Goal: Task Accomplishment & Management: Use online tool/utility

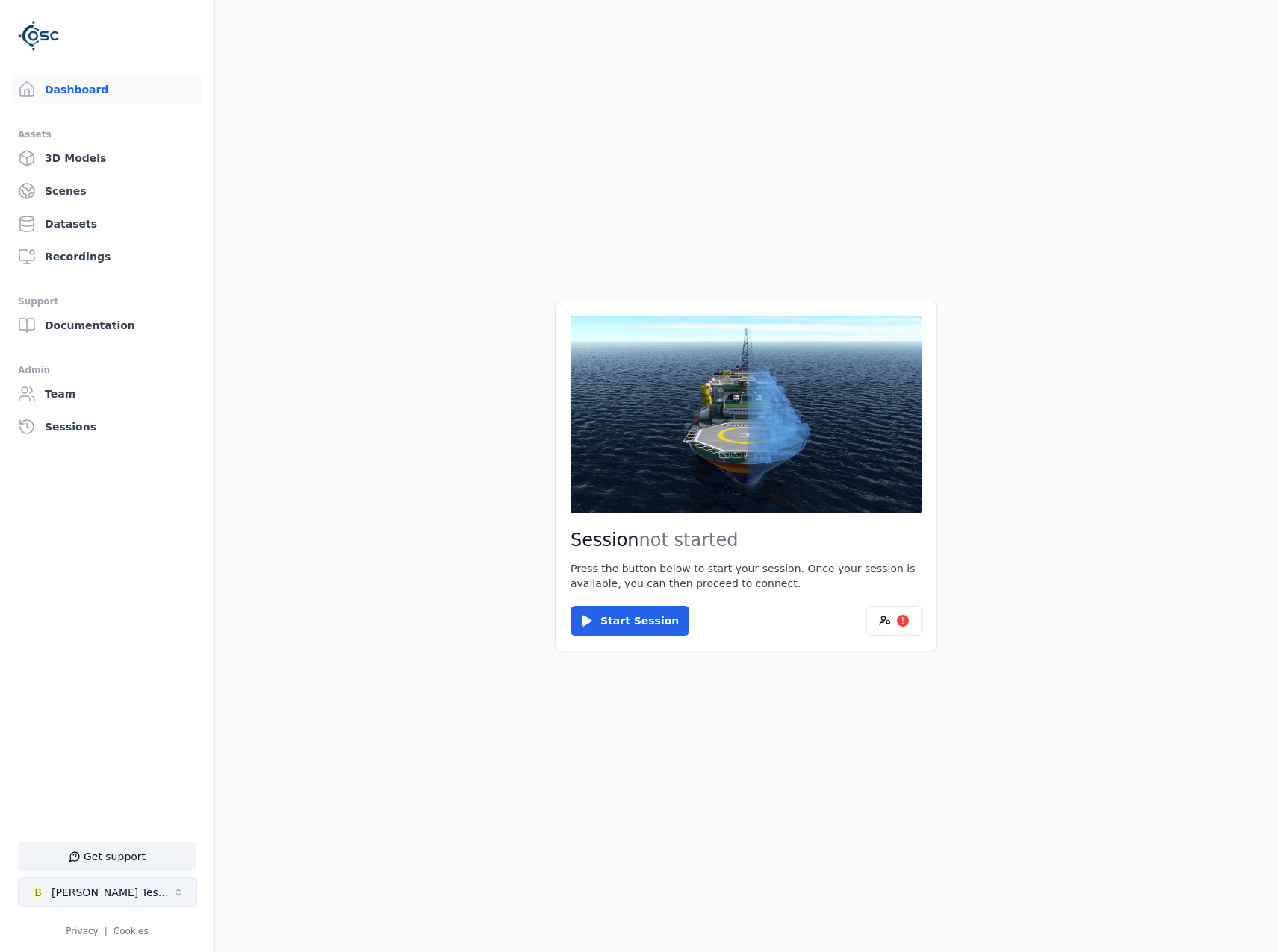
click at [142, 904] on button "B Brenda Testspace" at bounding box center [107, 893] width 179 height 30
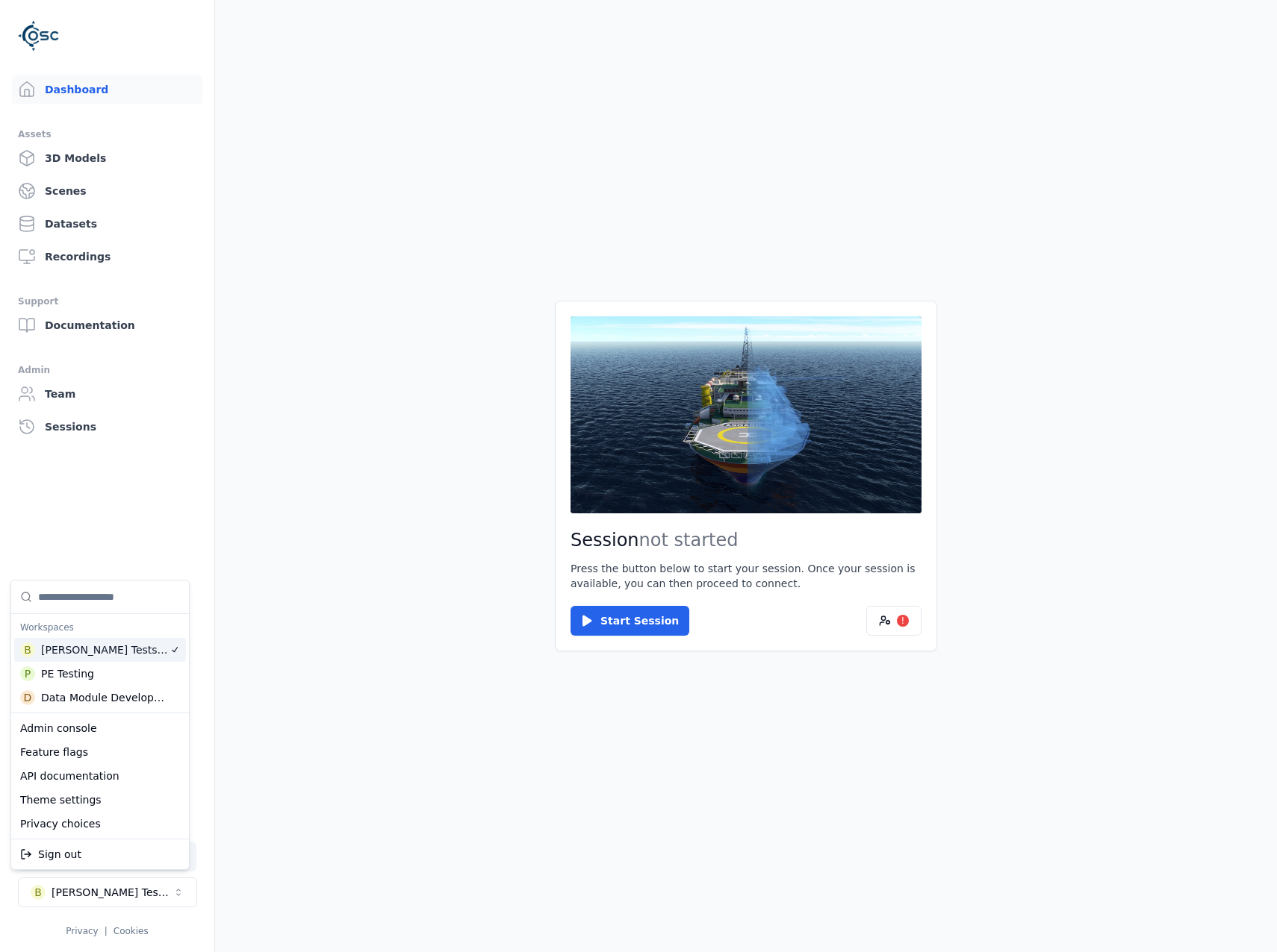
click at [889, 620] on html "Support Dashboard Assets 3D Models Scenes Datasets Recordings Support Documenta…" at bounding box center [638, 476] width 1277 height 952
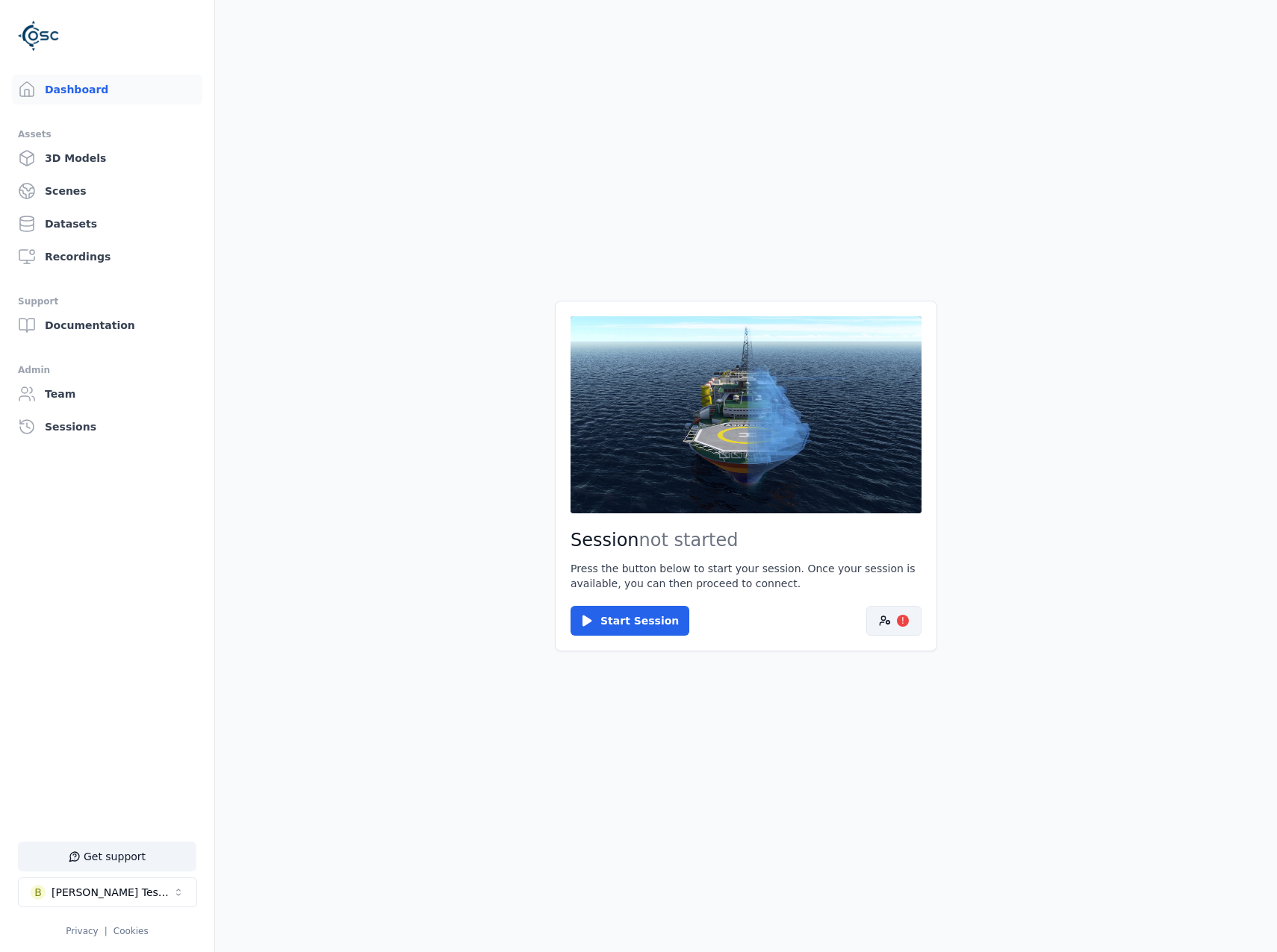
click at [894, 628] on button "!" at bounding box center [894, 621] width 55 height 30
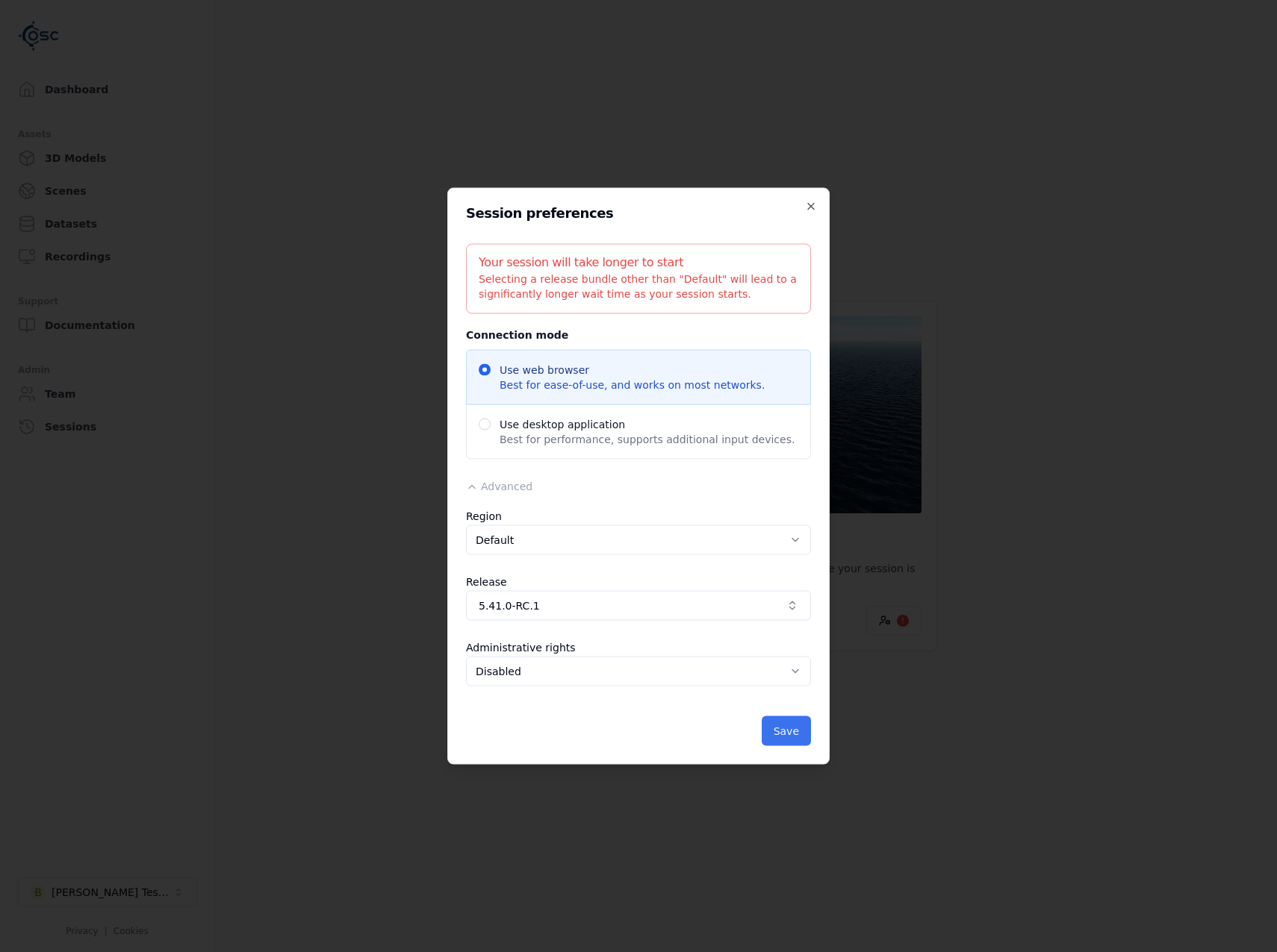
click at [775, 736] on button "Save" at bounding box center [786, 732] width 49 height 30
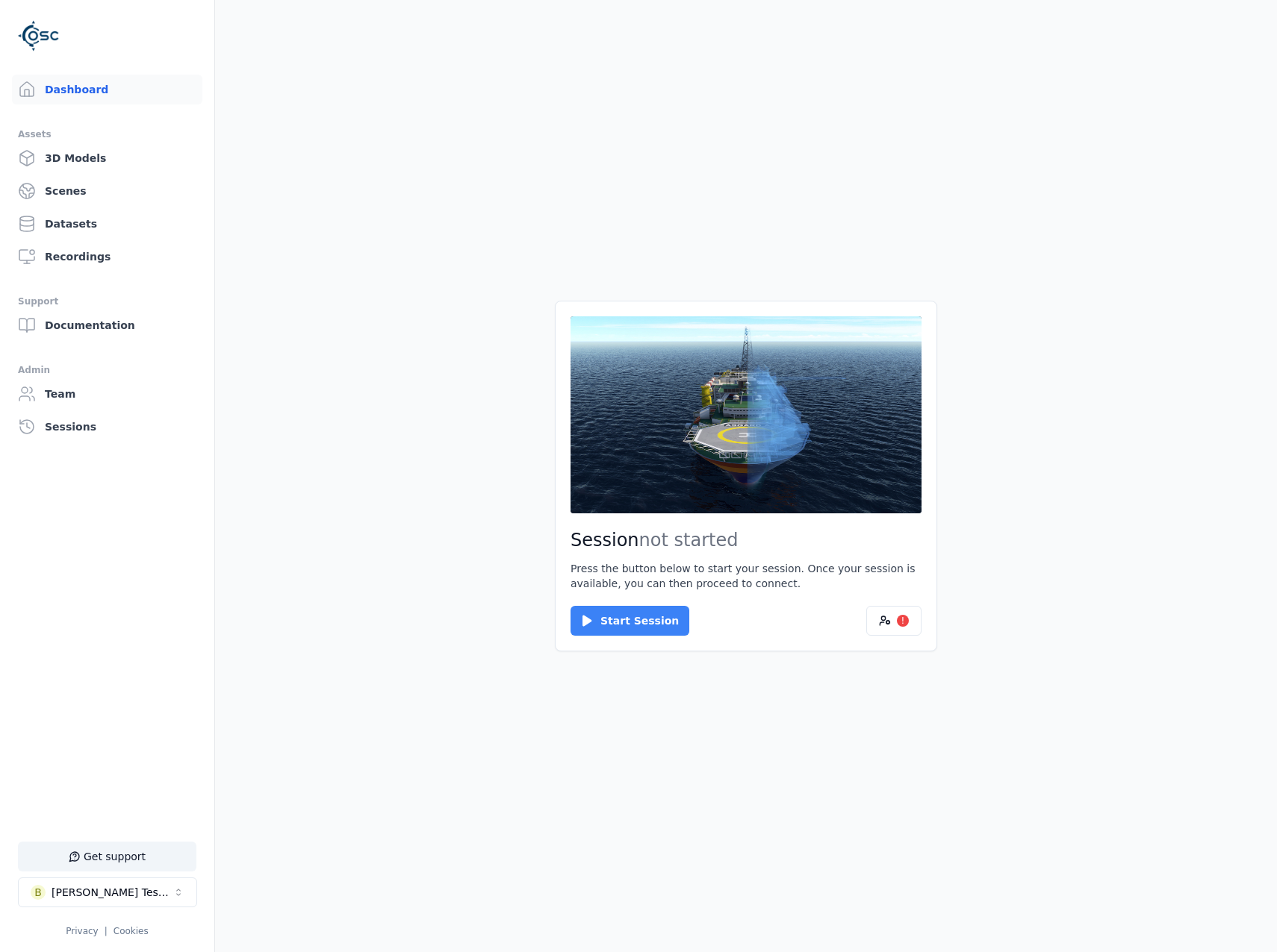
click at [621, 635] on button "Start Session" at bounding box center [629, 621] width 119 height 30
click at [601, 611] on button "Connect" at bounding box center [605, 621] width 68 height 30
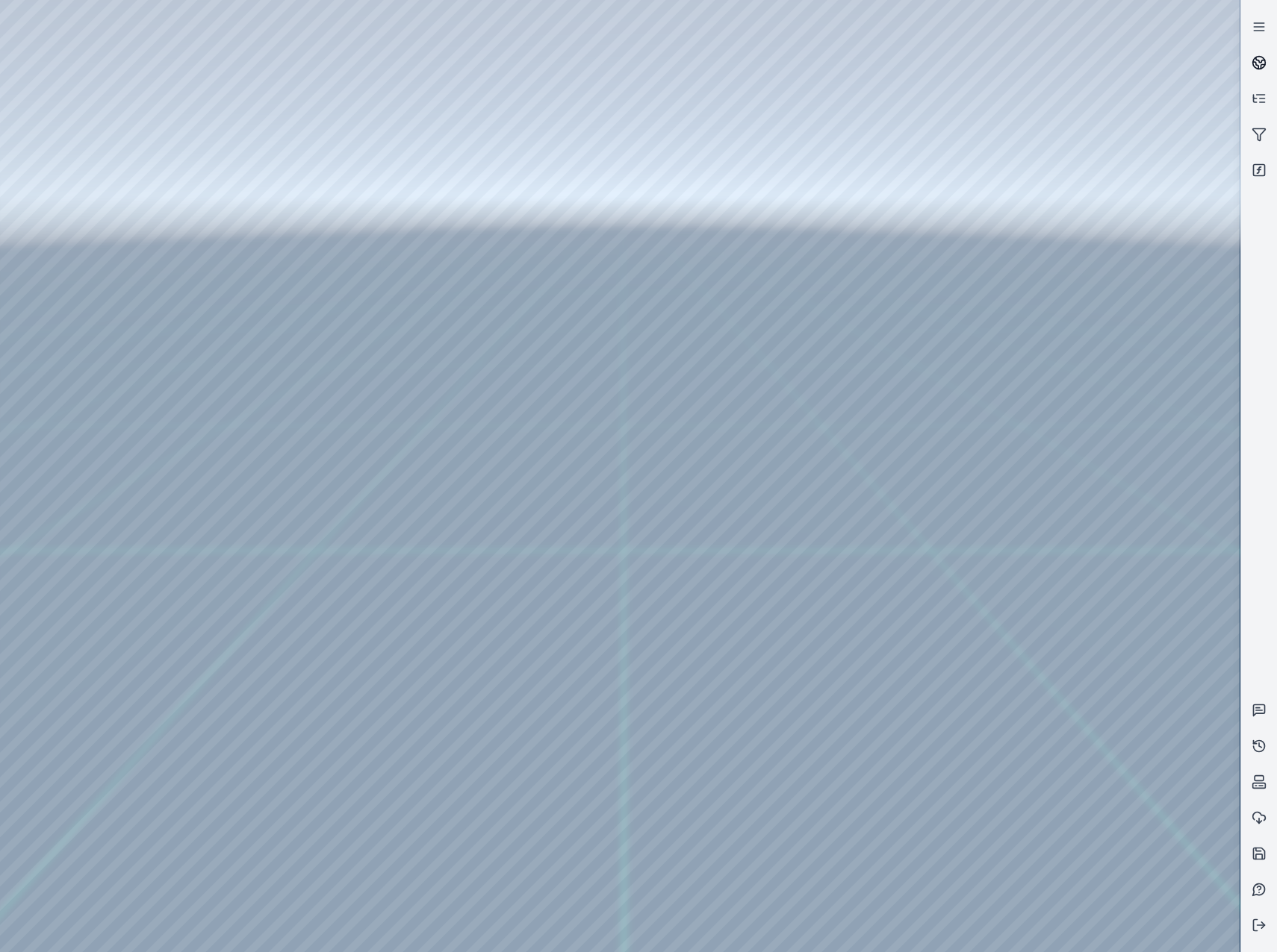
click at [1248, 61] on link at bounding box center [1259, 62] width 36 height 36
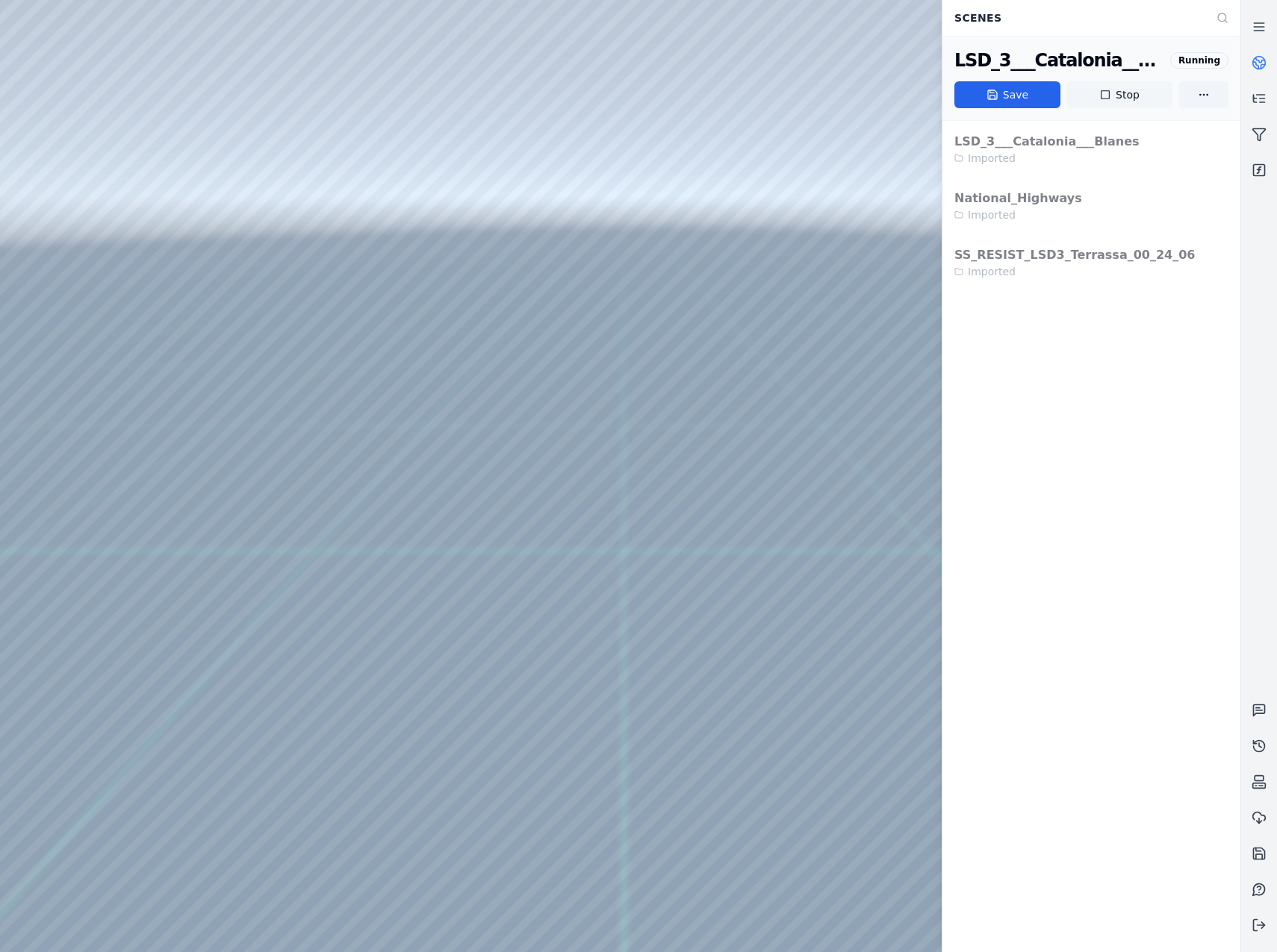
click at [1144, 101] on button "Stop" at bounding box center [1119, 95] width 106 height 27
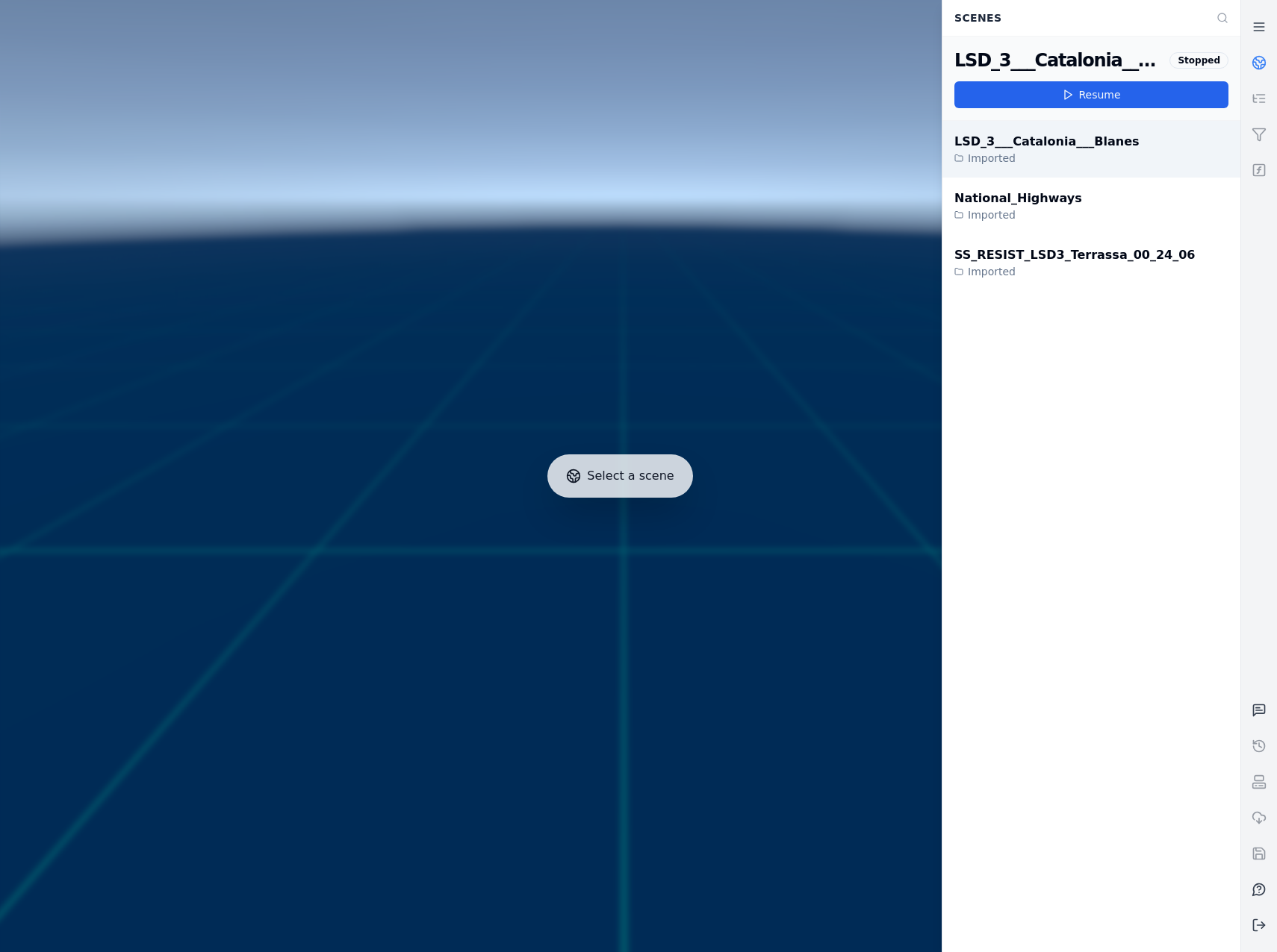
click at [1096, 142] on div "LSD_3___Catalonia___Blanes" at bounding box center [1046, 142] width 185 height 18
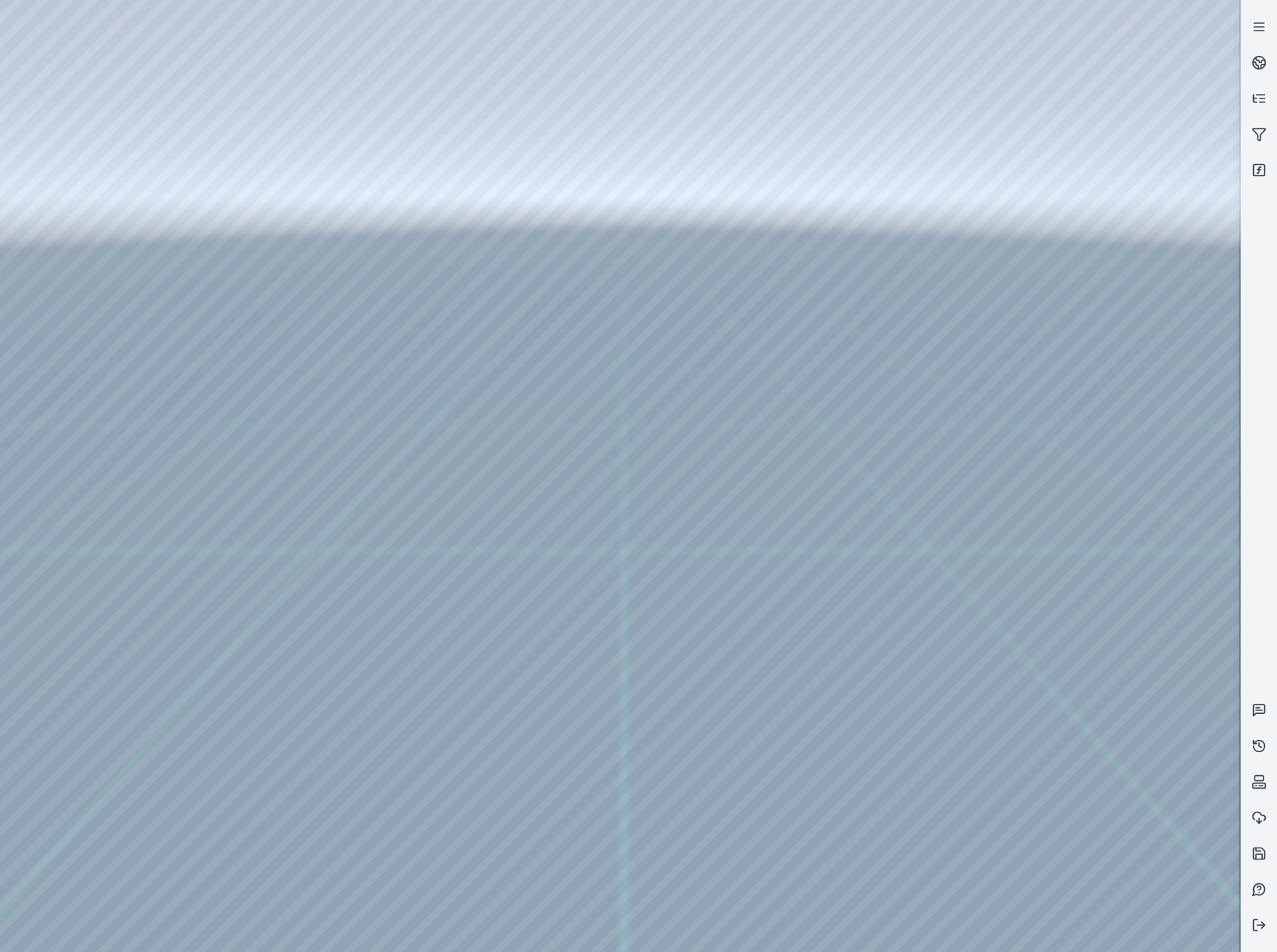
click at [688, 461] on div at bounding box center [620, 476] width 1240 height 952
drag, startPoint x: 813, startPoint y: 617, endPoint x: 727, endPoint y: 569, distance: 98.5
click at [929, 430] on div at bounding box center [620, 476] width 1240 height 952
click at [113, 139] on div at bounding box center [620, 476] width 1240 height 952
click at [116, 101] on div at bounding box center [620, 476] width 1240 height 952
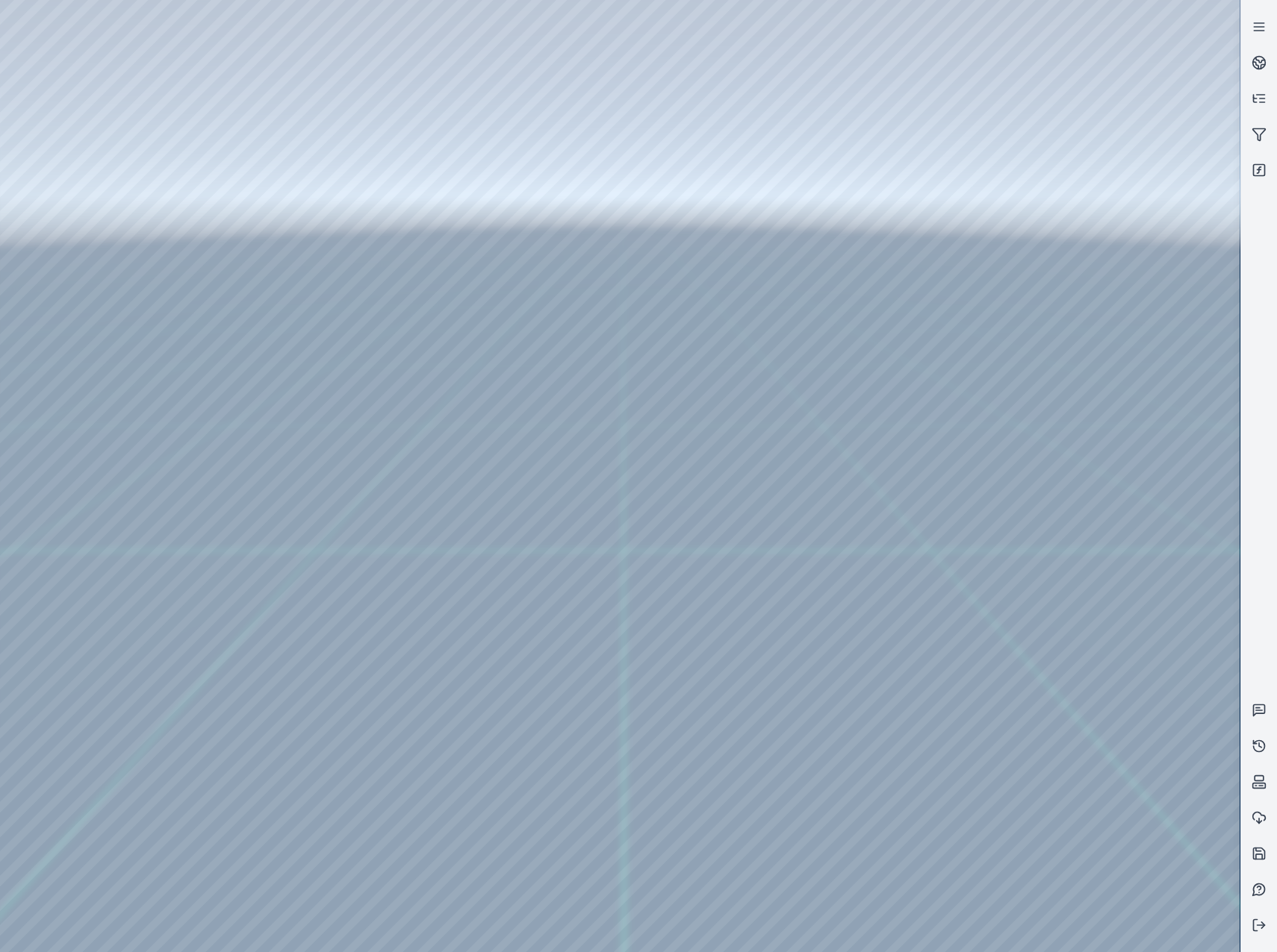
click at [127, 161] on div at bounding box center [620, 476] width 1240 height 952
click at [467, 293] on div at bounding box center [620, 476] width 1240 height 952
click at [897, 928] on div at bounding box center [620, 476] width 1240 height 952
click at [941, 802] on div at bounding box center [620, 476] width 1240 height 952
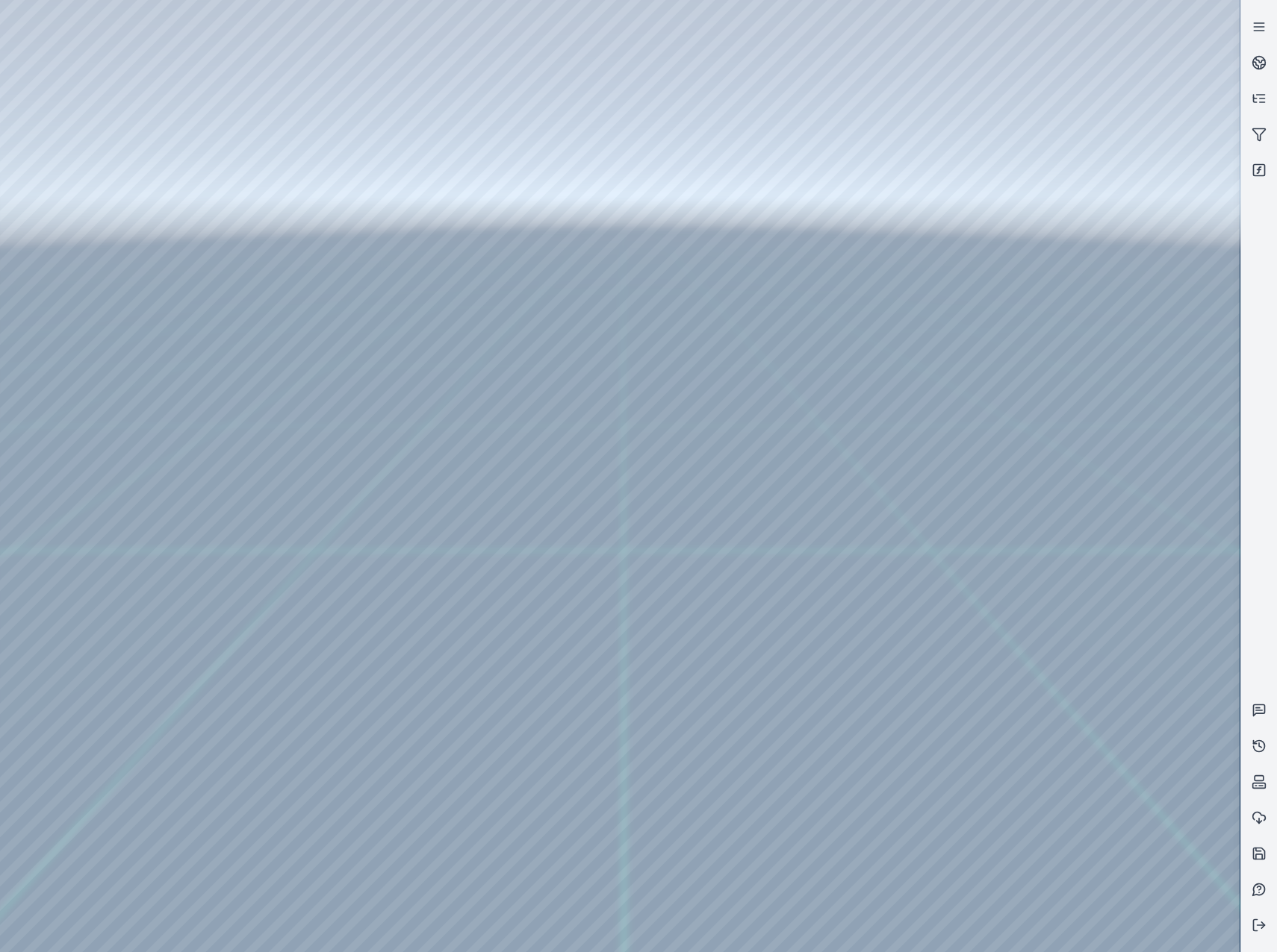
click at [944, 802] on div at bounding box center [620, 476] width 1240 height 952
click at [65, 766] on div at bounding box center [620, 476] width 1240 height 952
drag, startPoint x: 944, startPoint y: 618, endPoint x: 911, endPoint y: 631, distance: 35.5
click at [457, 468] on div at bounding box center [620, 476] width 1240 height 952
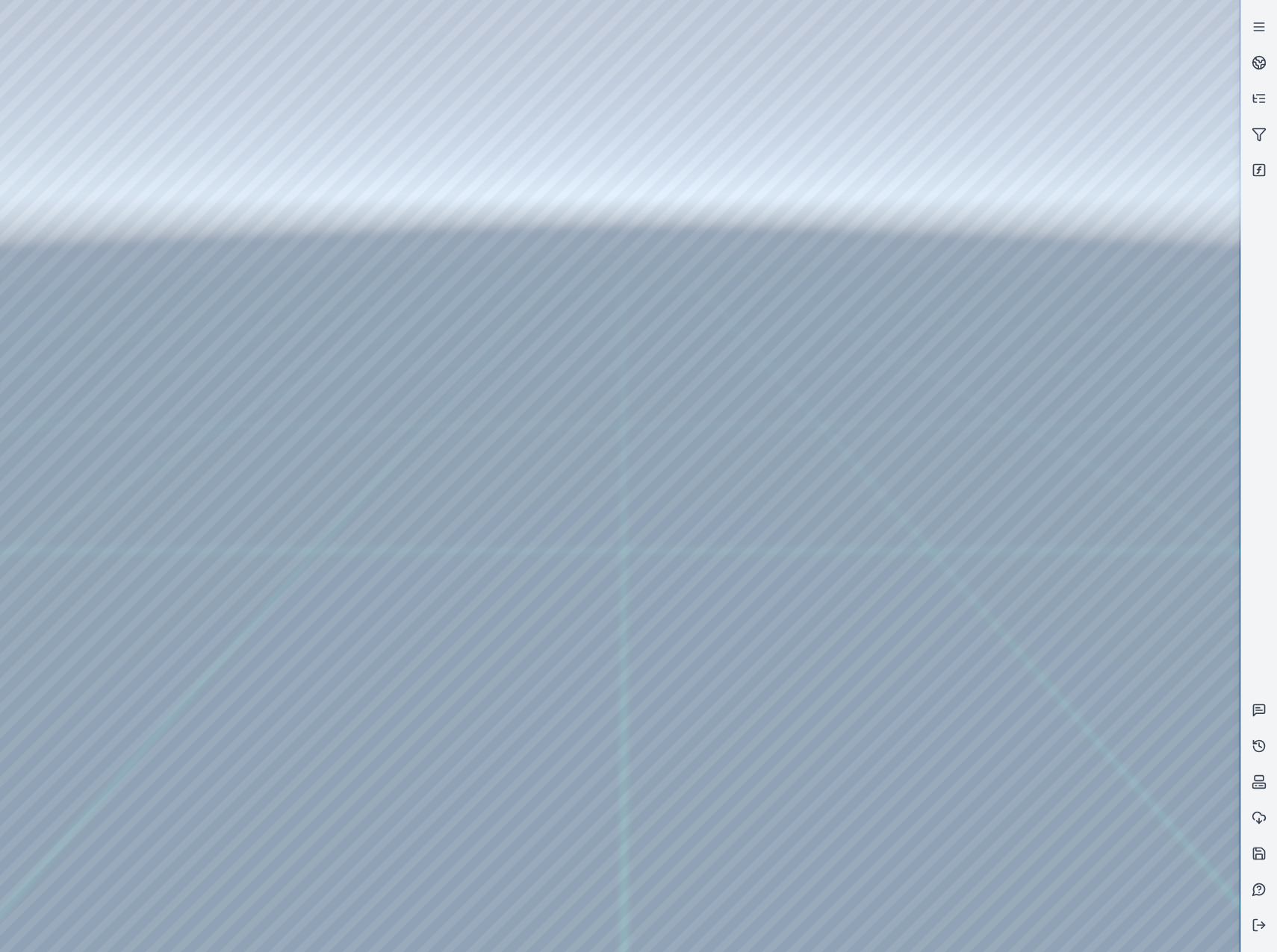
click at [466, 532] on div at bounding box center [620, 476] width 1240 height 952
click at [468, 538] on div at bounding box center [620, 476] width 1240 height 952
click at [458, 295] on div at bounding box center [620, 476] width 1240 height 952
click at [464, 293] on div at bounding box center [620, 476] width 1240 height 952
click at [461, 289] on div at bounding box center [620, 476] width 1240 height 952
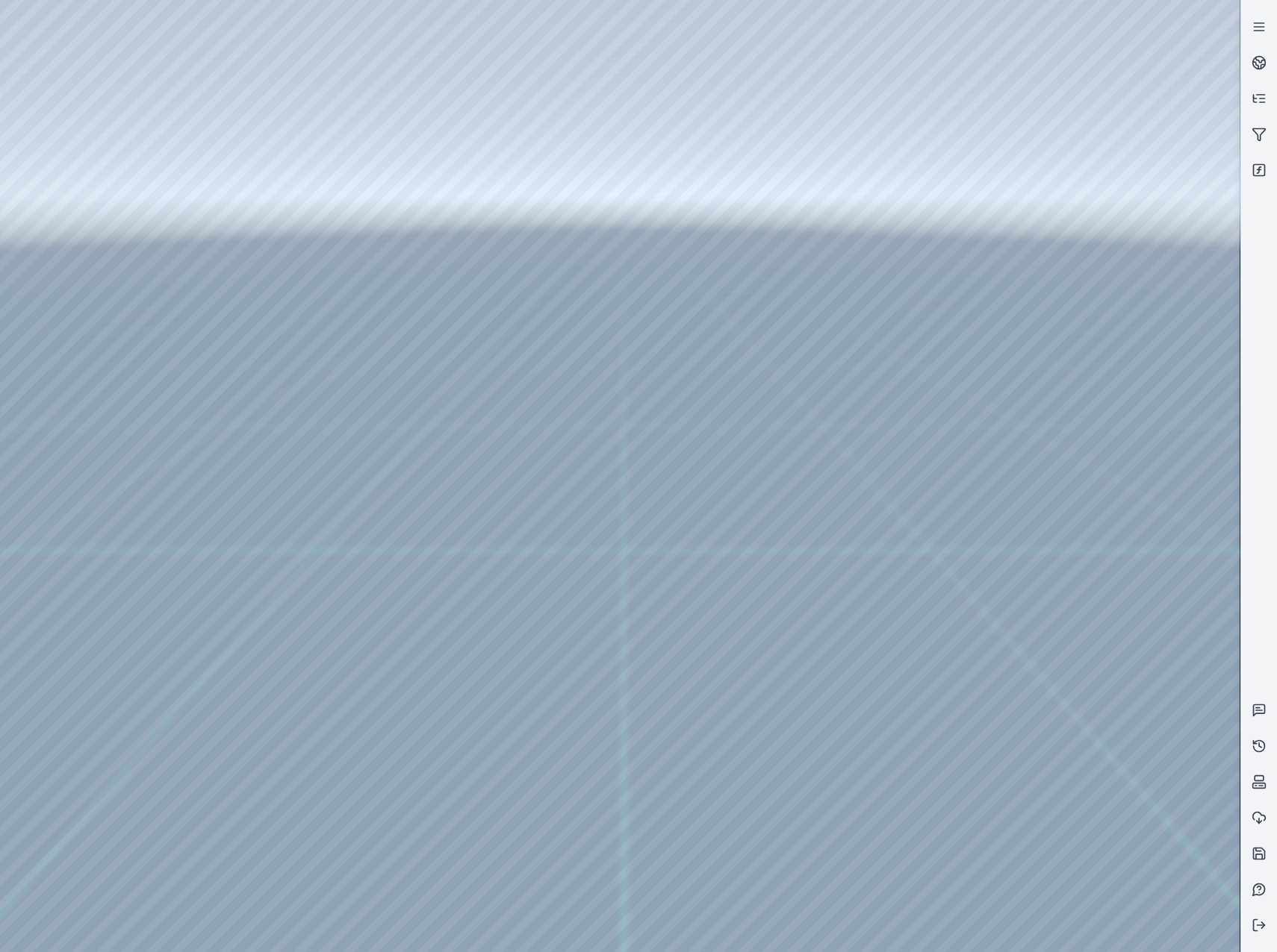
click at [463, 289] on div at bounding box center [620, 476] width 1240 height 952
click at [463, 539] on div at bounding box center [620, 476] width 1240 height 952
click at [469, 576] on div at bounding box center [620, 476] width 1240 height 952
click at [464, 294] on div at bounding box center [620, 476] width 1240 height 952
click at [461, 224] on div at bounding box center [620, 476] width 1240 height 952
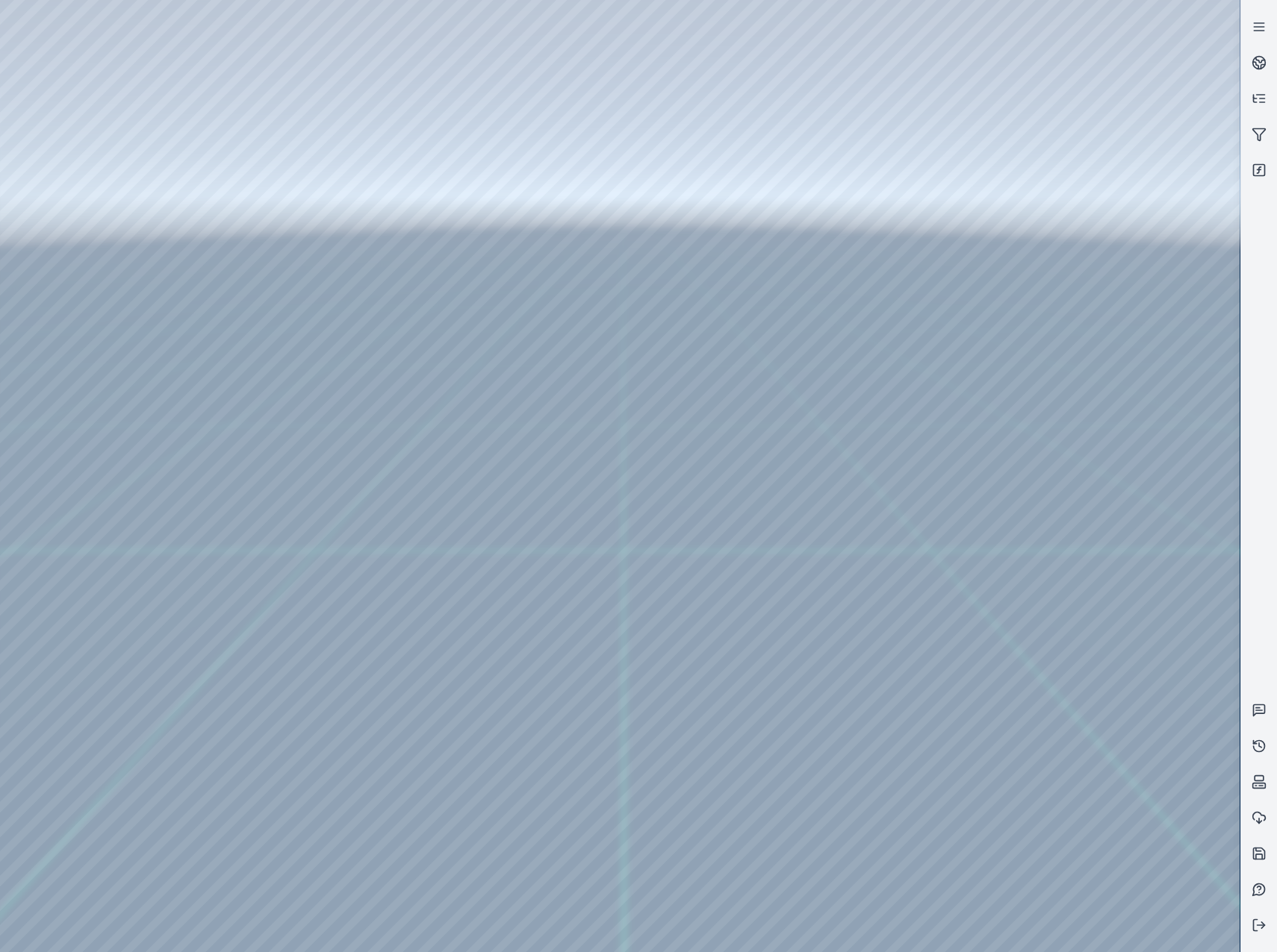
drag, startPoint x: 829, startPoint y: 658, endPoint x: 792, endPoint y: 661, distance: 37.1
drag, startPoint x: 869, startPoint y: 534, endPoint x: 800, endPoint y: 437, distance: 119.0
drag, startPoint x: 815, startPoint y: 450, endPoint x: 826, endPoint y: 474, distance: 26.4
click at [471, 569] on div at bounding box center [620, 476] width 1240 height 952
click at [470, 569] on div at bounding box center [620, 476] width 1240 height 952
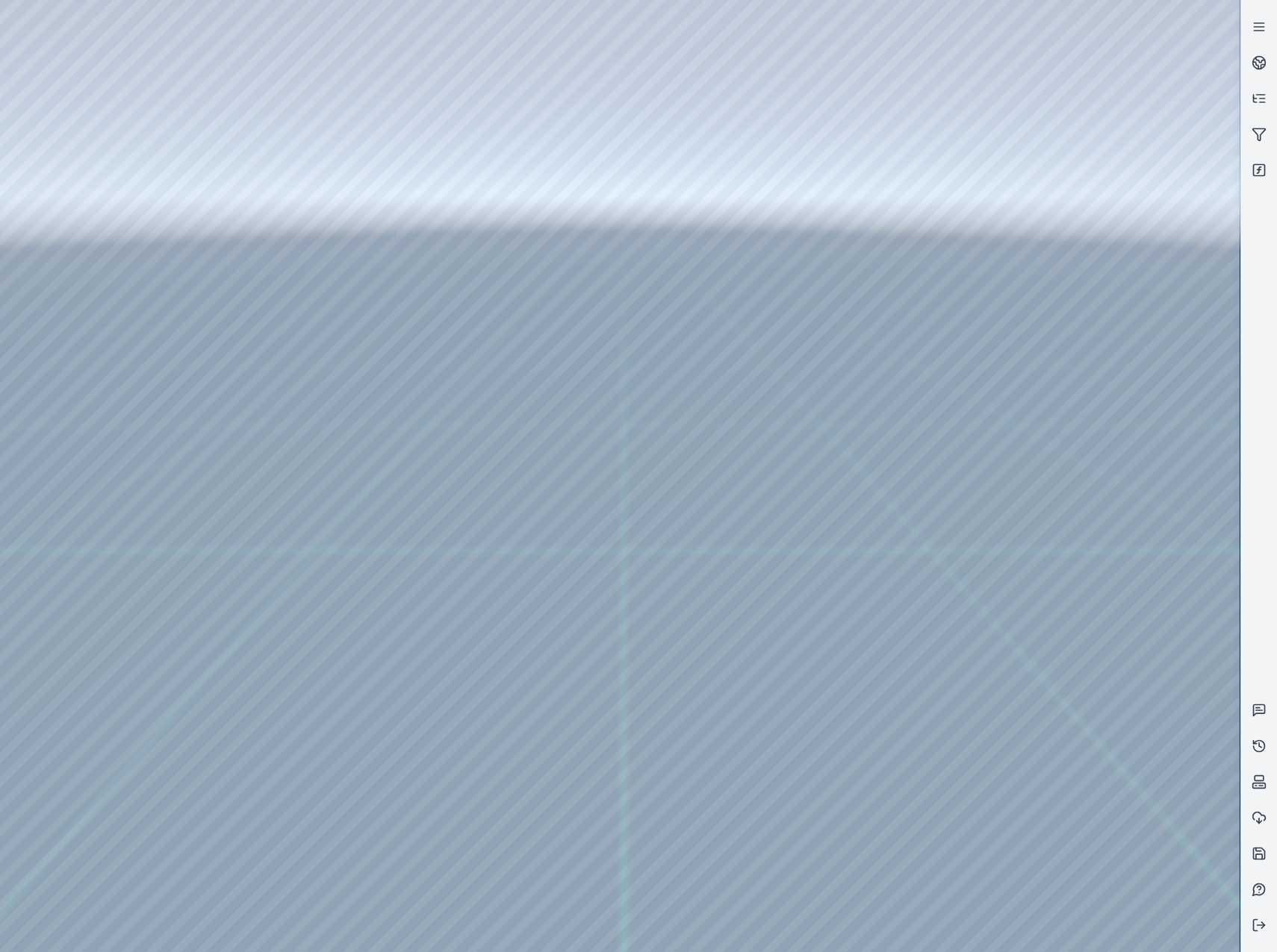
click at [85, 278] on div at bounding box center [620, 476] width 1240 height 952
click at [894, 709] on div at bounding box center [620, 476] width 1240 height 952
click at [108, 208] on div at bounding box center [620, 476] width 1240 height 952
click at [476, 52] on div at bounding box center [620, 476] width 1240 height 952
click at [102, 91] on div at bounding box center [620, 476] width 1240 height 952
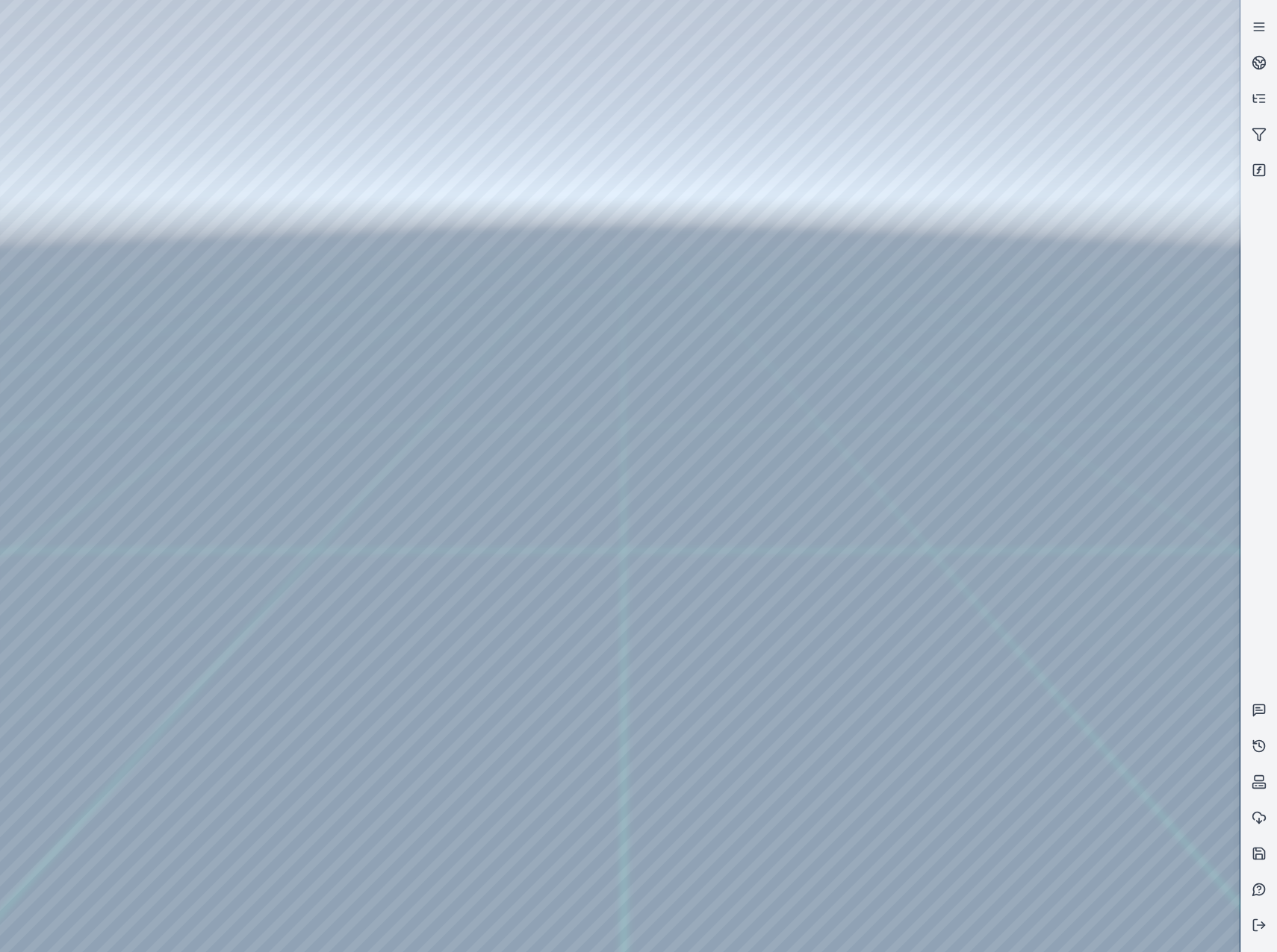
click at [103, 163] on div at bounding box center [620, 476] width 1240 height 952
click at [463, 712] on div at bounding box center [620, 476] width 1240 height 952
click at [220, 647] on div at bounding box center [620, 476] width 1240 height 952
click at [225, 646] on div at bounding box center [620, 476] width 1240 height 952
click at [457, 755] on div at bounding box center [620, 476] width 1240 height 952
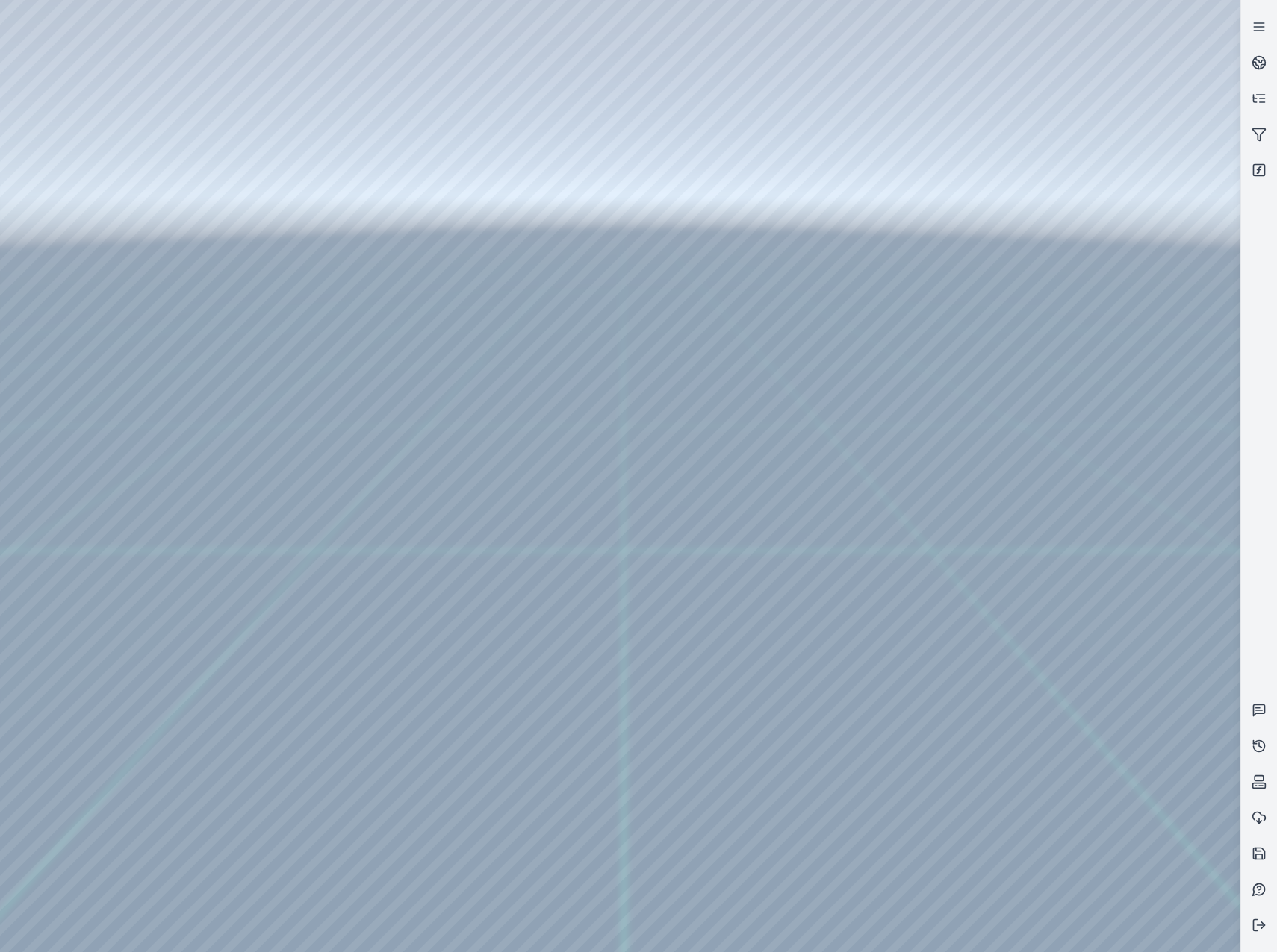
click at [469, 725] on div at bounding box center [620, 476] width 1240 height 952
drag, startPoint x: 690, startPoint y: 467, endPoint x: 760, endPoint y: 532, distance: 95.5
click at [469, 725] on div at bounding box center [620, 476] width 1240 height 952
click at [115, 262] on div at bounding box center [620, 476] width 1240 height 952
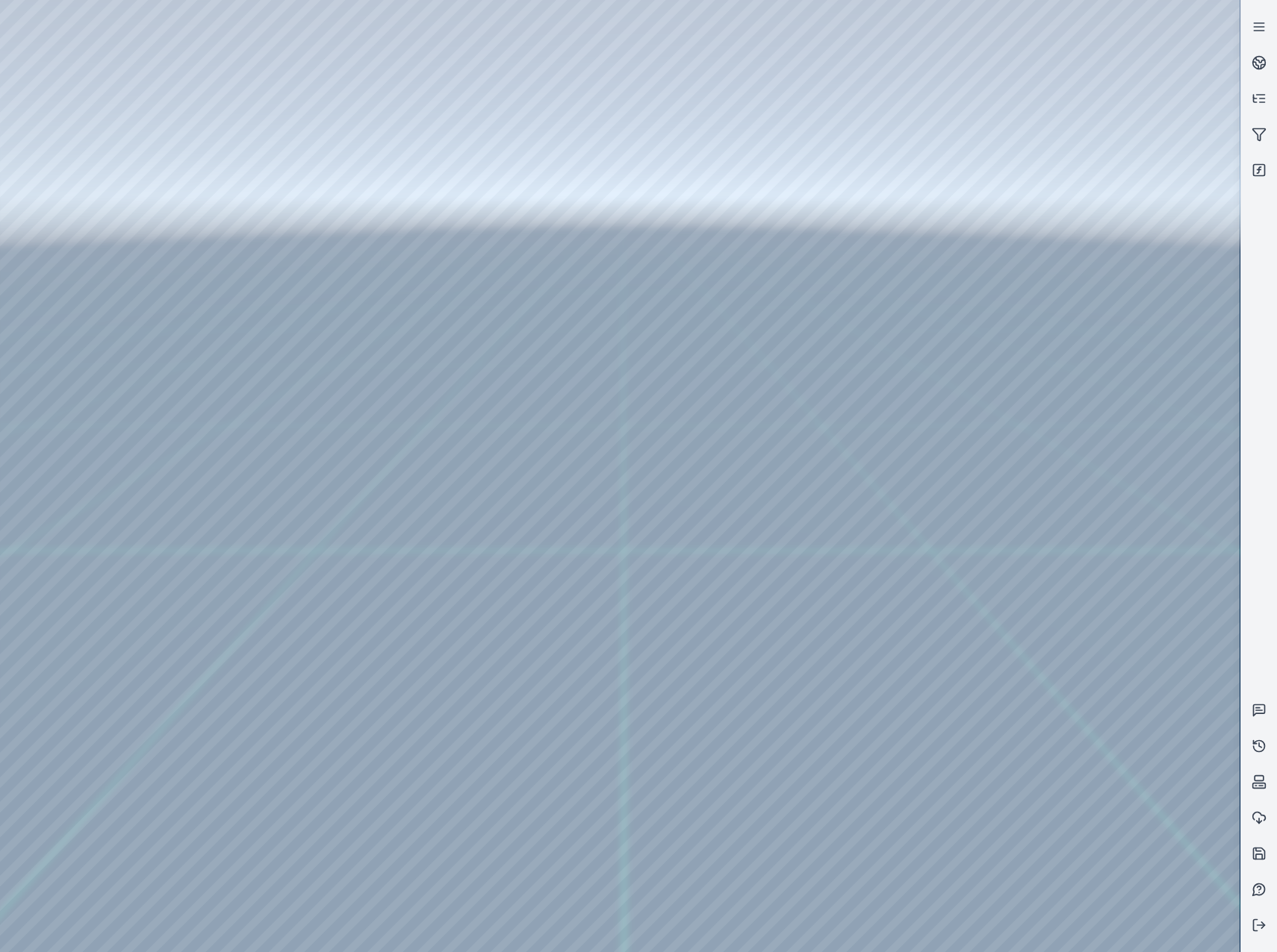
click at [116, 216] on div at bounding box center [620, 476] width 1240 height 952
click at [474, 59] on div at bounding box center [620, 476] width 1240 height 952
click at [406, 139] on div at bounding box center [620, 476] width 1240 height 952
click at [1099, 683] on div at bounding box center [620, 476] width 1240 height 952
click at [1108, 721] on div at bounding box center [620, 476] width 1240 height 952
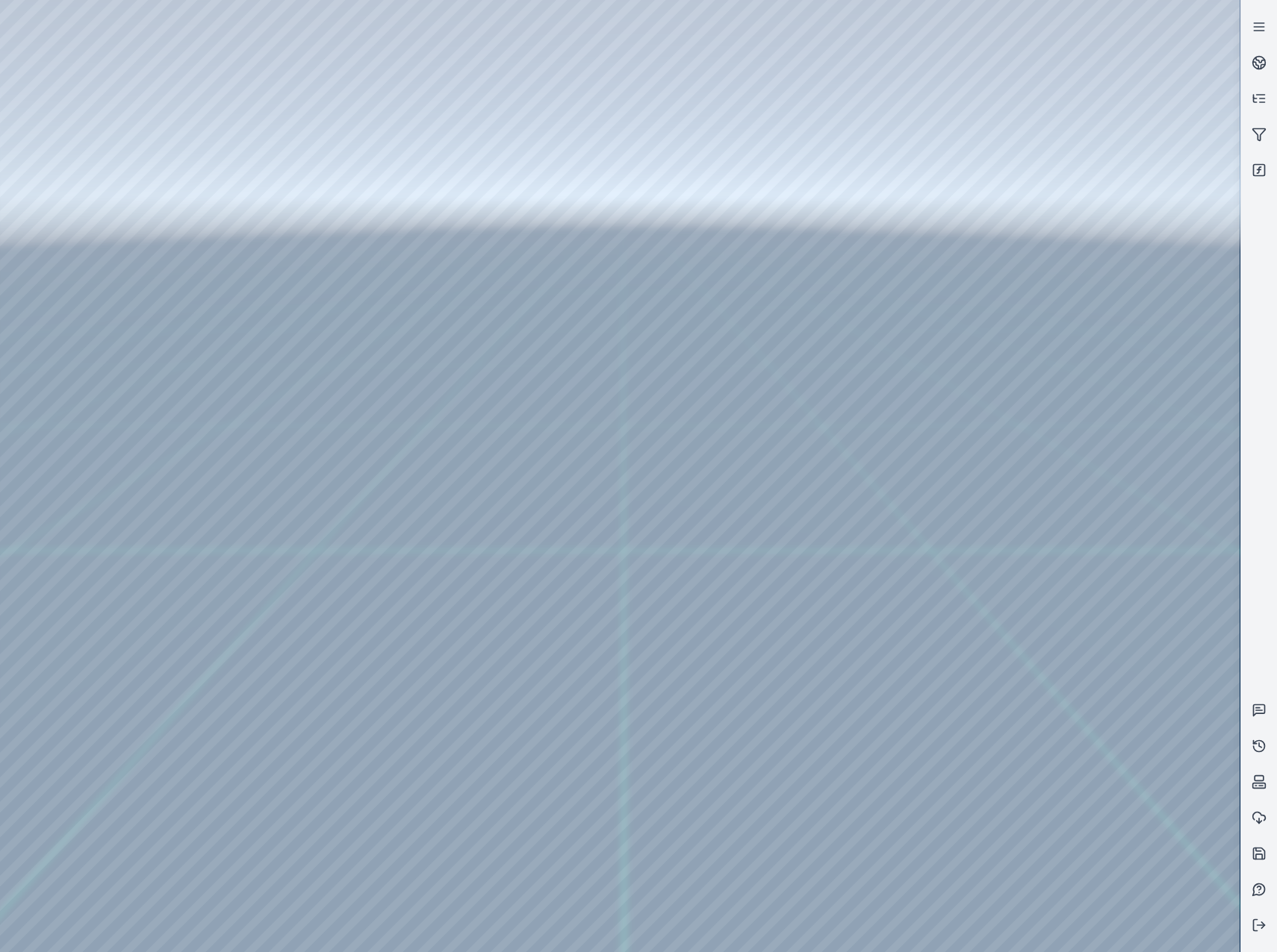
click at [1119, 837] on div at bounding box center [620, 476] width 1240 height 952
click at [1041, 496] on div at bounding box center [620, 476] width 1240 height 952
click at [1036, 721] on div at bounding box center [620, 476] width 1240 height 952
click at [1072, 656] on div at bounding box center [620, 476] width 1240 height 952
drag, startPoint x: 854, startPoint y: 585, endPoint x: 720, endPoint y: 527, distance: 146.0
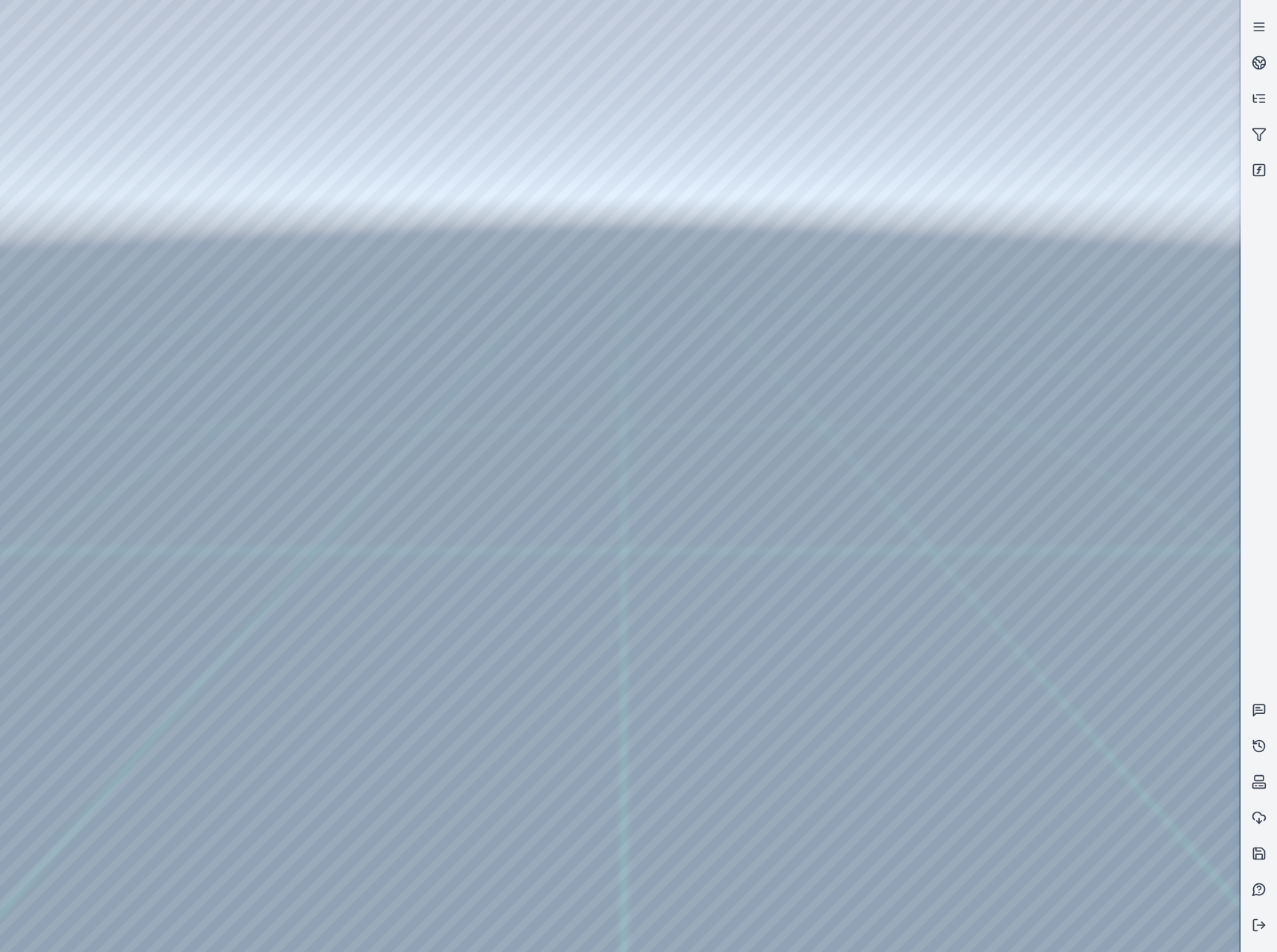
drag, startPoint x: 703, startPoint y: 457, endPoint x: 748, endPoint y: 746, distance: 292.5
drag, startPoint x: 667, startPoint y: 565, endPoint x: 691, endPoint y: 564, distance: 24.0
click at [1052, 728] on div at bounding box center [620, 476] width 1240 height 952
click at [1050, 718] on div at bounding box center [620, 476] width 1240 height 952
click at [1028, 724] on div at bounding box center [620, 476] width 1240 height 952
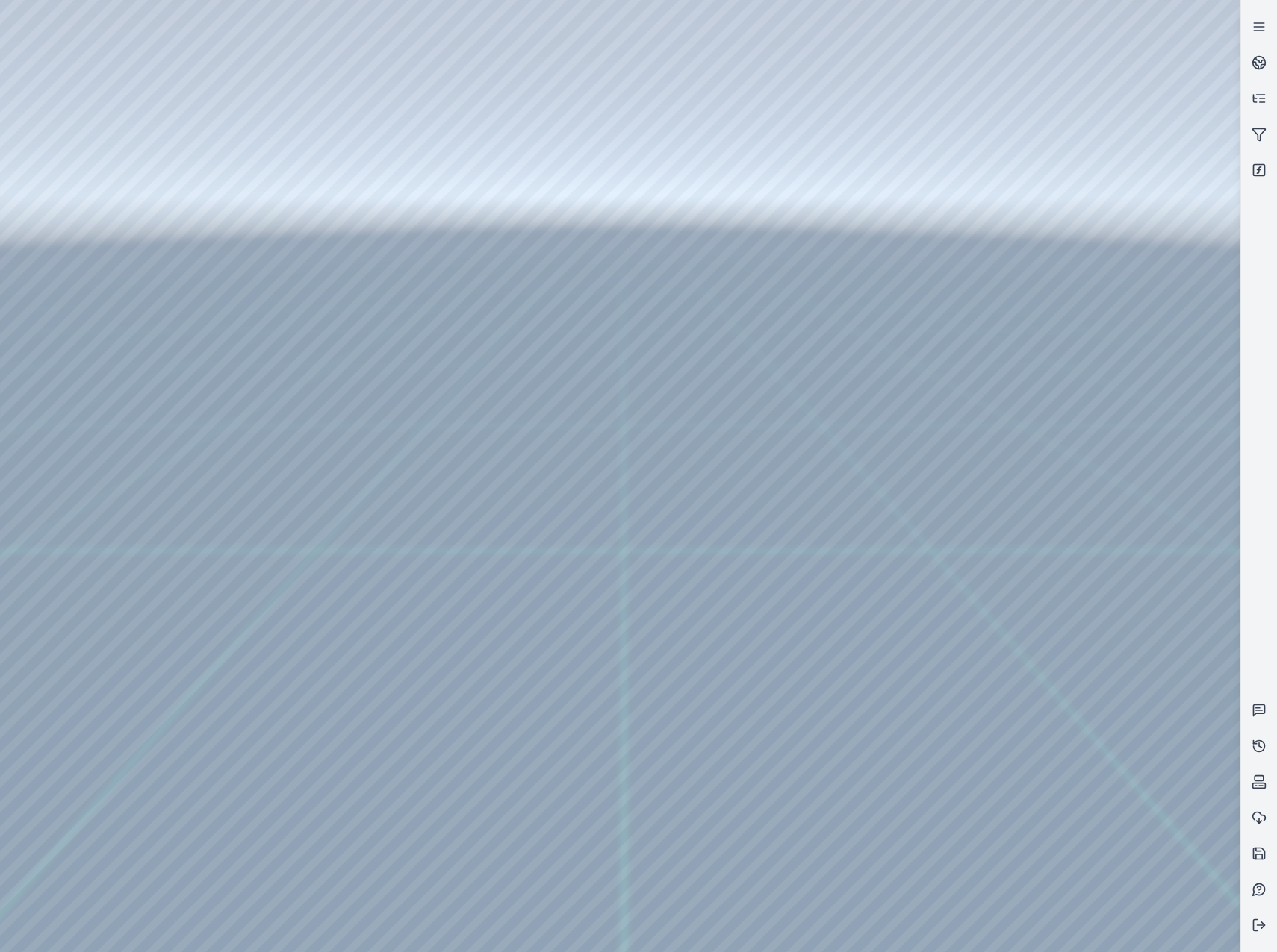
click at [321, 197] on div at bounding box center [620, 476] width 1240 height 952
click at [417, 235] on div at bounding box center [620, 476] width 1240 height 952
click at [323, 205] on div at bounding box center [620, 476] width 1240 height 952
click at [1031, 782] on div at bounding box center [620, 476] width 1240 height 952
click at [633, 363] on div at bounding box center [620, 476] width 1240 height 952
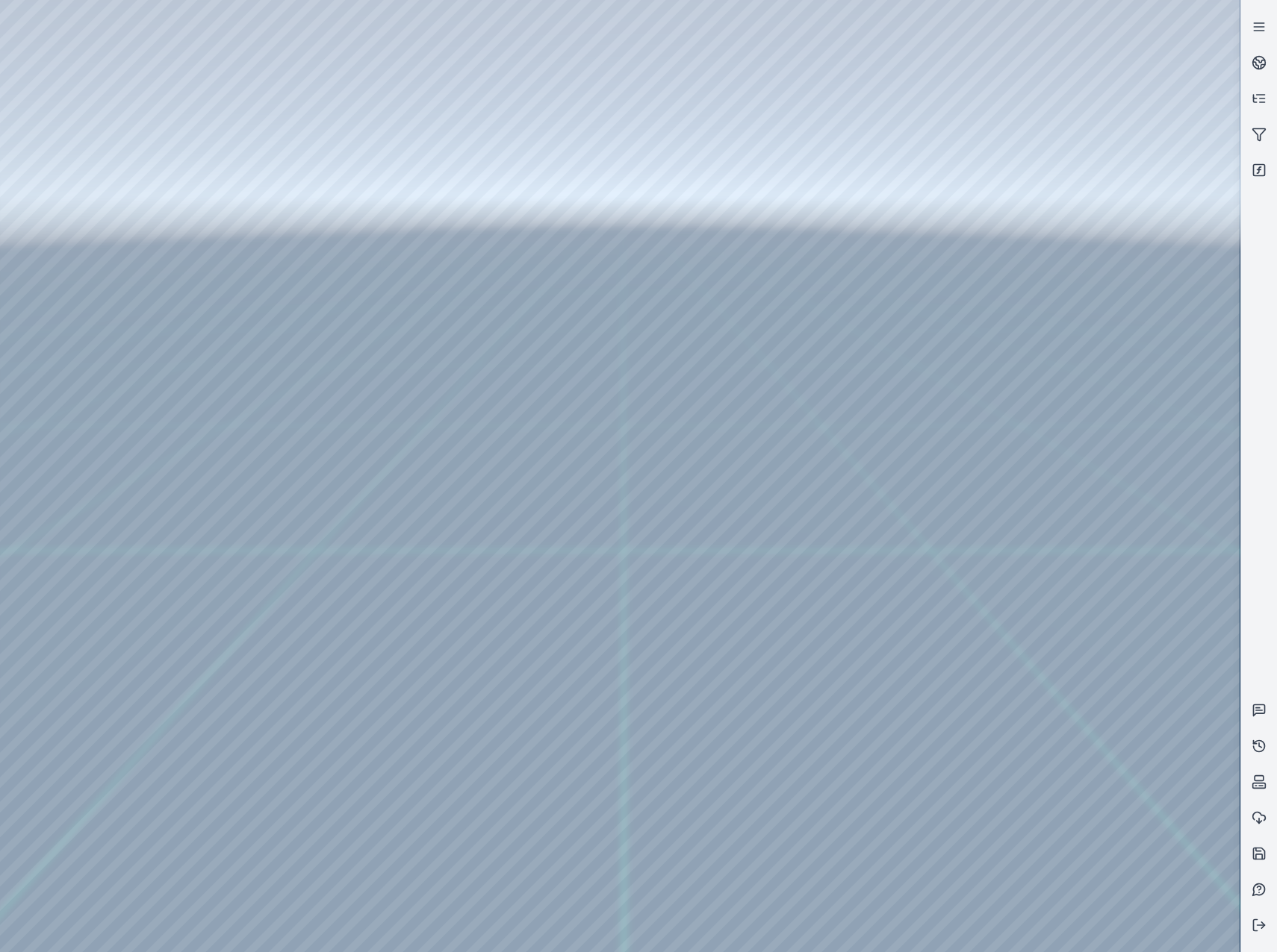
click at [341, 188] on div at bounding box center [620, 476] width 1240 height 952
click at [333, 200] on div at bounding box center [620, 476] width 1240 height 952
click at [317, 242] on div at bounding box center [620, 476] width 1240 height 952
click at [318, 200] on div at bounding box center [620, 476] width 1240 height 952
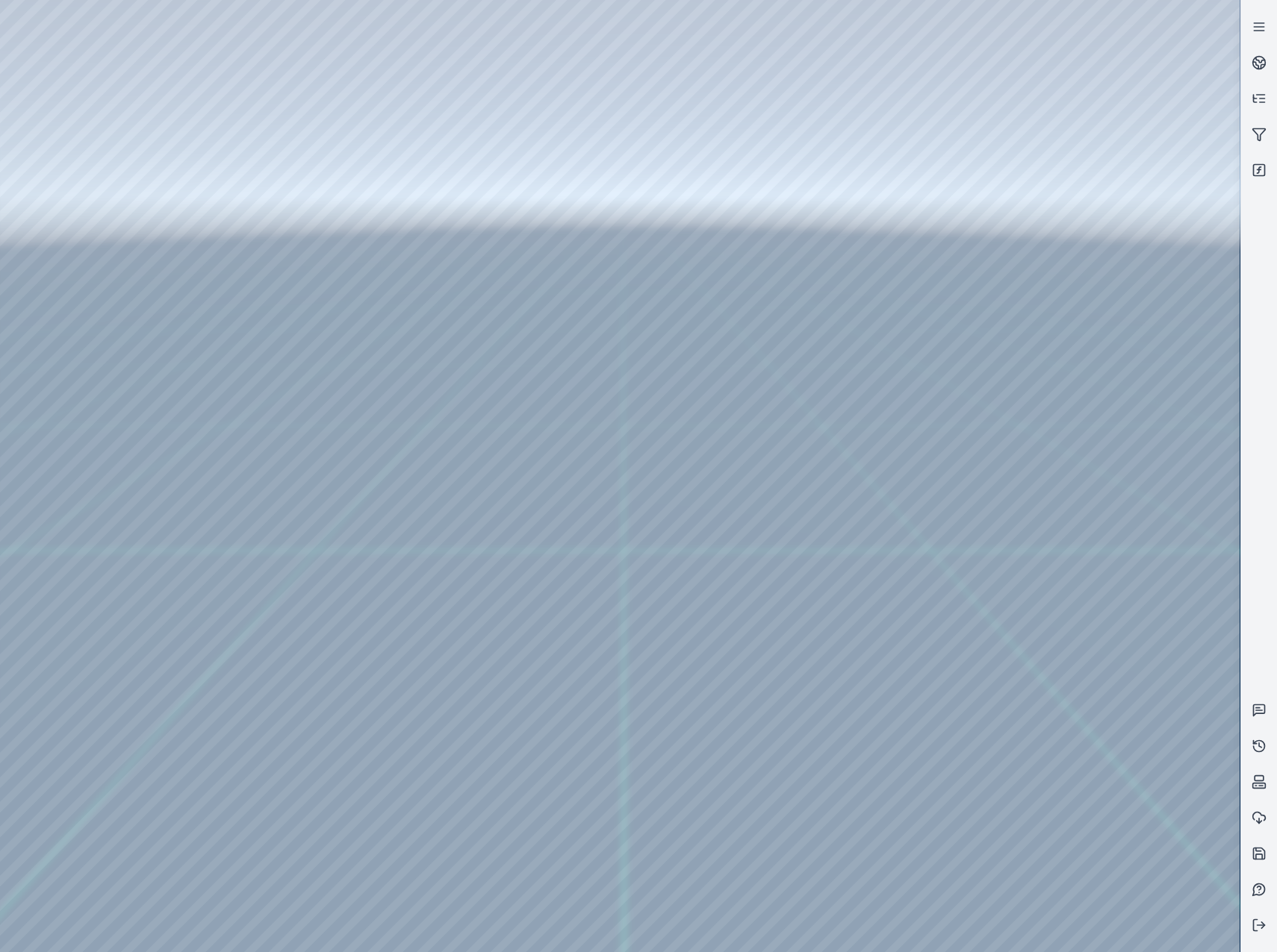
click at [304, 208] on div at bounding box center [620, 476] width 1240 height 952
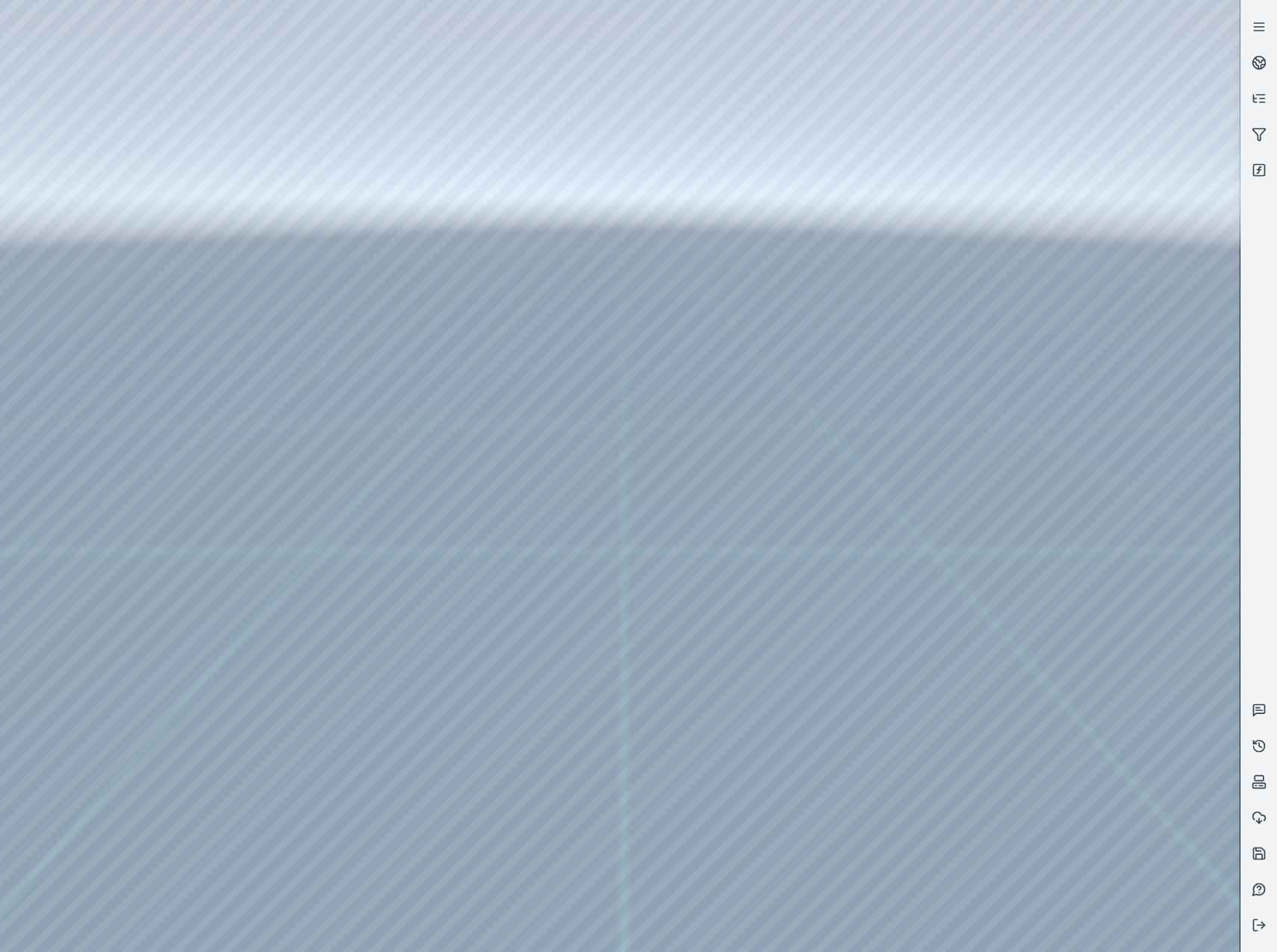
click at [321, 235] on div at bounding box center [620, 476] width 1240 height 952
click at [815, 557] on div at bounding box center [620, 476] width 1240 height 952
click at [386, 193] on div at bounding box center [620, 476] width 1240 height 952
click at [216, 67] on div at bounding box center [620, 476] width 1240 height 952
click at [95, 196] on div at bounding box center [620, 476] width 1240 height 952
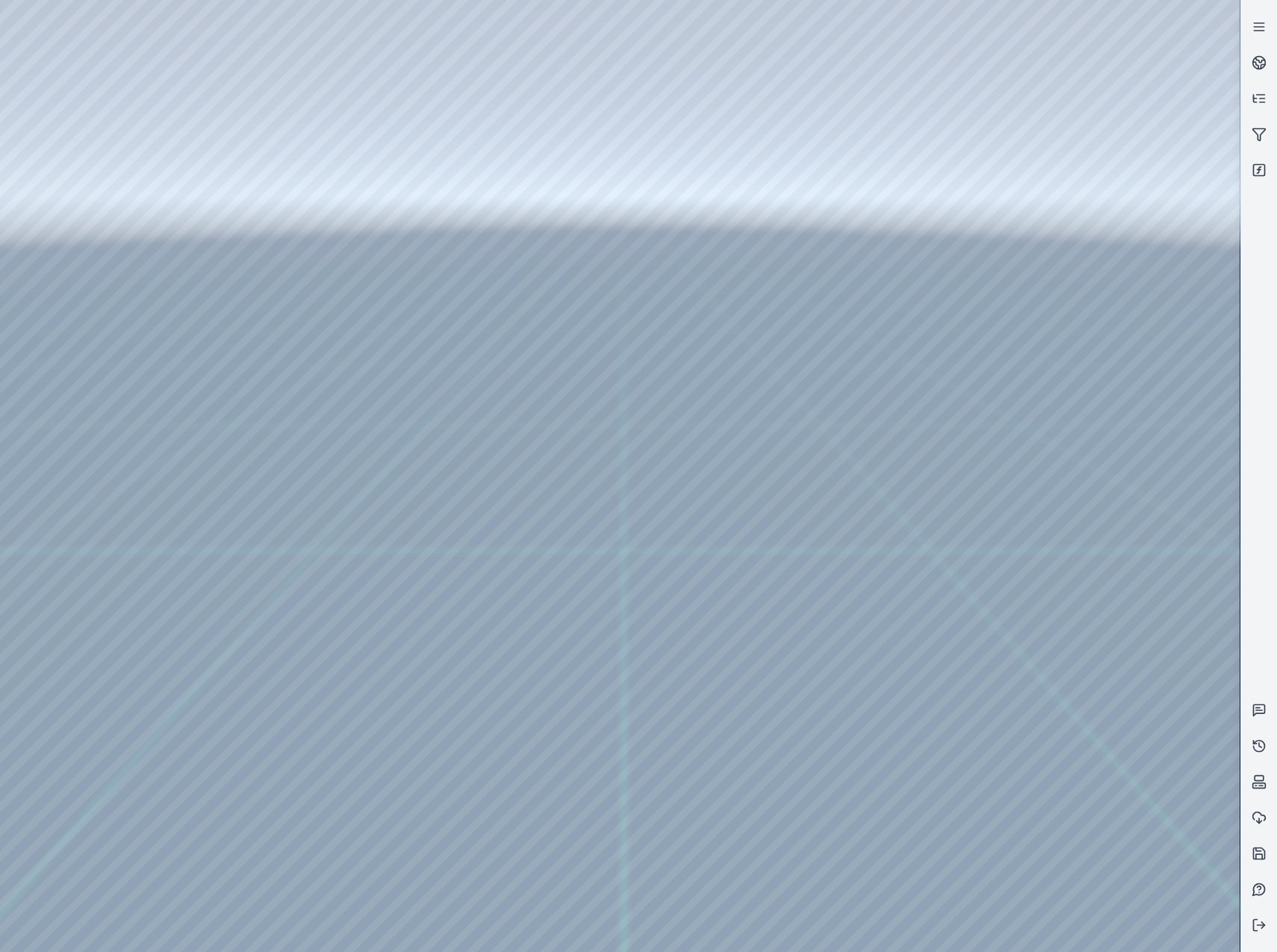
click at [372, 62] on div at bounding box center [620, 476] width 1240 height 952
drag, startPoint x: 290, startPoint y: 59, endPoint x: 269, endPoint y: 59, distance: 21.0
click at [269, 59] on div at bounding box center [620, 476] width 1240 height 952
click at [373, 169] on div at bounding box center [620, 476] width 1240 height 952
click at [365, 135] on div at bounding box center [620, 476] width 1240 height 952
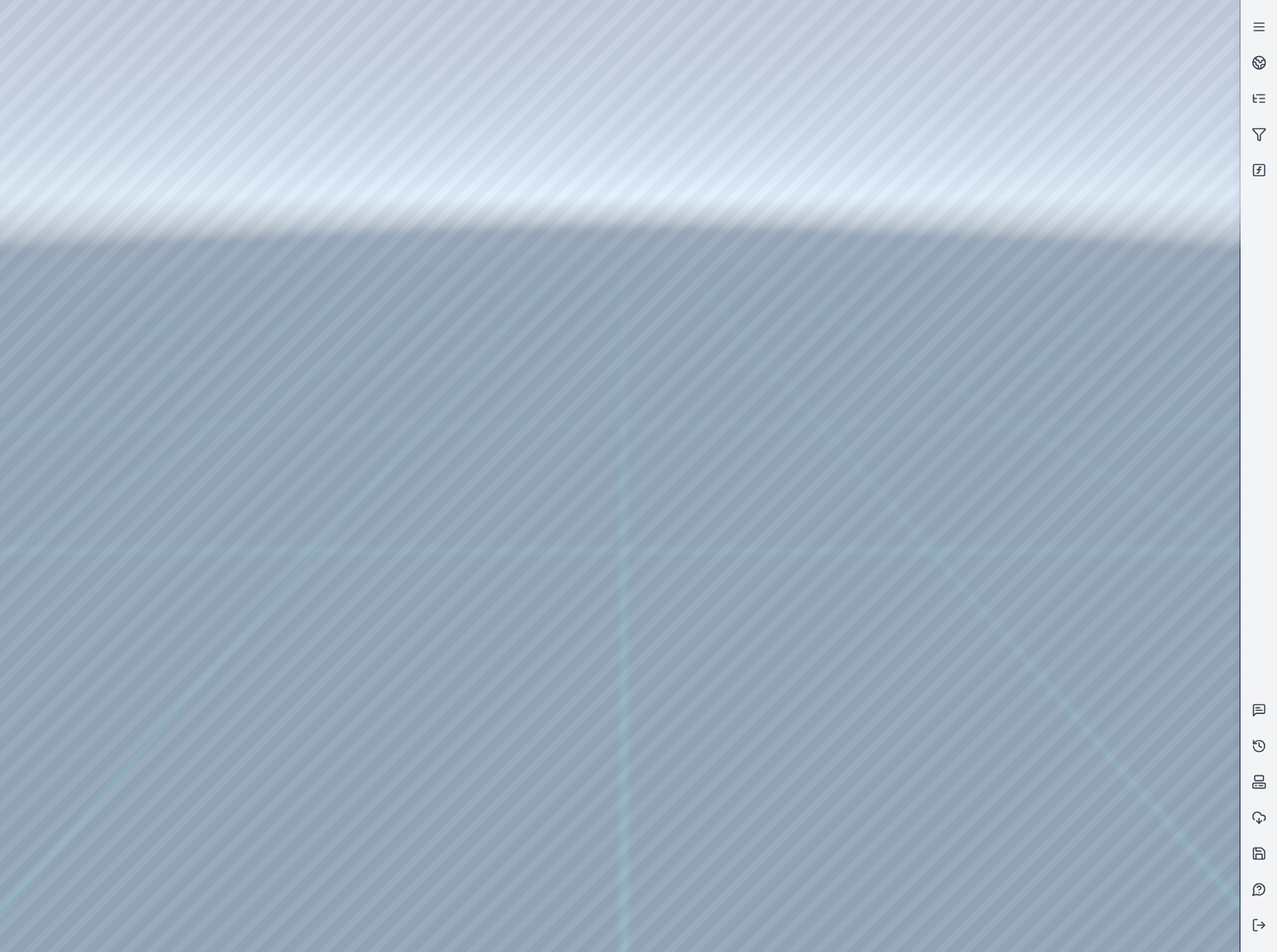
click at [1050, 683] on div at bounding box center [620, 476] width 1240 height 952
click at [333, 204] on div at bounding box center [620, 476] width 1240 height 952
click at [1068, 642] on div at bounding box center [620, 476] width 1240 height 952
click at [1039, 604] on div at bounding box center [620, 476] width 1240 height 952
click at [430, 268] on div at bounding box center [620, 476] width 1240 height 952
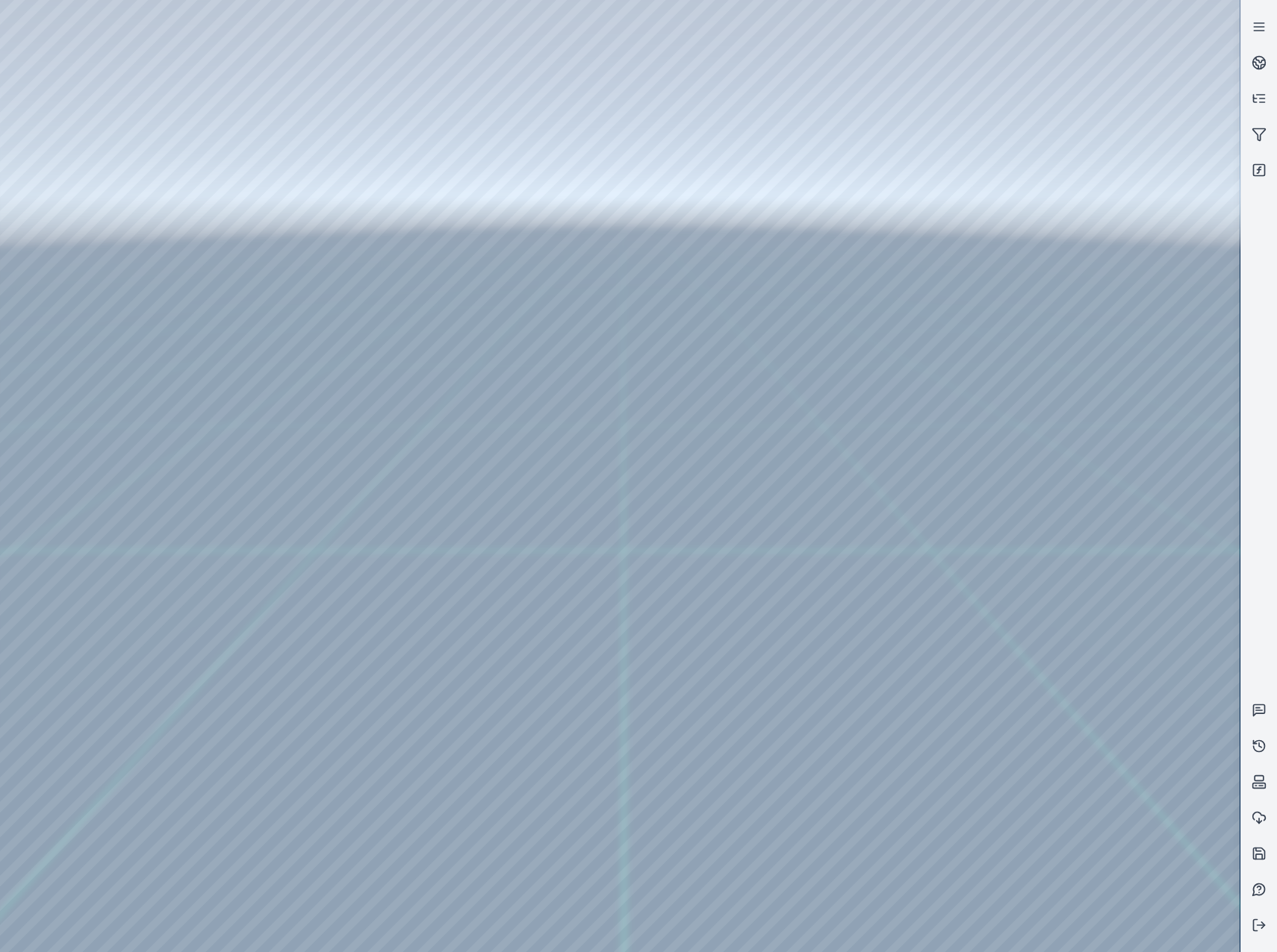
click at [1061, 600] on div at bounding box center [620, 476] width 1240 height 952
click at [116, 103] on div at bounding box center [620, 476] width 1240 height 952
click at [107, 164] on div at bounding box center [620, 476] width 1240 height 952
click at [466, 402] on div at bounding box center [620, 476] width 1240 height 952
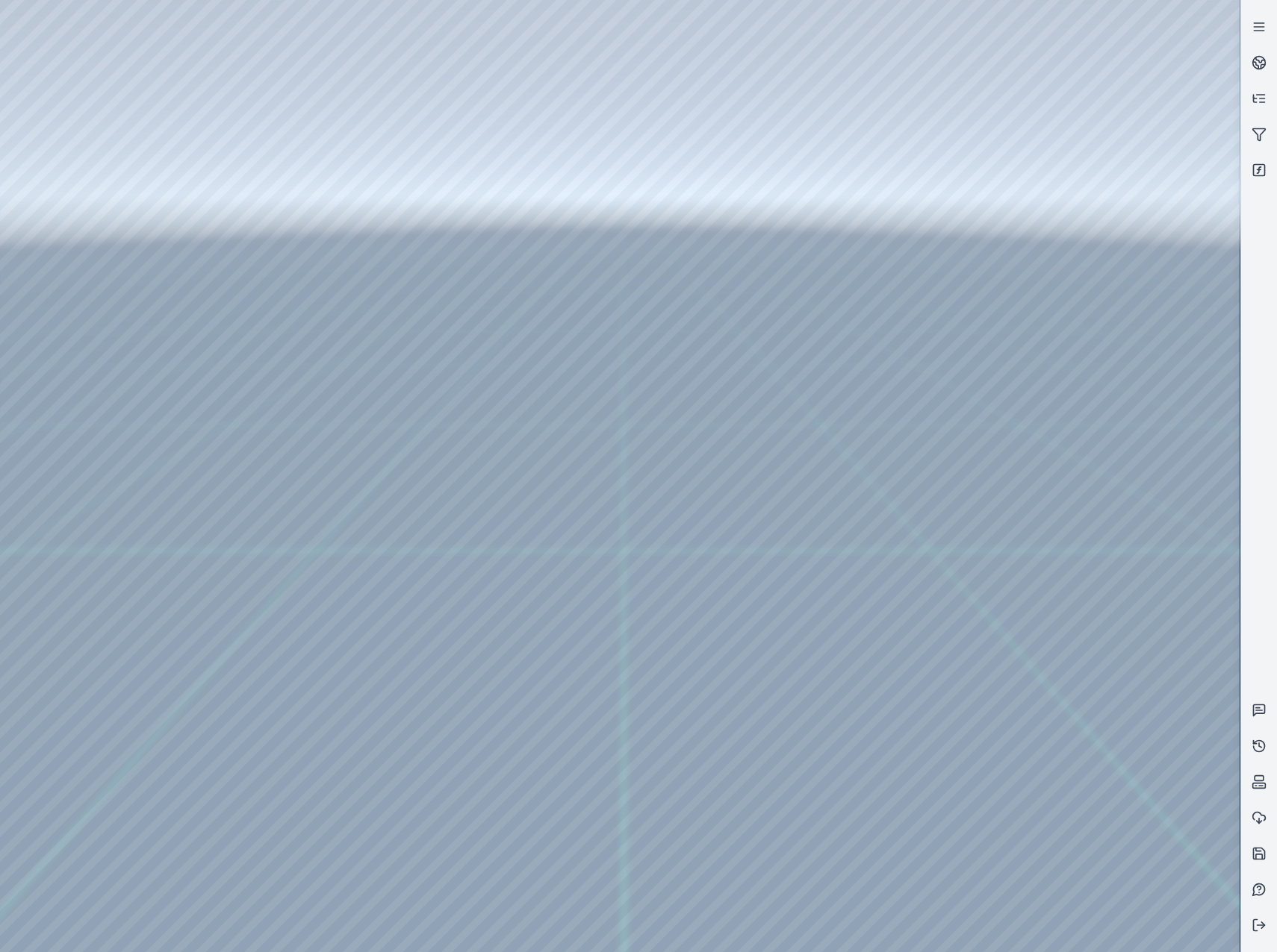
click at [473, 723] on div at bounding box center [620, 476] width 1240 height 952
click at [84, 270] on div at bounding box center [620, 476] width 1240 height 952
click at [103, 194] on div at bounding box center [620, 476] width 1240 height 952
click at [397, 52] on div at bounding box center [620, 476] width 1240 height 952
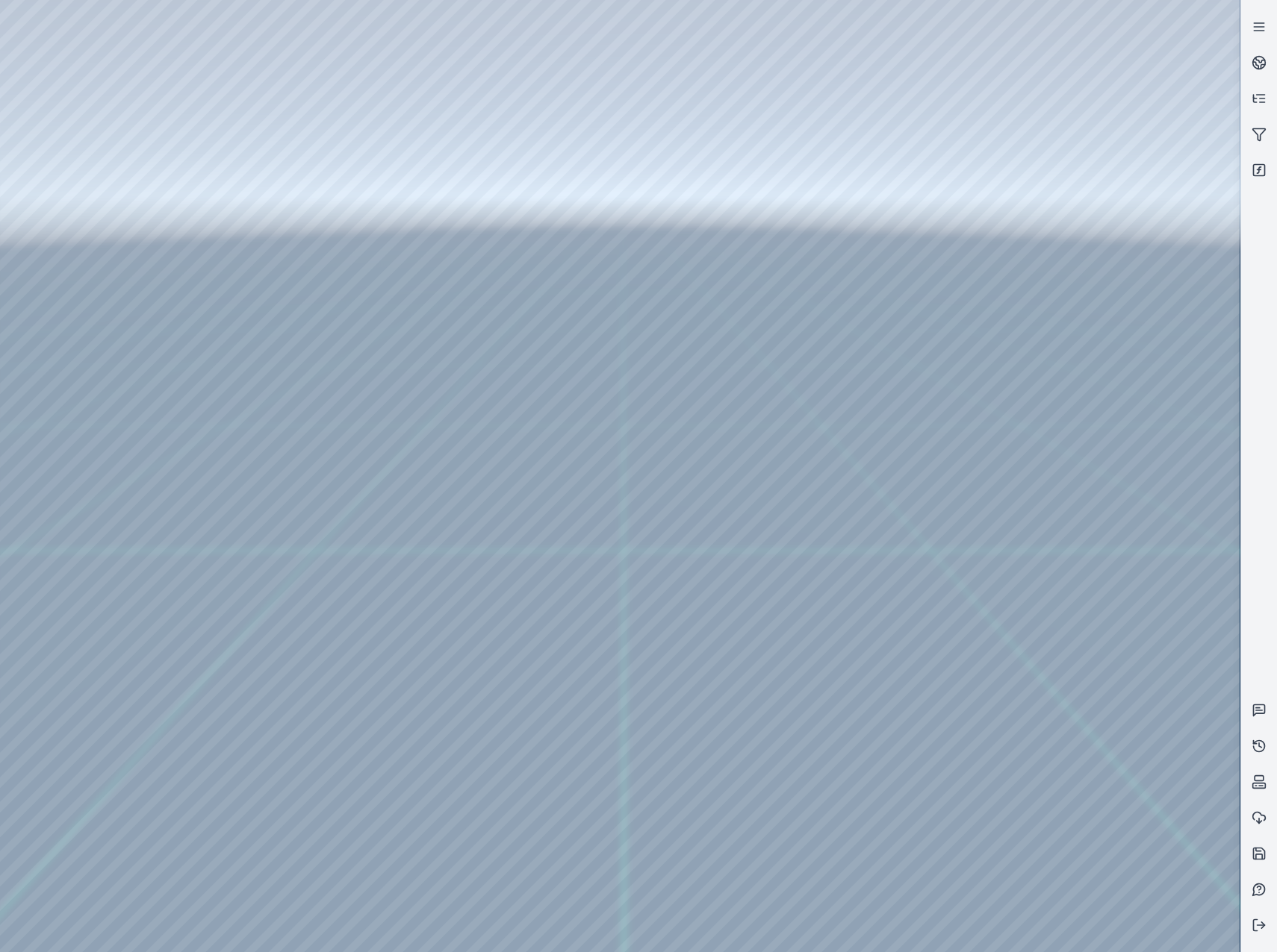
click at [399, 169] on div at bounding box center [620, 476] width 1240 height 952
click at [399, 145] on div at bounding box center [620, 476] width 1240 height 952
click at [1026, 759] on div at bounding box center [620, 476] width 1240 height 952
click at [100, 99] on div at bounding box center [620, 476] width 1240 height 952
click at [99, 158] on div at bounding box center [620, 476] width 1240 height 952
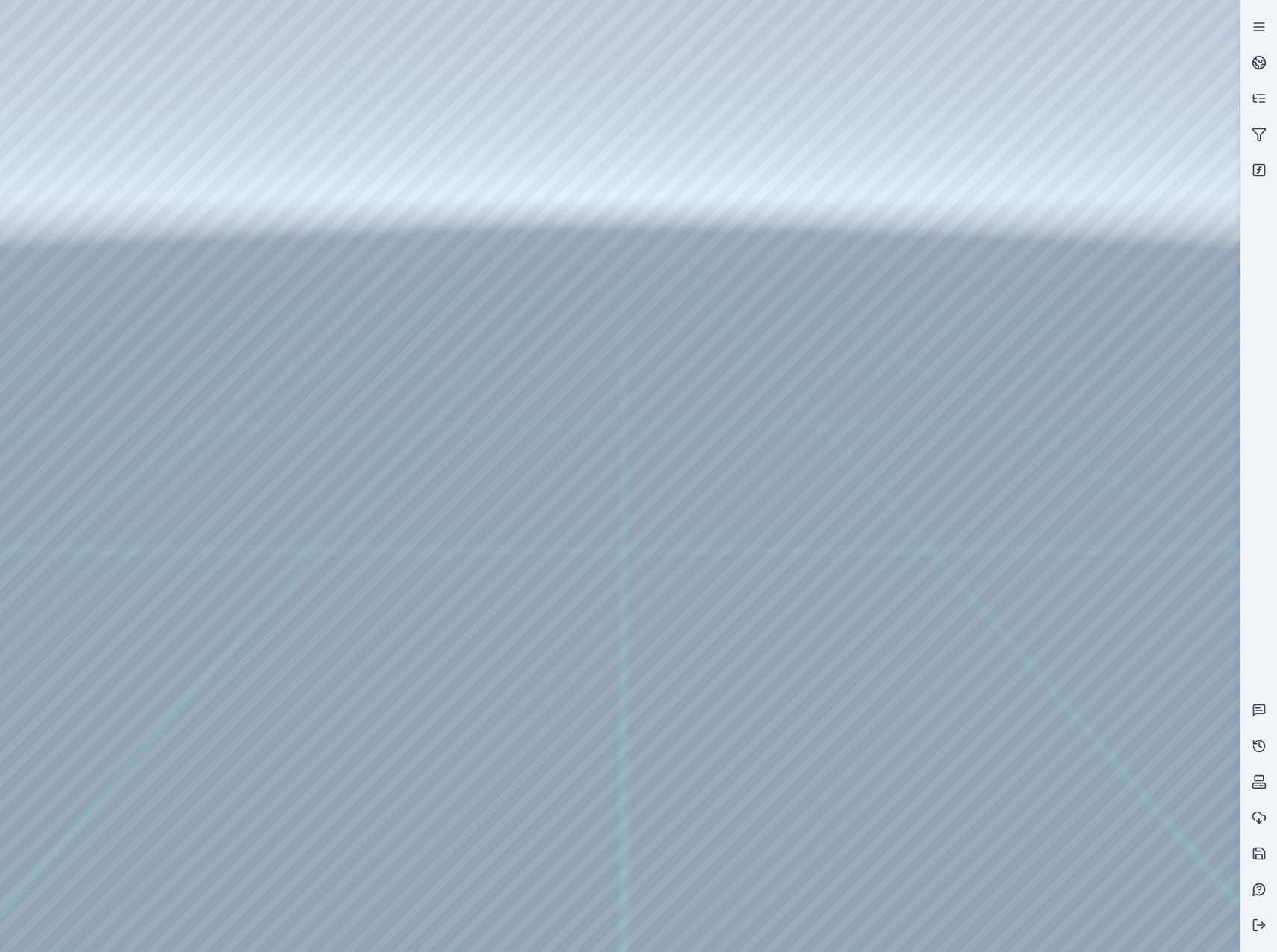
click at [423, 728] on div at bounding box center [620, 476] width 1240 height 952
click at [383, 748] on div at bounding box center [620, 476] width 1240 height 952
click at [636, 383] on div at bounding box center [620, 476] width 1240 height 952
click at [734, 445] on div at bounding box center [620, 476] width 1240 height 952
drag, startPoint x: 740, startPoint y: 231, endPoint x: 933, endPoint y: 295, distance: 203.3
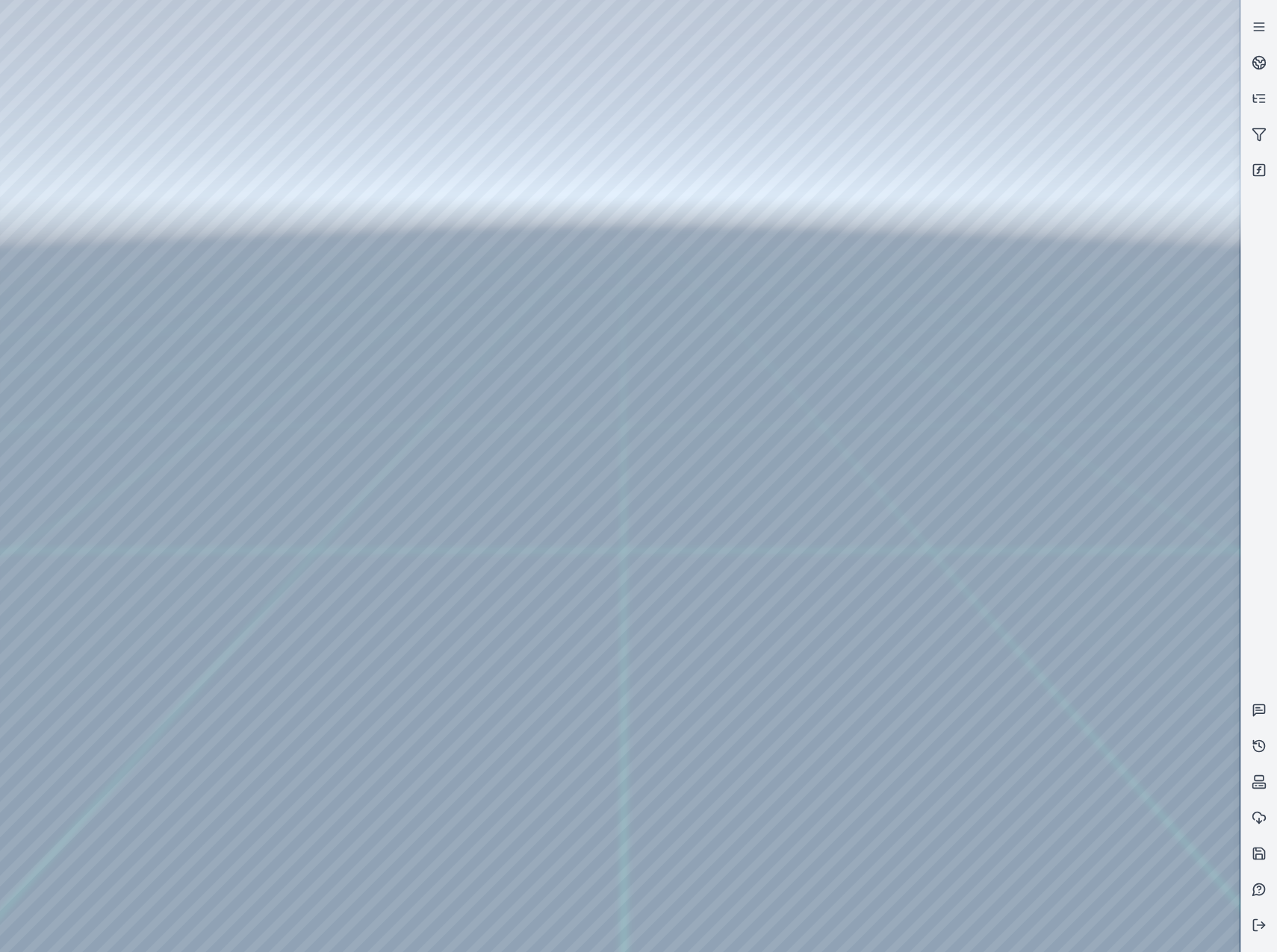
click at [968, 313] on div at bounding box center [620, 476] width 1240 height 952
drag, startPoint x: 716, startPoint y: 221, endPoint x: 695, endPoint y: 297, distance: 78.8
click at [695, 297] on div at bounding box center [620, 476] width 1240 height 952
click at [679, 456] on div at bounding box center [620, 476] width 1240 height 952
click at [703, 528] on div at bounding box center [620, 476] width 1240 height 952
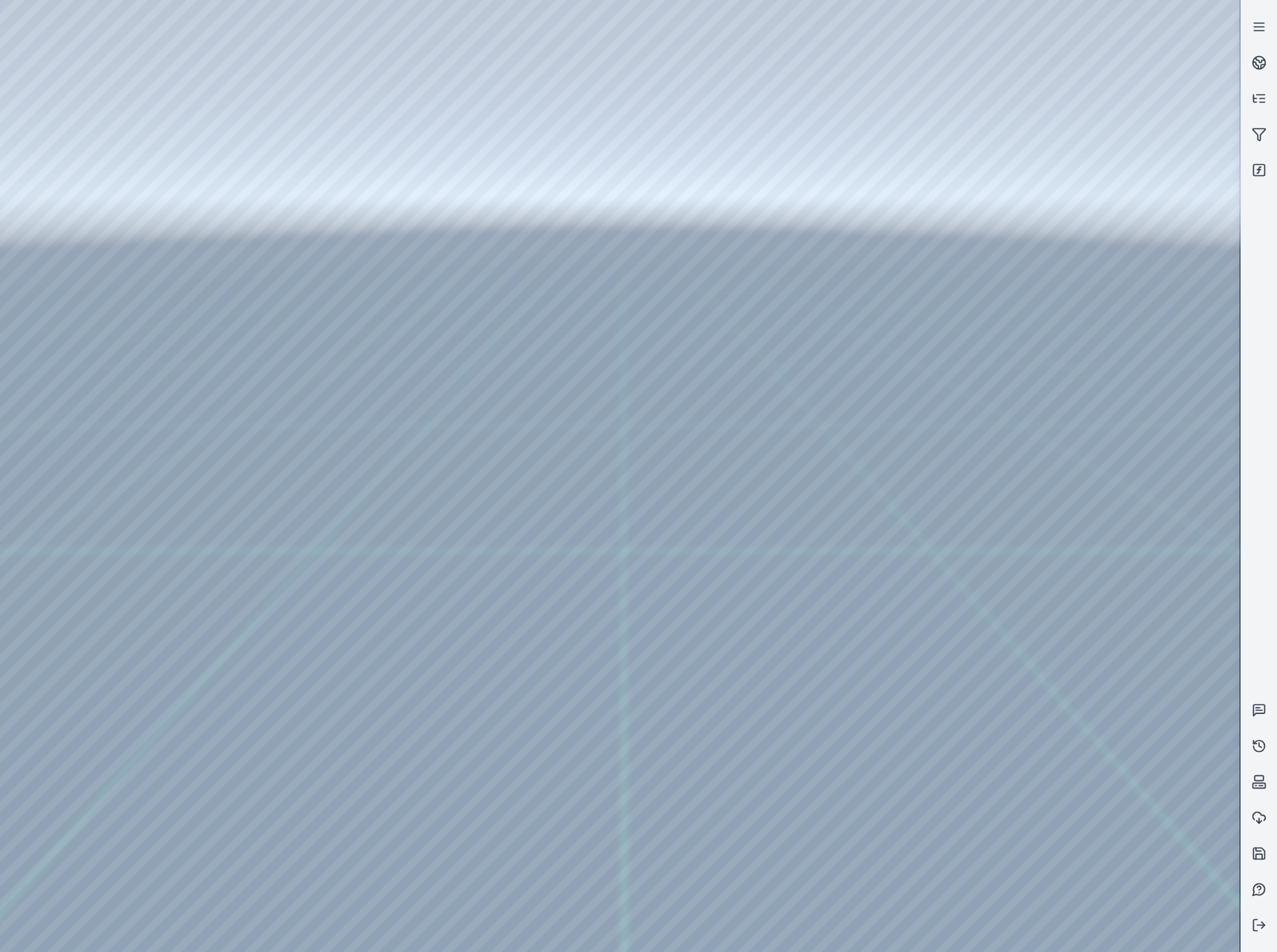
click at [790, 304] on div at bounding box center [620, 476] width 1240 height 952
drag, startPoint x: 872, startPoint y: 616, endPoint x: 846, endPoint y: 620, distance: 26.3
drag, startPoint x: 747, startPoint y: 608, endPoint x: 685, endPoint y: 559, distance: 79.0
click at [84, 273] on div at bounding box center [620, 476] width 1240 height 952
click at [115, 190] on div at bounding box center [620, 476] width 1240 height 952
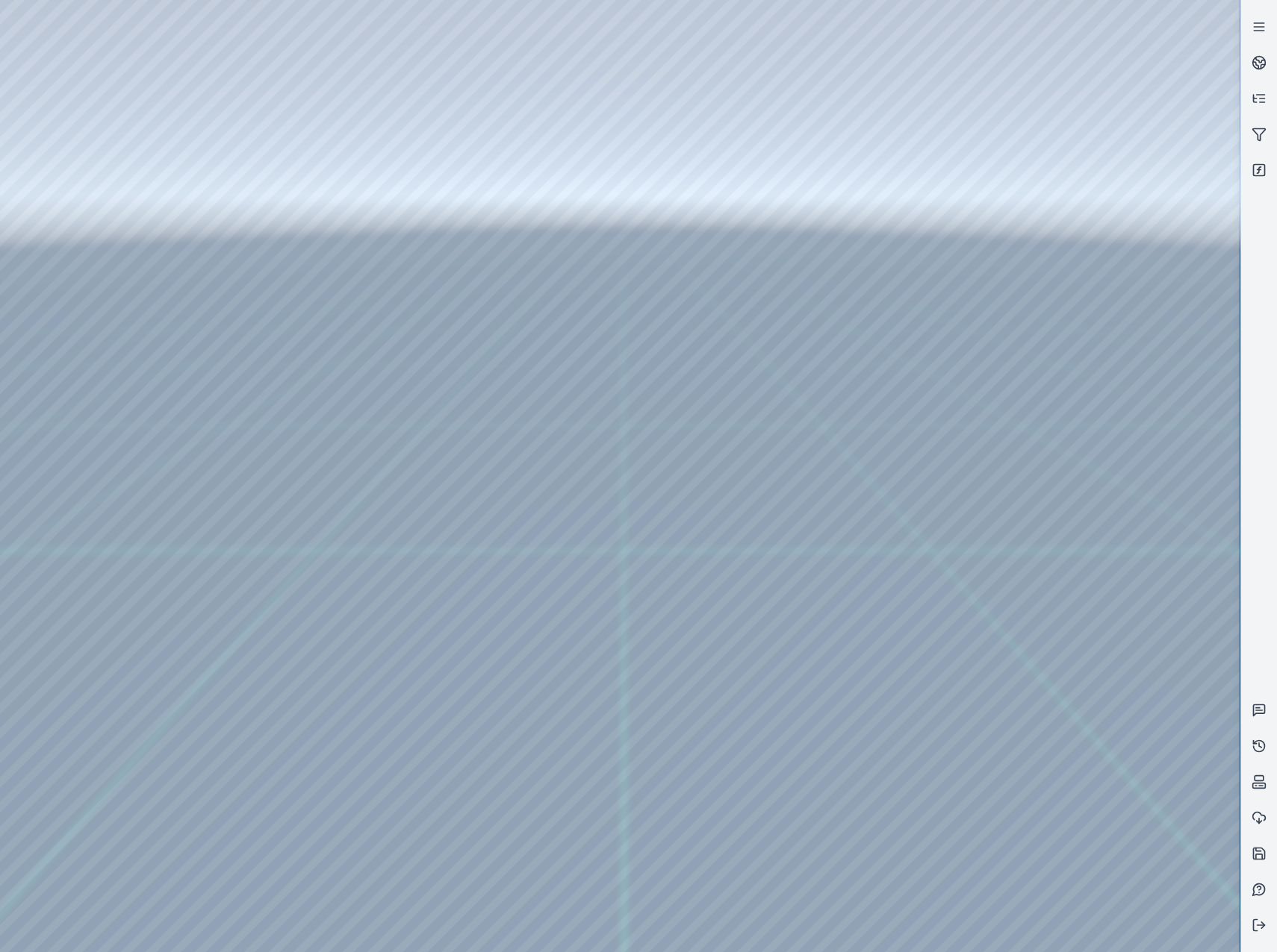
click at [467, 62] on div at bounding box center [620, 476] width 1240 height 952
click at [313, 139] on div at bounding box center [620, 476] width 1240 height 952
click at [334, 177] on div at bounding box center [620, 476] width 1240 height 952
click at [1021, 758] on div at bounding box center [620, 476] width 1240 height 952
click at [89, 96] on div at bounding box center [620, 476] width 1240 height 952
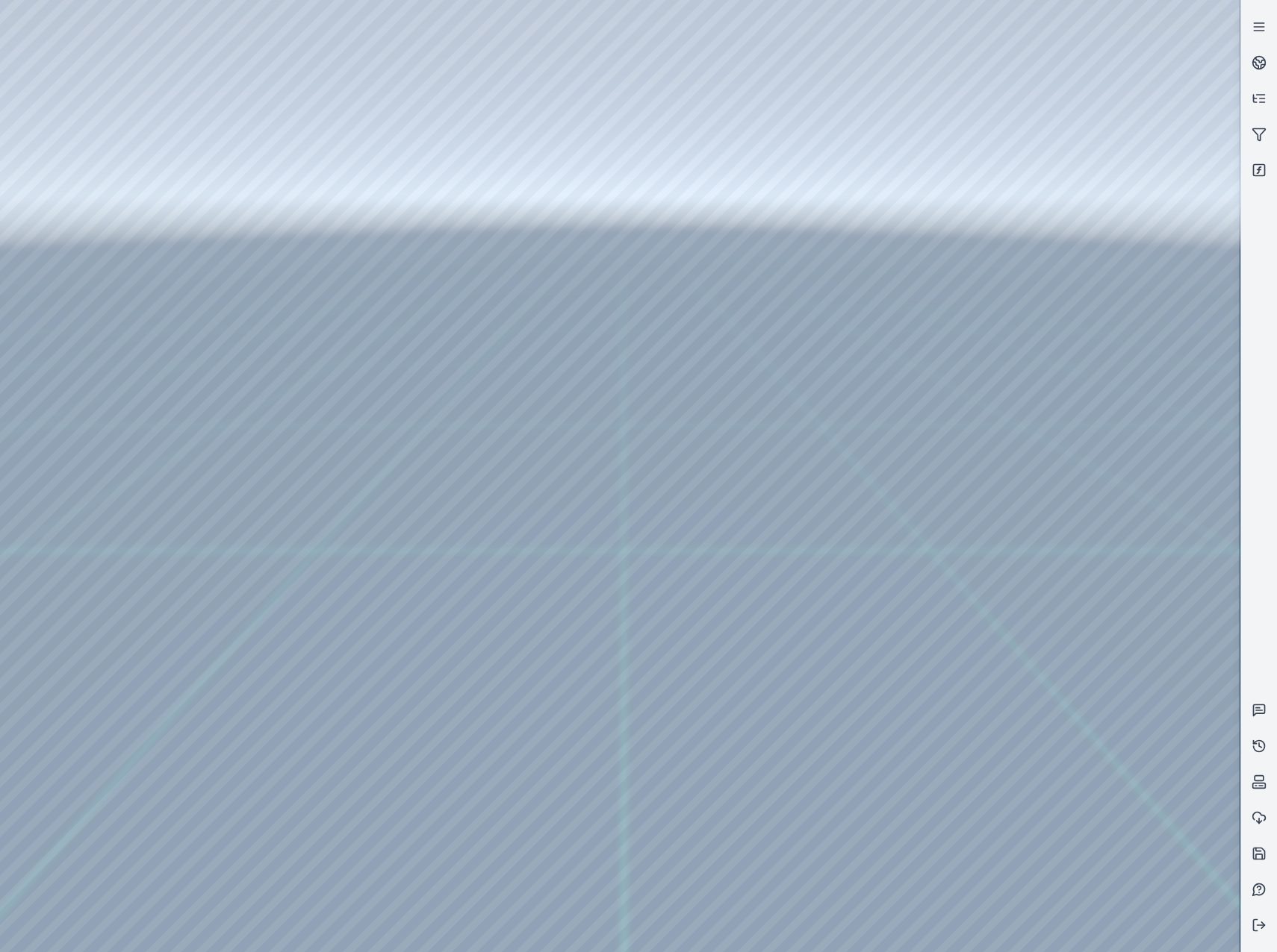
click at [99, 170] on div at bounding box center [620, 476] width 1240 height 952
click at [419, 406] on div at bounding box center [620, 476] width 1240 height 952
click at [411, 437] on div at bounding box center [620, 476] width 1240 height 952
click at [644, 472] on div at bounding box center [620, 476] width 1240 height 952
click at [675, 528] on div at bounding box center [620, 476] width 1240 height 952
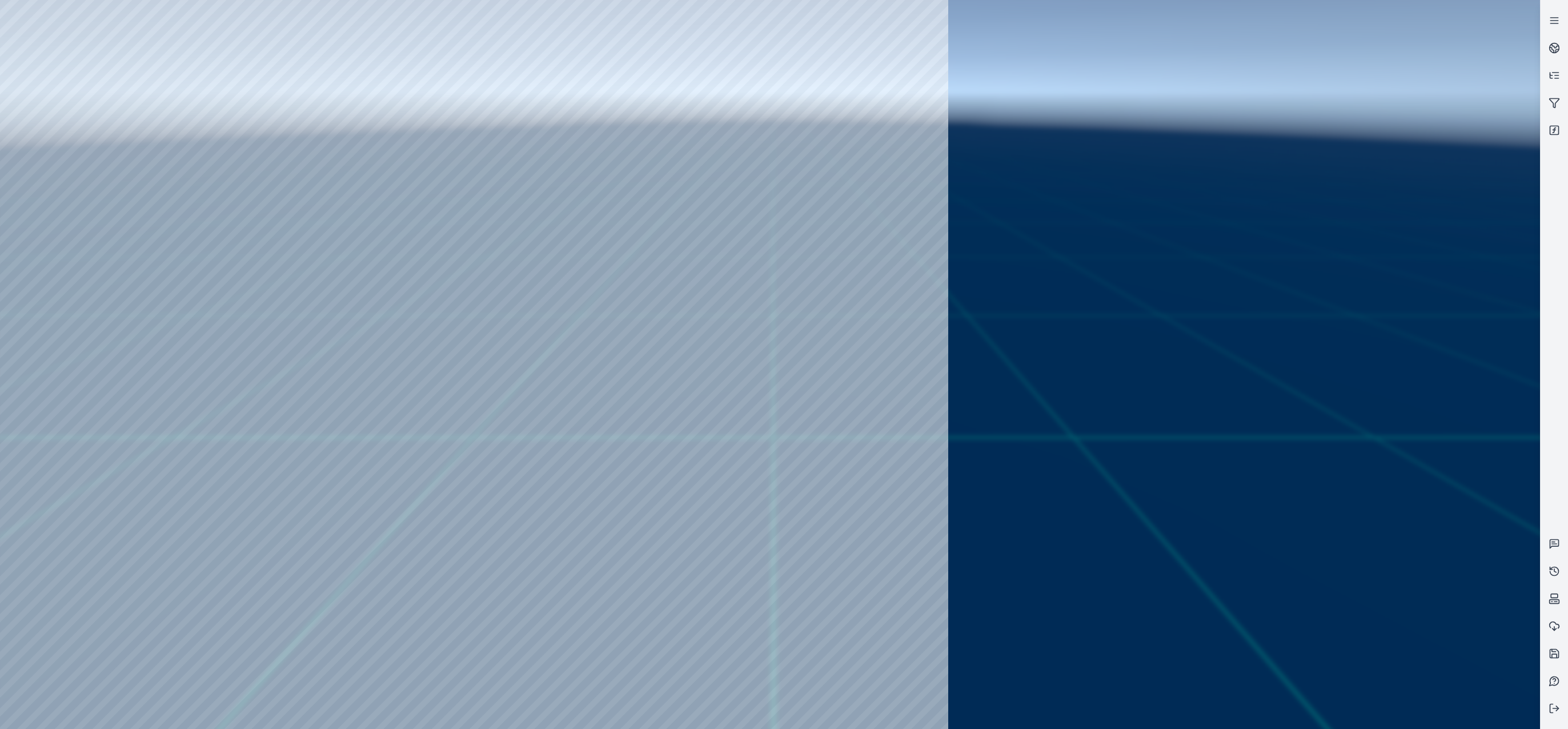
drag, startPoint x: 673, startPoint y: 280, endPoint x: 679, endPoint y: 259, distance: 21.8
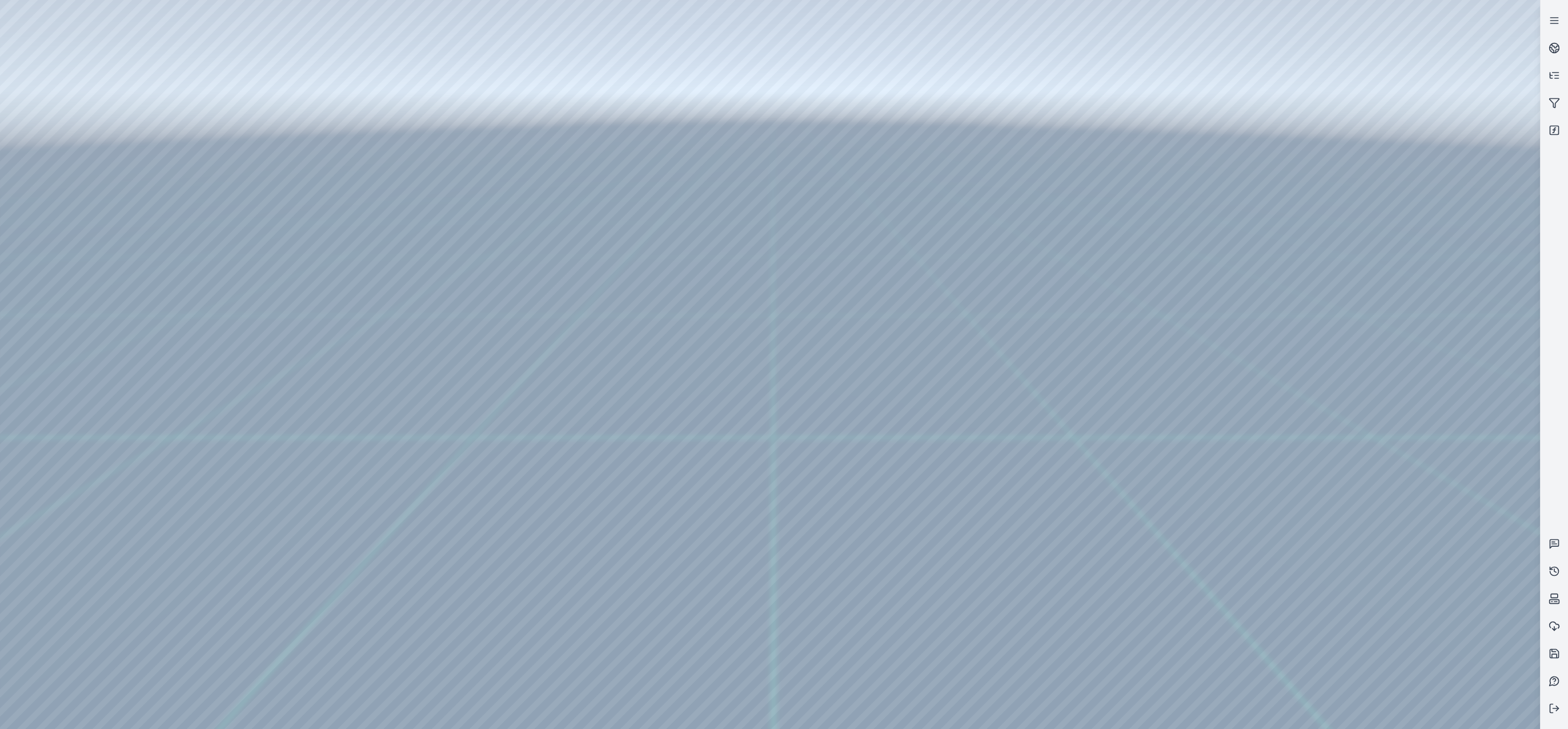
drag, startPoint x: 783, startPoint y: 409, endPoint x: 689, endPoint y: 293, distance: 149.3
click at [533, 350] on div at bounding box center [770, 364] width 1540 height 729
click at [525, 399] on div at bounding box center [770, 364] width 1540 height 729
click at [545, 357] on div at bounding box center [770, 364] width 1540 height 729
drag, startPoint x: 757, startPoint y: 495, endPoint x: 774, endPoint y: 463, distance: 36.2
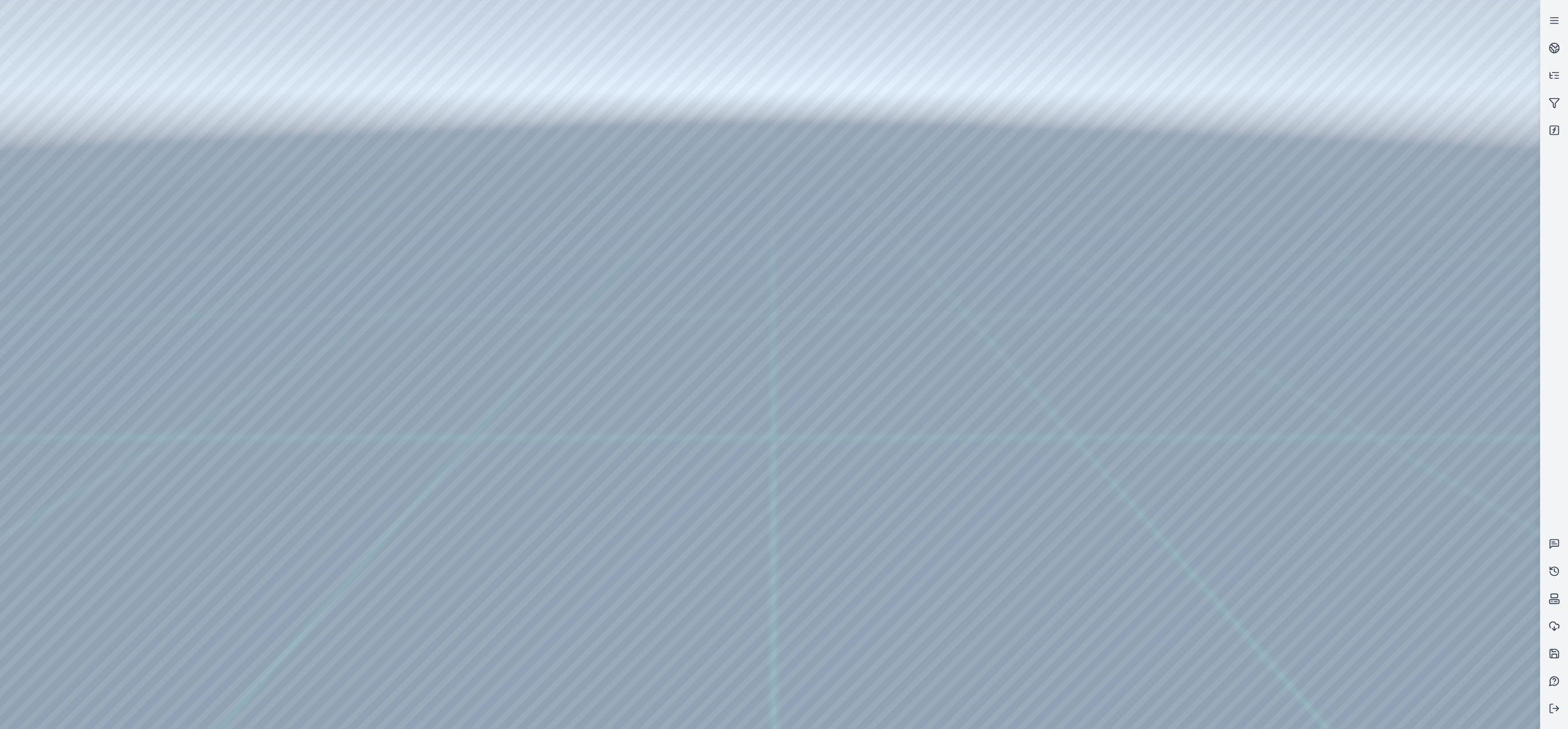
drag, startPoint x: 707, startPoint y: 442, endPoint x: 951, endPoint y: 448, distance: 244.1
click at [479, 356] on div at bounding box center [770, 364] width 1540 height 729
click at [522, 401] on div at bounding box center [770, 364] width 1540 height 729
click at [603, 228] on div at bounding box center [770, 364] width 1540 height 729
click at [312, 550] on div at bounding box center [770, 364] width 1540 height 729
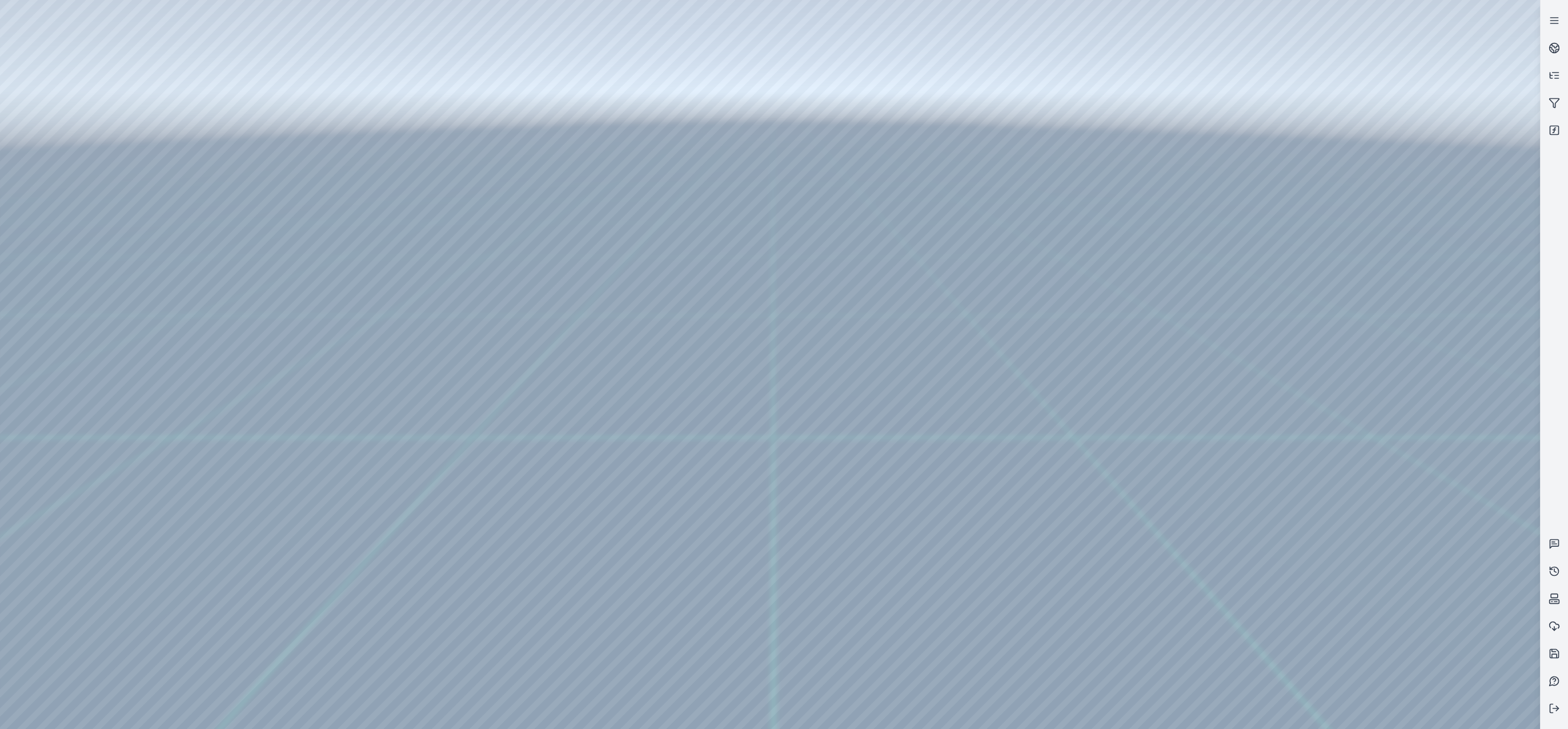
click at [321, 555] on div at bounding box center [770, 364] width 1540 height 729
click at [293, 578] on div at bounding box center [770, 364] width 1540 height 729
drag, startPoint x: 558, startPoint y: 225, endPoint x: 918, endPoint y: 202, distance: 360.7
click at [918, 202] on div at bounding box center [770, 364] width 1540 height 729
click at [526, 228] on div at bounding box center [770, 364] width 1540 height 729
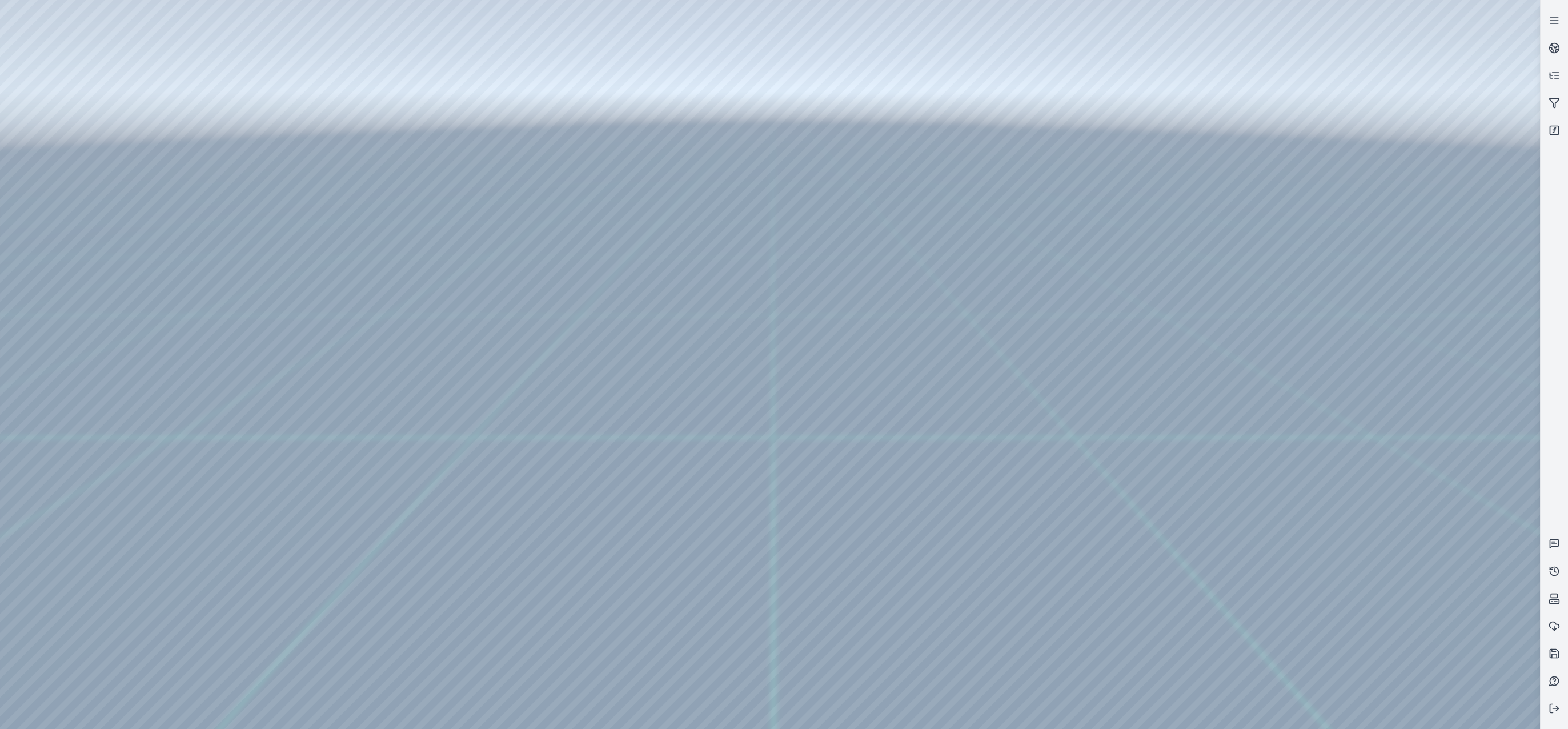
drag, startPoint x: 522, startPoint y: 226, endPoint x: 1202, endPoint y: 200, distance: 680.5
click at [976, 200] on div at bounding box center [770, 364] width 1540 height 729
click at [976, 363] on div at bounding box center [770, 364] width 1540 height 729
click at [976, 313] on div at bounding box center [770, 364] width 1540 height 729
click at [976, 362] on div at bounding box center [770, 364] width 1540 height 729
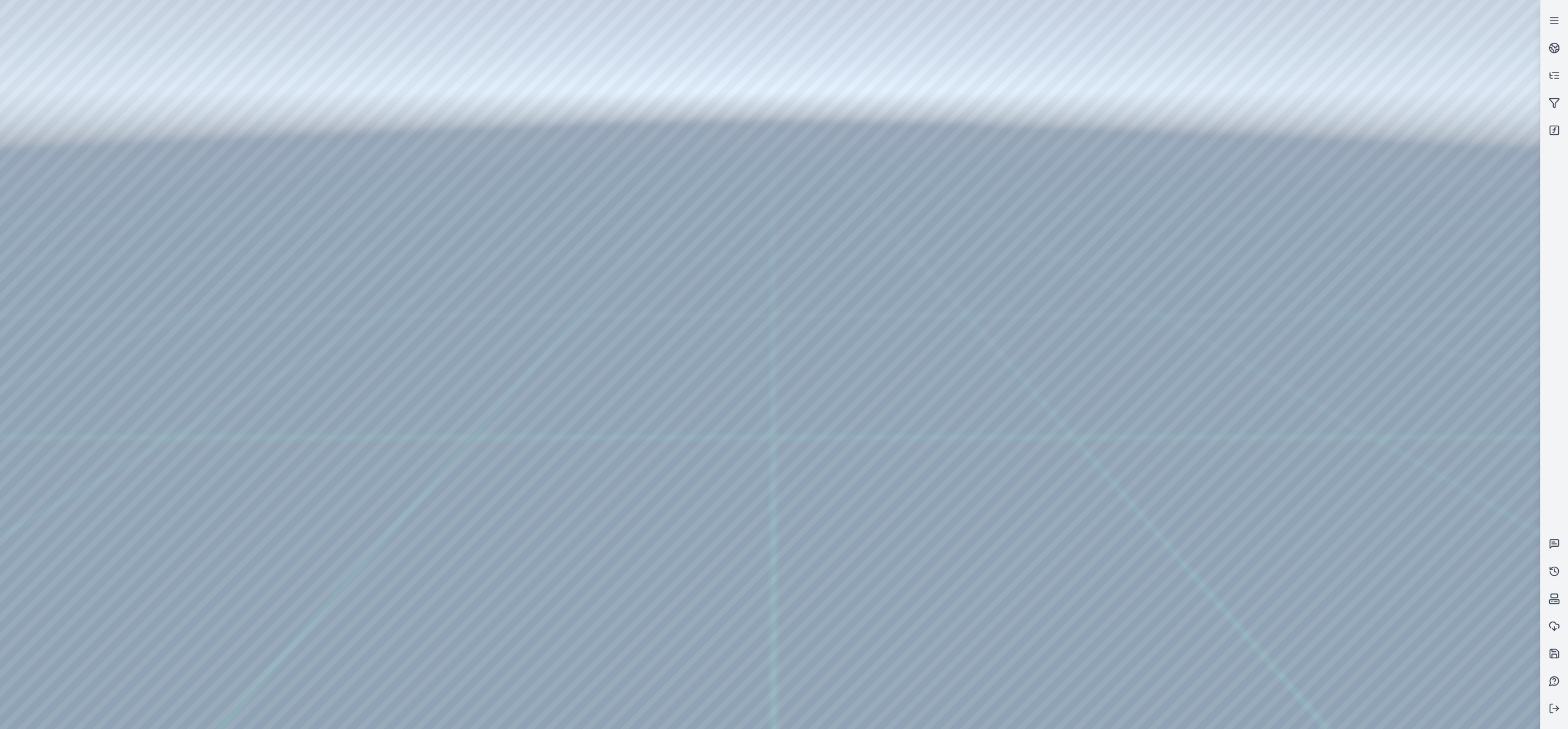
drag, startPoint x: 928, startPoint y: 446, endPoint x: 856, endPoint y: 410, distance: 80.5
click at [976, 197] on div at bounding box center [770, 364] width 1540 height 729
click at [69, 210] on div at bounding box center [770, 364] width 1540 height 729
click at [82, 160] on div at bounding box center [770, 364] width 1540 height 729
click at [363, 37] on div at bounding box center [770, 364] width 1540 height 729
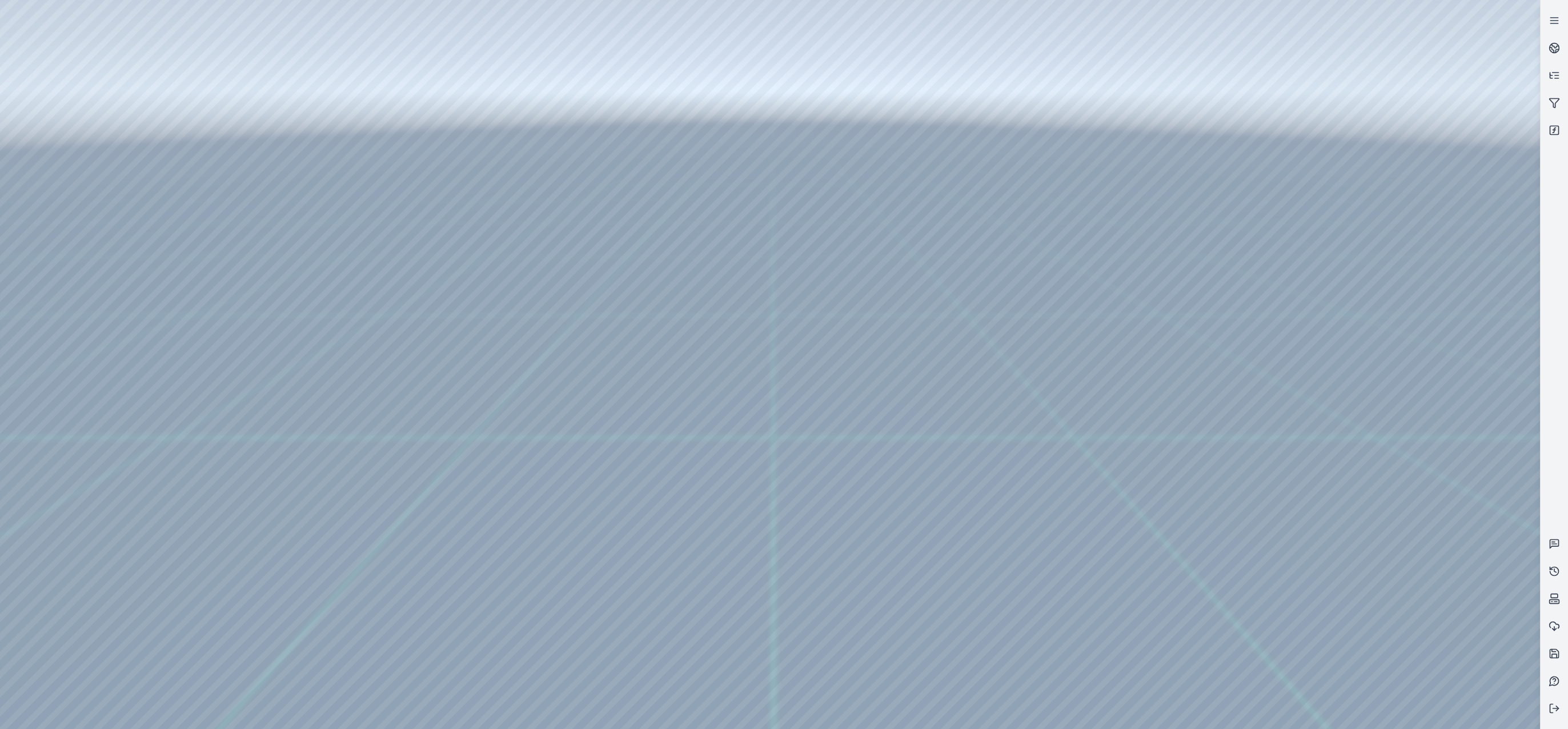
click at [289, 110] on div at bounding box center [770, 364] width 1540 height 729
click at [976, 627] on div at bounding box center [770, 364] width 1540 height 729
click at [976, 616] on div at bounding box center [770, 364] width 1540 height 729
click at [976, 630] on div at bounding box center [770, 364] width 1540 height 729
drag, startPoint x: 792, startPoint y: 368, endPoint x: 869, endPoint y: 450, distance: 112.5
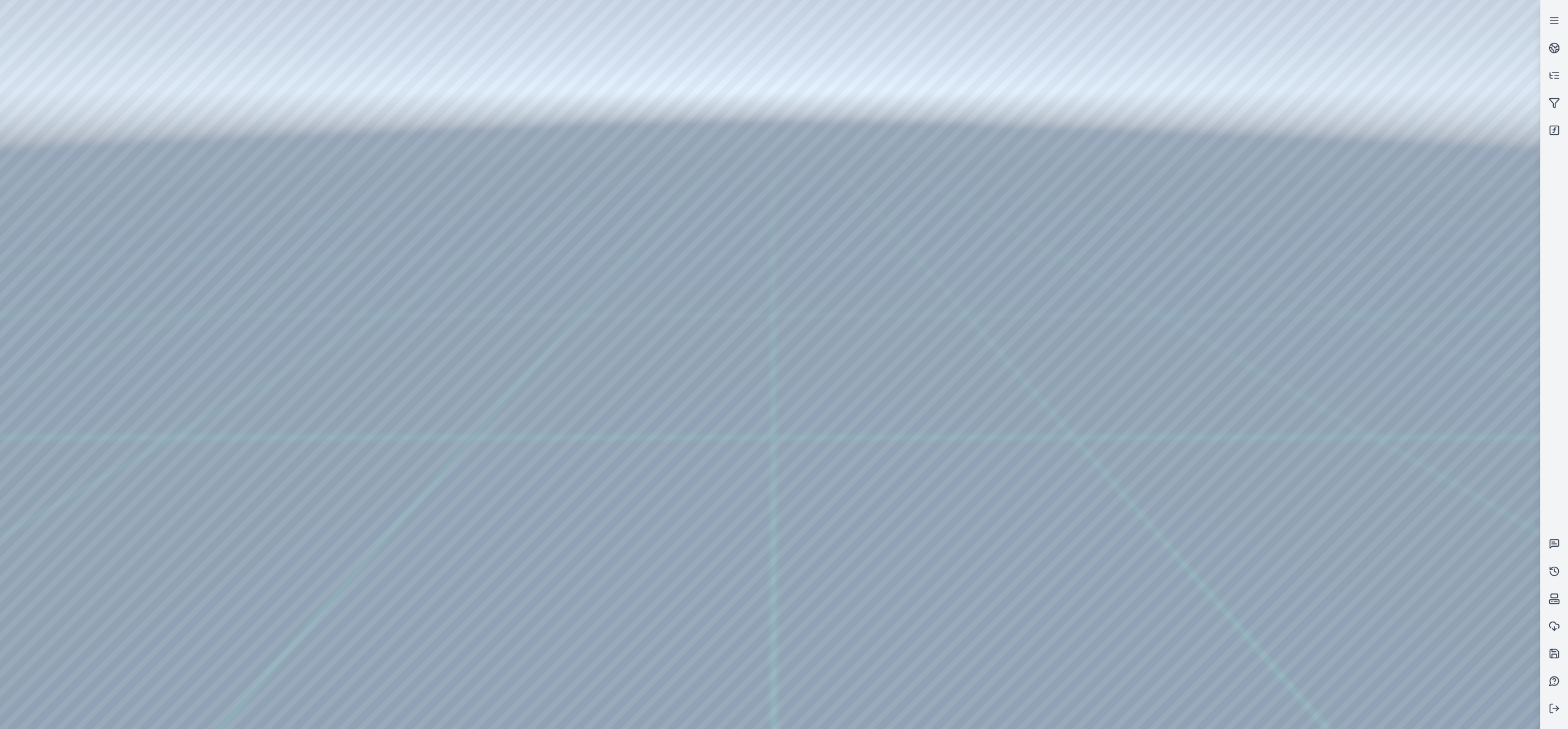
drag, startPoint x: 794, startPoint y: 440, endPoint x: 947, endPoint y: 409, distance: 156.1
click at [976, 641] on div at bounding box center [770, 364] width 1540 height 729
click at [976, 642] on div at bounding box center [770, 364] width 1540 height 729
click at [976, 622] on div at bounding box center [770, 364] width 1540 height 729
click at [976, 639] on div at bounding box center [770, 364] width 1540 height 729
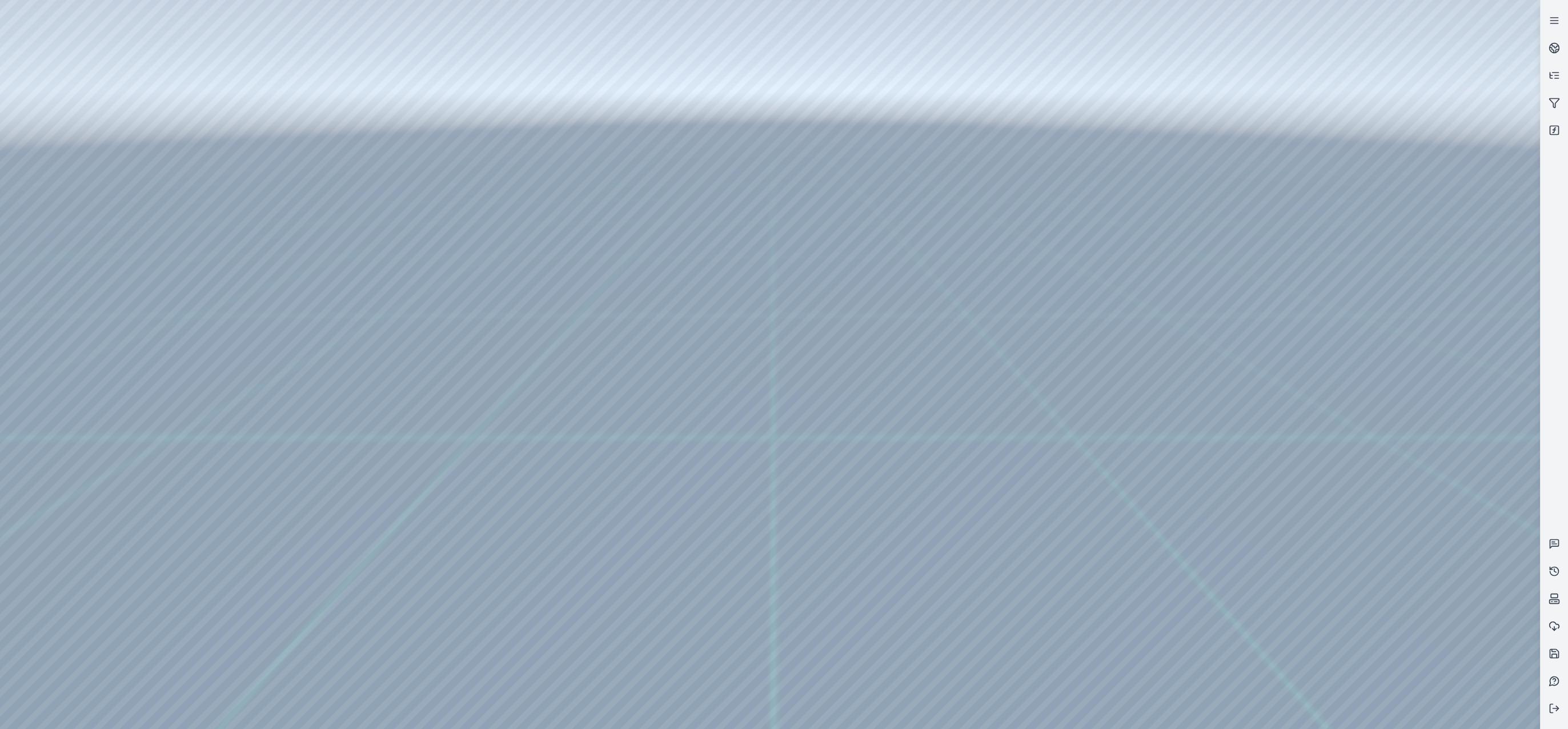
click at [976, 639] on div at bounding box center [770, 364] width 1540 height 729
click at [976, 638] on div at bounding box center [770, 364] width 1540 height 729
click at [976, 636] on div at bounding box center [770, 364] width 1540 height 729
click at [976, 637] on div at bounding box center [770, 364] width 1540 height 729
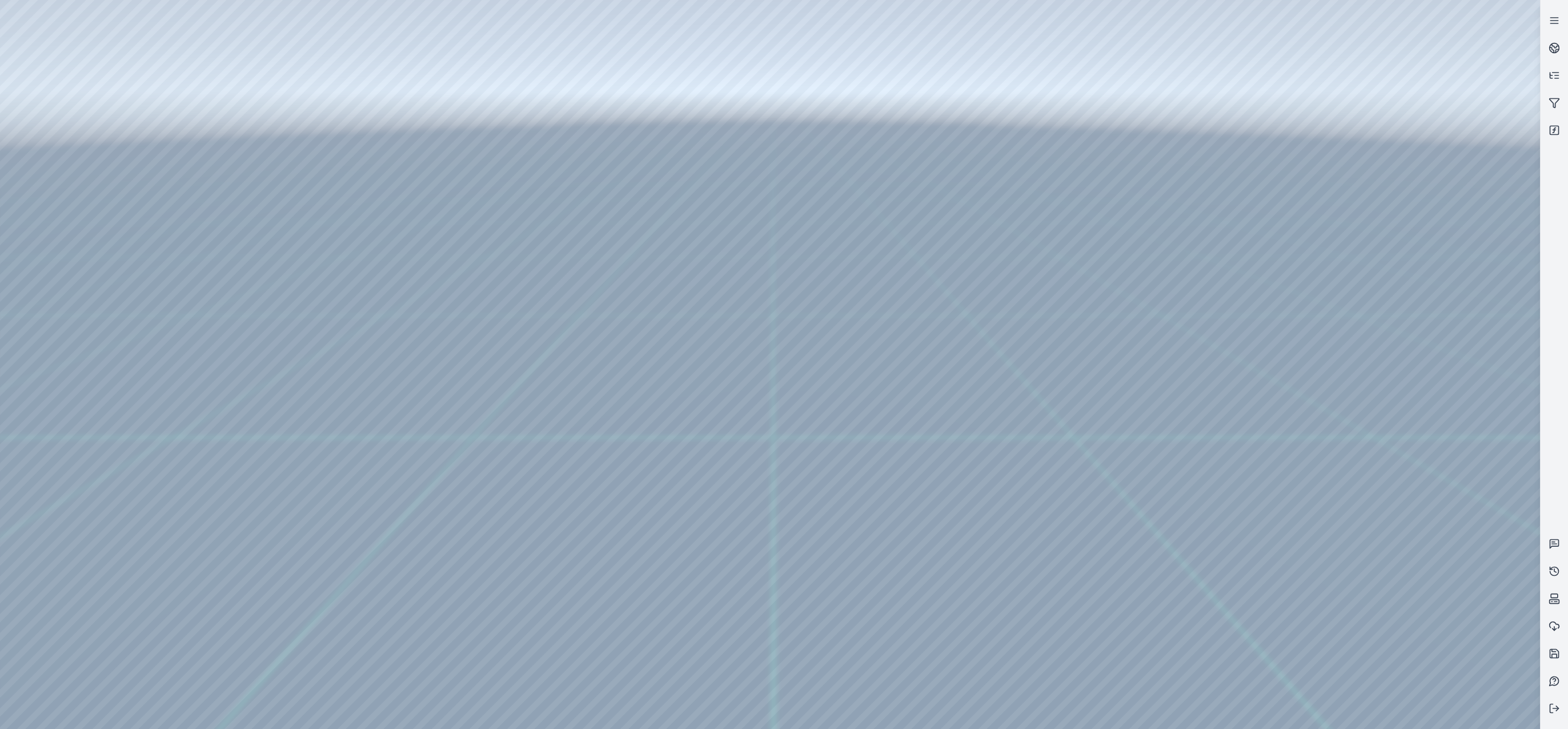
click at [976, 646] on div at bounding box center [770, 364] width 1540 height 729
click at [976, 636] on div at bounding box center [770, 364] width 1540 height 729
click at [976, 636] on div at bounding box center [770, 364] width 1540 height 729
drag, startPoint x: 838, startPoint y: 442, endPoint x: 763, endPoint y: 404, distance: 84.1
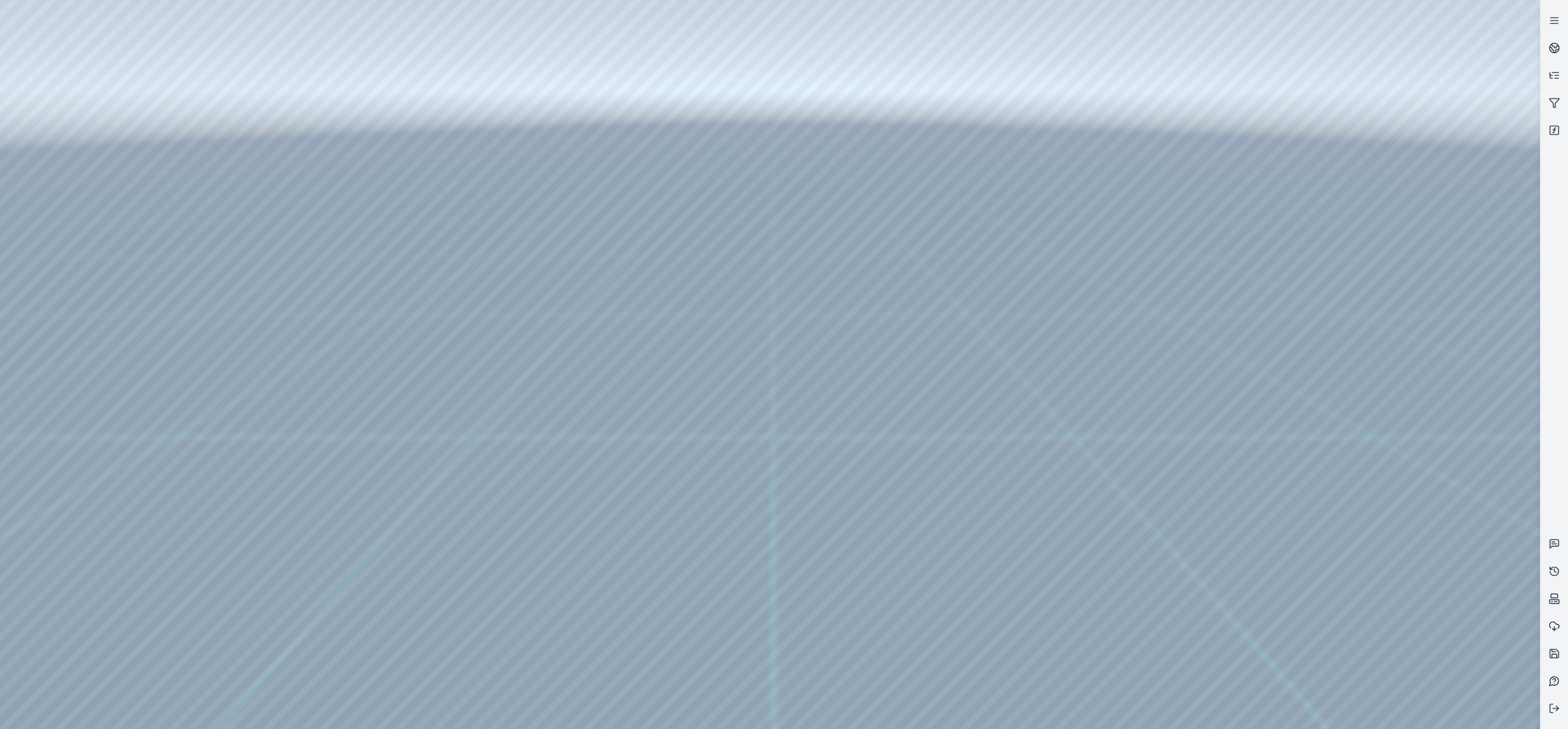
click at [1403, 636] on div at bounding box center [770, 364] width 1540 height 729
click at [71, 79] on div at bounding box center [770, 364] width 1540 height 729
click at [78, 135] on div at bounding box center [770, 364] width 1540 height 729
click at [351, 306] on div at bounding box center [770, 364] width 1540 height 729
click at [356, 308] on div at bounding box center [770, 364] width 1540 height 729
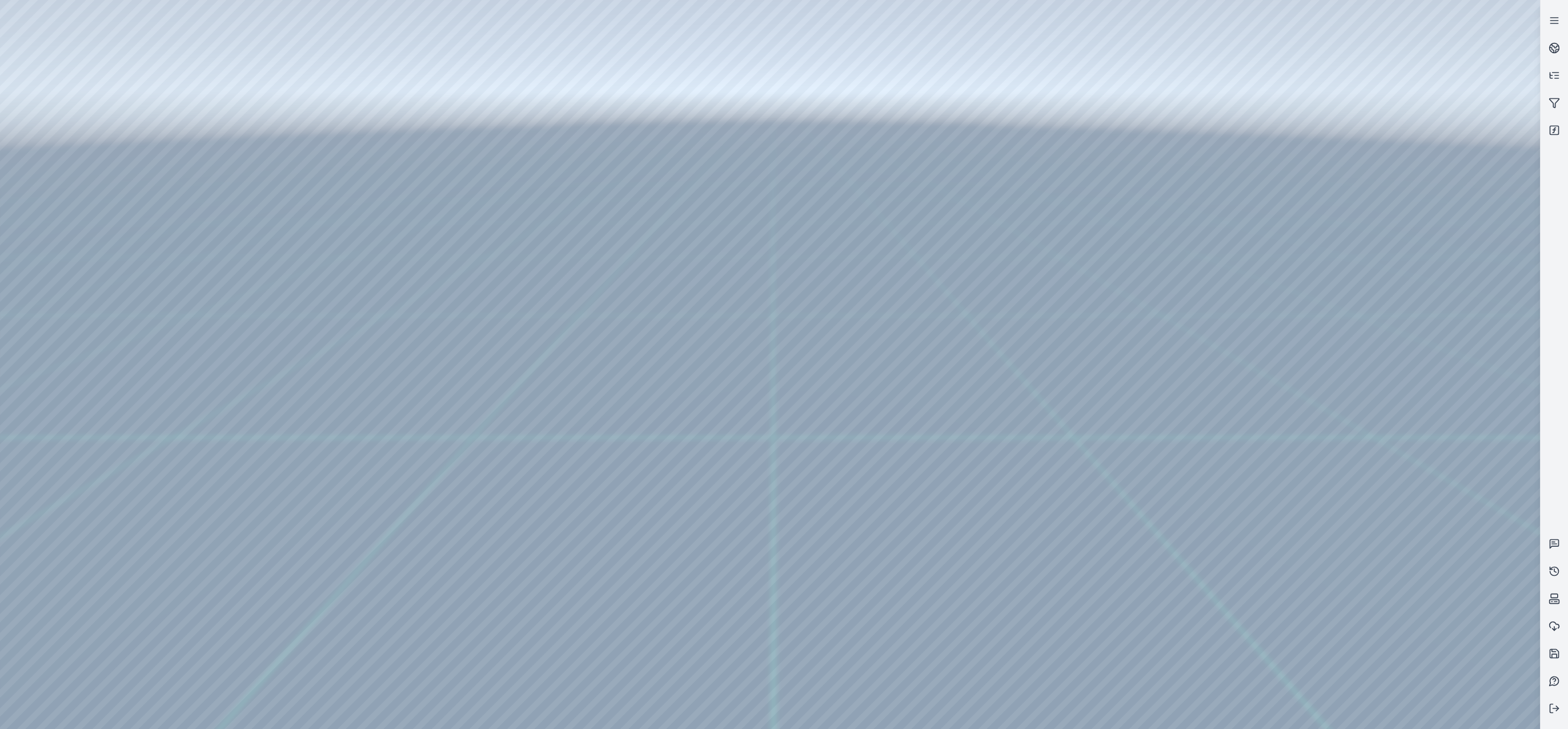
drag, startPoint x: 928, startPoint y: 283, endPoint x: 858, endPoint y: 357, distance: 101.9
drag, startPoint x: 729, startPoint y: 440, endPoint x: 729, endPoint y: 283, distance: 157.0
drag, startPoint x: 636, startPoint y: 407, endPoint x: 705, endPoint y: 363, distance: 81.8
drag, startPoint x: 684, startPoint y: 468, endPoint x: 705, endPoint y: 444, distance: 31.9
drag, startPoint x: 618, startPoint y: 425, endPoint x: 626, endPoint y: 363, distance: 62.5
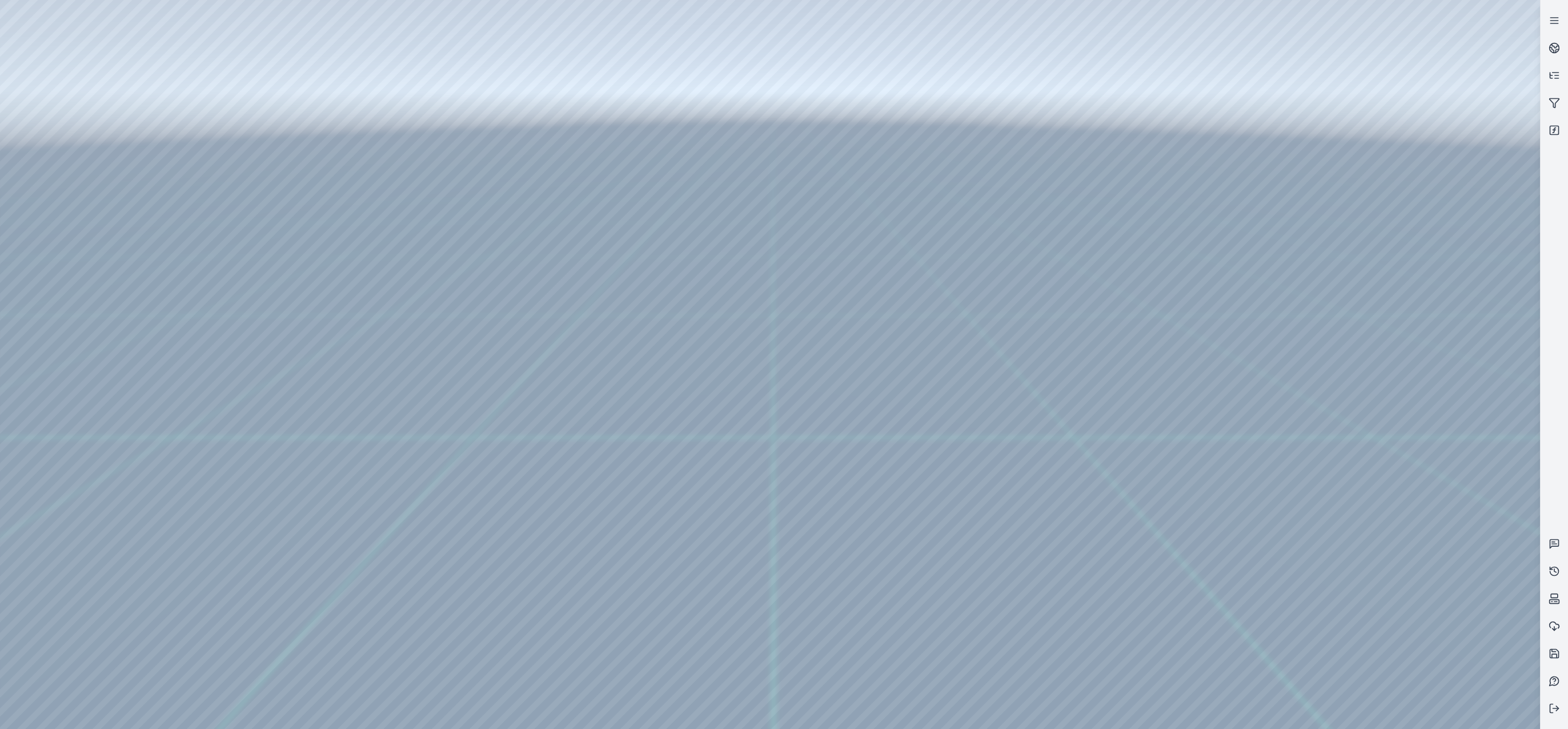
click at [164, 46] on div at bounding box center [770, 364] width 1540 height 729
drag, startPoint x: 663, startPoint y: 451, endPoint x: 673, endPoint y: 413, distance: 39.3
drag, startPoint x: 799, startPoint y: 463, endPoint x: 671, endPoint y: 403, distance: 141.4
drag, startPoint x: 799, startPoint y: 443, endPoint x: 794, endPoint y: 474, distance: 31.4
drag, startPoint x: 766, startPoint y: 481, endPoint x: 736, endPoint y: 426, distance: 62.6
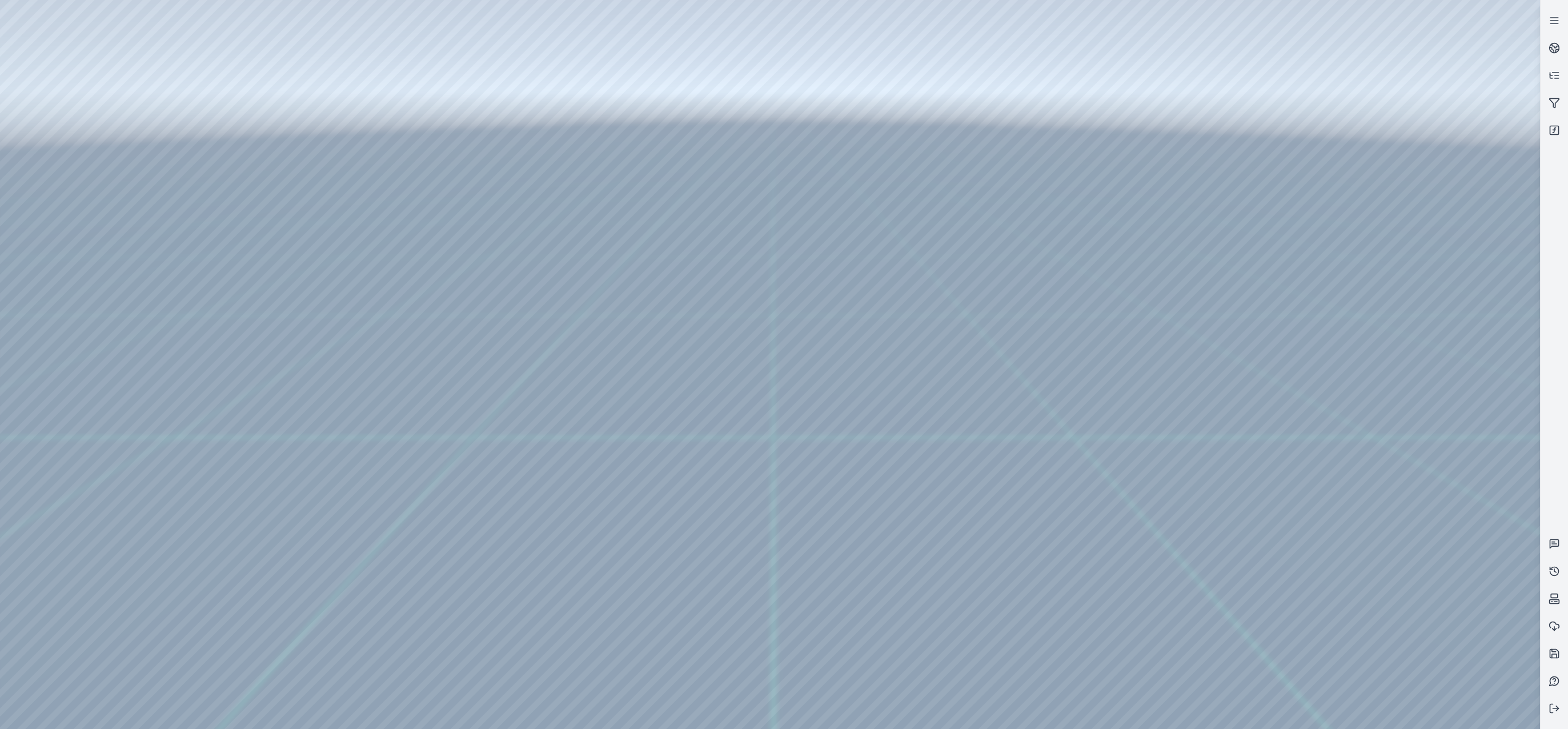
click at [1396, 712] on div at bounding box center [770, 364] width 1540 height 729
click at [699, 662] on div at bounding box center [770, 364] width 1540 height 729
drag, startPoint x: 855, startPoint y: 599, endPoint x: 889, endPoint y: 604, distance: 34.4
click at [889, 605] on div at bounding box center [770, 364] width 1540 height 729
click at [890, 605] on div at bounding box center [770, 364] width 1540 height 729
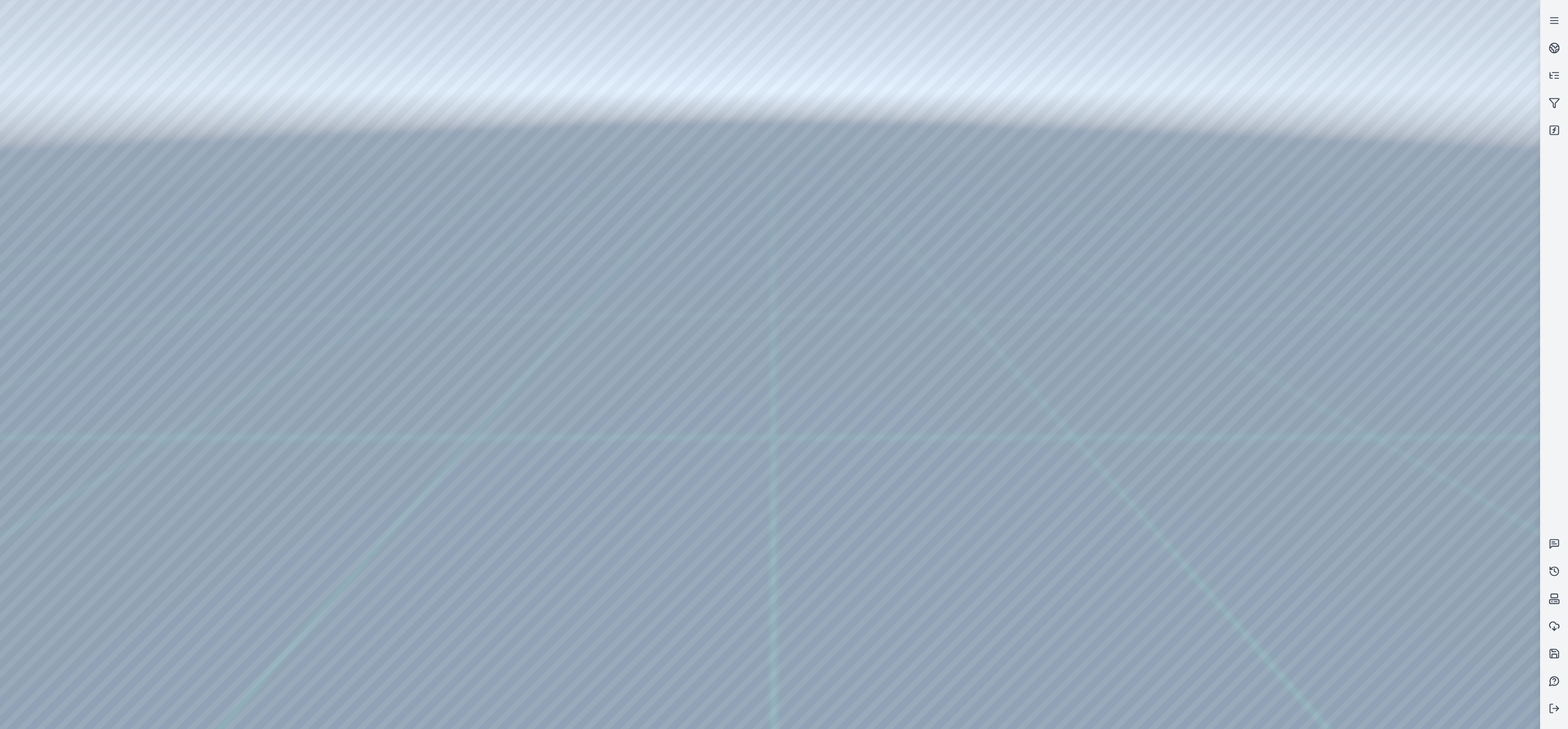
click at [890, 605] on div at bounding box center [770, 364] width 1540 height 729
drag, startPoint x: 890, startPoint y: 605, endPoint x: 862, endPoint y: 655, distance: 57.3
click at [971, 646] on div at bounding box center [770, 364] width 1540 height 729
click at [626, 421] on div at bounding box center [770, 364] width 1540 height 729
drag, startPoint x: 740, startPoint y: 470, endPoint x: 756, endPoint y: 469, distance: 16.0
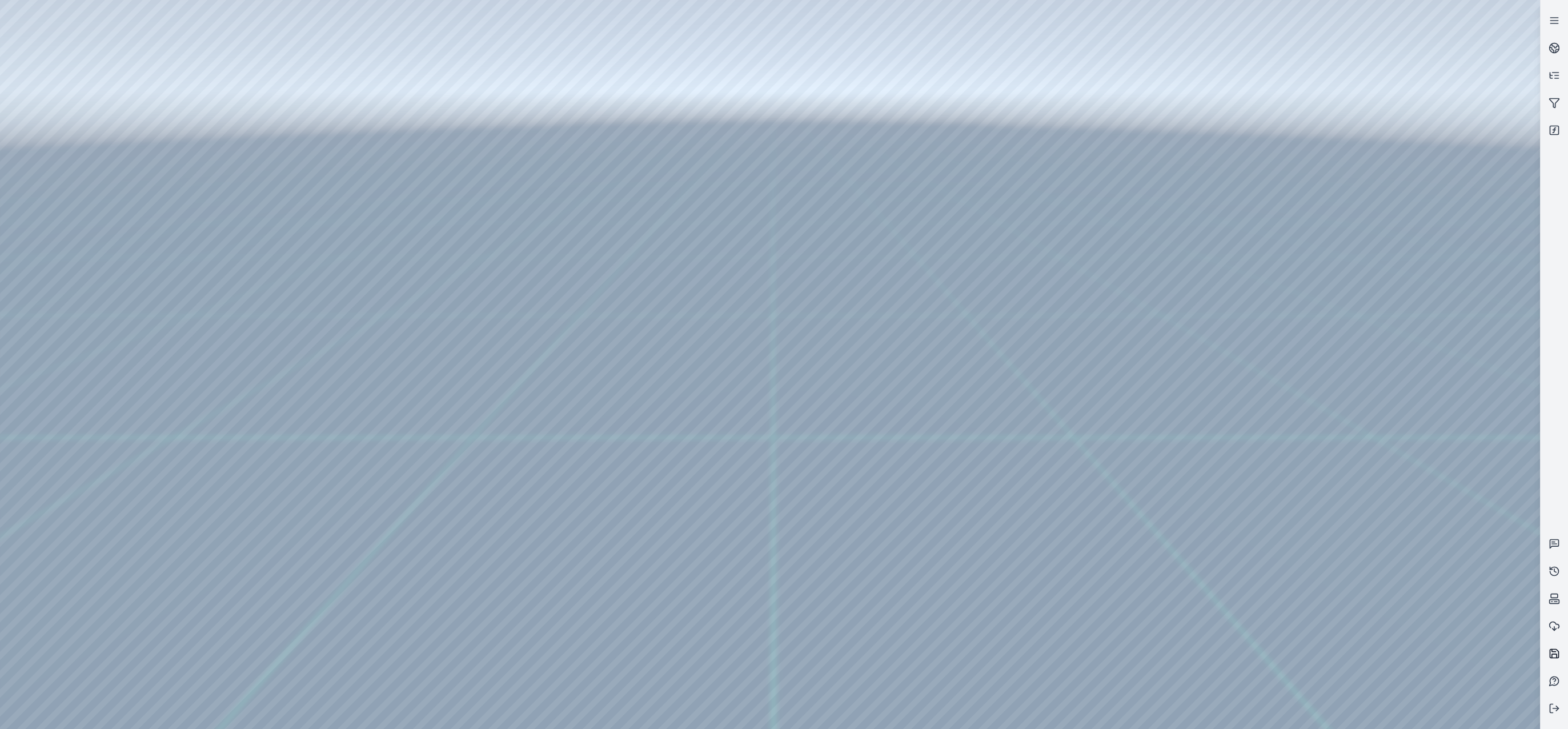
click at [1552, 655] on icon at bounding box center [1555, 657] width 5 height 4
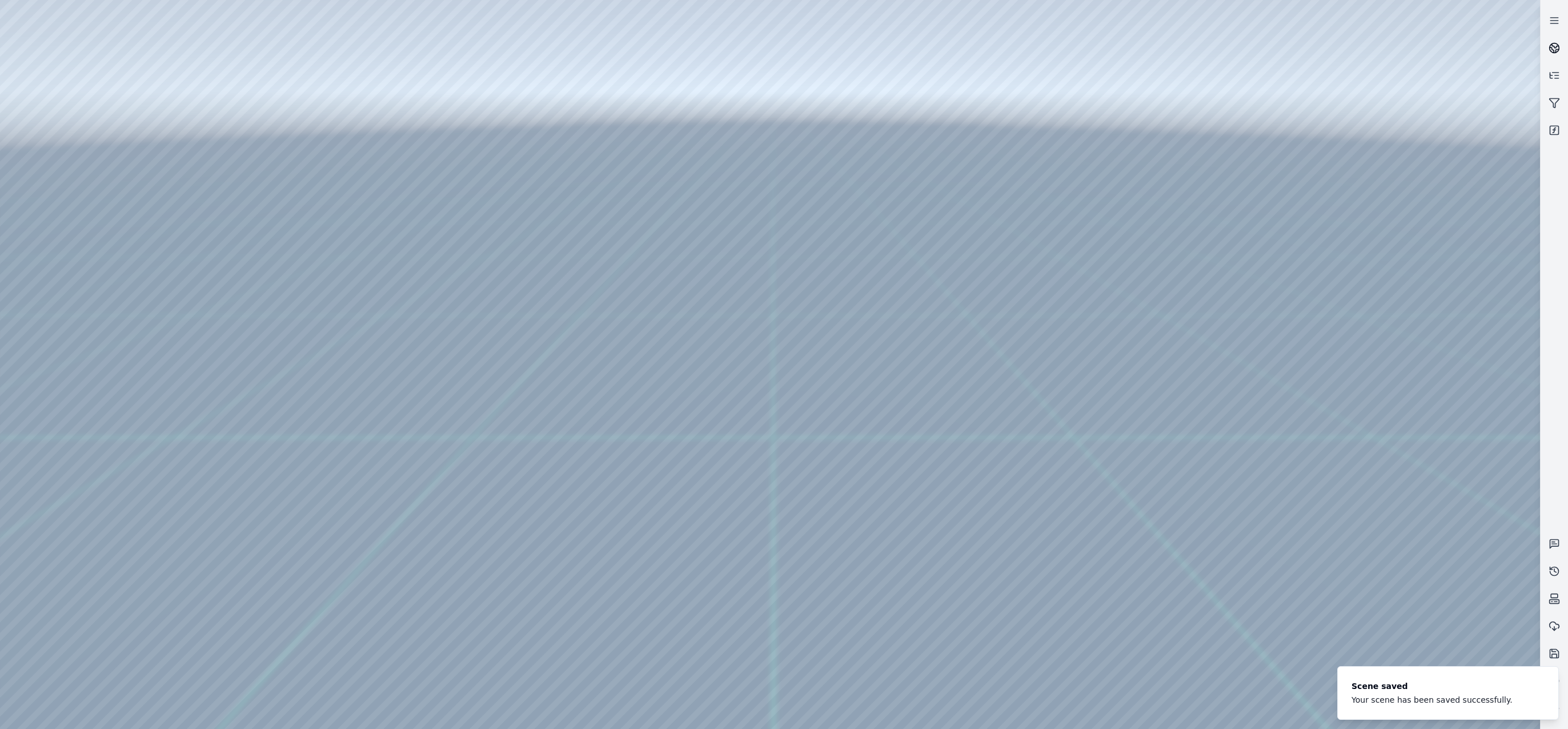
click at [1554, 43] on circle at bounding box center [1555, 48] width 10 height 10
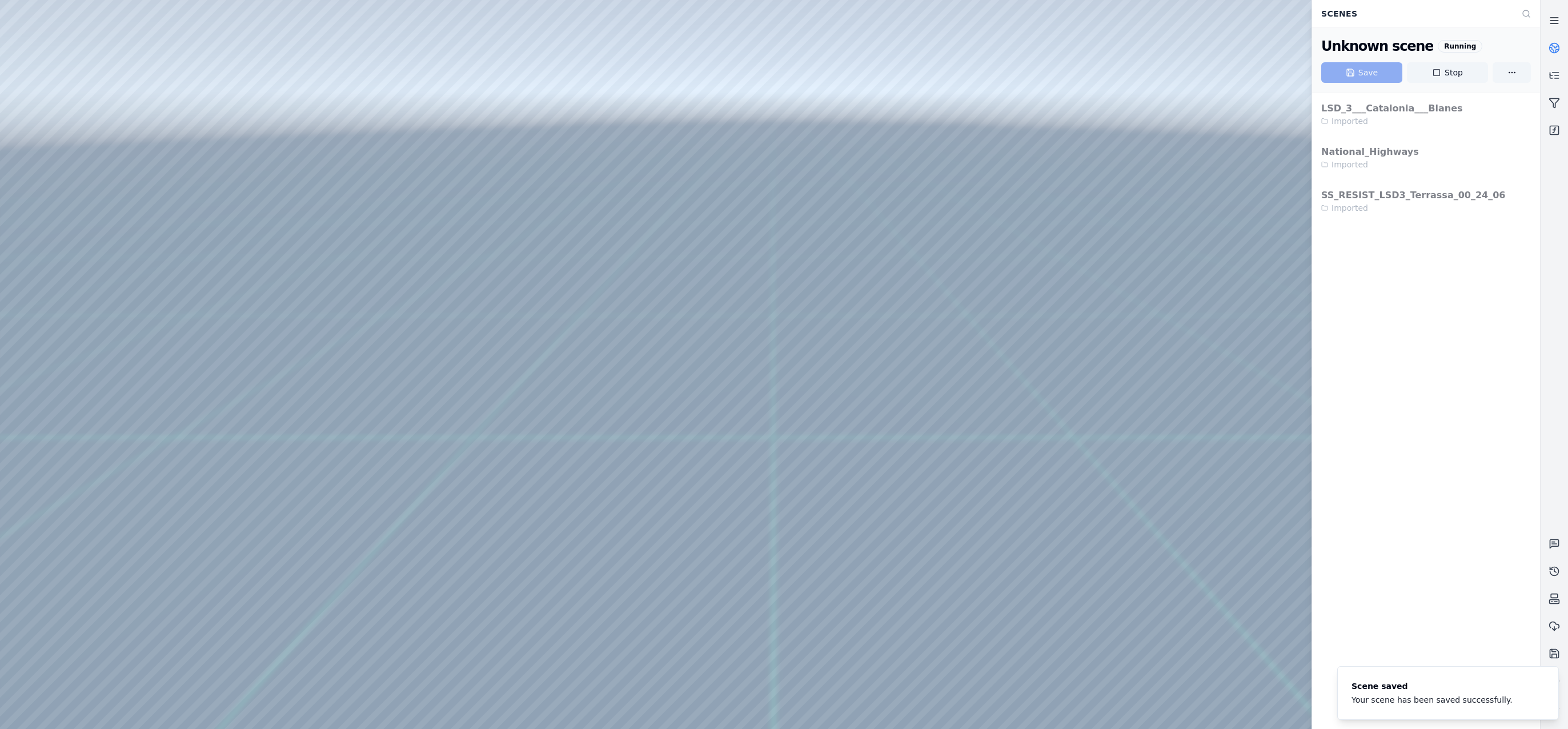
click at [1557, 22] on icon at bounding box center [1554, 20] width 12 height 12
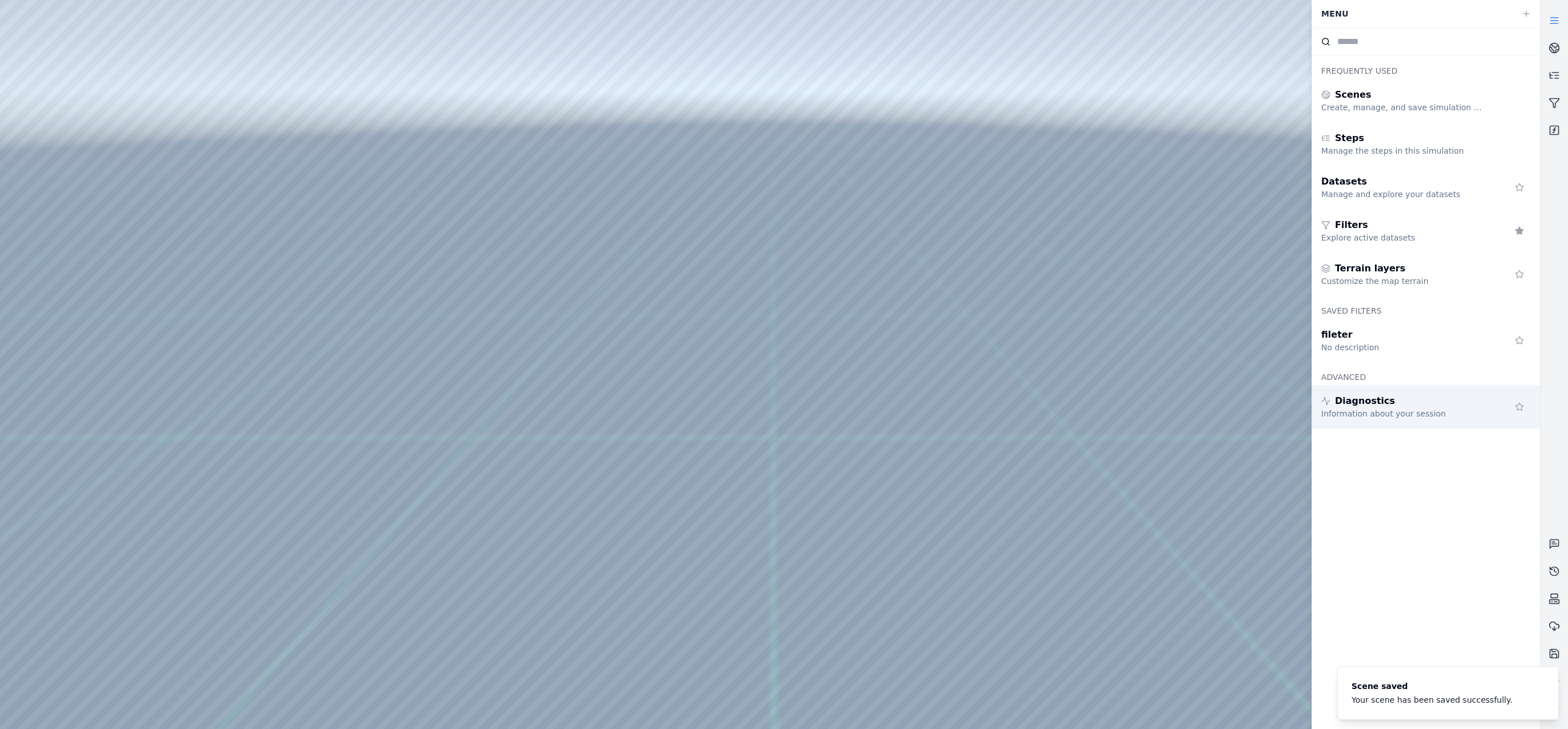
click at [1428, 398] on div "Diagnostics" at bounding box center [1404, 401] width 164 height 14
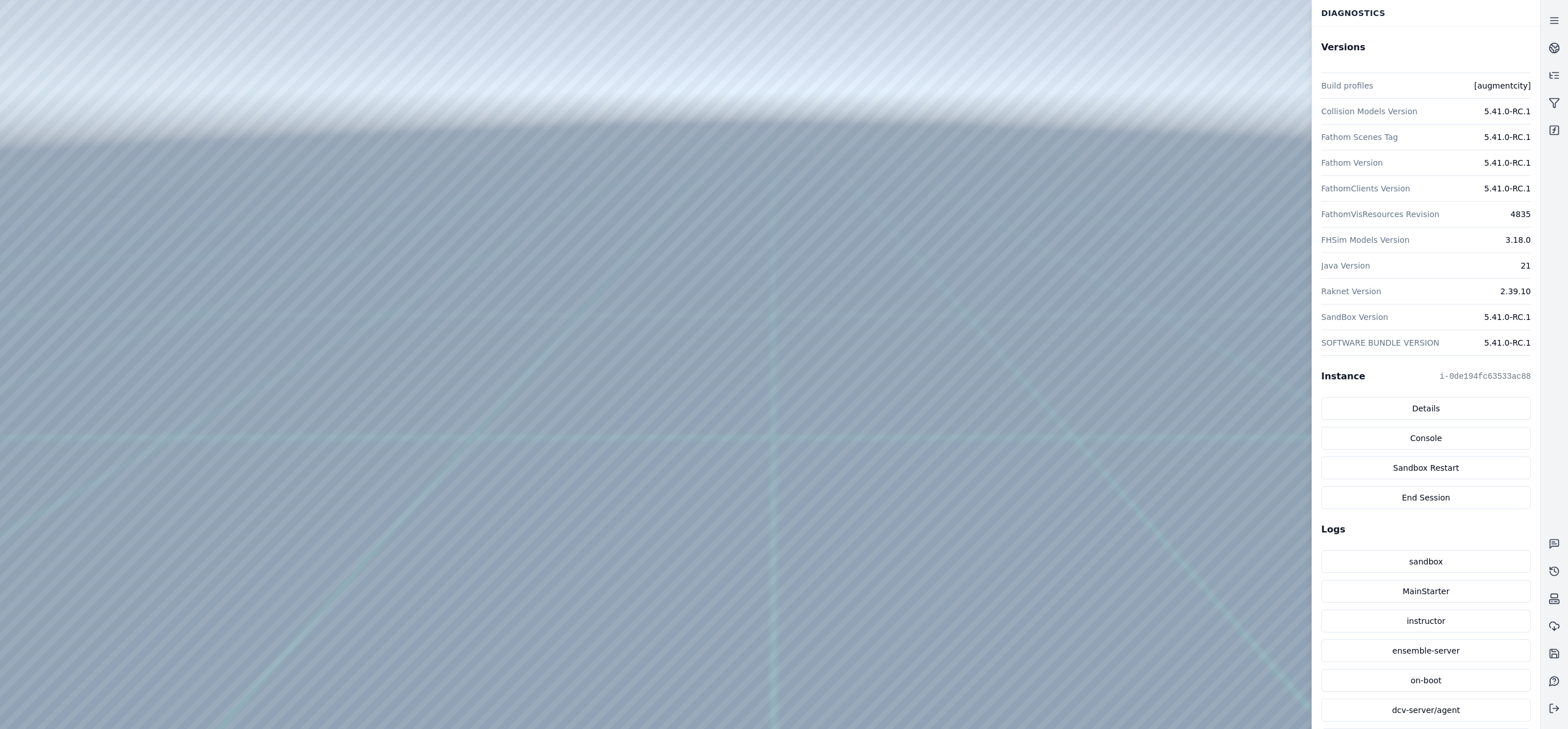
click at [1562, 152] on div at bounding box center [1554, 364] width 27 height 716
click at [1552, 41] on link at bounding box center [1554, 48] width 27 height 27
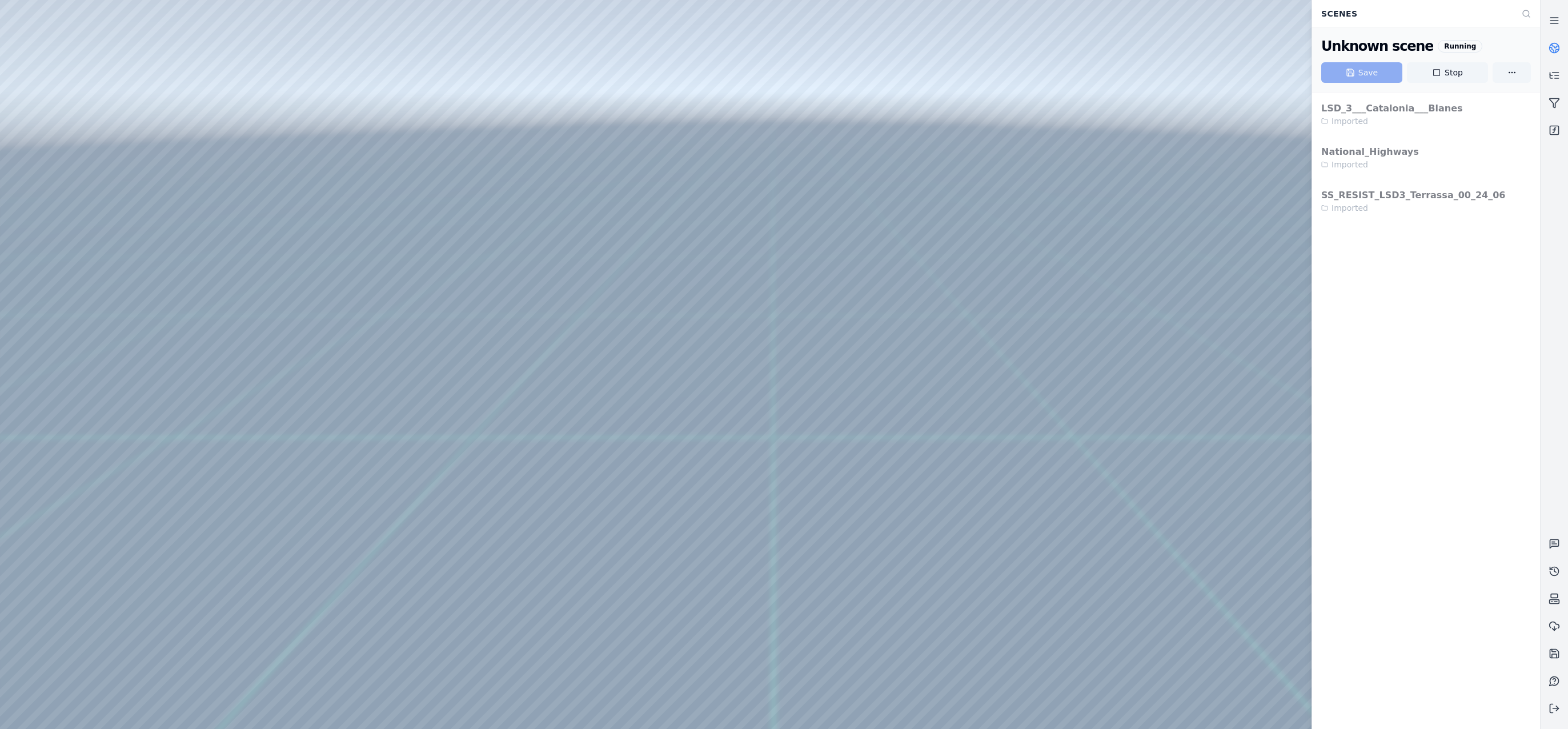
click at [1552, 41] on link at bounding box center [1554, 48] width 27 height 27
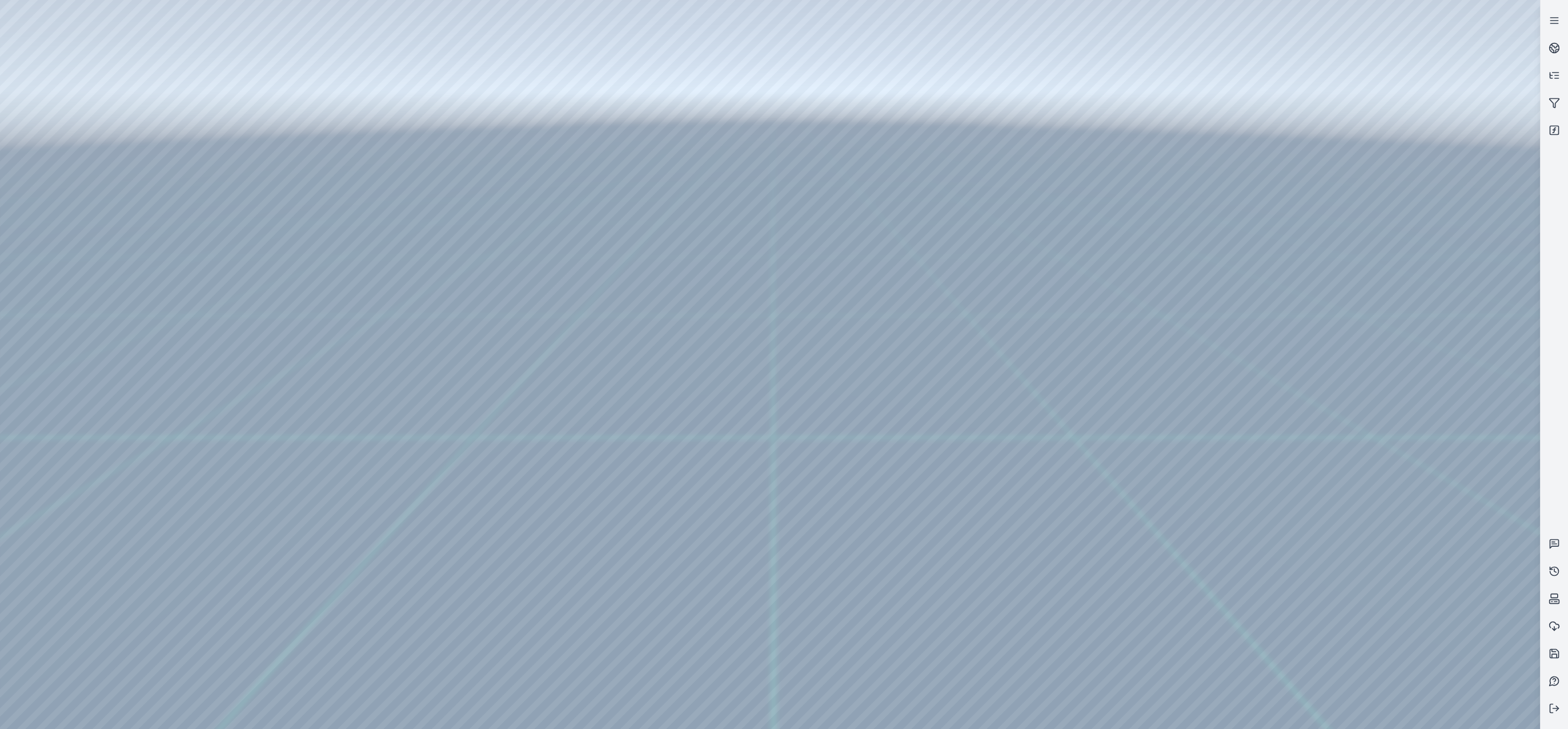
drag, startPoint x: 1074, startPoint y: 411, endPoint x: 1090, endPoint y: 423, distance: 20.0
drag, startPoint x: 881, startPoint y: 534, endPoint x: 864, endPoint y: 521, distance: 21.4
click at [831, 12] on div at bounding box center [770, 364] width 1540 height 729
click at [1556, 100] on icon at bounding box center [1554, 103] width 12 height 12
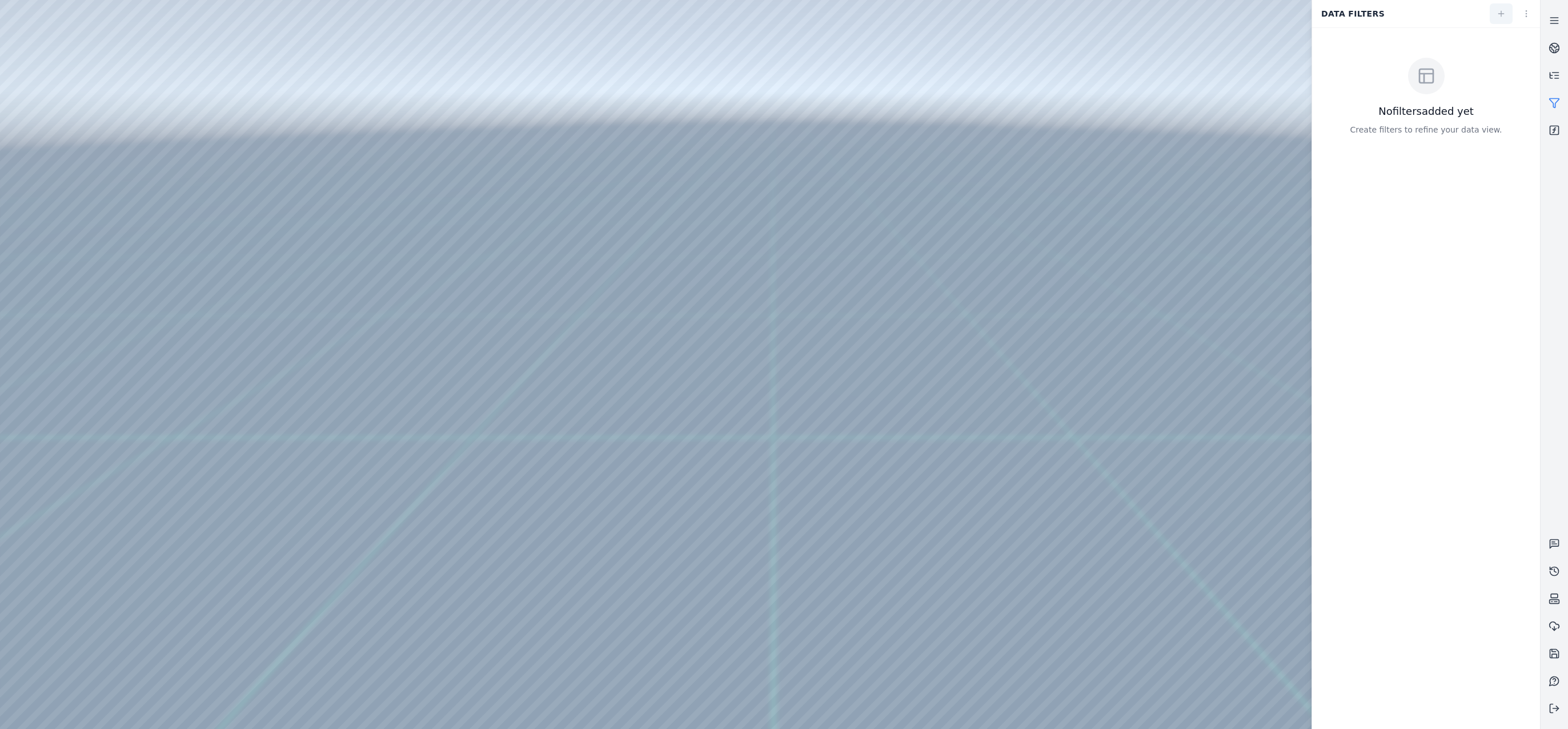
click at [1502, 17] on icon at bounding box center [1501, 13] width 9 height 9
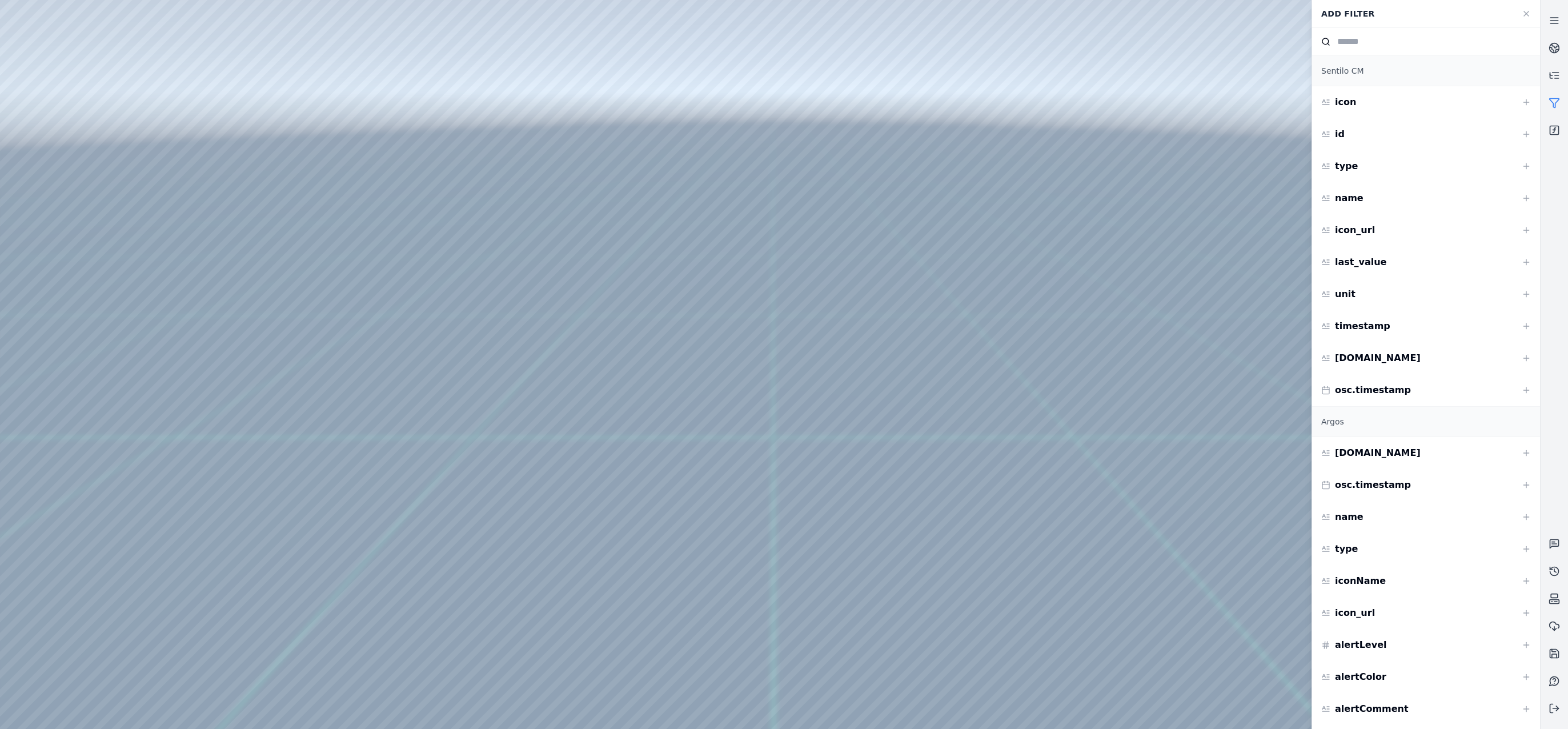
click at [98, 118] on div at bounding box center [770, 364] width 1540 height 729
click at [354, 309] on div at bounding box center [770, 364] width 1540 height 729
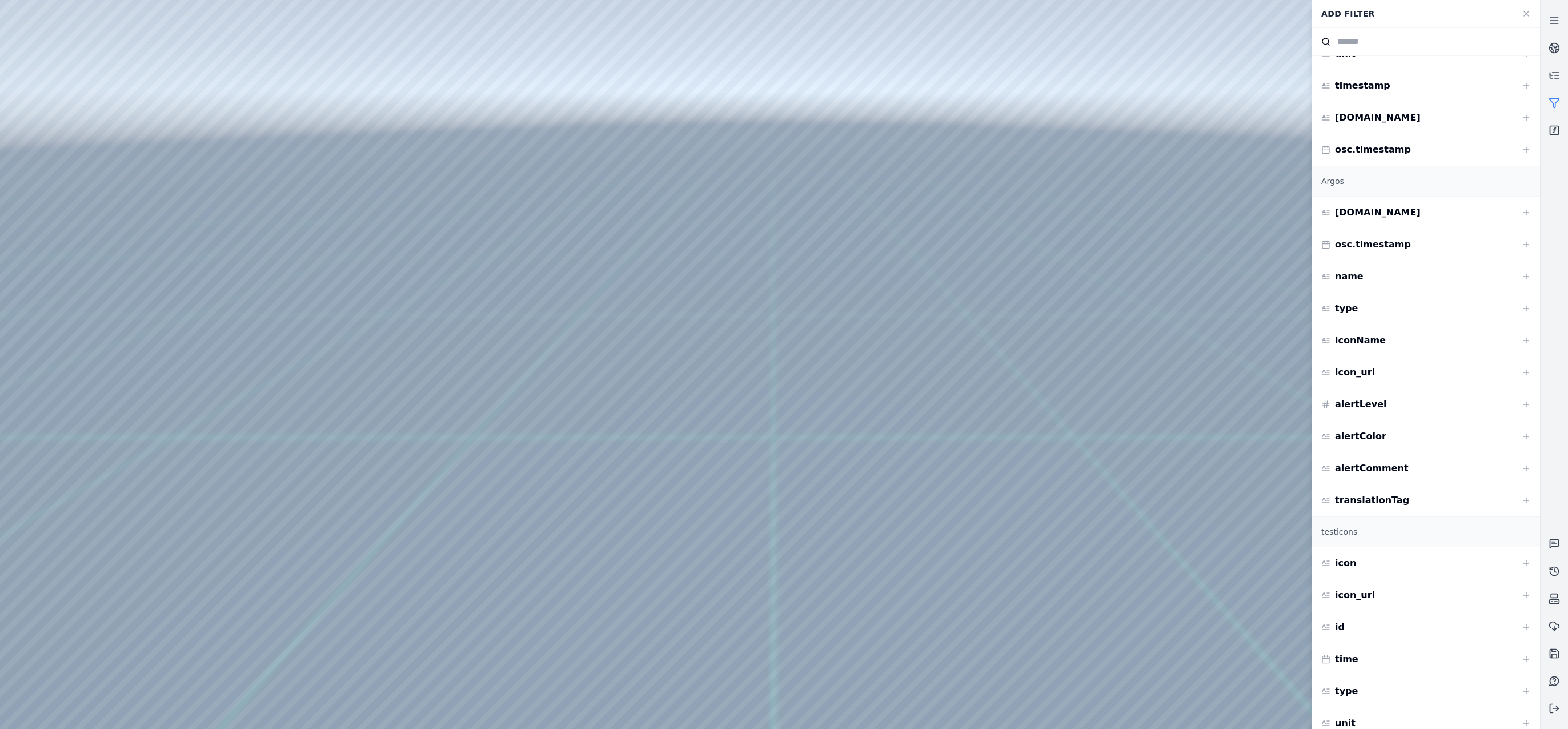
scroll to position [286, 0]
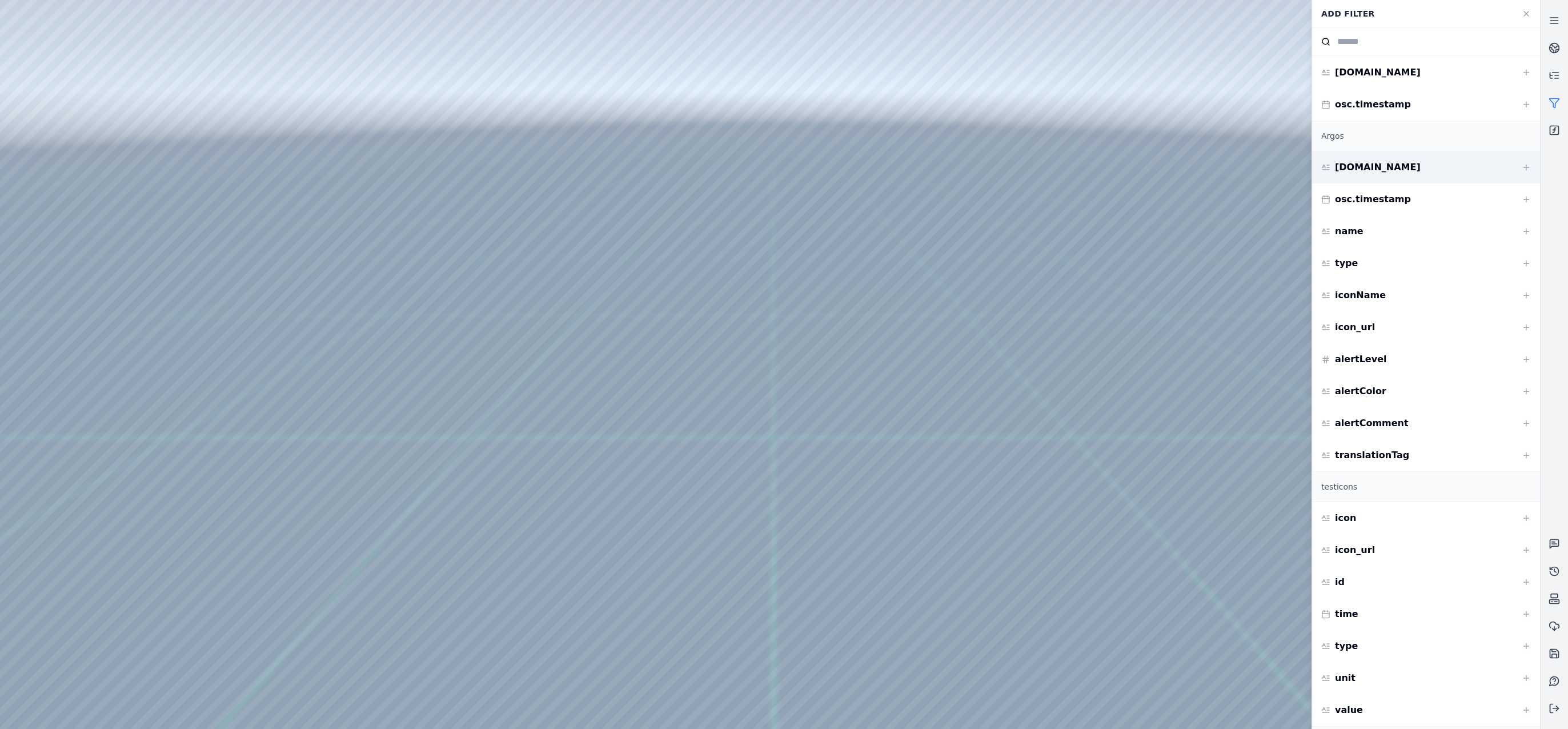
click at [1437, 176] on div "osc.id" at bounding box center [1426, 167] width 228 height 32
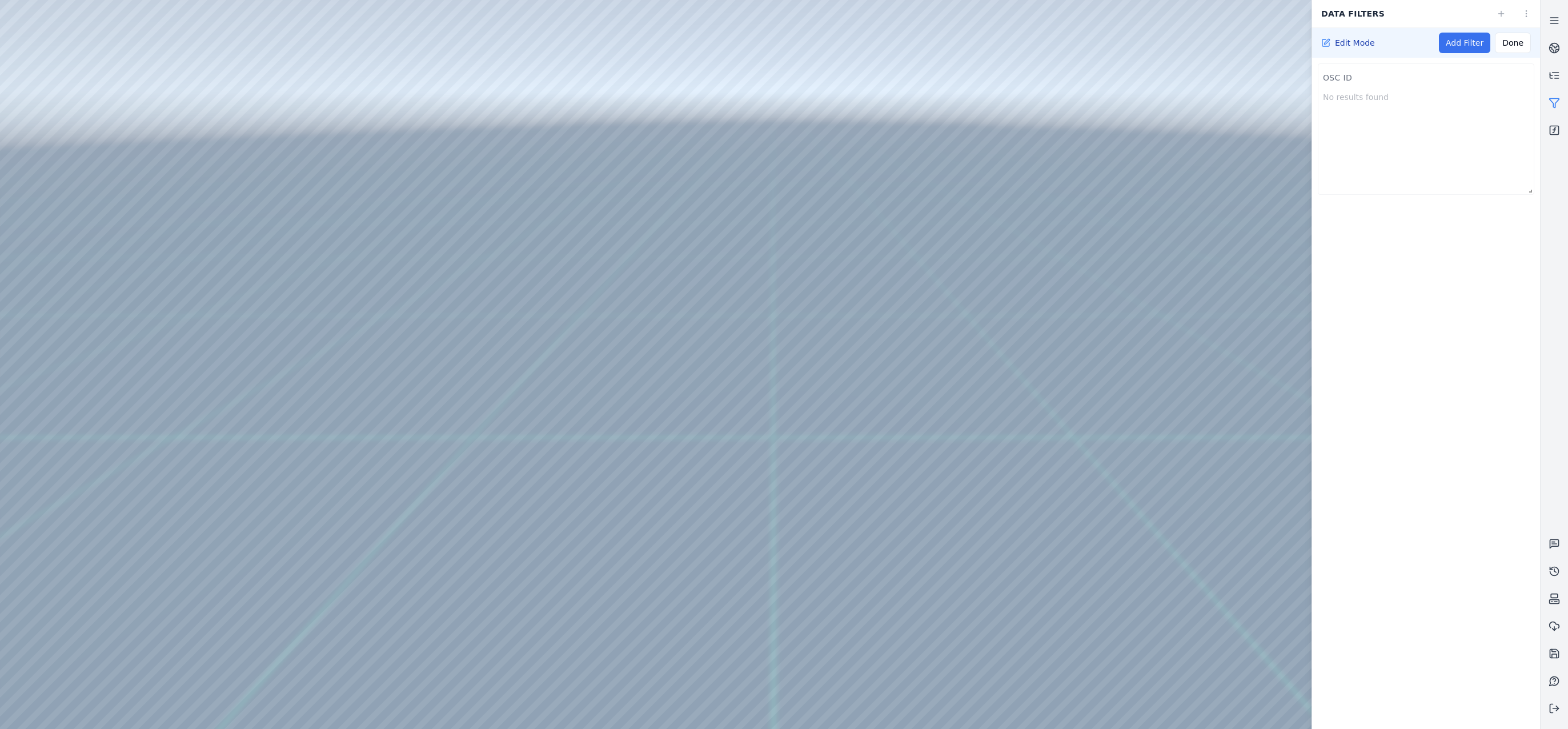
click at [1480, 49] on link "Add Filter" at bounding box center [1465, 43] width 51 height 21
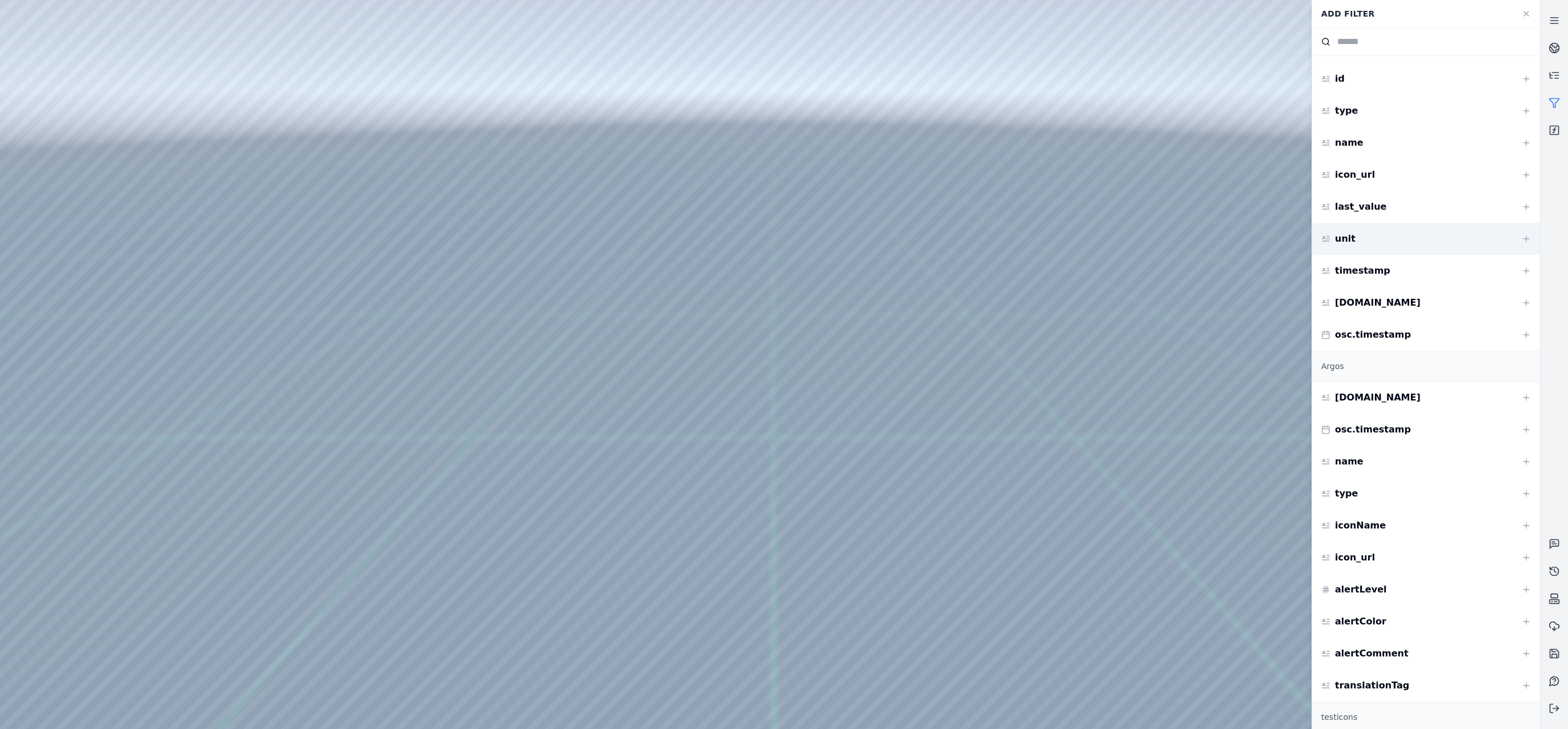
scroll to position [114, 0]
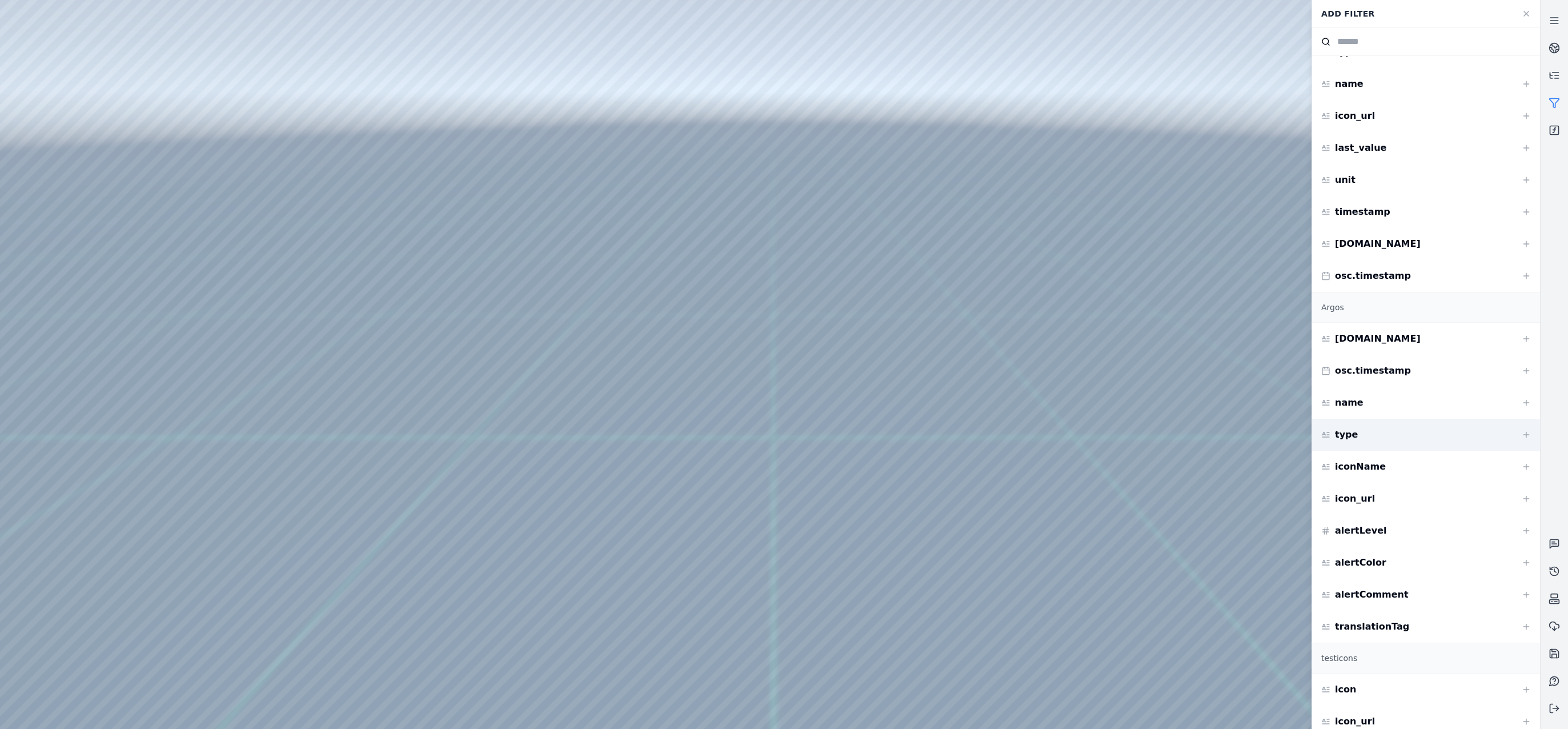
click at [1522, 435] on icon at bounding box center [1526, 435] width 9 height 9
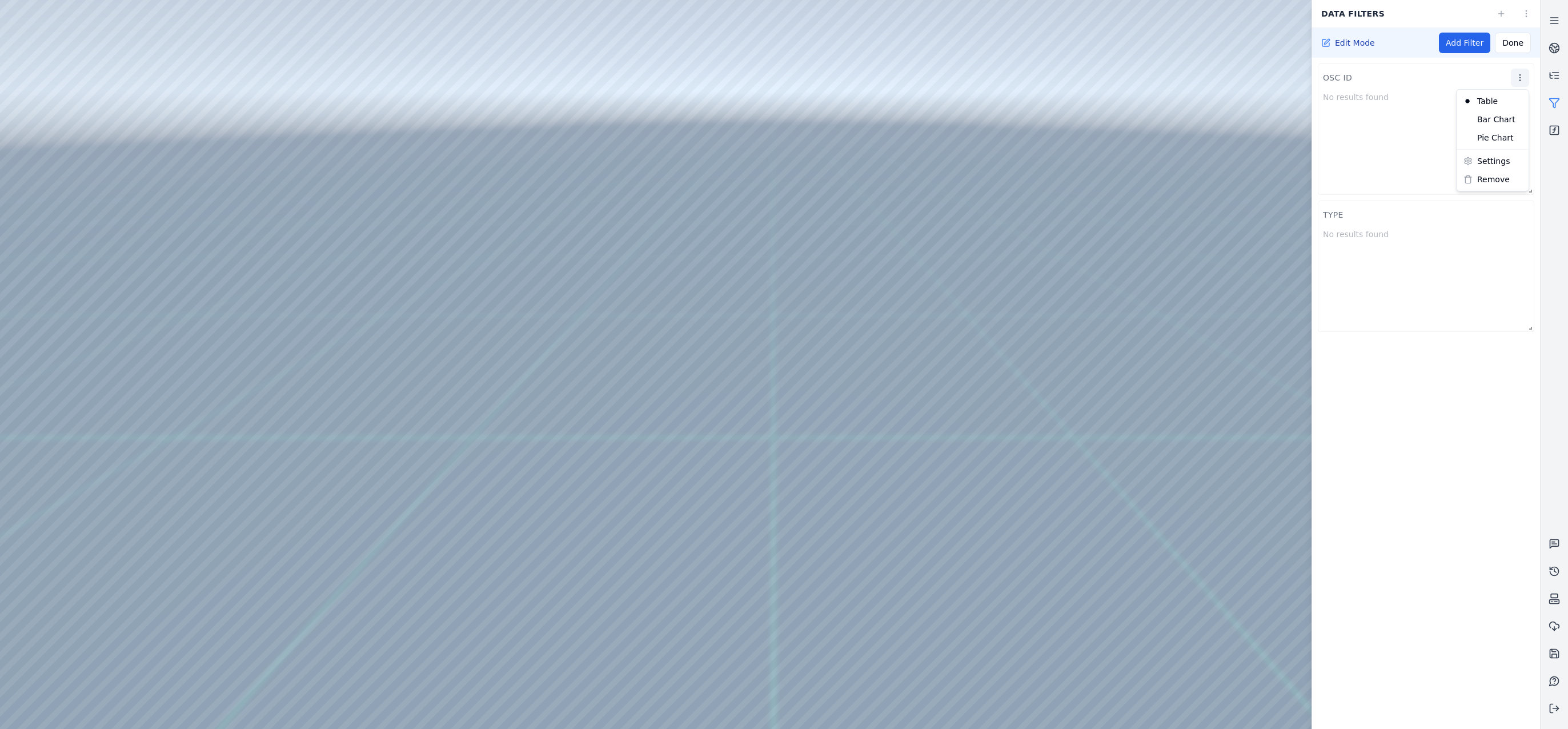
click at [1524, 77] on html "Support Data filters Edit Mode Add Filter Done osc id No results found type No …" at bounding box center [784, 364] width 1568 height 729
click at [1508, 124] on div "Bar Chart" at bounding box center [1493, 119] width 68 height 18
click at [1517, 83] on html "Support Data filters Edit Mode Add Filter Done type No results found osc id No …" at bounding box center [784, 364] width 1568 height 729
click at [1509, 132] on div "Pie Chart" at bounding box center [1493, 138] width 68 height 18
click at [1528, 18] on html "Support Data filters Edit Mode Add Filter Done osc id No results found type No …" at bounding box center [784, 364] width 1568 height 729
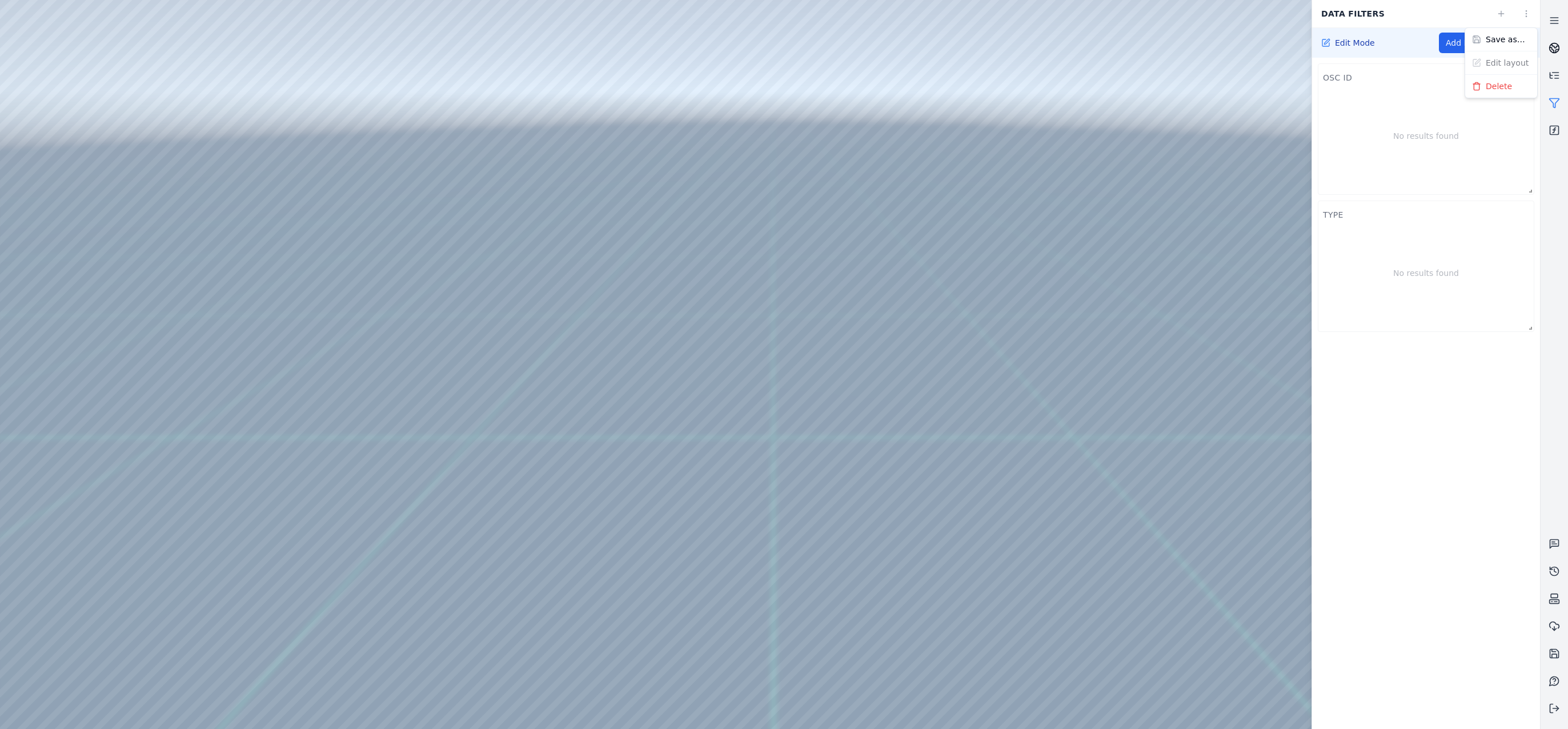
click at [1546, 44] on html "Support Data filters Edit Mode Add Filter Done osc id No results found type No …" at bounding box center [784, 364] width 1568 height 729
click at [1553, 49] on icon at bounding box center [1554, 48] width 12 height 12
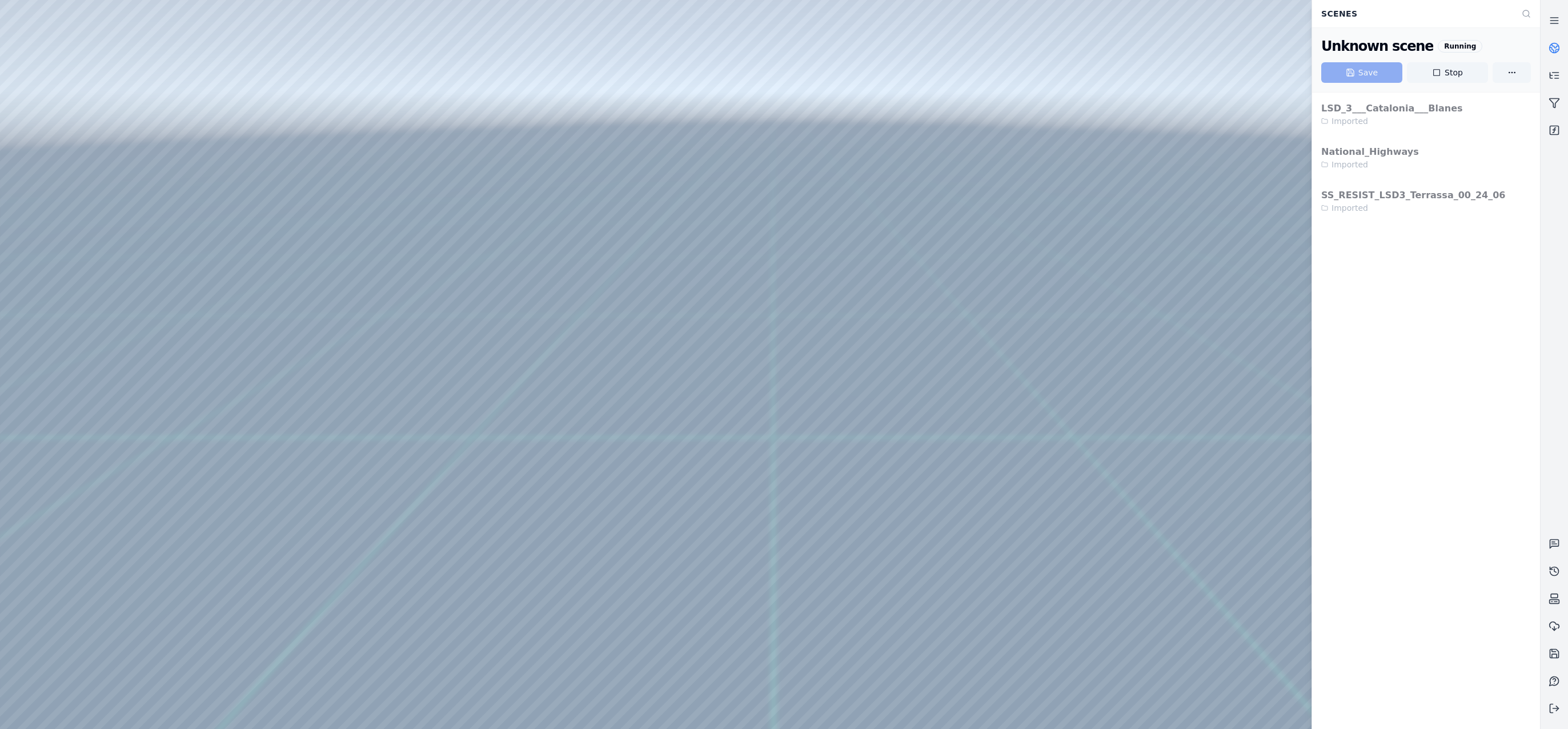
click at [1553, 49] on icon at bounding box center [1554, 48] width 12 height 12
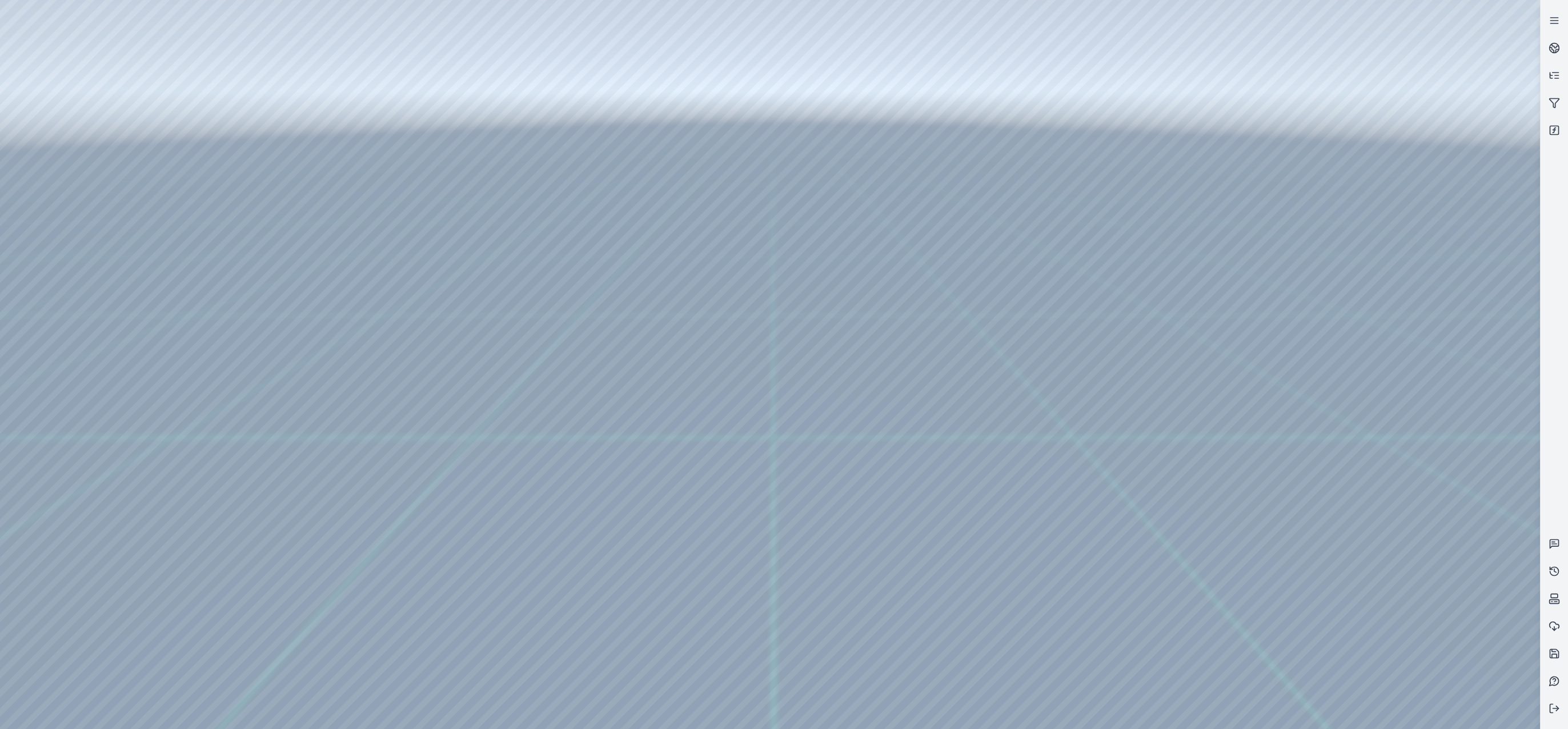
click at [165, 49] on div at bounding box center [770, 364] width 1540 height 729
click at [125, 44] on div at bounding box center [770, 364] width 1540 height 729
drag, startPoint x: 623, startPoint y: 546, endPoint x: 633, endPoint y: 553, distance: 12.2
drag, startPoint x: 738, startPoint y: 607, endPoint x: 739, endPoint y: 615, distance: 8.1
drag, startPoint x: 604, startPoint y: 350, endPoint x: 637, endPoint y: 426, distance: 82.9
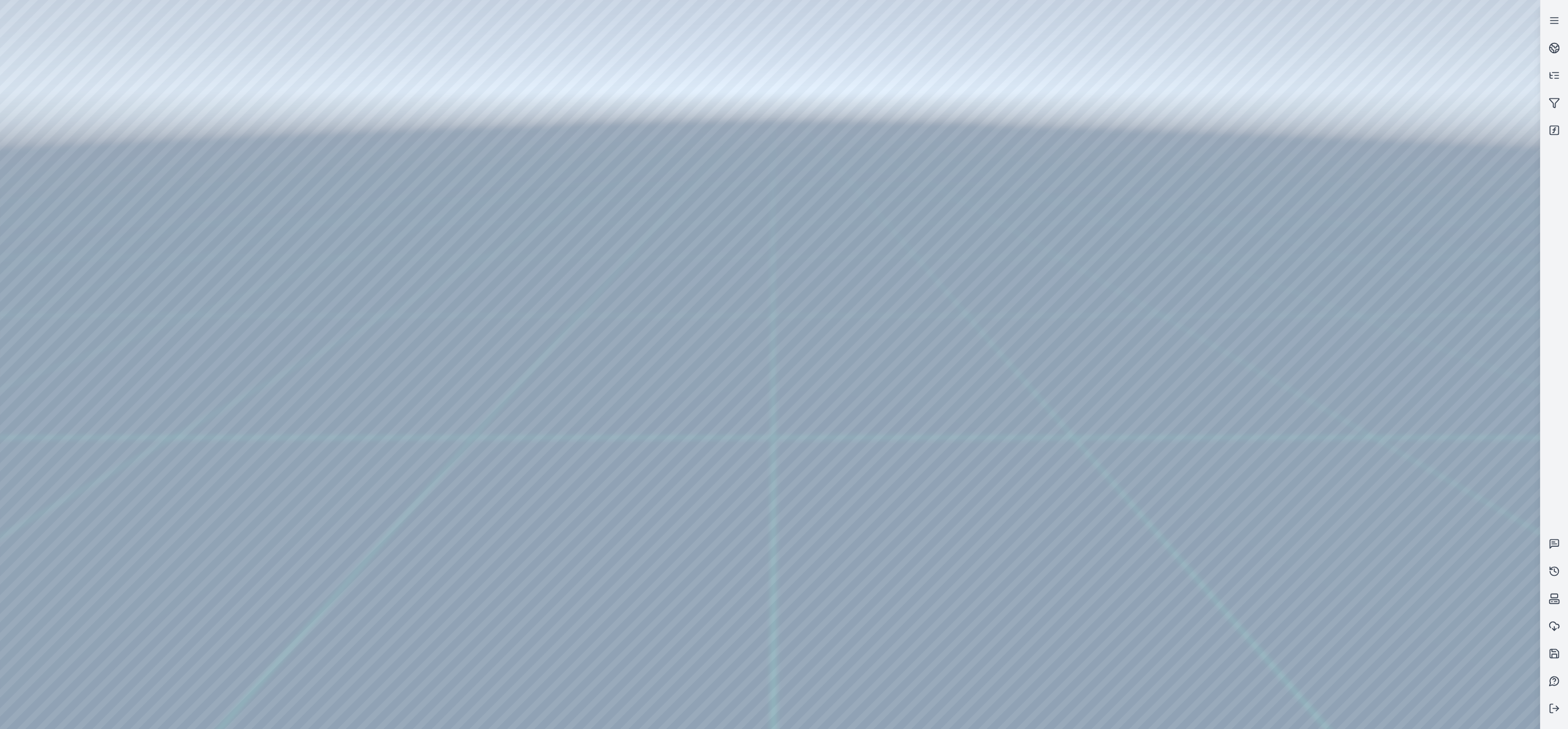
drag, startPoint x: 655, startPoint y: 396, endPoint x: 664, endPoint y: 376, distance: 21.9
click at [693, 413] on div at bounding box center [770, 364] width 1540 height 729
click at [643, 427] on div at bounding box center [770, 364] width 1540 height 729
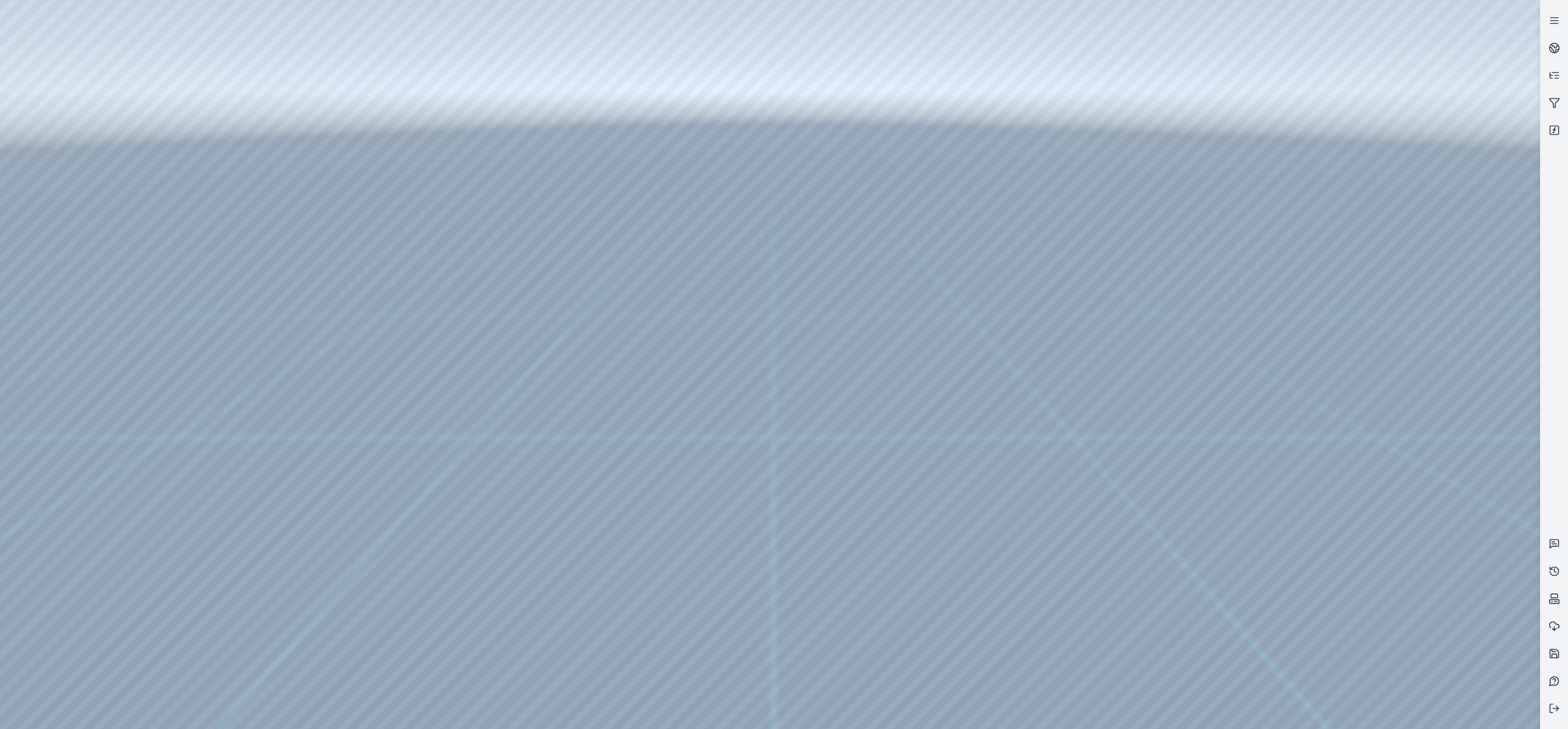
click at [654, 420] on div at bounding box center [770, 364] width 1540 height 729
drag, startPoint x: 651, startPoint y: 410, endPoint x: 631, endPoint y: 370, distance: 44.7
drag, startPoint x: 612, startPoint y: 432, endPoint x: 630, endPoint y: 373, distance: 61.7
drag, startPoint x: 649, startPoint y: 342, endPoint x: 641, endPoint y: 420, distance: 78.4
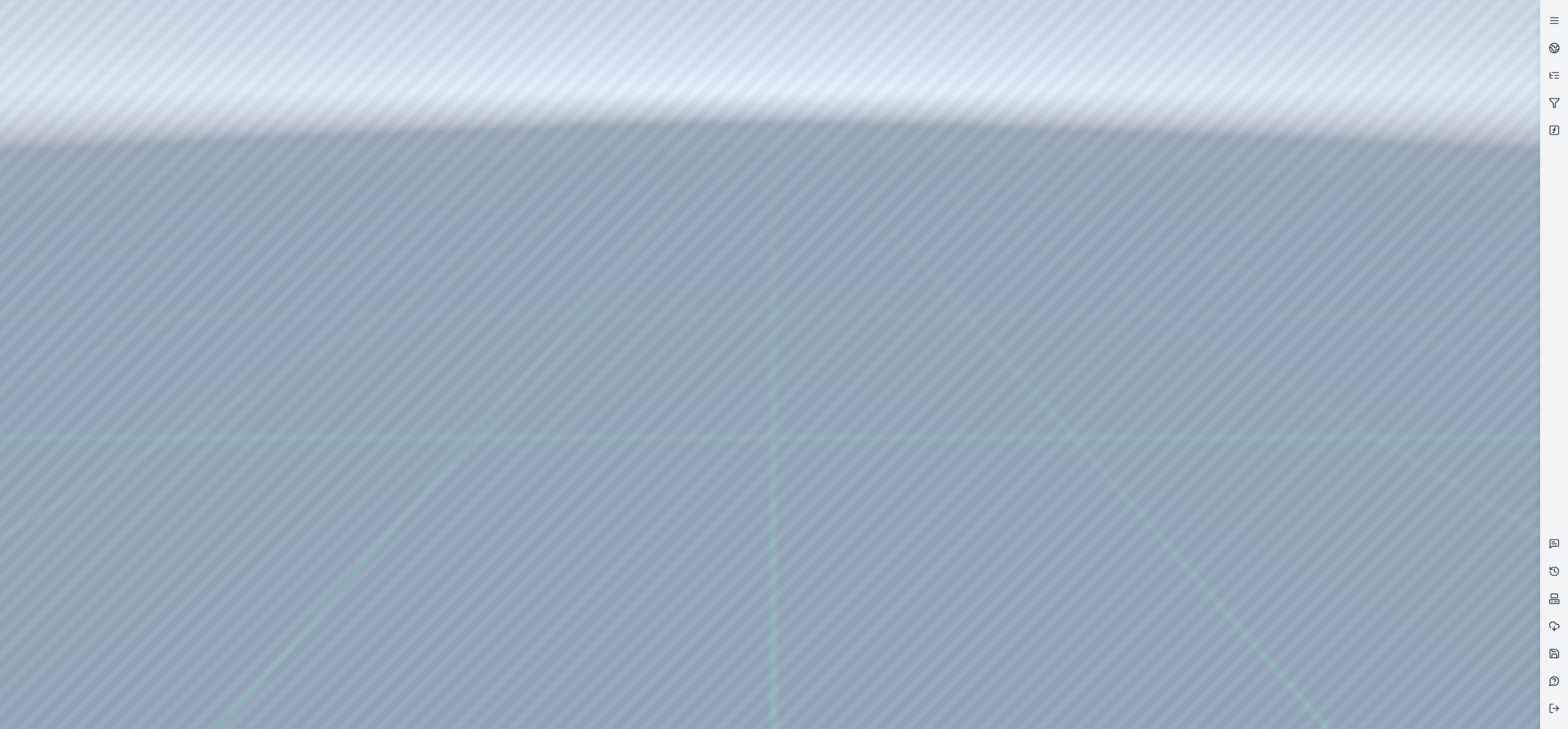
drag, startPoint x: 661, startPoint y: 430, endPoint x: 713, endPoint y: 329, distance: 113.6
drag, startPoint x: 784, startPoint y: 462, endPoint x: 795, endPoint y: 347, distance: 115.5
drag, startPoint x: 795, startPoint y: 347, endPoint x: 796, endPoint y: 487, distance: 140.0
drag, startPoint x: 797, startPoint y: 488, endPoint x: 801, endPoint y: 407, distance: 81.1
drag, startPoint x: 799, startPoint y: 434, endPoint x: 798, endPoint y: 448, distance: 14.0
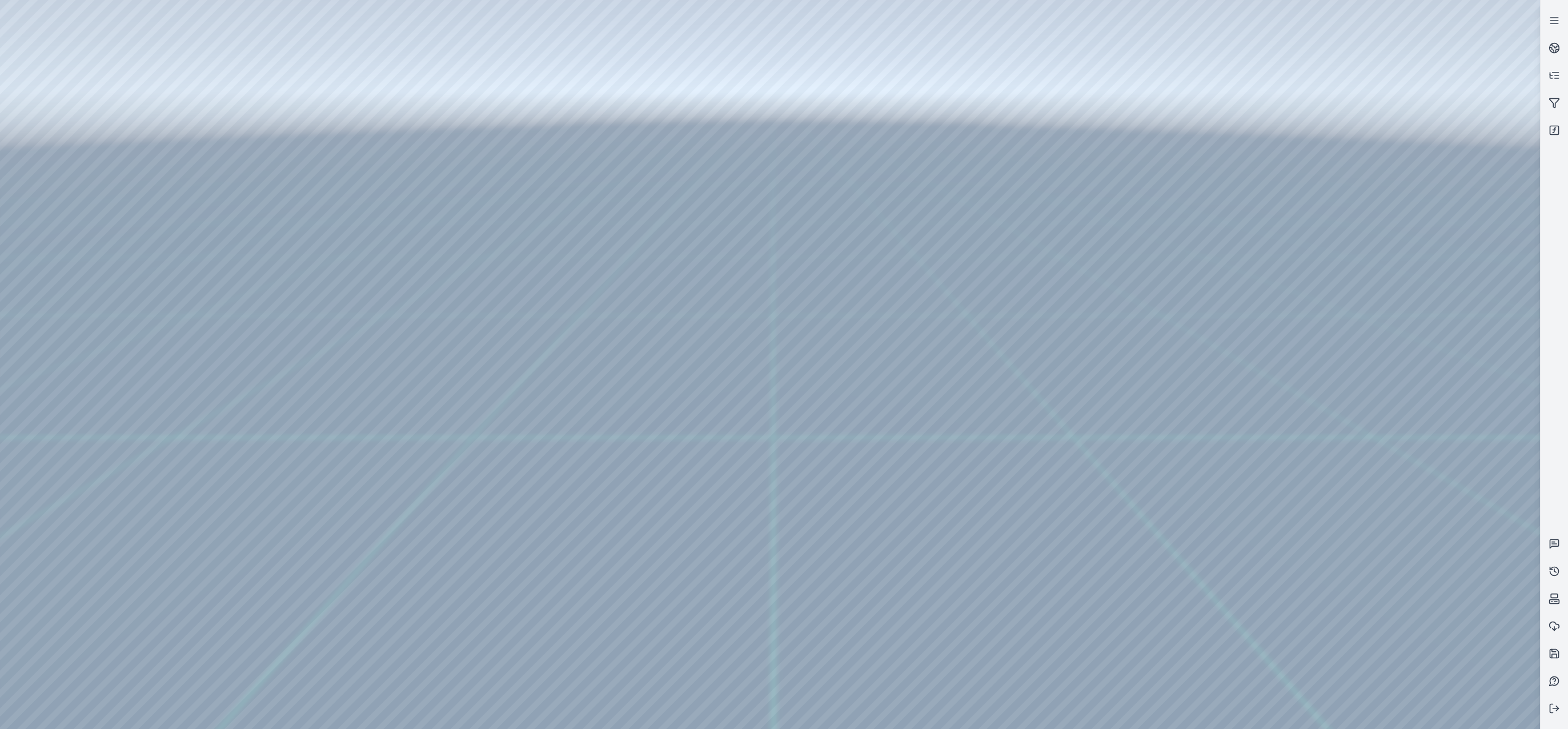
click at [784, 487] on div at bounding box center [770, 364] width 1540 height 729
drag, startPoint x: 797, startPoint y: 481, endPoint x: 806, endPoint y: 482, distance: 9.1
click at [806, 482] on div at bounding box center [770, 364] width 1540 height 729
click at [836, 485] on div at bounding box center [770, 364] width 1540 height 729
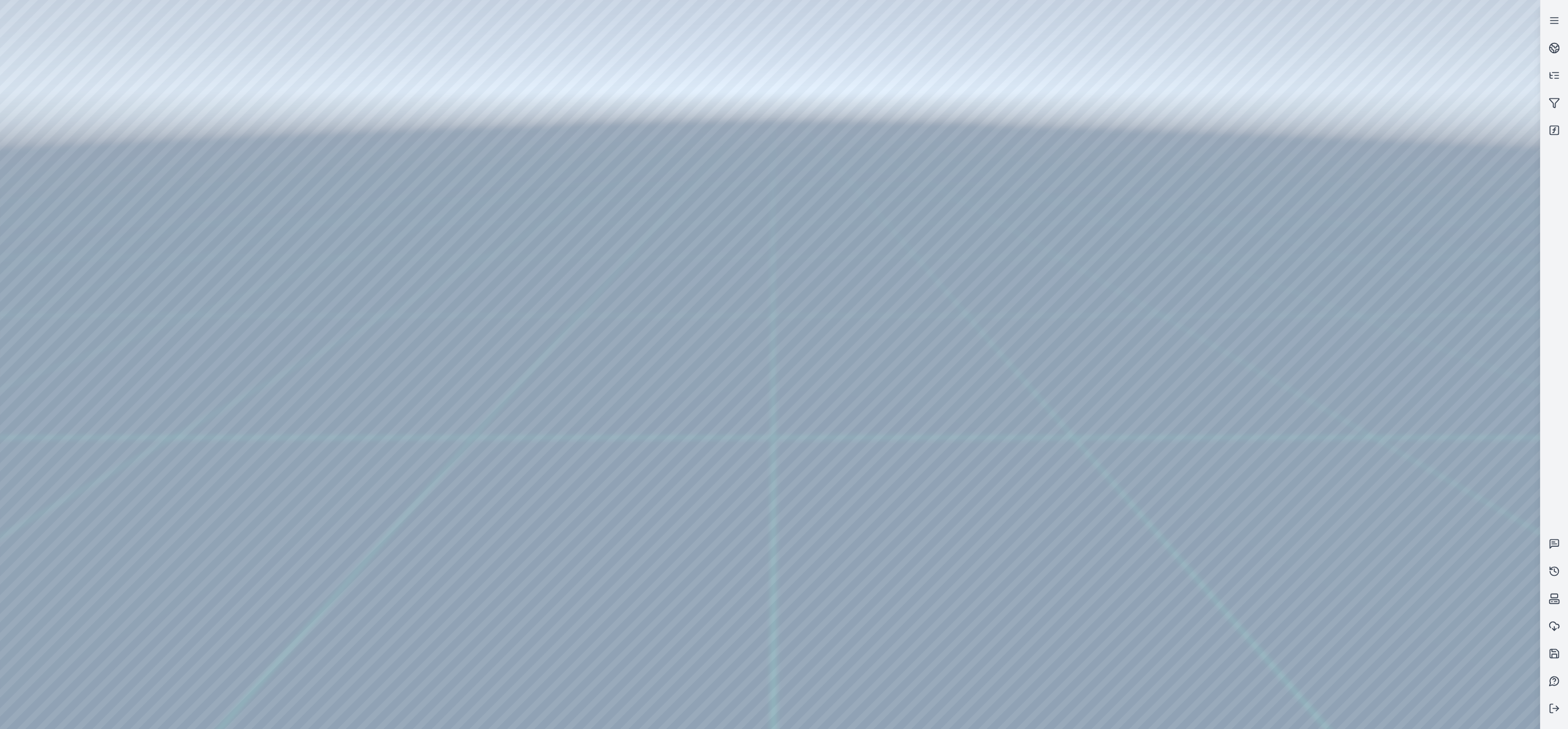
click at [836, 485] on div at bounding box center [770, 364] width 1540 height 729
drag, startPoint x: 836, startPoint y: 485, endPoint x: 852, endPoint y: 495, distance: 18.9
drag, startPoint x: 851, startPoint y: 495, endPoint x: 825, endPoint y: 501, distance: 26.7
drag, startPoint x: 702, startPoint y: 477, endPoint x: 701, endPoint y: 443, distance: 34.0
drag, startPoint x: 751, startPoint y: 336, endPoint x: 754, endPoint y: 376, distance: 40.1
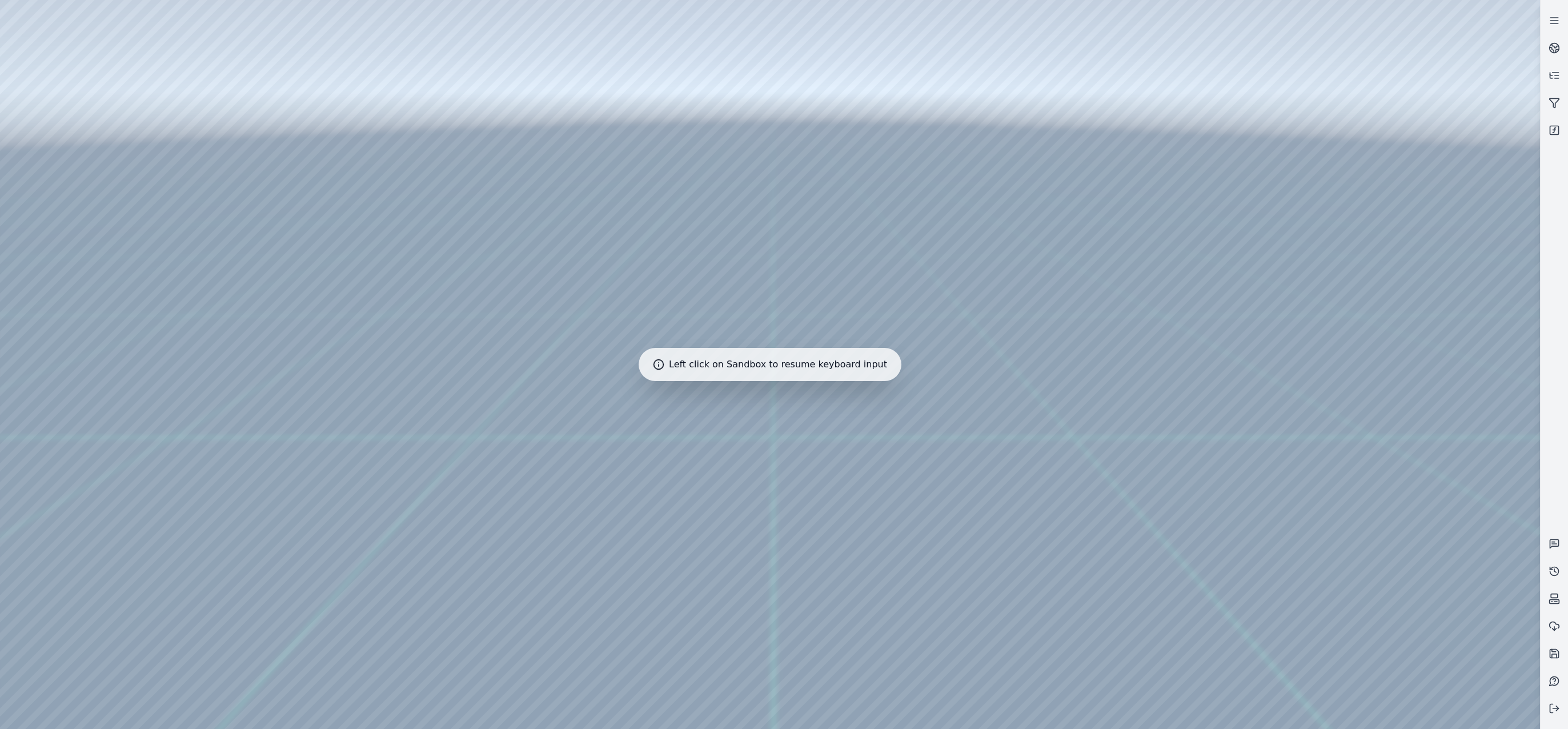
click at [748, 424] on div at bounding box center [770, 364] width 1540 height 729
click at [1062, 362] on div at bounding box center [770, 364] width 1540 height 729
drag, startPoint x: 914, startPoint y: 541, endPoint x: 904, endPoint y: 541, distance: 10.0
click at [1366, 706] on div at bounding box center [770, 364] width 1540 height 729
click at [1315, 714] on div at bounding box center [770, 364] width 1540 height 729
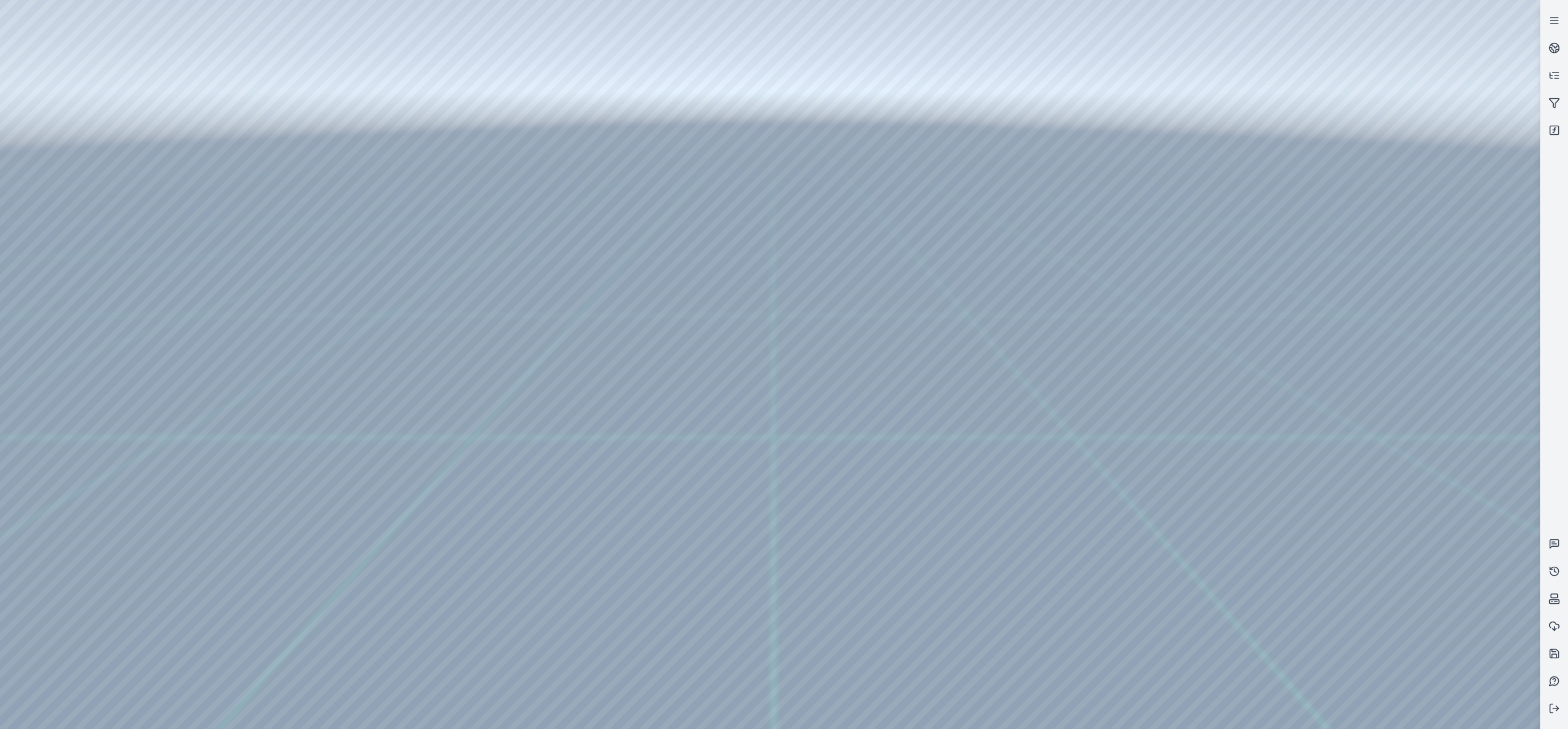
drag, startPoint x: 815, startPoint y: 477, endPoint x: 813, endPoint y: 518, distance: 41.0
drag, startPoint x: 832, startPoint y: 577, endPoint x: 835, endPoint y: 600, distance: 23.2
drag, startPoint x: 849, startPoint y: 485, endPoint x: 838, endPoint y: 497, distance: 16.3
click at [1567, 286] on html "Support" at bounding box center [784, 364] width 1568 height 729
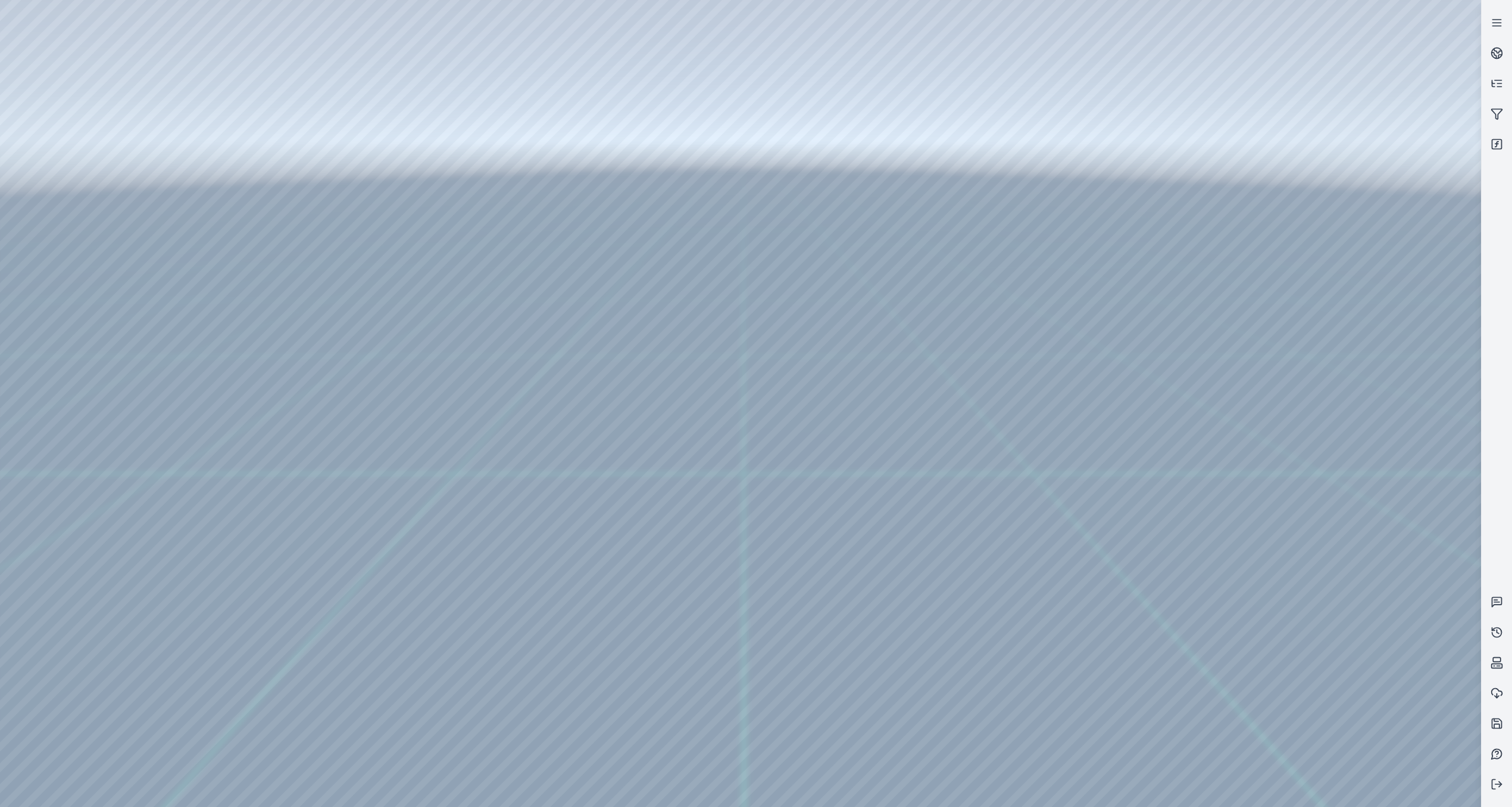
drag, startPoint x: 796, startPoint y: 417, endPoint x: 756, endPoint y: 415, distance: 40.0
click at [869, 544] on div at bounding box center [740, 403] width 1481 height 807
click at [1499, 21] on icon at bounding box center [1496, 22] width 13 height 13
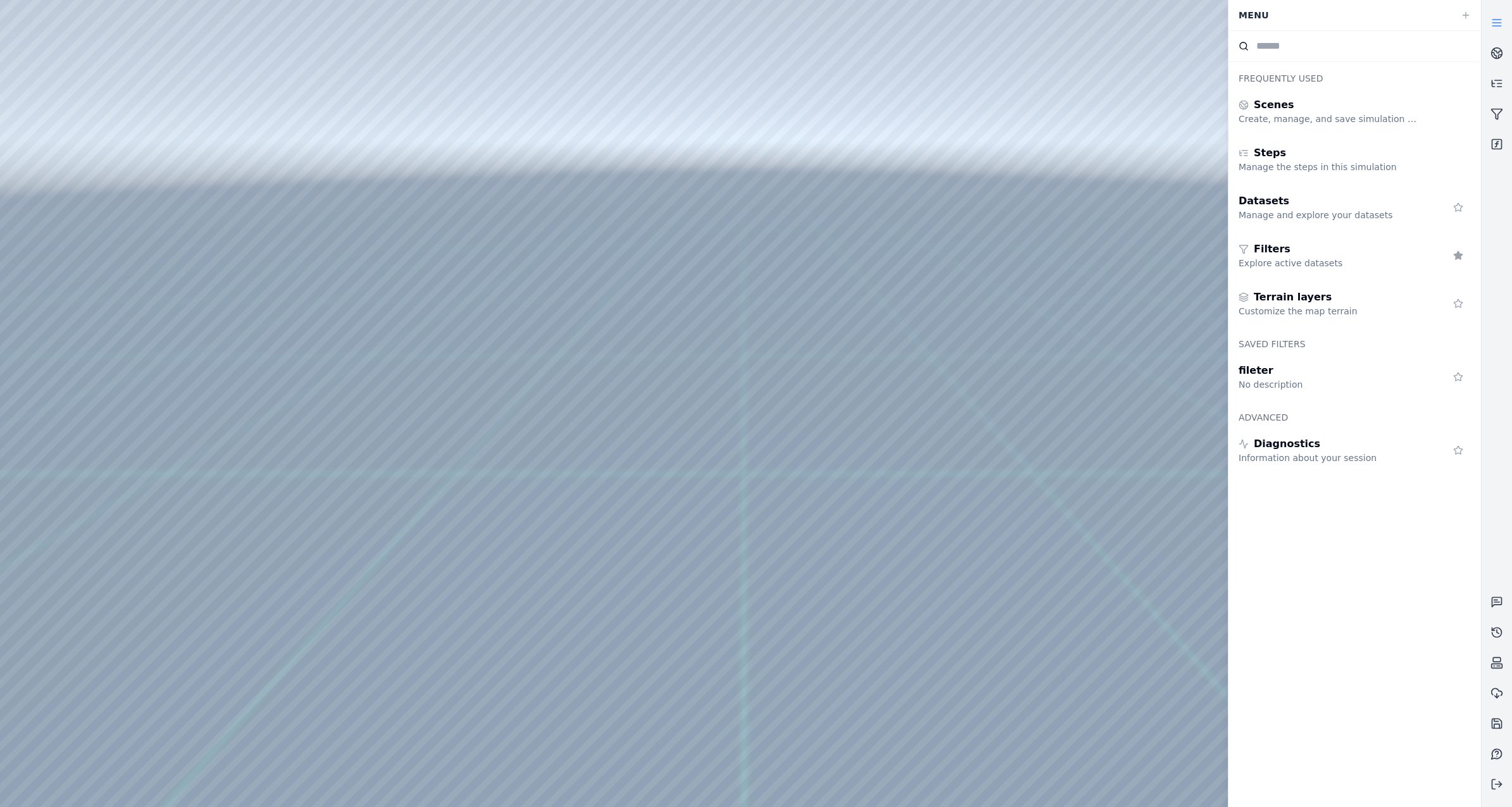
click at [1499, 21] on icon at bounding box center [1496, 22] width 13 height 13
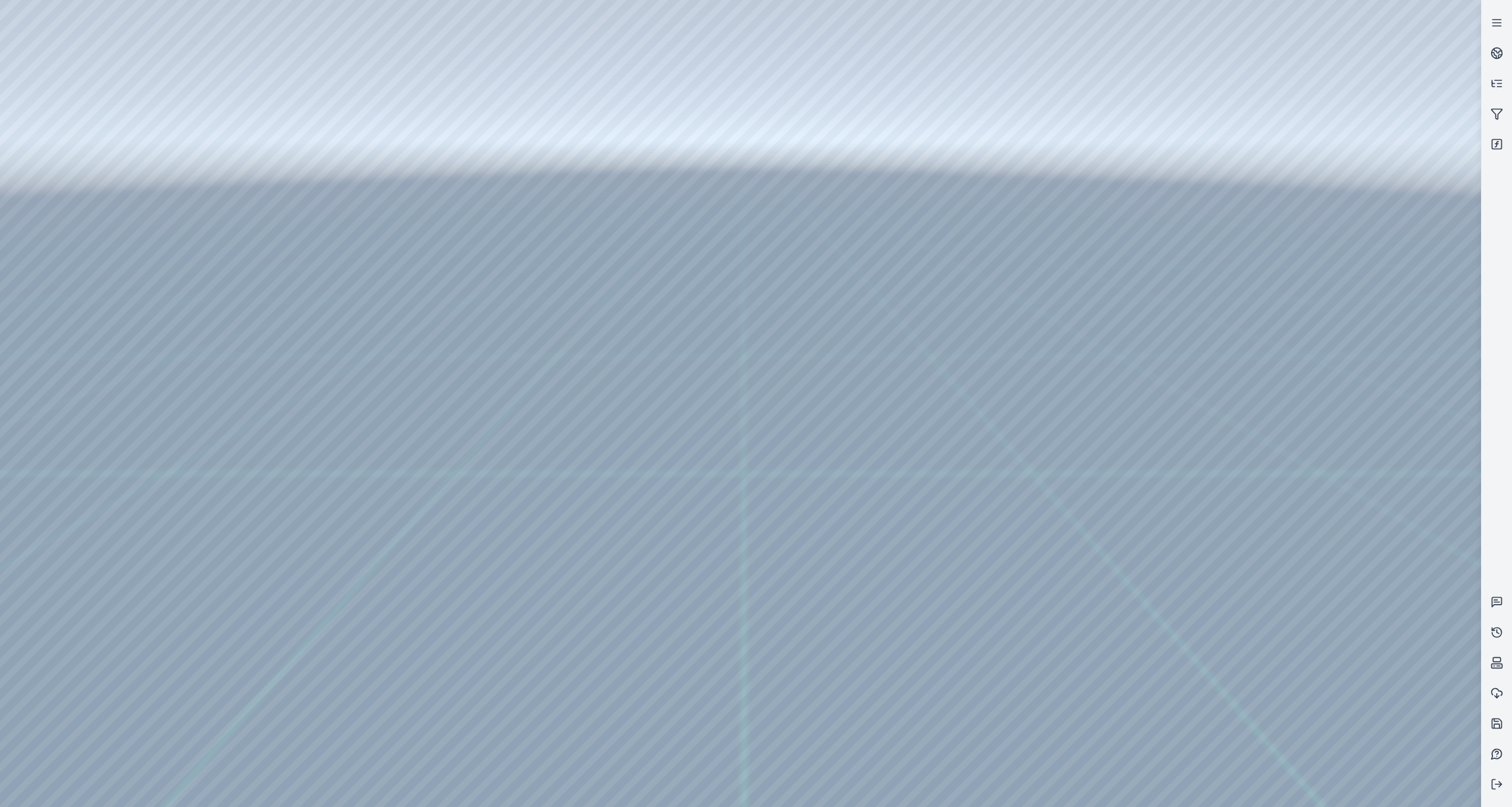
drag, startPoint x: 699, startPoint y: 411, endPoint x: 711, endPoint y: 410, distance: 12.0
drag, startPoint x: 711, startPoint y: 410, endPoint x: 708, endPoint y: 419, distance: 9.5
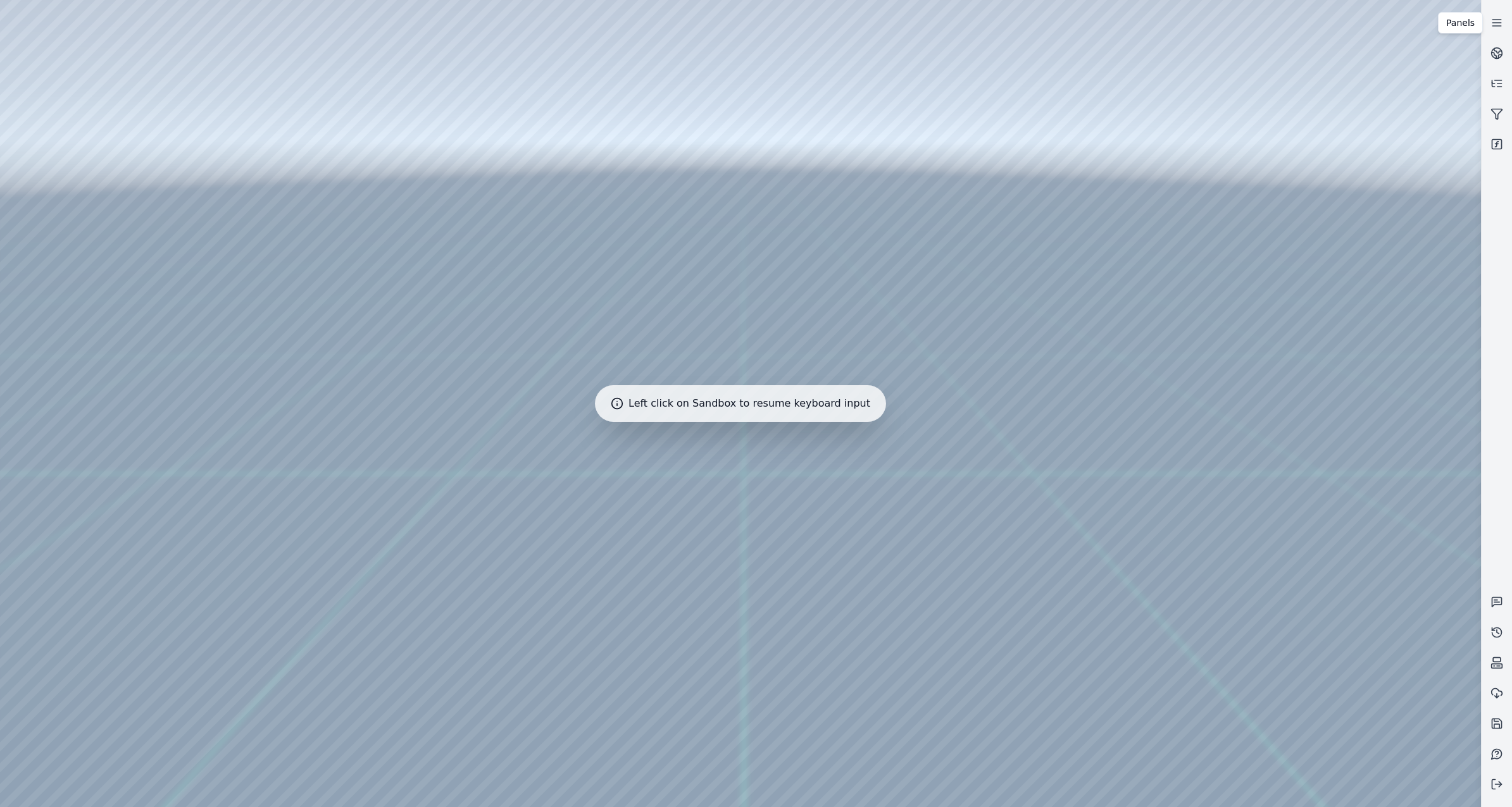
click at [755, 698] on div at bounding box center [740, 403] width 1481 height 807
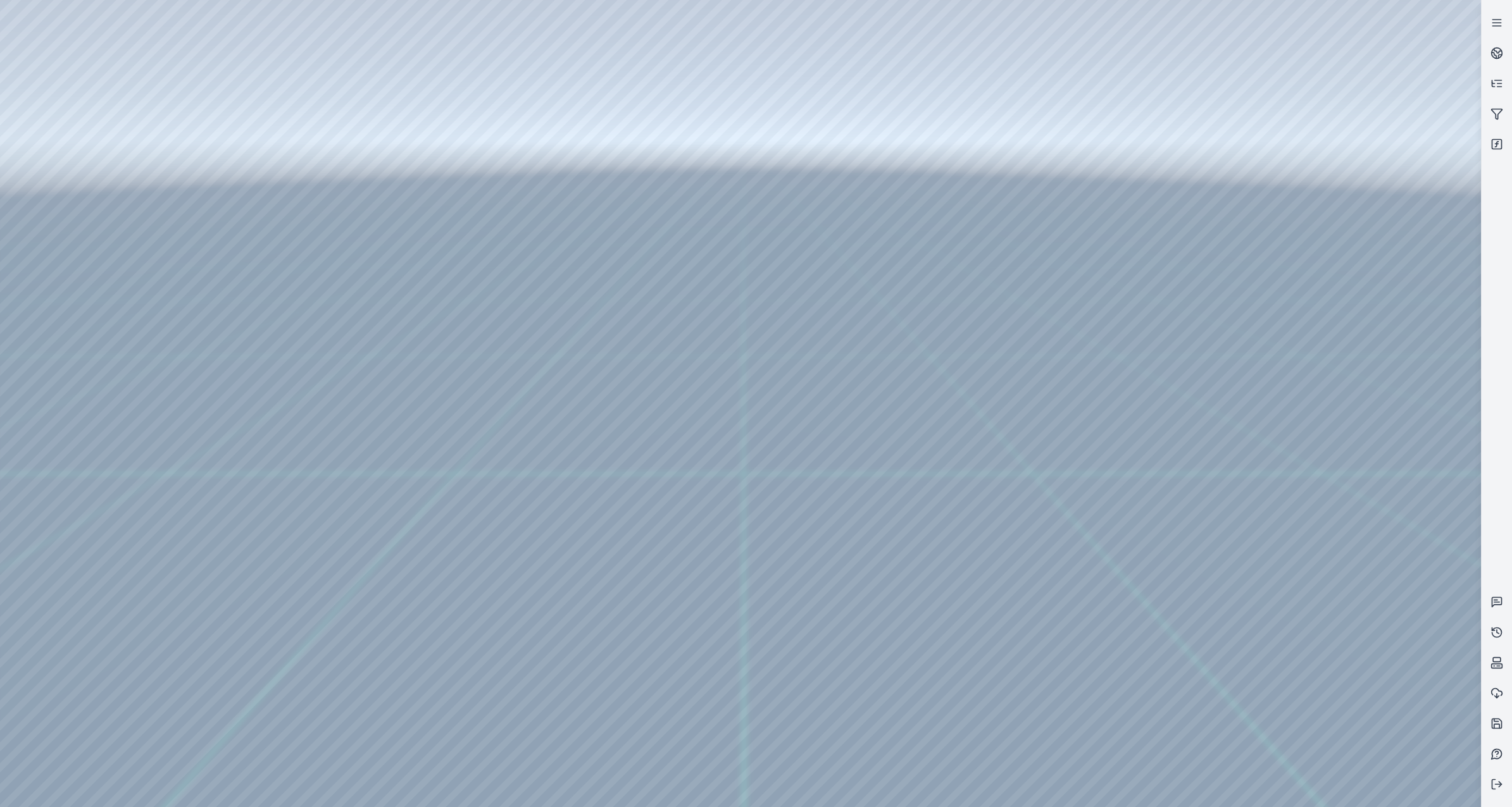
drag, startPoint x: 755, startPoint y: 698, endPoint x: 748, endPoint y: 625, distance: 73.3
drag, startPoint x: 932, startPoint y: 669, endPoint x: 897, endPoint y: 465, distance: 207.0
drag, startPoint x: 952, startPoint y: 560, endPoint x: 874, endPoint y: 465, distance: 122.9
drag, startPoint x: 927, startPoint y: 518, endPoint x: 815, endPoint y: 510, distance: 112.3
drag, startPoint x: 805, startPoint y: 545, endPoint x: 795, endPoint y: 561, distance: 18.9
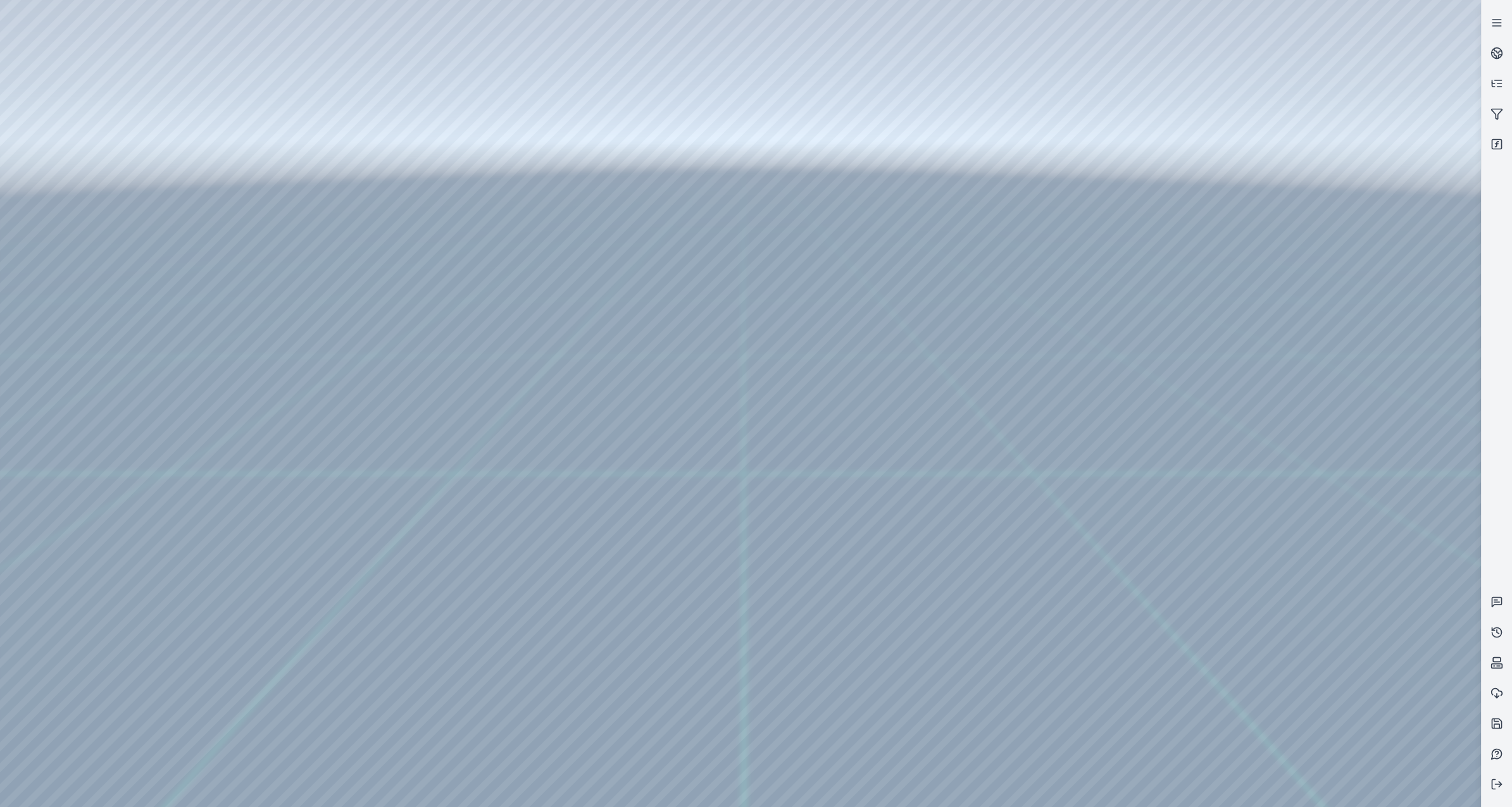
drag, startPoint x: 840, startPoint y: 476, endPoint x: 807, endPoint y: 560, distance: 90.2
drag, startPoint x: 848, startPoint y: 444, endPoint x: 823, endPoint y: 698, distance: 255.2
drag, startPoint x: 799, startPoint y: 590, endPoint x: 762, endPoint y: 669, distance: 87.2
drag, startPoint x: 744, startPoint y: 757, endPoint x: 764, endPoint y: 804, distance: 51.1
drag, startPoint x: 778, startPoint y: 632, endPoint x: 776, endPoint y: 701, distance: 69.0
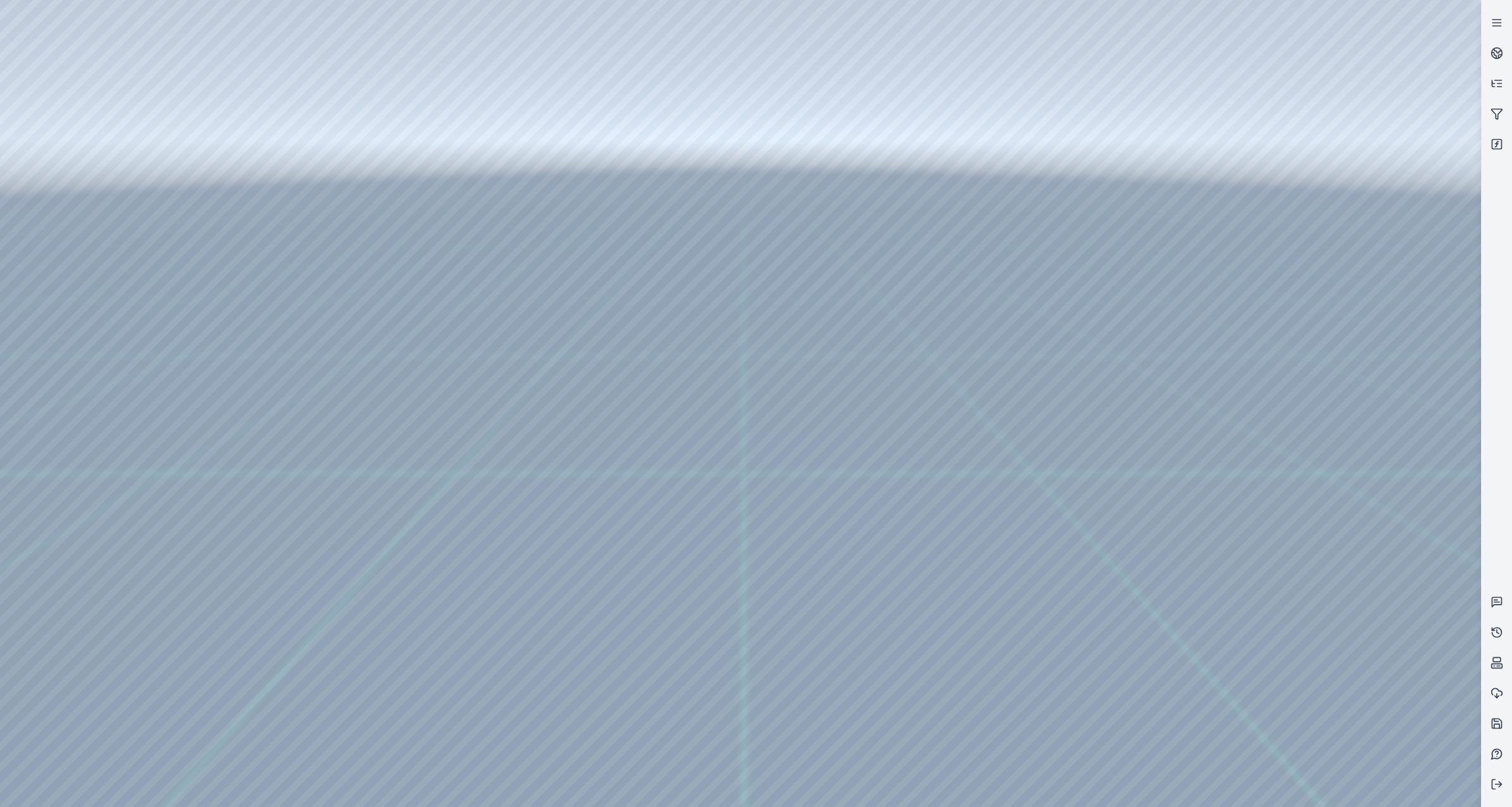
drag, startPoint x: 778, startPoint y: 570, endPoint x: 771, endPoint y: 786, distance: 216.1
drag, startPoint x: 807, startPoint y: 539, endPoint x: 836, endPoint y: 725, distance: 188.2
drag, startPoint x: 695, startPoint y: 601, endPoint x: 728, endPoint y: 431, distance: 173.2
drag, startPoint x: 701, startPoint y: 504, endPoint x: 819, endPoint y: 420, distance: 144.8
drag, startPoint x: 692, startPoint y: 662, endPoint x: 689, endPoint y: 607, distance: 55.1
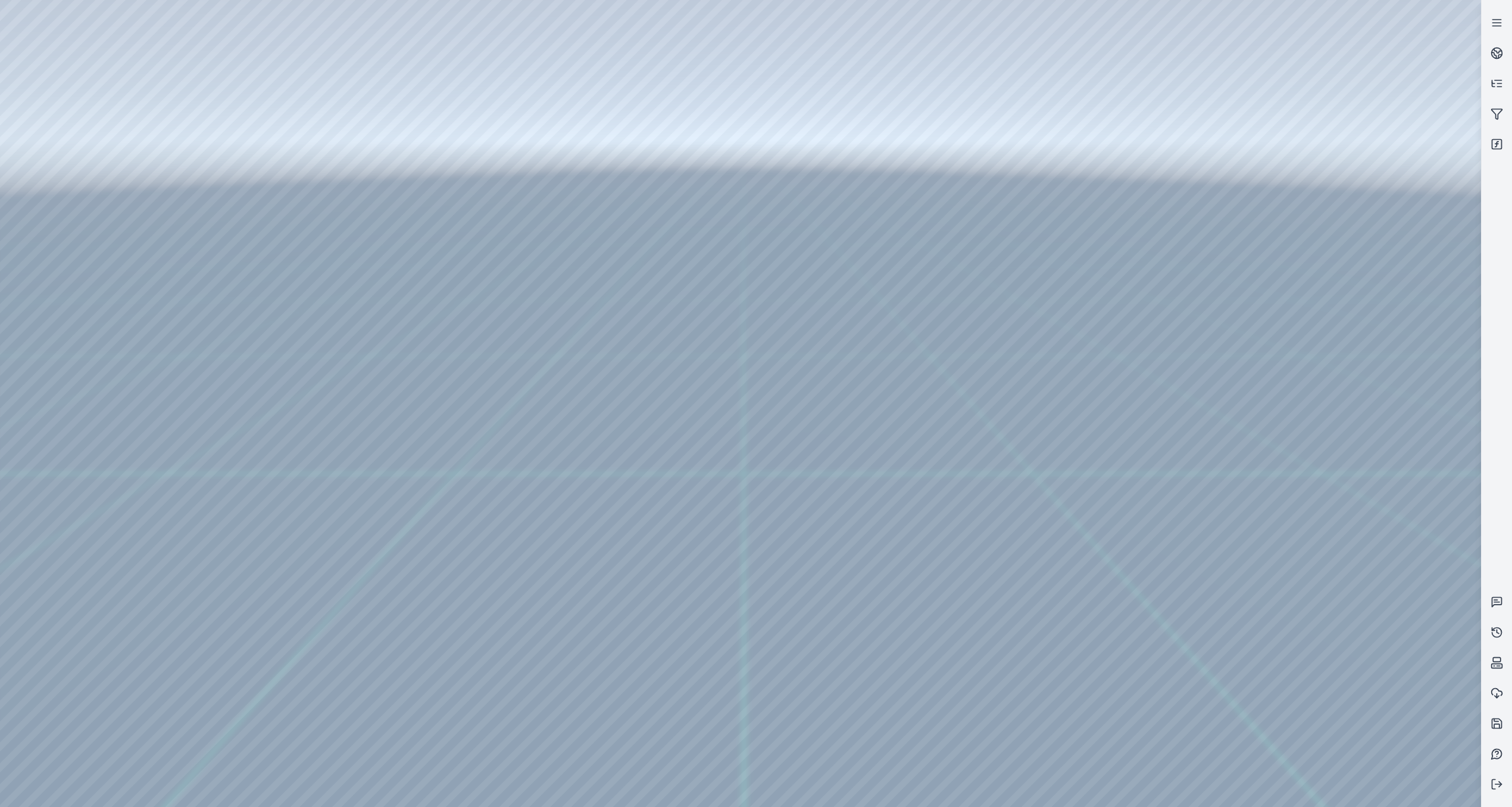
drag, startPoint x: 764, startPoint y: 661, endPoint x: 762, endPoint y: 697, distance: 36.1
drag, startPoint x: 738, startPoint y: 684, endPoint x: 734, endPoint y: 482, distance: 202.0
drag, startPoint x: 753, startPoint y: 596, endPoint x: 735, endPoint y: 416, distance: 180.9
drag, startPoint x: 739, startPoint y: 594, endPoint x: 843, endPoint y: 458, distance: 171.2
drag, startPoint x: 827, startPoint y: 583, endPoint x: 774, endPoint y: 568, distance: 55.1
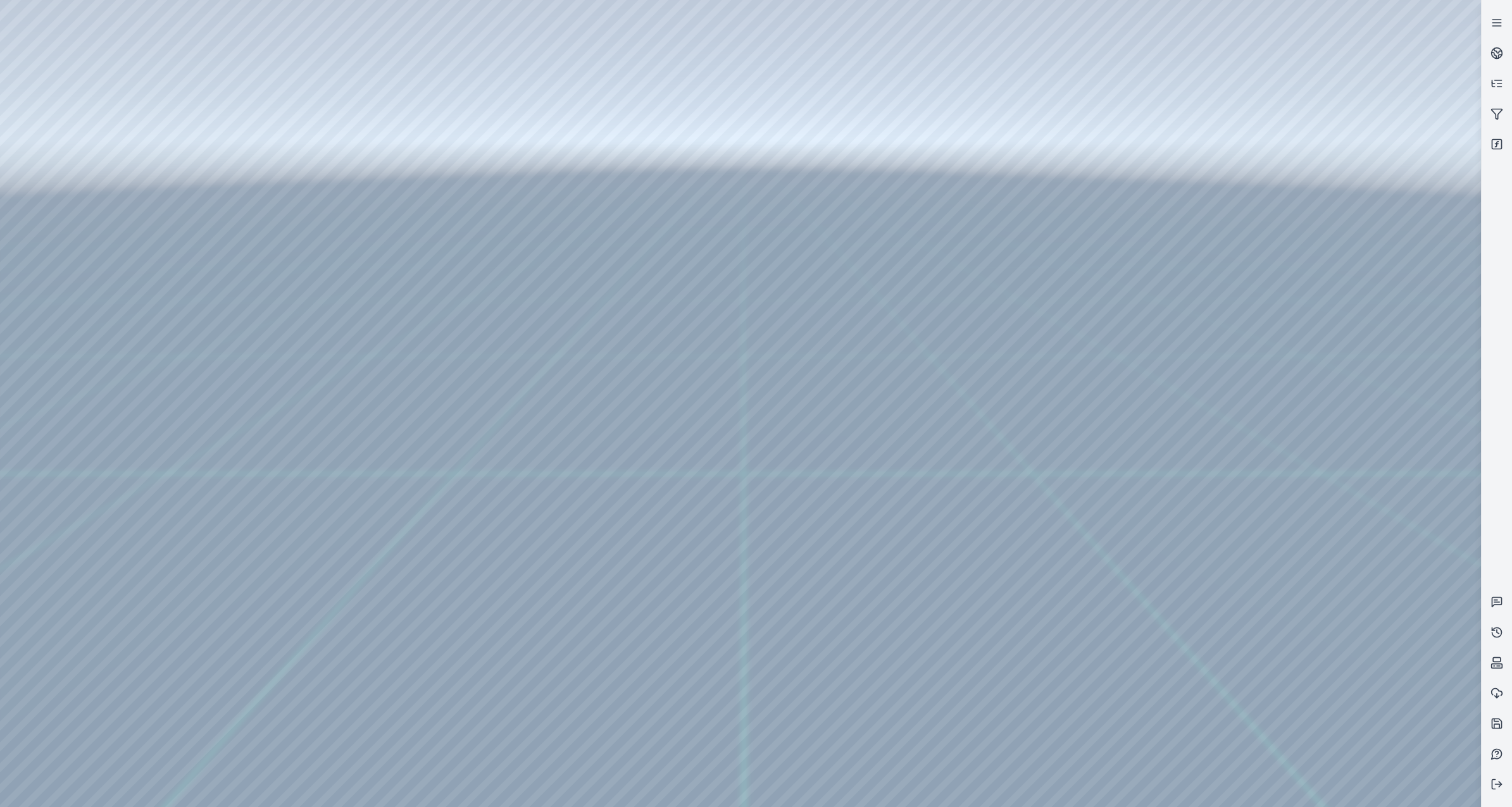
click at [612, 587] on div at bounding box center [740, 403] width 1481 height 807
click at [84, 78] on div at bounding box center [740, 403] width 1481 height 807
click at [88, 58] on div at bounding box center [740, 403] width 1481 height 807
click at [9, 61] on div at bounding box center [740, 403] width 1481 height 807
click at [341, 7] on div at bounding box center [740, 403] width 1481 height 807
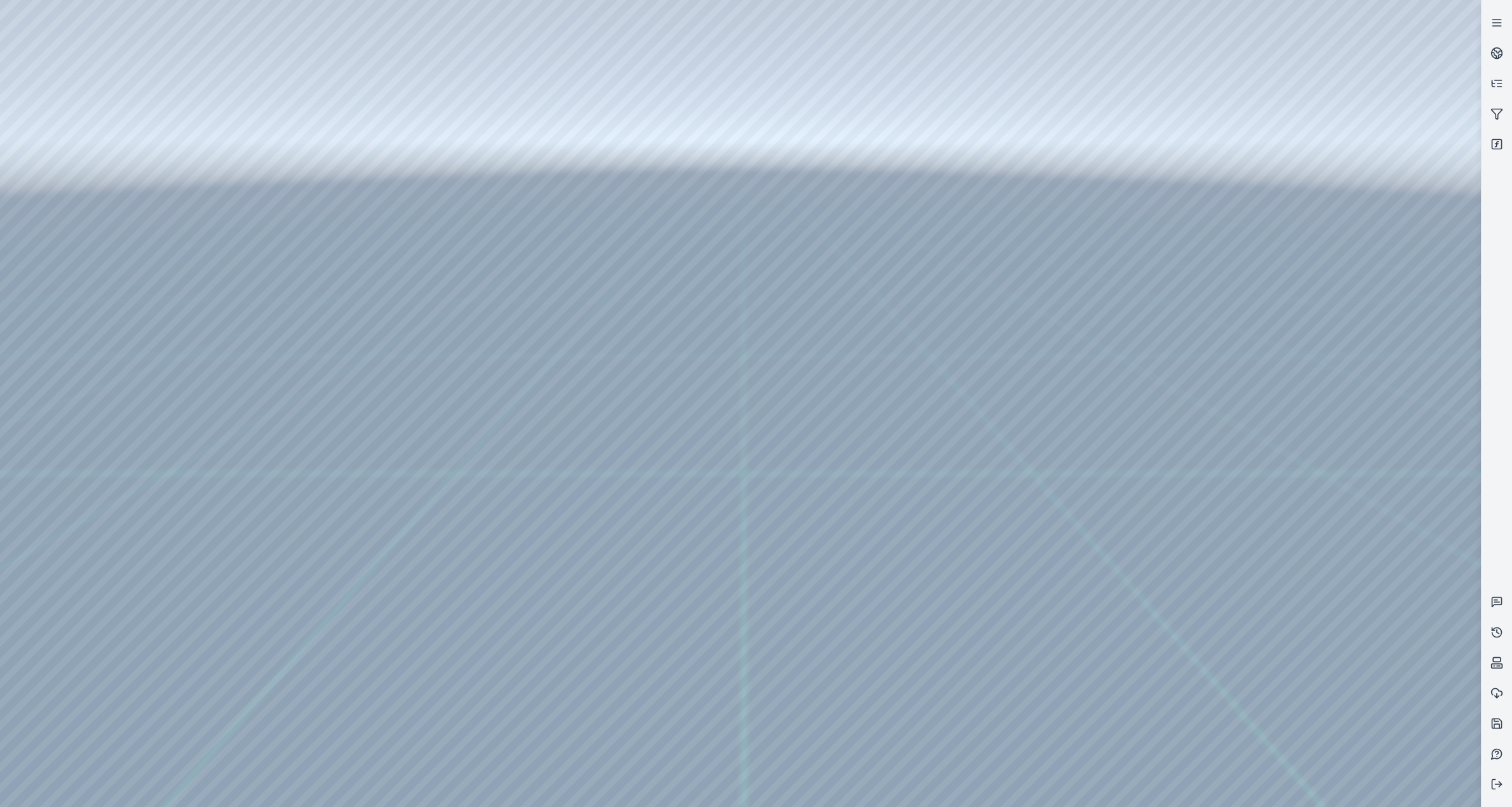
click at [152, 12] on div at bounding box center [740, 403] width 1481 height 807
click at [375, 113] on div at bounding box center [740, 403] width 1481 height 807
click at [361, 169] on div at bounding box center [740, 403] width 1481 height 807
click at [705, 270] on div at bounding box center [740, 403] width 1481 height 807
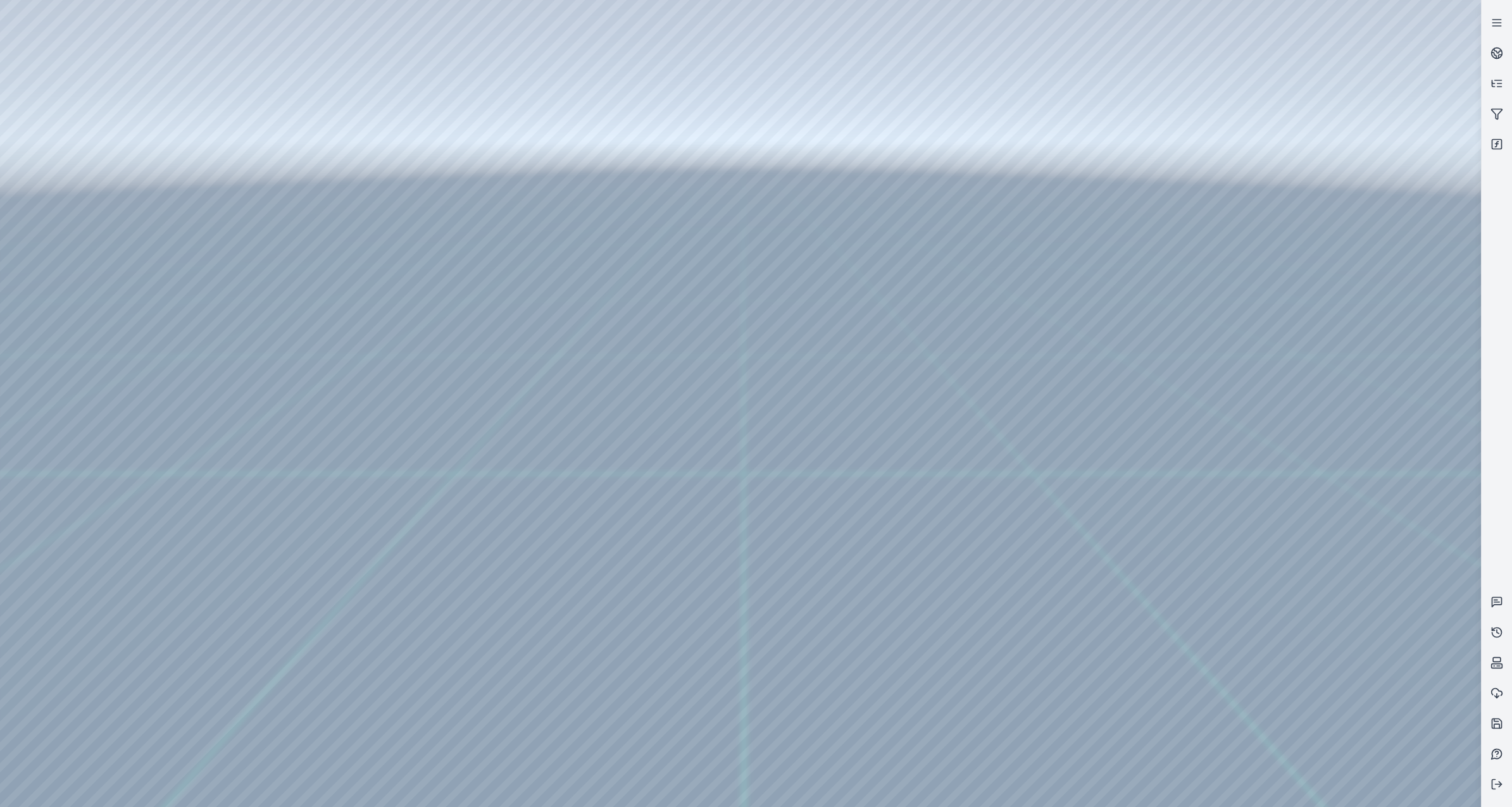
drag, startPoint x: 612, startPoint y: 439, endPoint x: 736, endPoint y: 451, distance: 124.6
drag, startPoint x: 782, startPoint y: 552, endPoint x: 685, endPoint y: 536, distance: 98.3
drag, startPoint x: 754, startPoint y: 696, endPoint x: 747, endPoint y: 657, distance: 39.6
drag, startPoint x: 763, startPoint y: 695, endPoint x: 766, endPoint y: 674, distance: 21.2
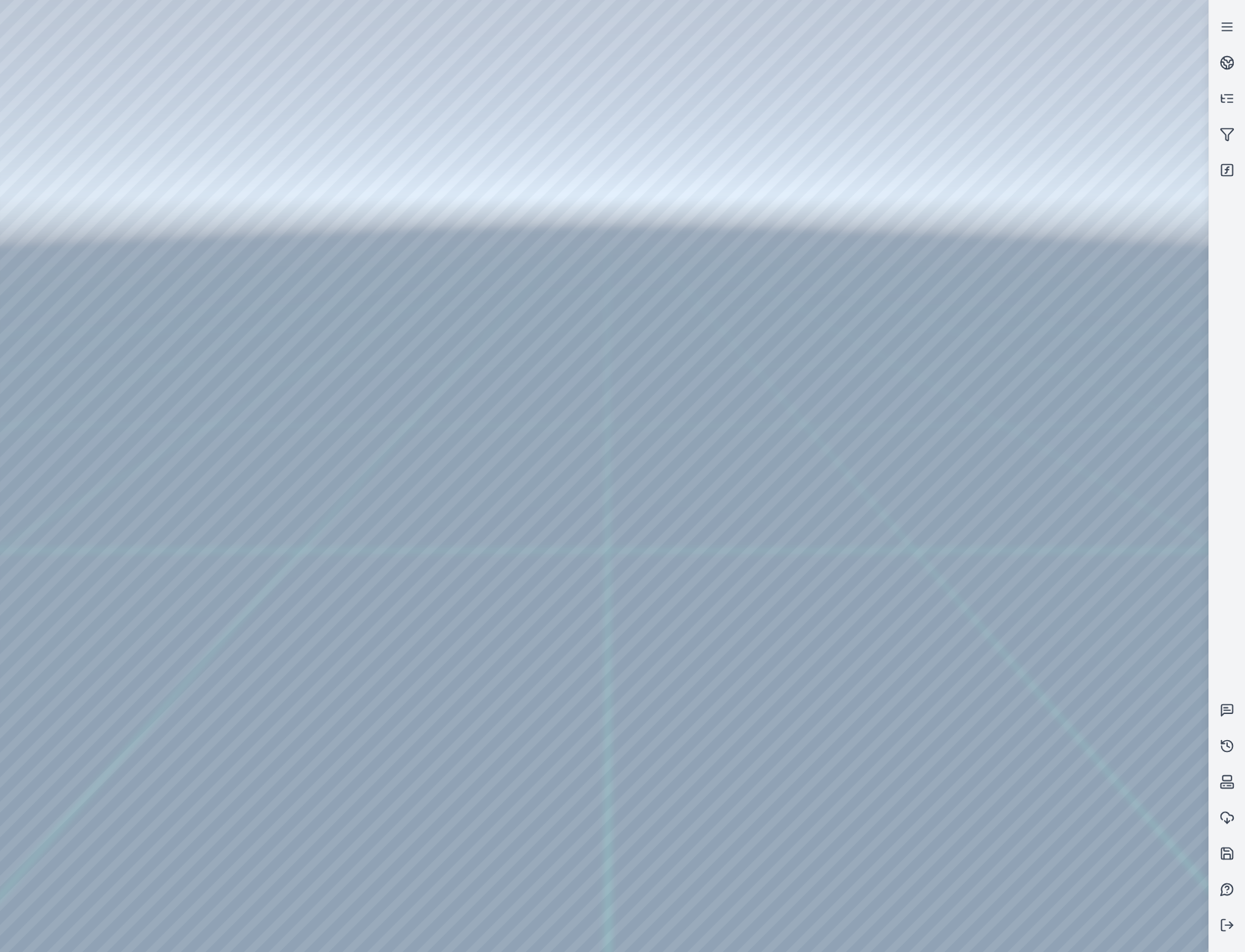
drag, startPoint x: 736, startPoint y: 769, endPoint x: 773, endPoint y: 818, distance: 61.4
drag, startPoint x: 676, startPoint y: 703, endPoint x: 683, endPoint y: 694, distance: 11.4
drag, startPoint x: 685, startPoint y: 689, endPoint x: 763, endPoint y: 546, distance: 162.9
click at [18, 64] on div at bounding box center [604, 476] width 1208 height 952
click at [130, 273] on div at bounding box center [604, 476] width 1208 height 952
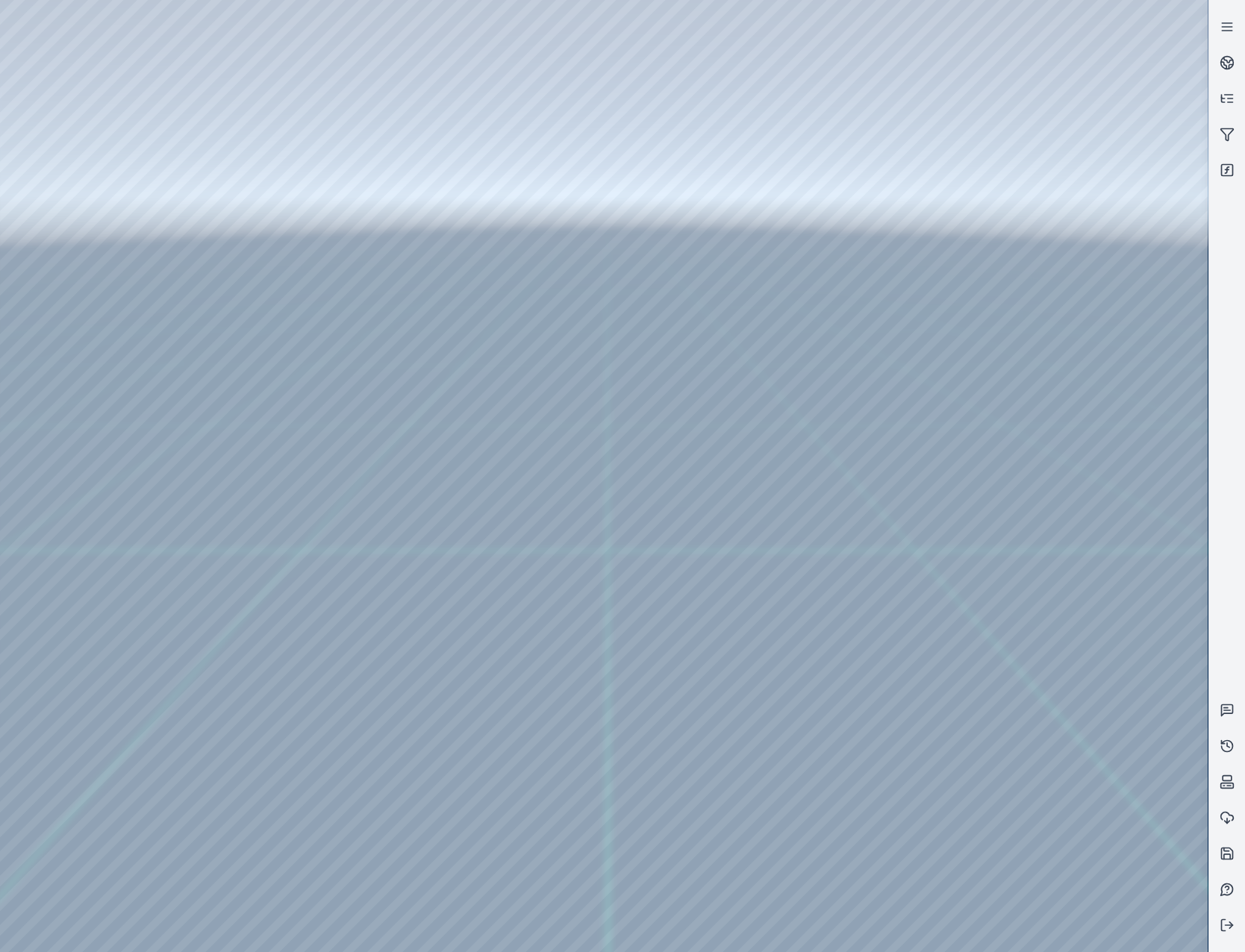
click at [142, 197] on div at bounding box center [604, 476] width 1208 height 952
click at [286, 57] on div at bounding box center [604, 476] width 1208 height 952
drag, startPoint x: 968, startPoint y: 773, endPoint x: 912, endPoint y: 740, distance: 65.0
drag, startPoint x: 916, startPoint y: 746, endPoint x: 718, endPoint y: 501, distance: 315.0
drag, startPoint x: 769, startPoint y: 763, endPoint x: 808, endPoint y: 469, distance: 296.6
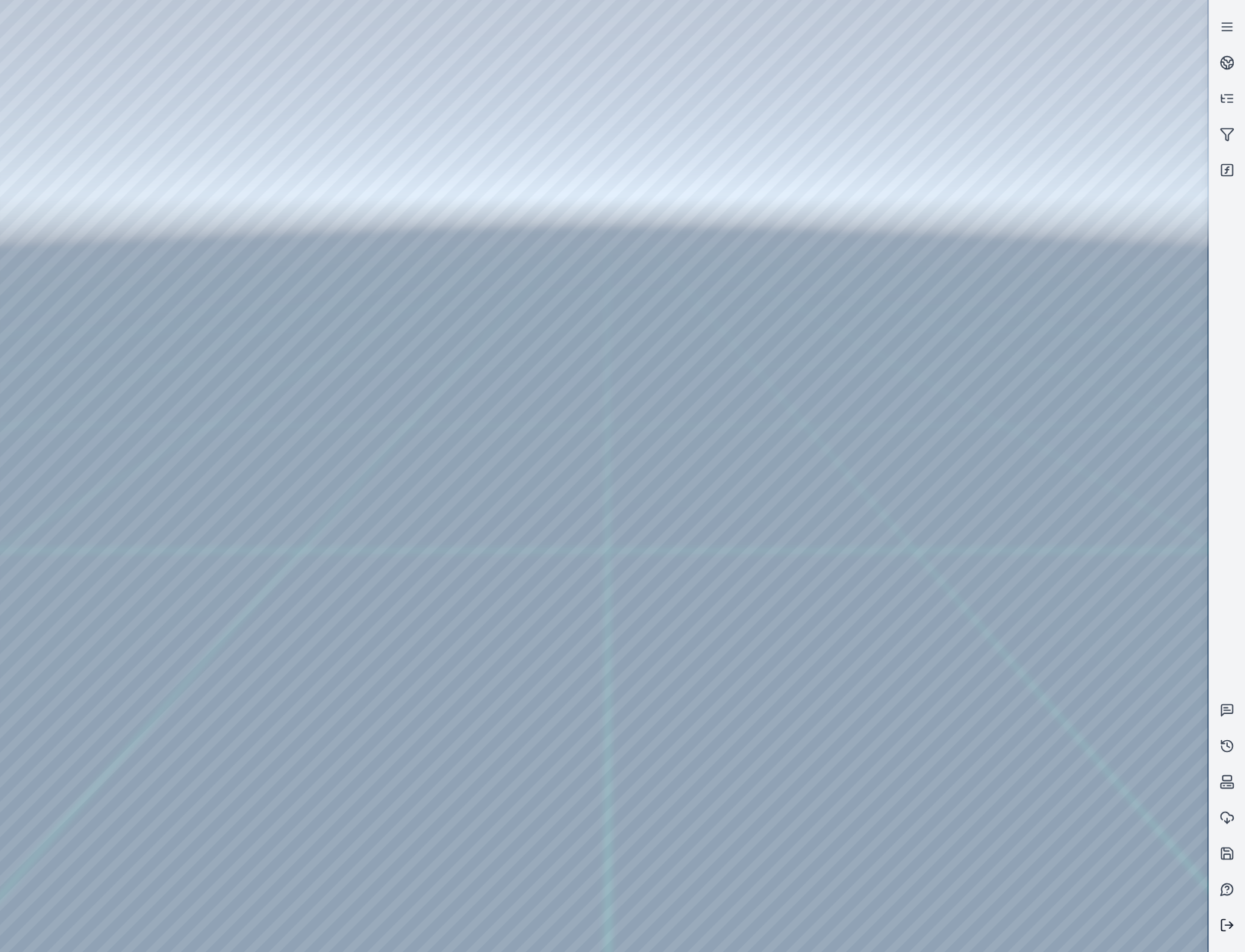
click at [1225, 922] on icon at bounding box center [1227, 925] width 15 height 15
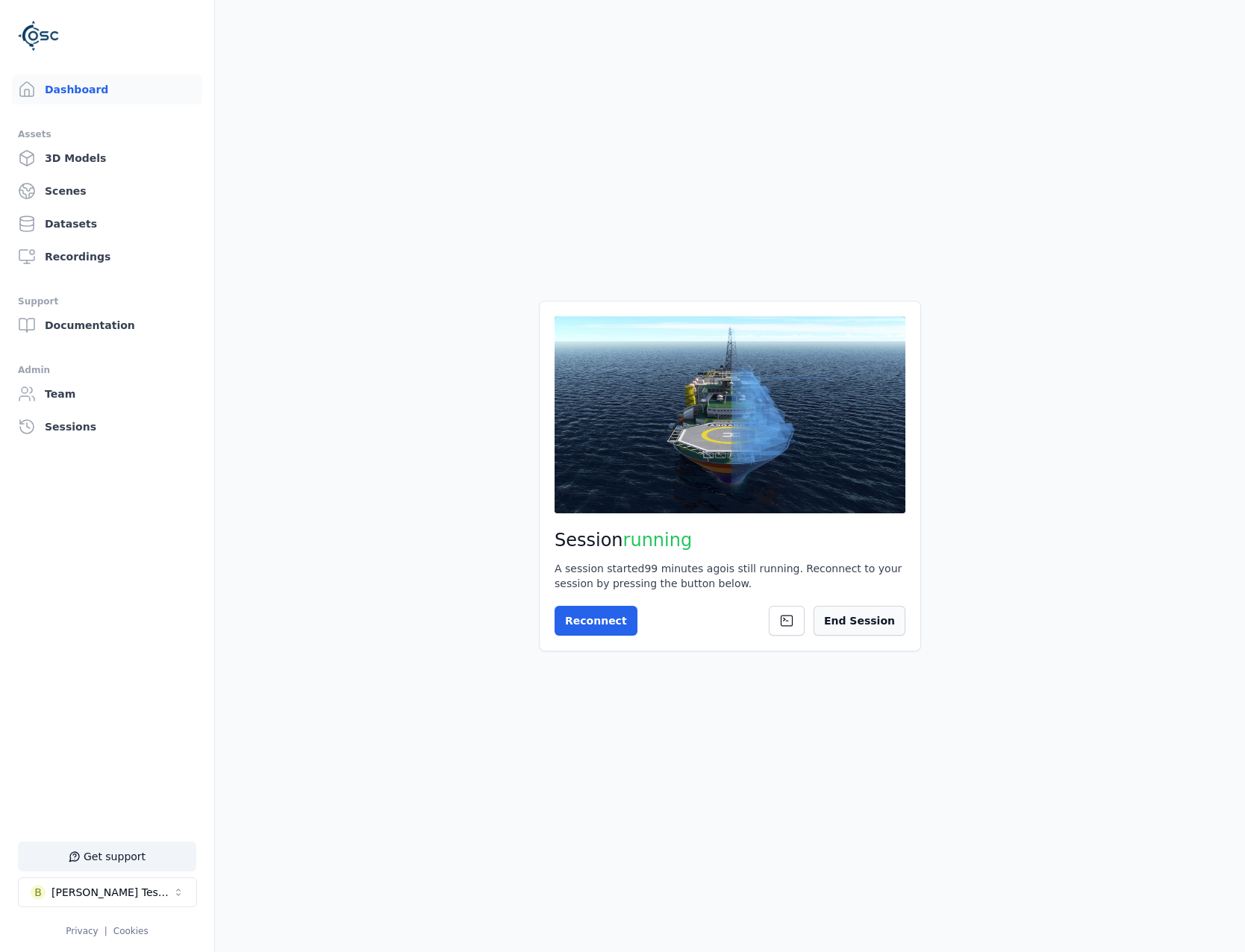
click at [849, 610] on button "End Session" at bounding box center [859, 621] width 91 height 30
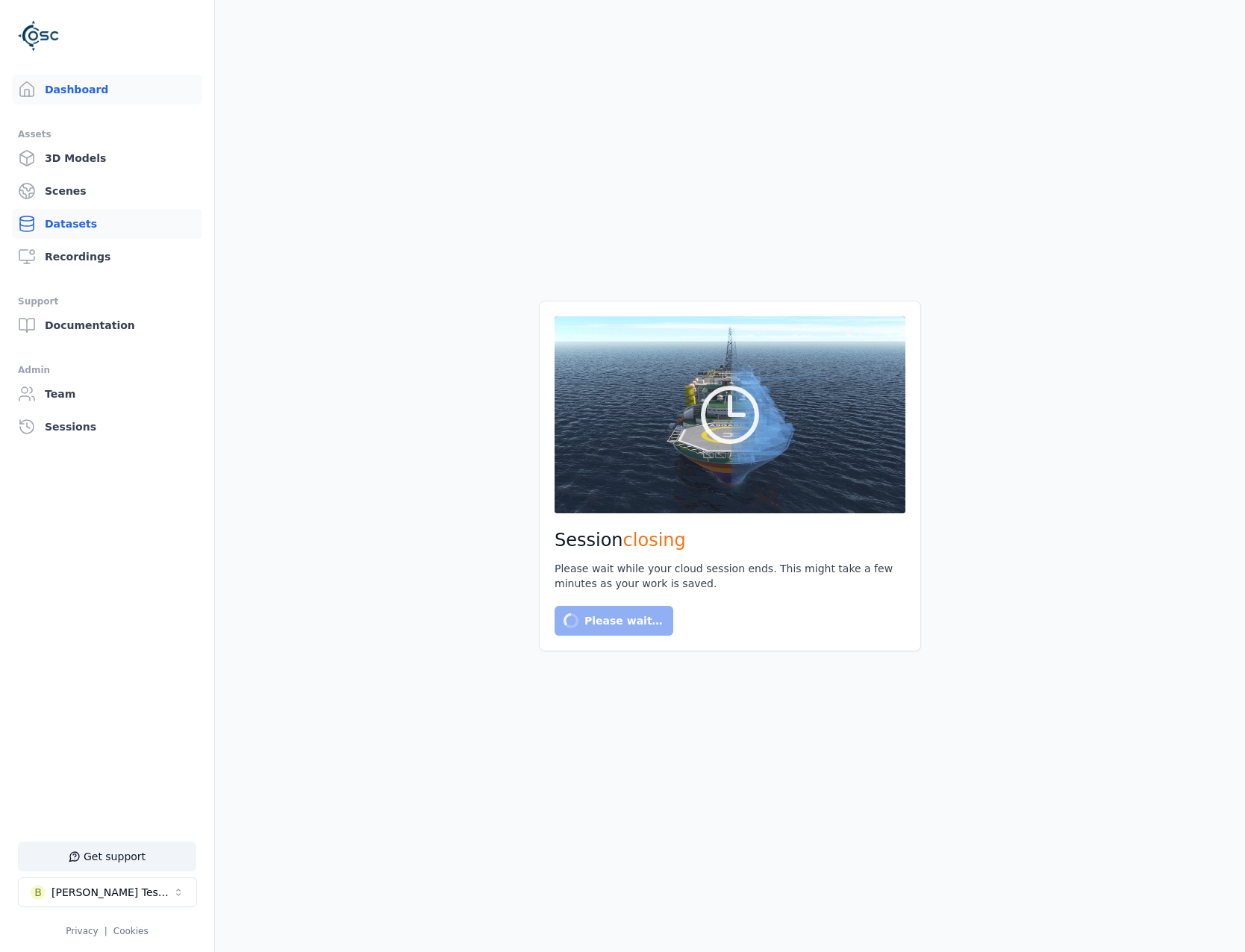
click at [97, 223] on link "Datasets" at bounding box center [107, 224] width 190 height 30
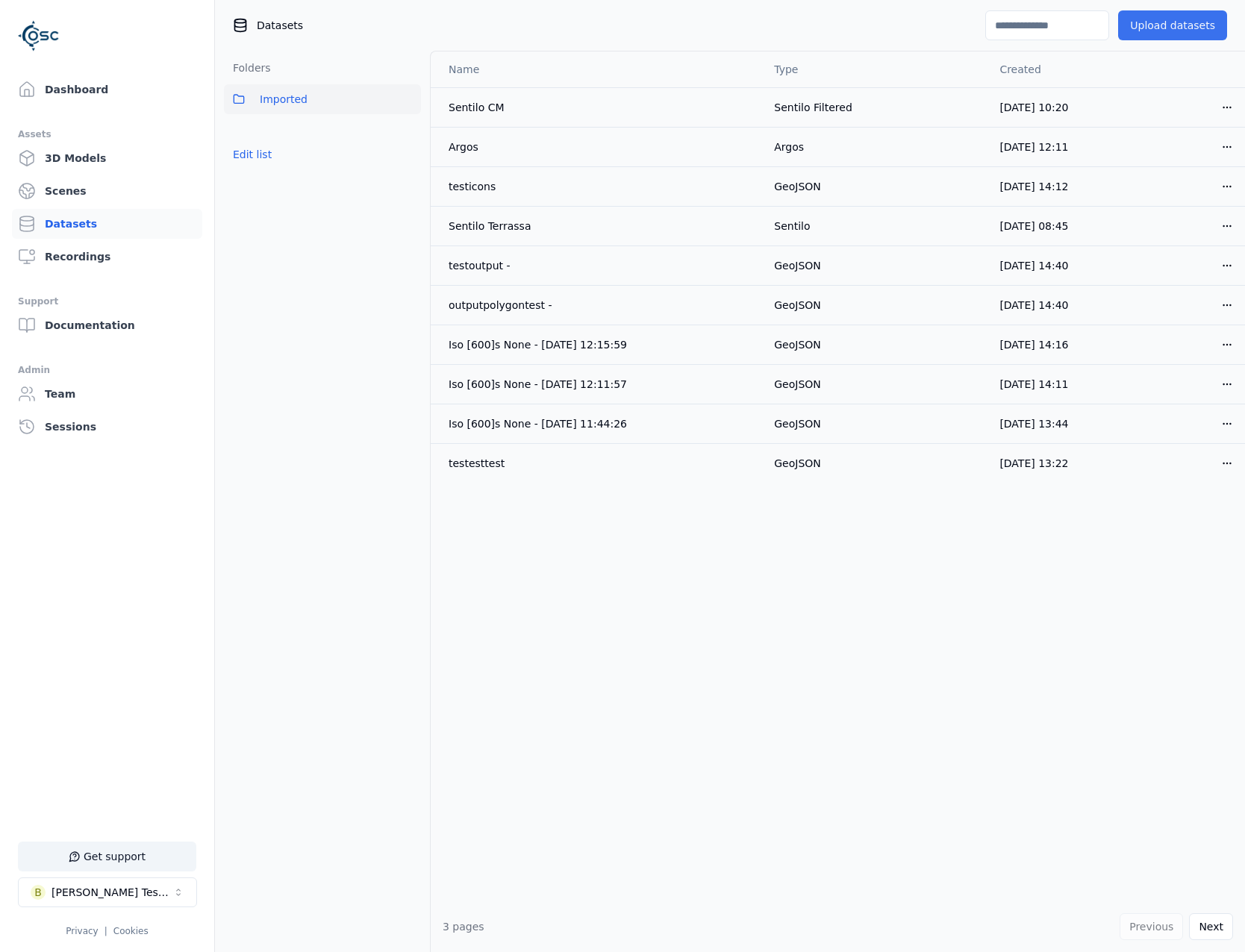
click at [1173, 25] on button "Upload datasets" at bounding box center [1173, 25] width 109 height 30
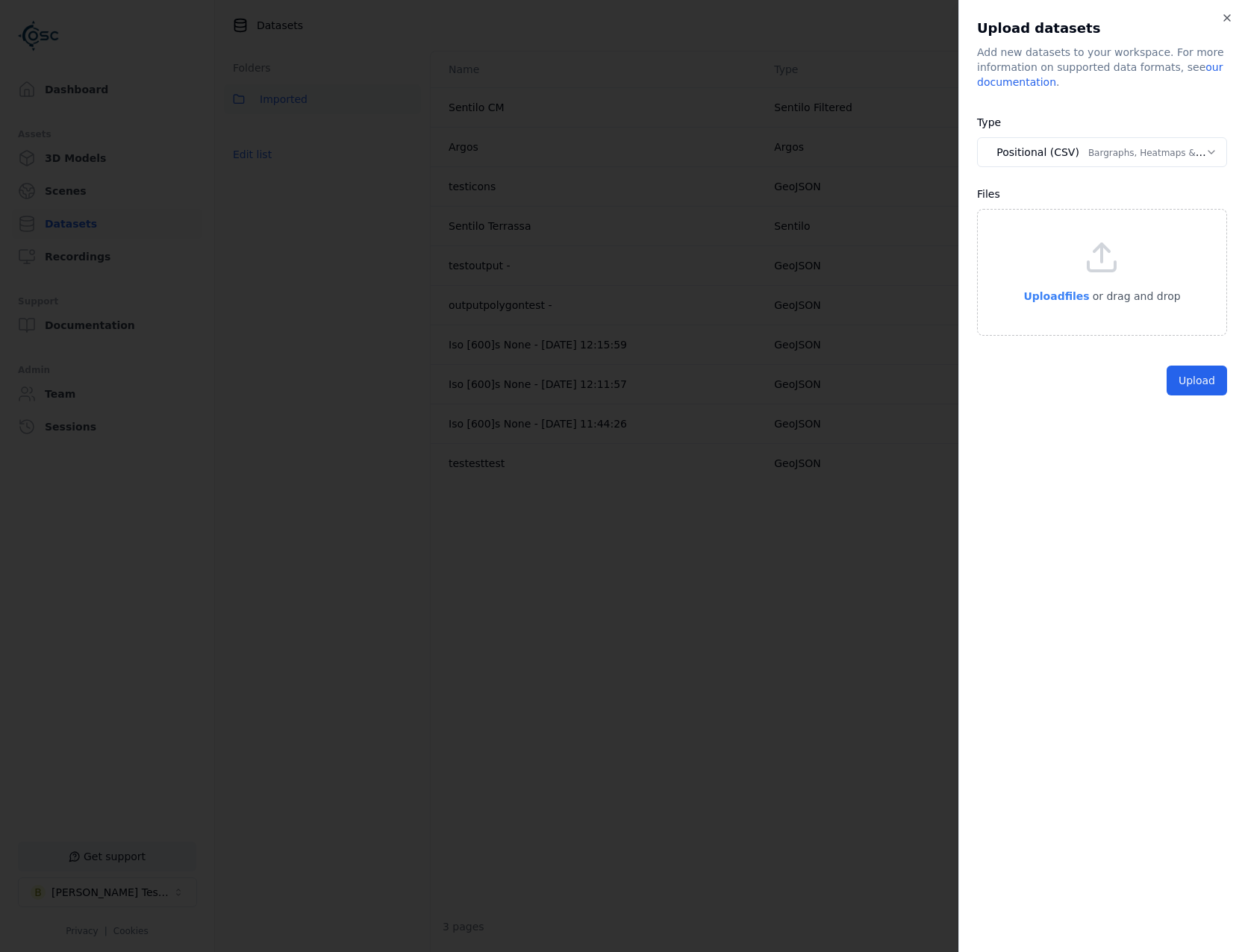
click at [1066, 301] on span "Upload files" at bounding box center [1056, 296] width 66 height 12
click at [1194, 420] on button "Upload" at bounding box center [1197, 415] width 60 height 30
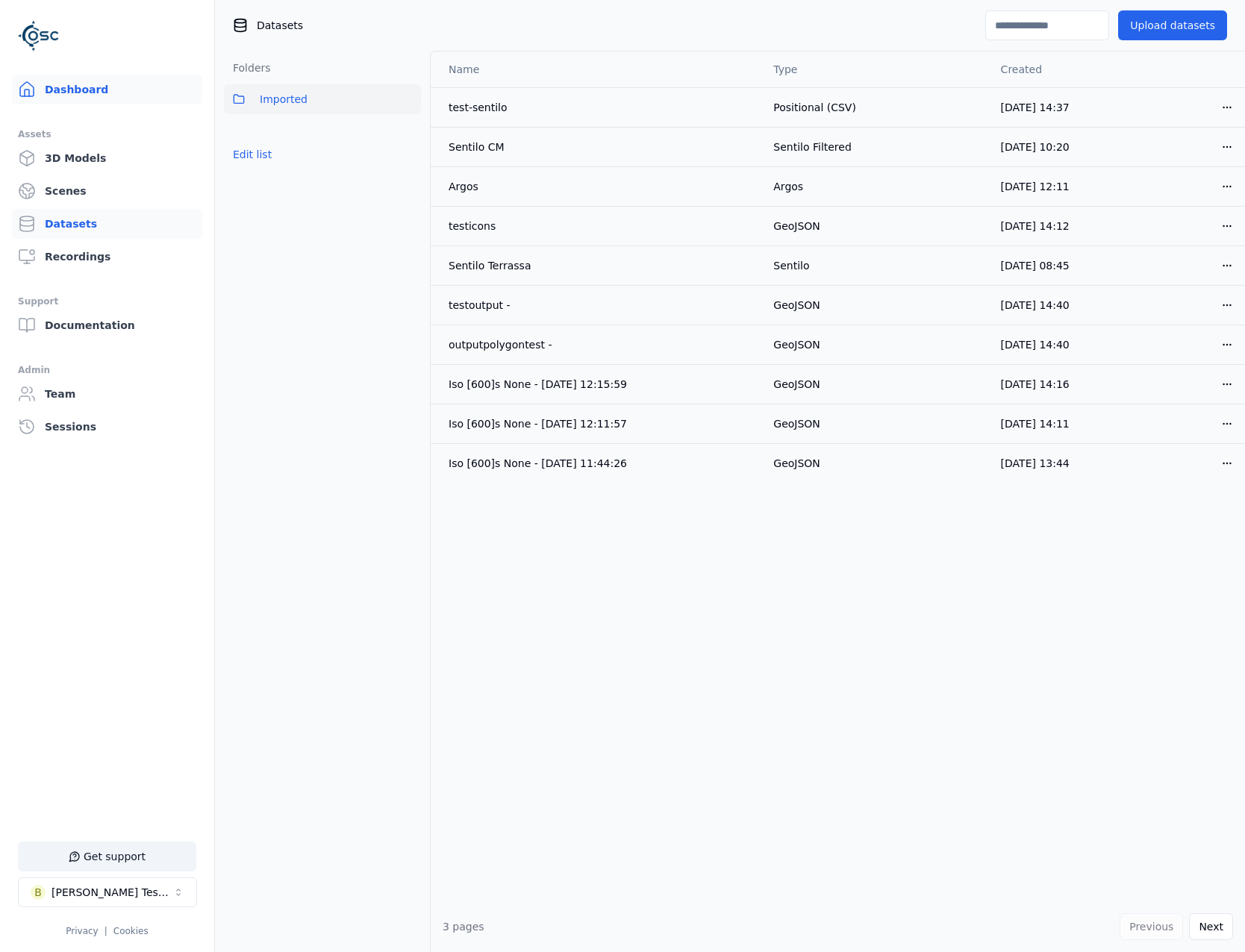
click at [90, 79] on link "Dashboard" at bounding box center [107, 90] width 190 height 30
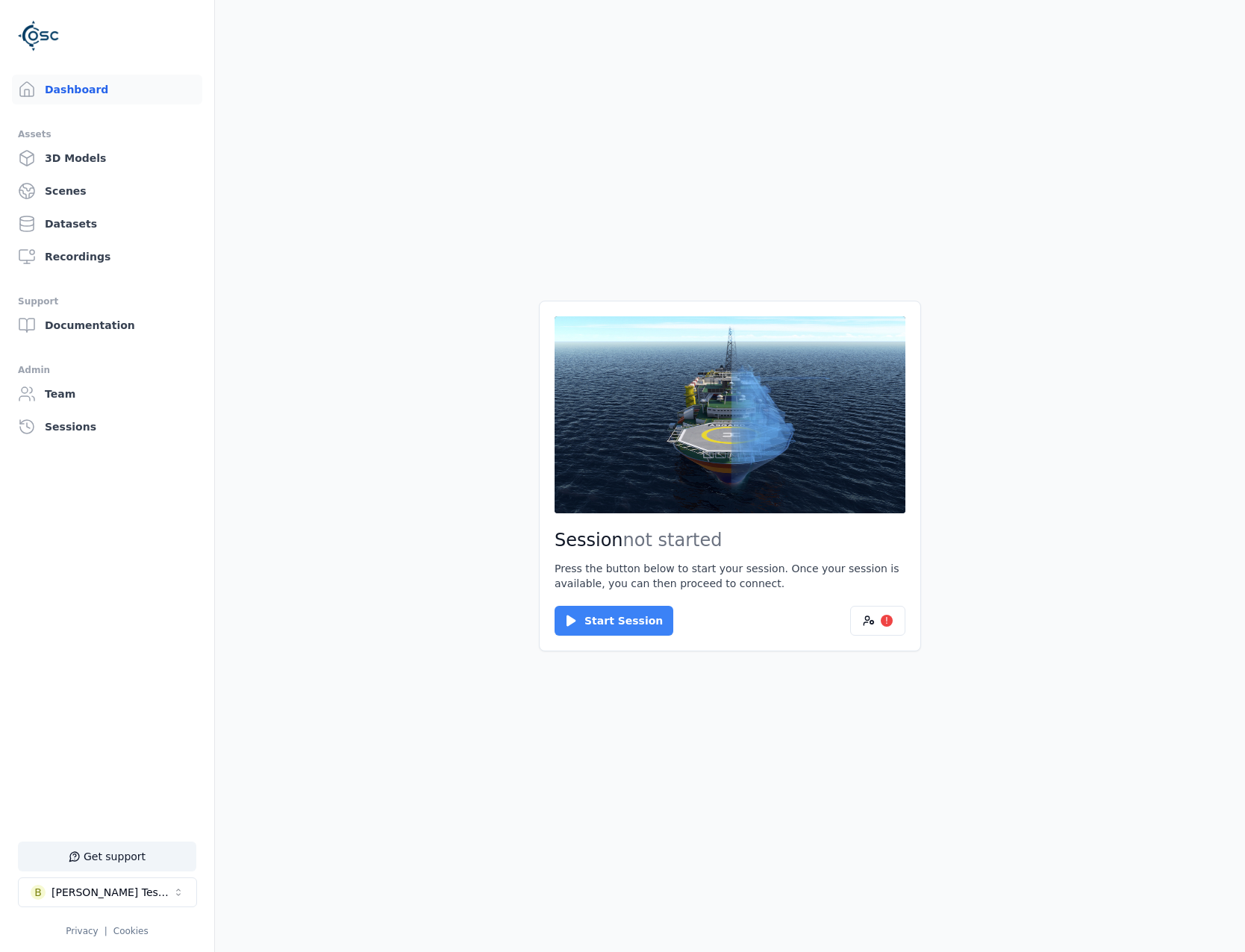
click at [600, 617] on button "Start Session" at bounding box center [613, 621] width 119 height 30
click at [613, 608] on button "Connect" at bounding box center [589, 621] width 68 height 30
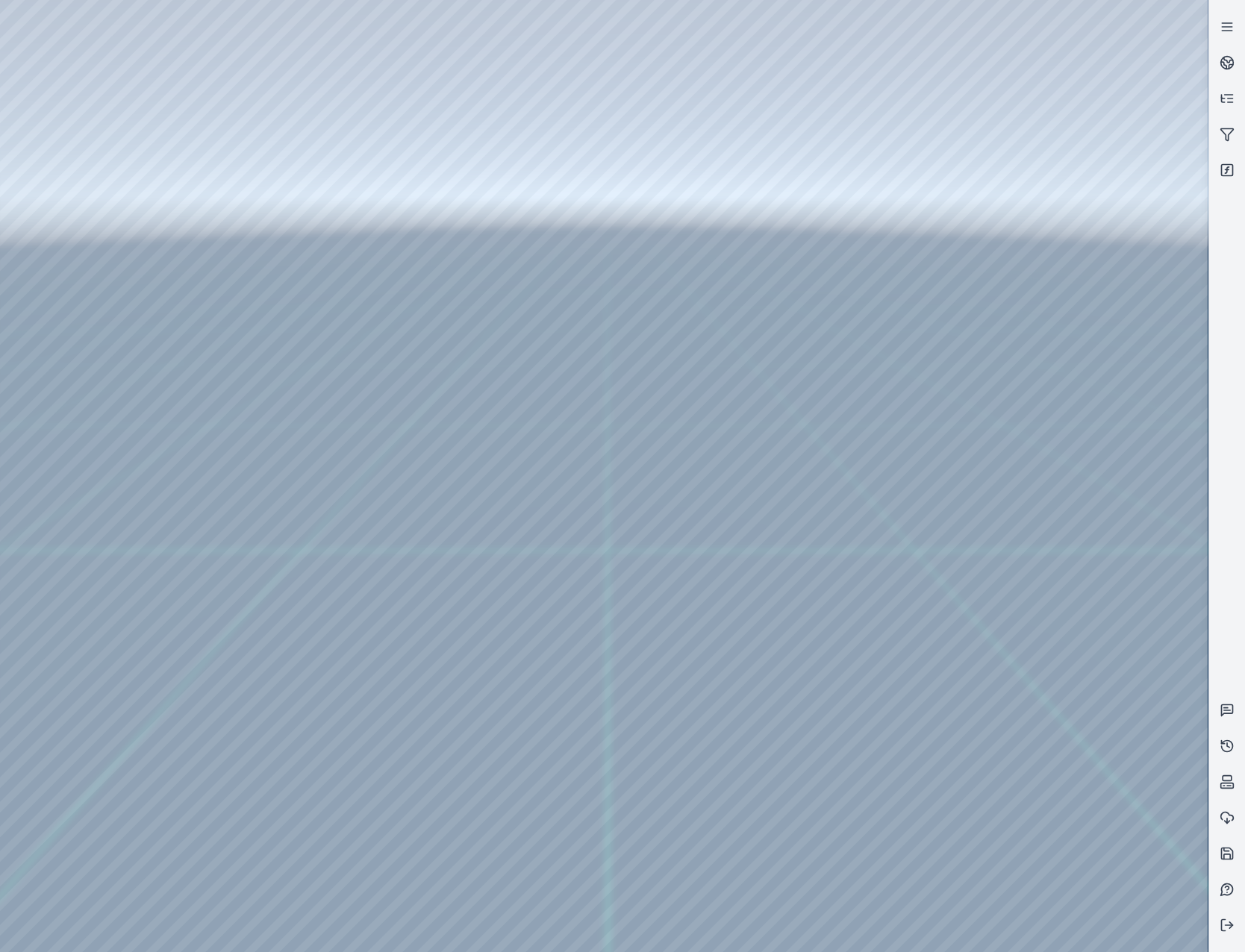
drag, startPoint x: 581, startPoint y: 682, endPoint x: 594, endPoint y: 701, distance: 23.0
click at [1230, 63] on icon at bounding box center [1228, 60] width 9 height 6
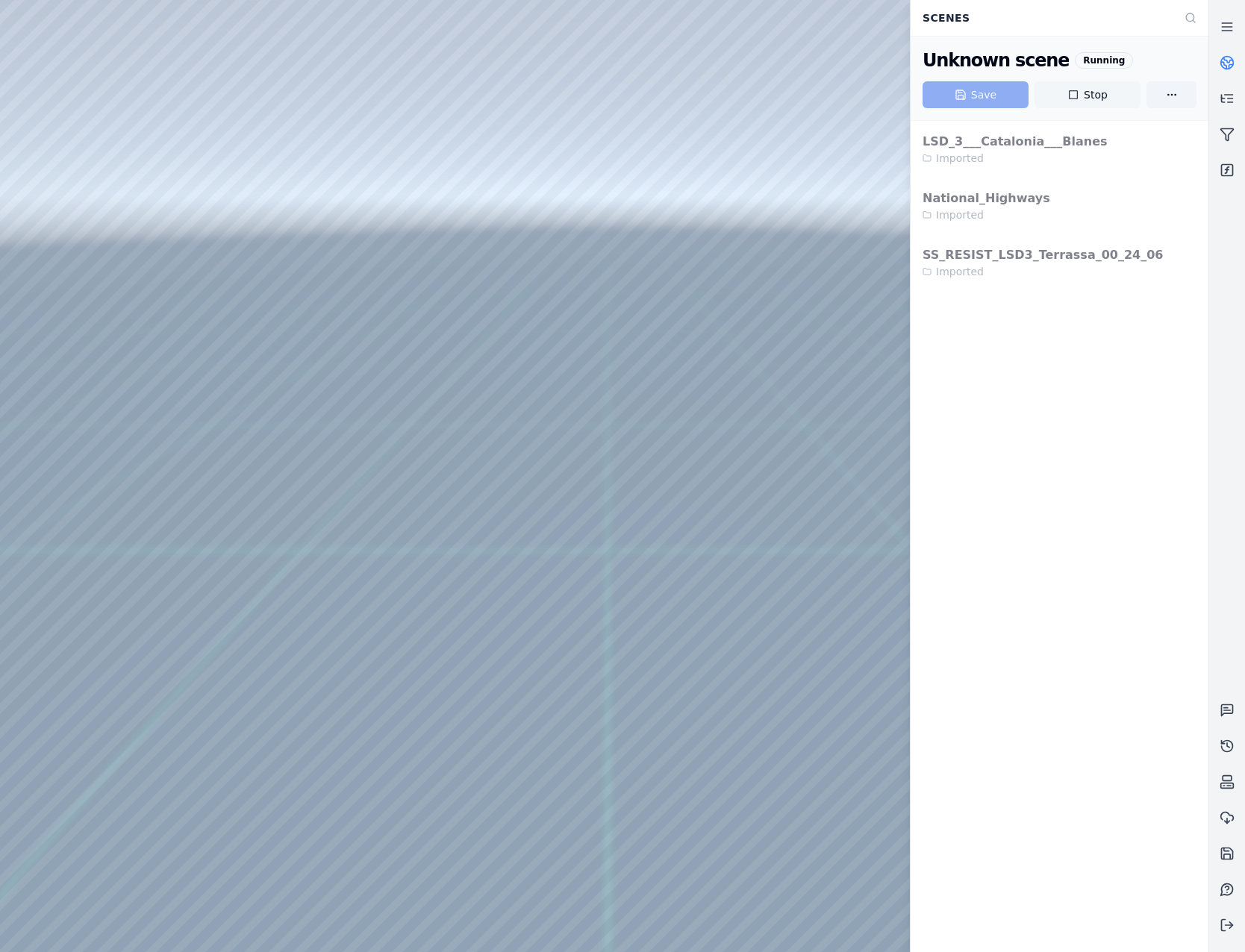
click at [1114, 94] on button "Stop" at bounding box center [1087, 95] width 106 height 27
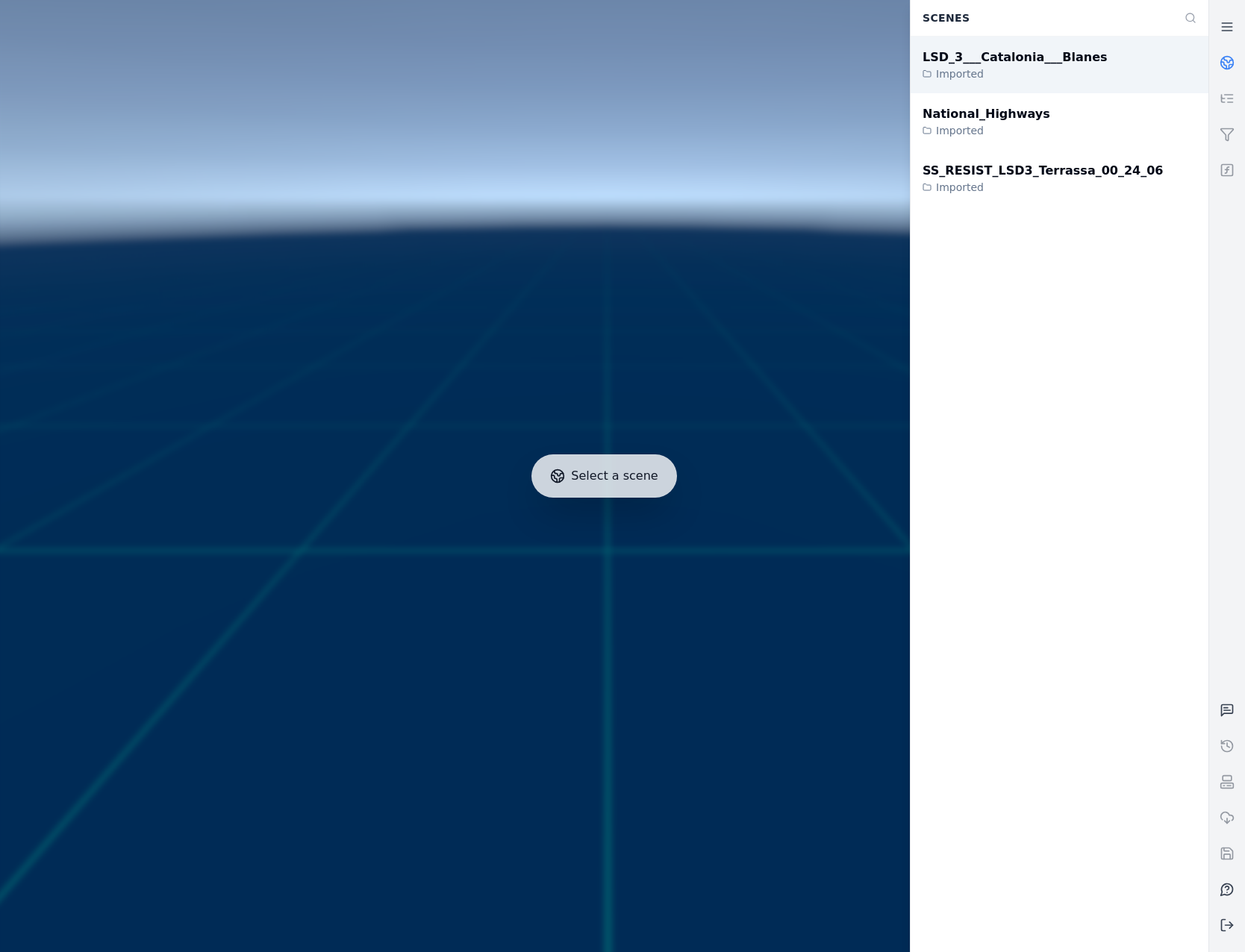
click at [1037, 55] on div "LSD_3___Catalonia___Blanes" at bounding box center [1015, 57] width 185 height 18
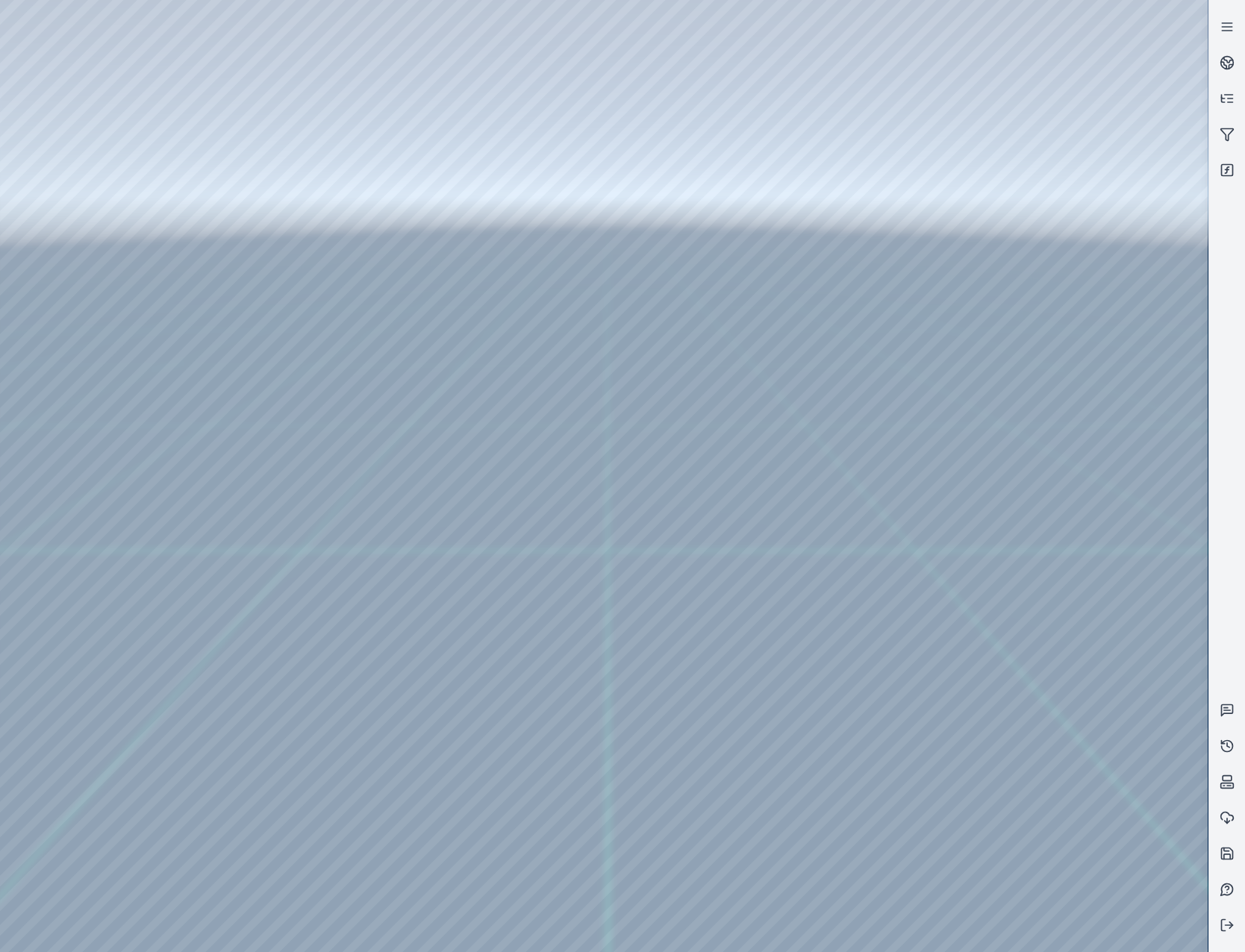
click at [679, 476] on div at bounding box center [604, 476] width 1208 height 952
drag, startPoint x: 636, startPoint y: 624, endPoint x: 644, endPoint y: 694, distance: 70.5
click at [115, 92] on div at bounding box center [604, 476] width 1208 height 952
click at [115, 168] on div at bounding box center [604, 476] width 1208 height 952
click at [464, 460] on div at bounding box center [604, 476] width 1208 height 952
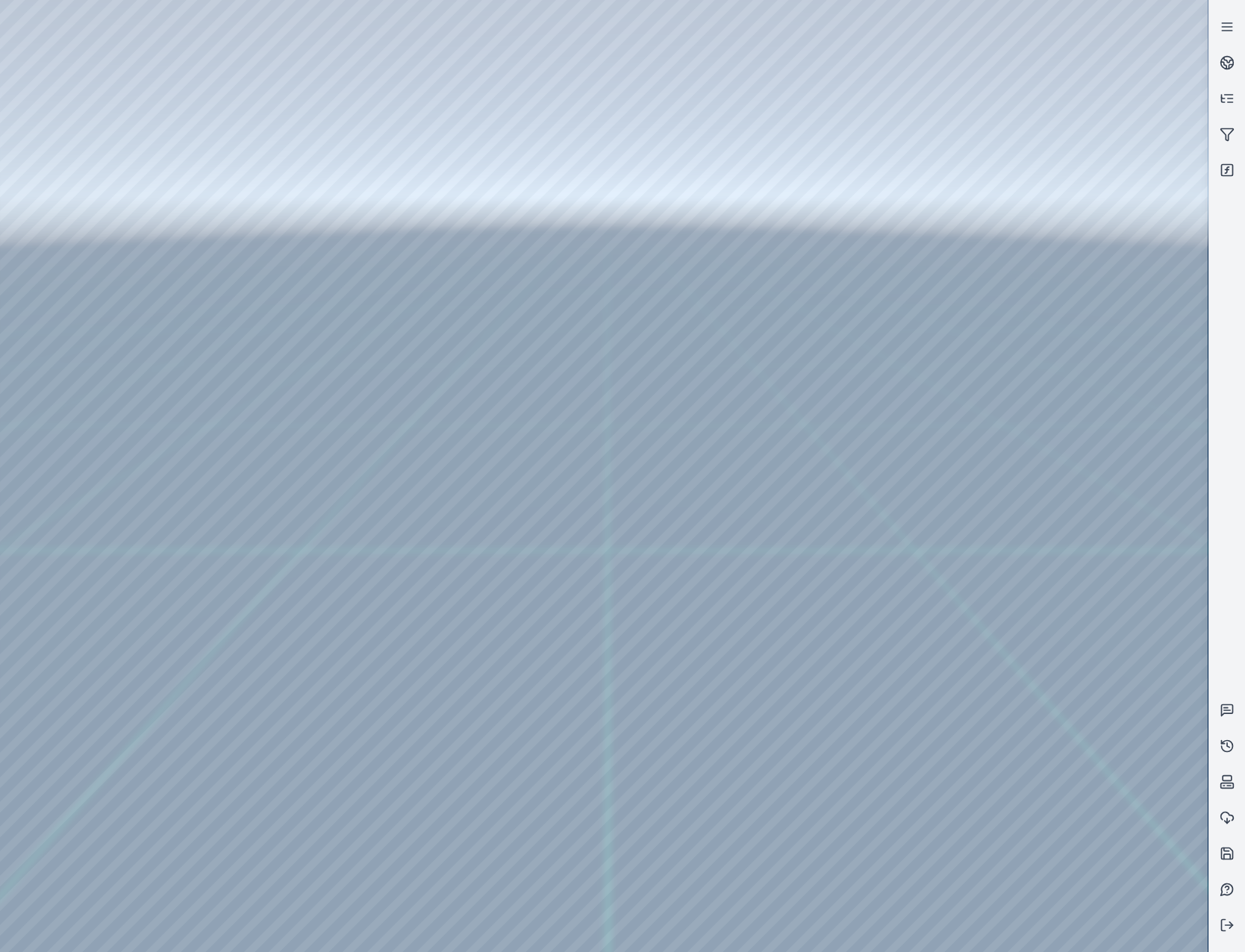
click at [472, 779] on div at bounding box center [604, 476] width 1208 height 952
drag, startPoint x: 689, startPoint y: 577, endPoint x: 877, endPoint y: 503, distance: 202.0
click at [96, 288] on div at bounding box center [604, 476] width 1208 height 952
click at [124, 210] on div at bounding box center [604, 476] width 1208 height 952
click at [111, 164] on div at bounding box center [604, 476] width 1208 height 952
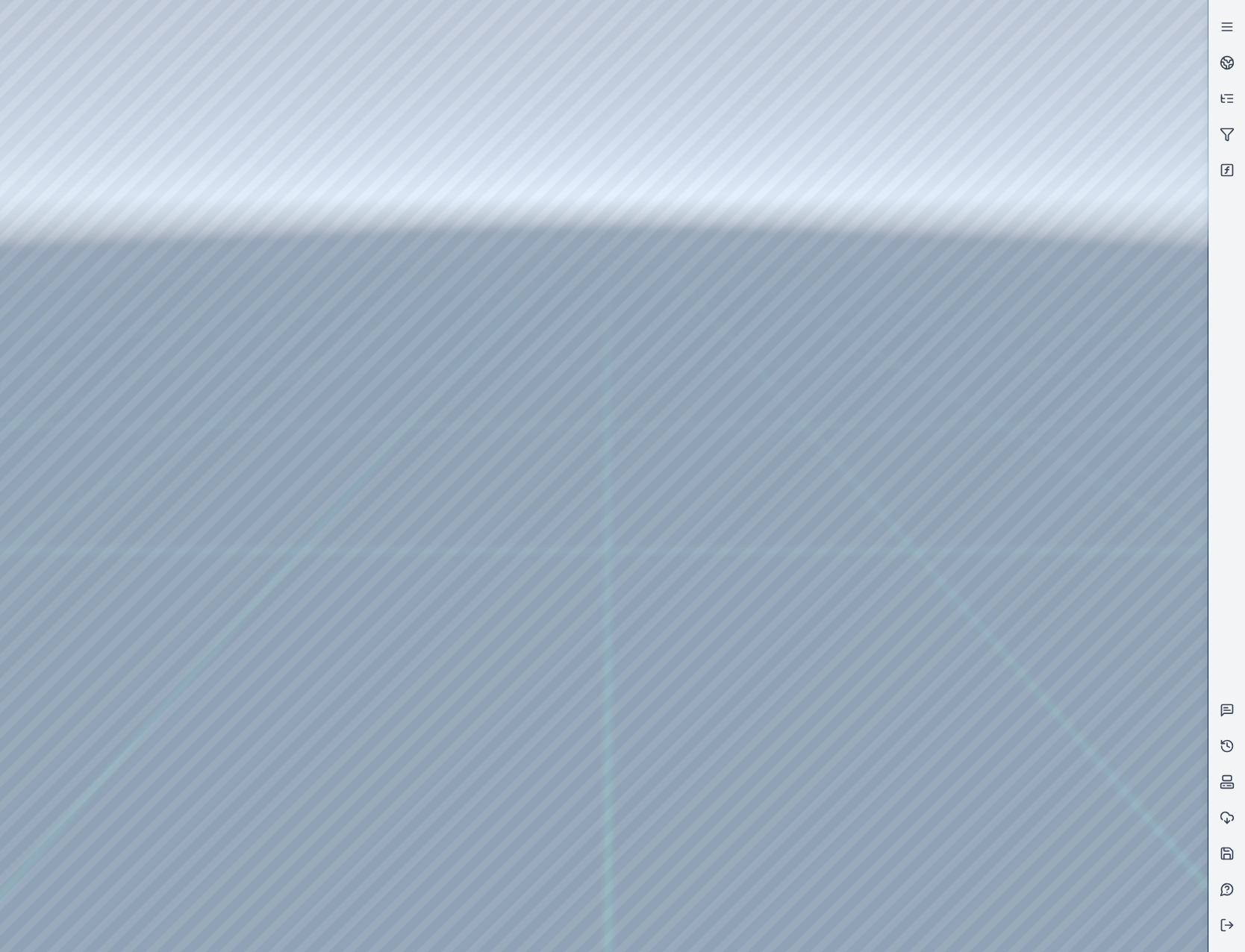
click at [446, 134] on div at bounding box center [604, 476] width 1208 height 952
click at [84, 111] on div at bounding box center [604, 476] width 1208 height 952
click at [115, 202] on div at bounding box center [604, 476] width 1208 height 952
click at [259, 156] on div at bounding box center [604, 476] width 1208 height 952
drag, startPoint x: 831, startPoint y: 709, endPoint x: 842, endPoint y: 715, distance: 12.5
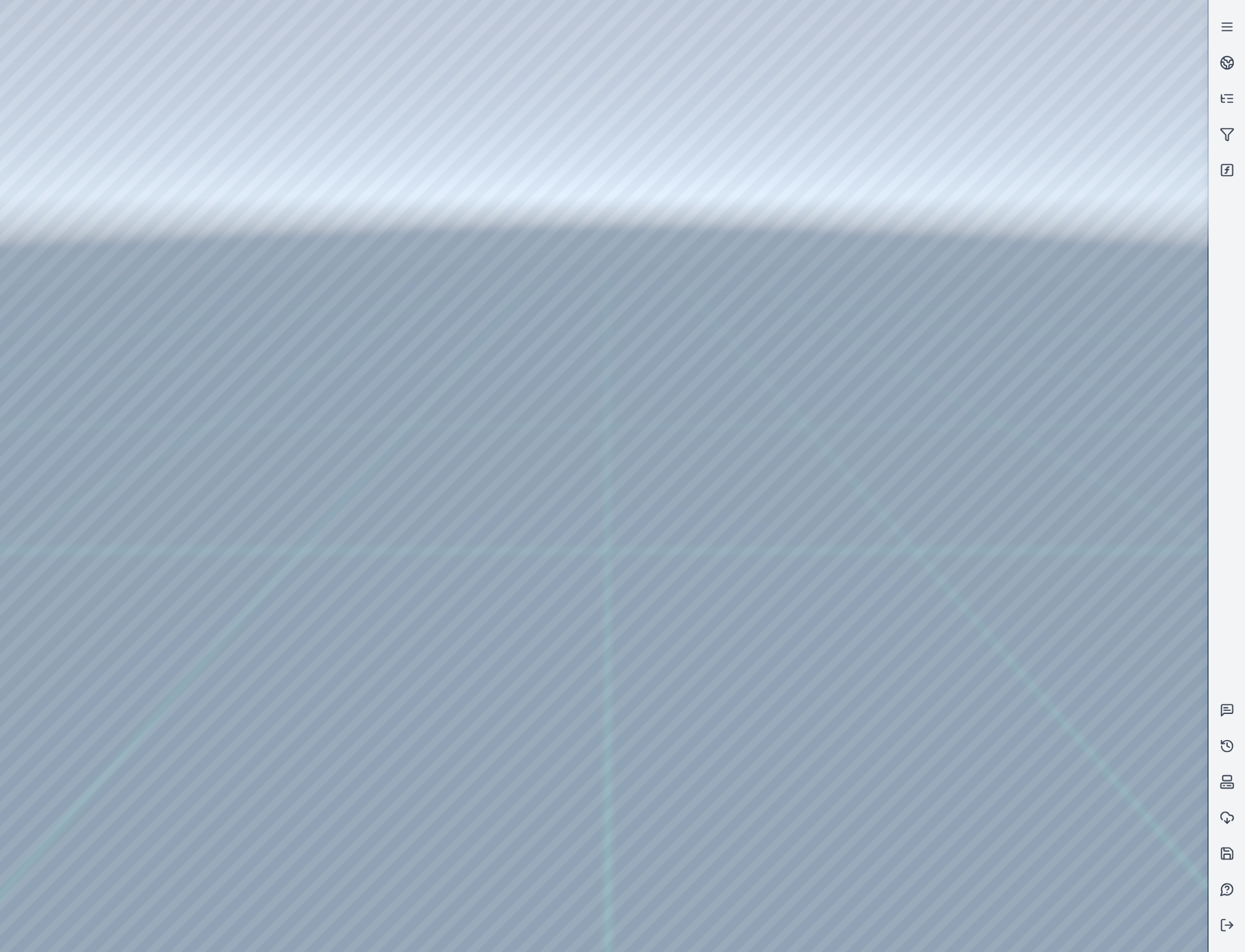
drag, startPoint x: 806, startPoint y: 680, endPoint x: 779, endPoint y: 647, distance: 42.6
click at [91, 158] on div at bounding box center [604, 476] width 1208 height 952
click at [1212, 918] on button at bounding box center [1227, 925] width 36 height 36
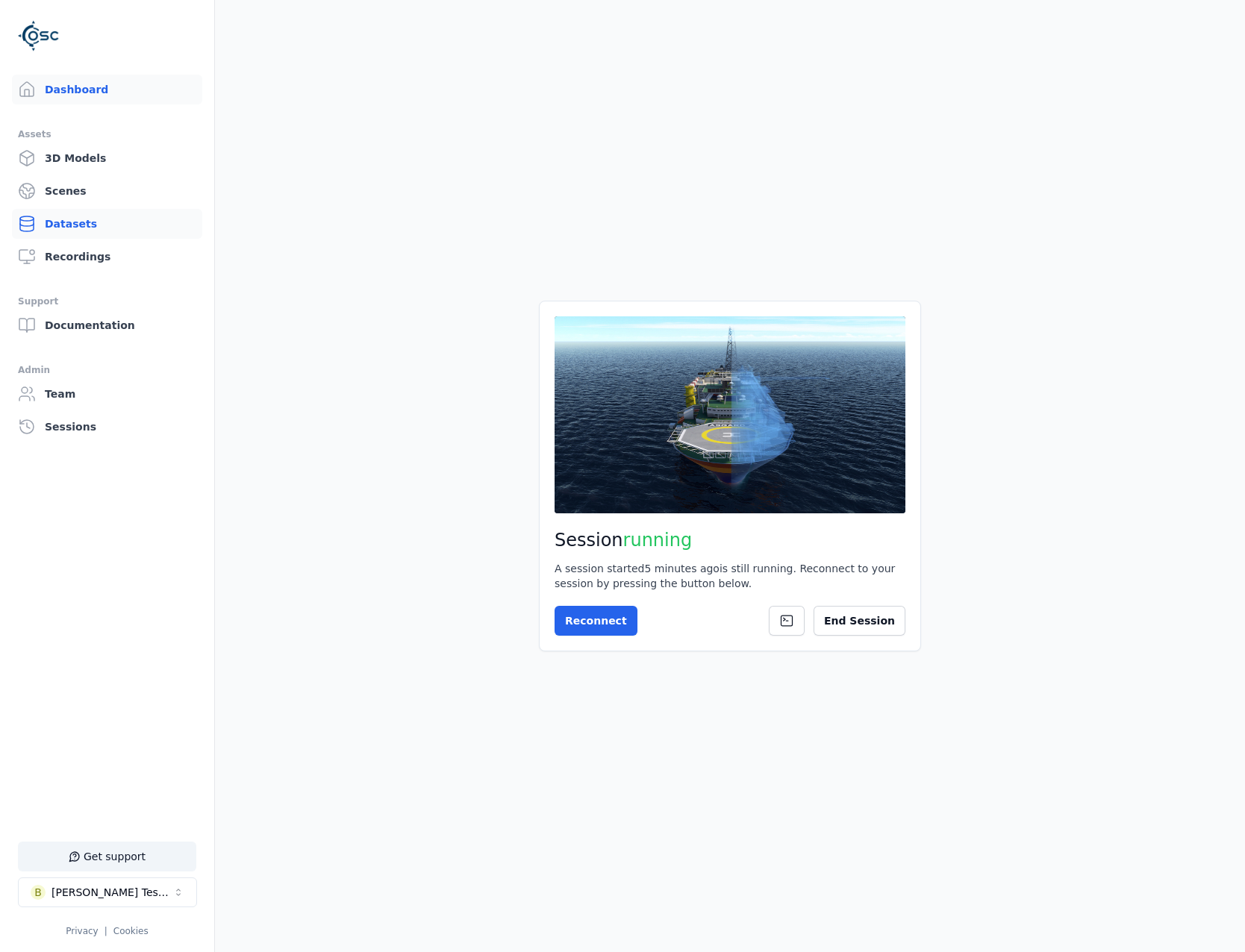
click at [75, 225] on link "Datasets" at bounding box center [107, 224] width 190 height 30
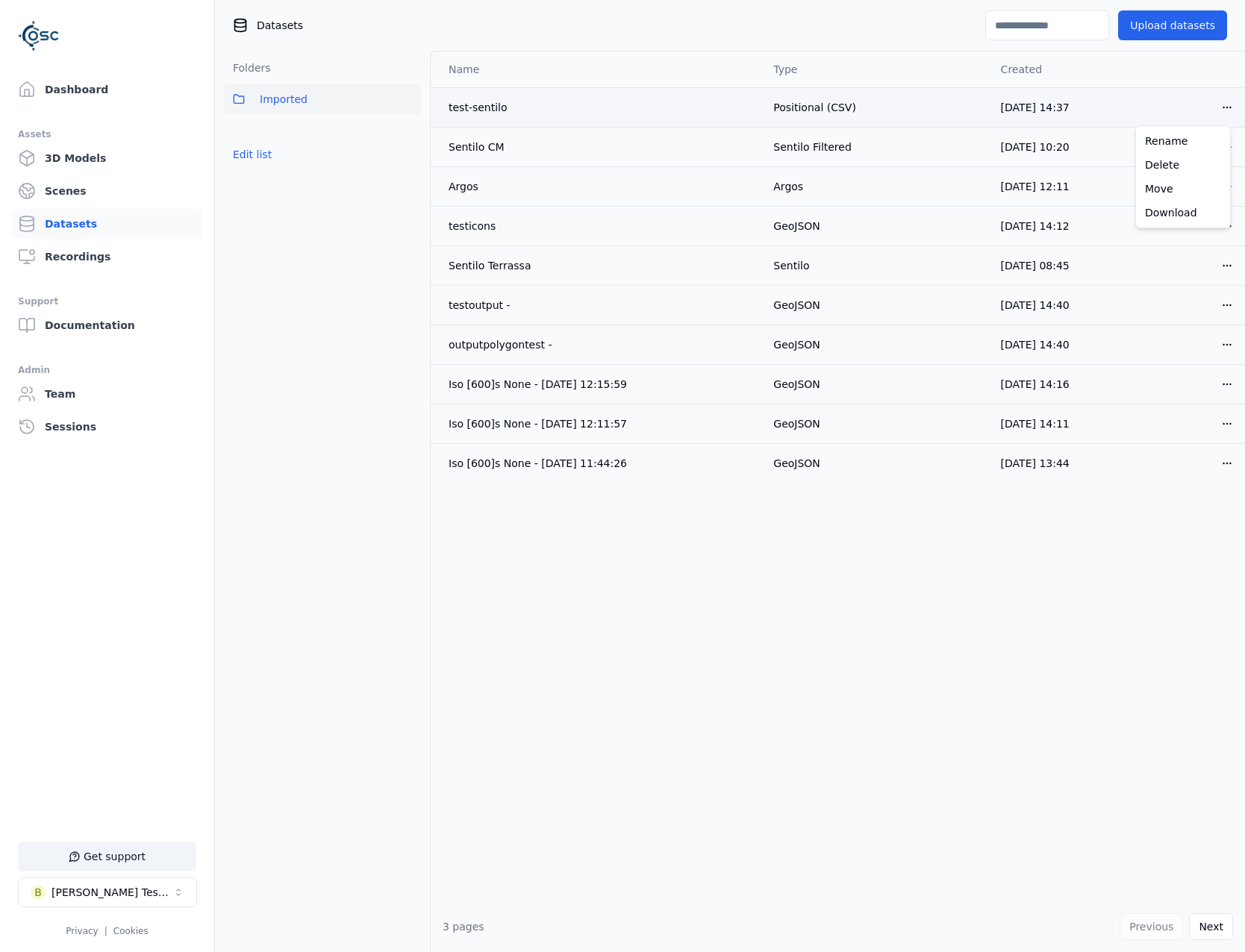
click at [1222, 112] on html "Support Dashboard Assets 3D Models Scenes Datasets Recordings Support Documenta…" at bounding box center [622, 476] width 1245 height 952
click at [1189, 165] on div "Delete" at bounding box center [1183, 165] width 88 height 24
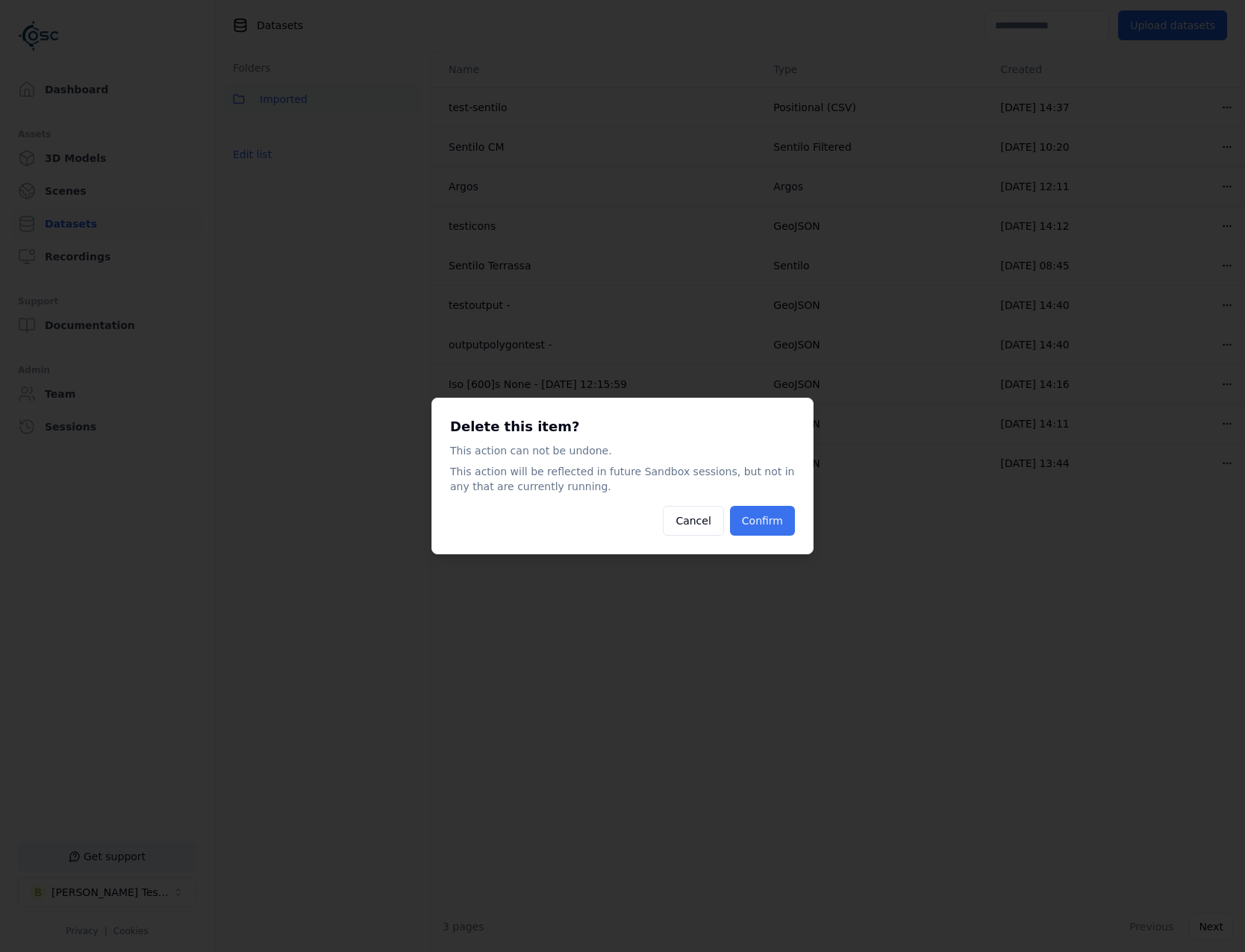
click at [759, 527] on button "Confirm" at bounding box center [763, 521] width 65 height 30
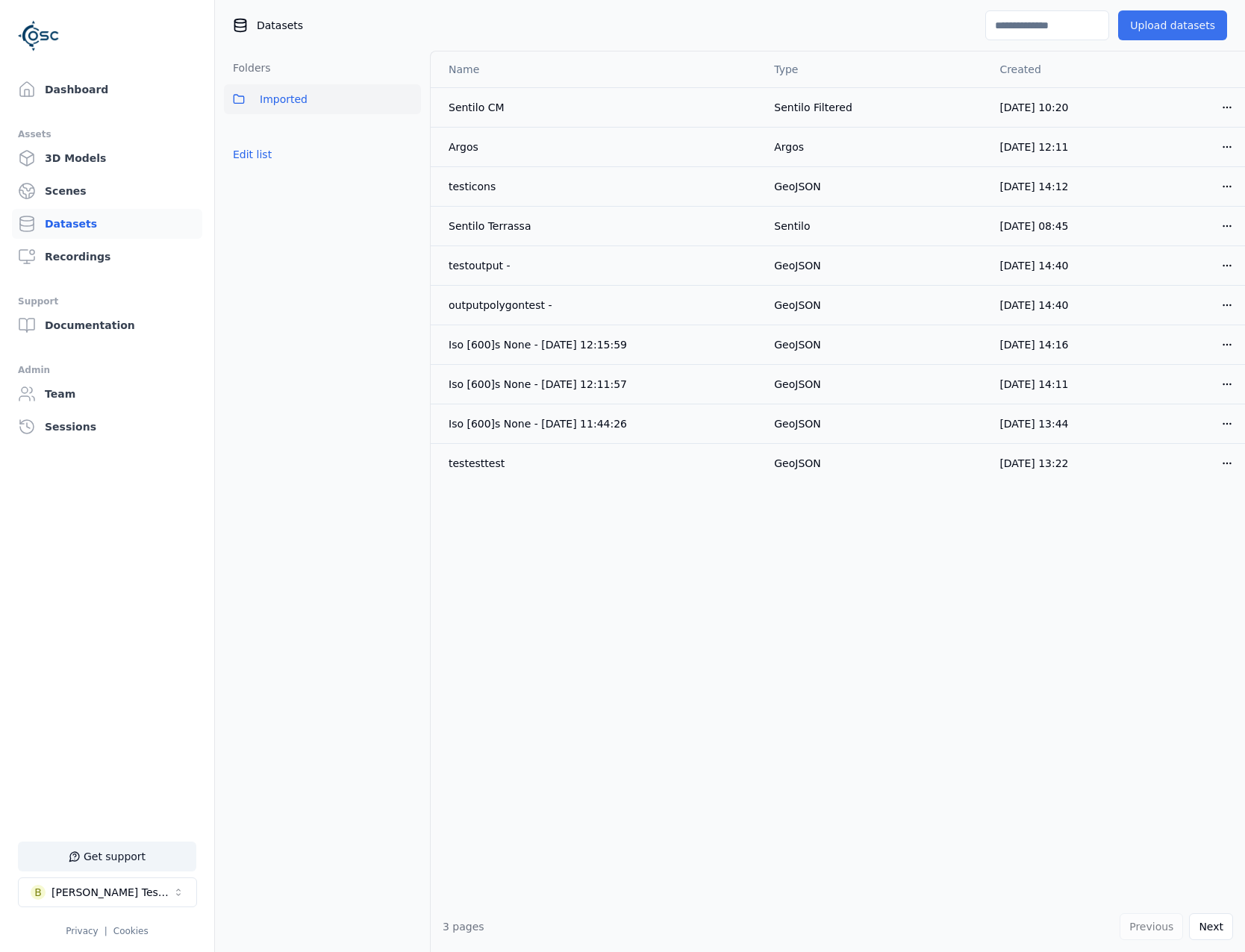
click at [1186, 25] on button "Upload datasets" at bounding box center [1173, 25] width 109 height 30
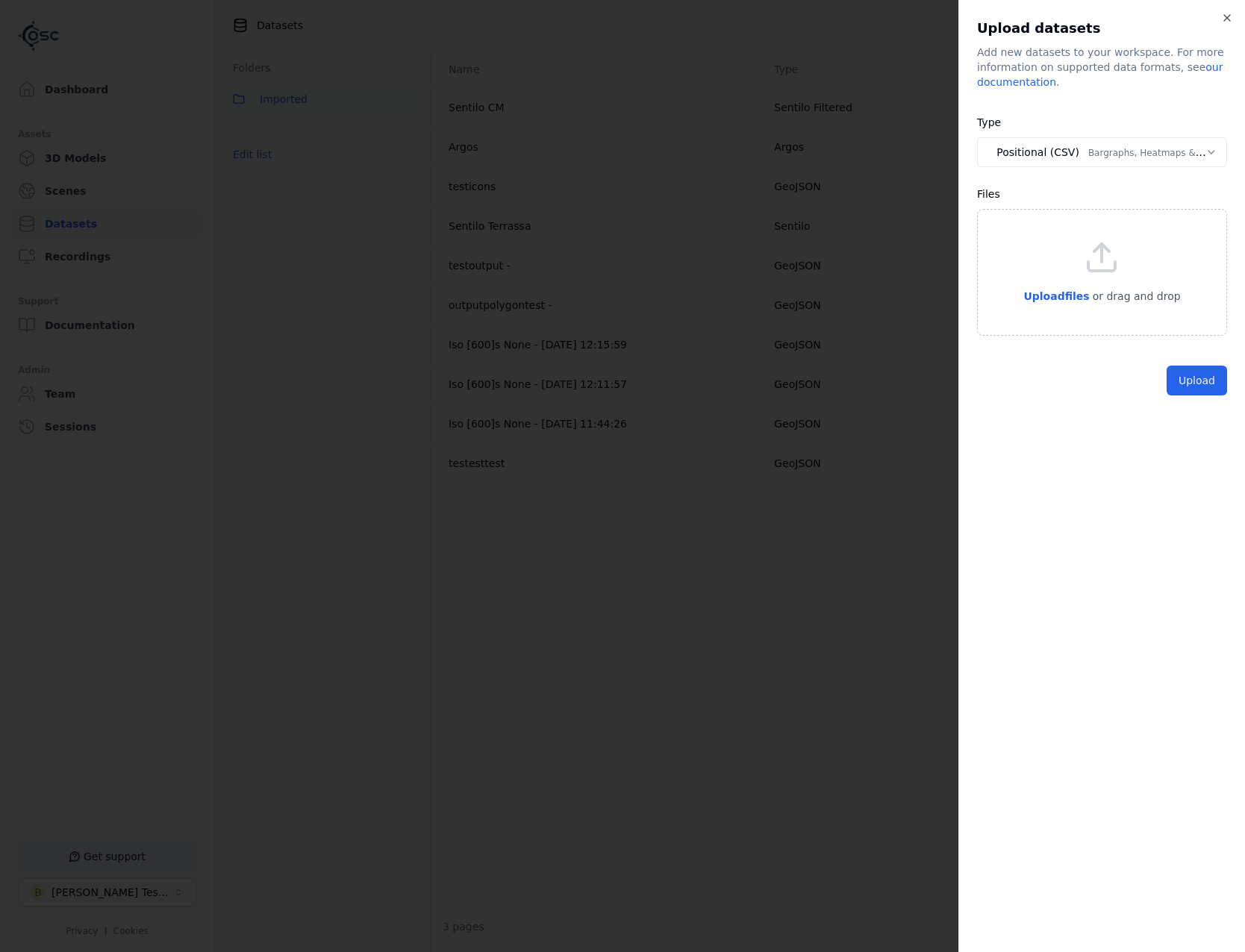
click at [1142, 148] on body "**********" at bounding box center [622, 476] width 1245 height 952
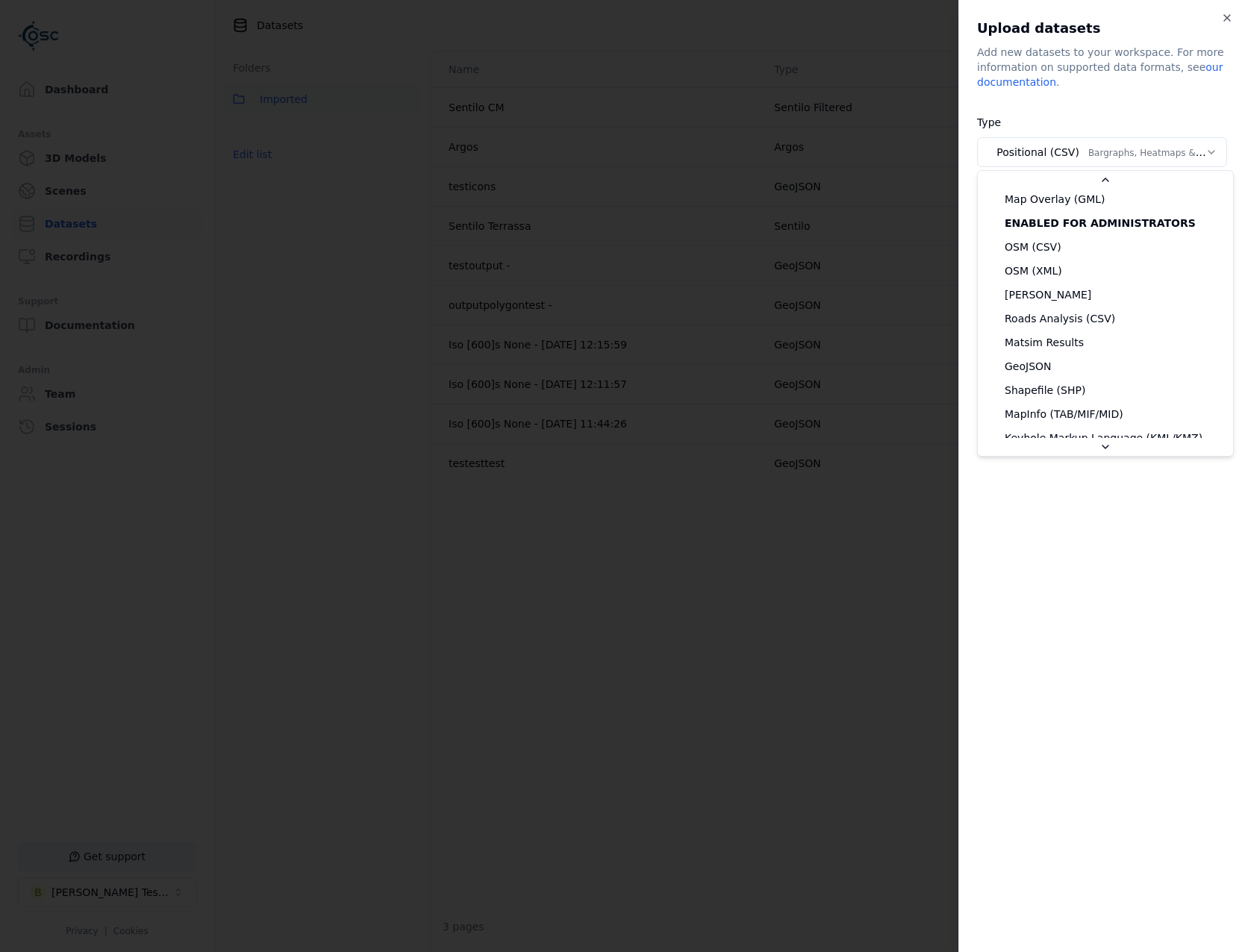
scroll to position [150, 0]
select select "*******"
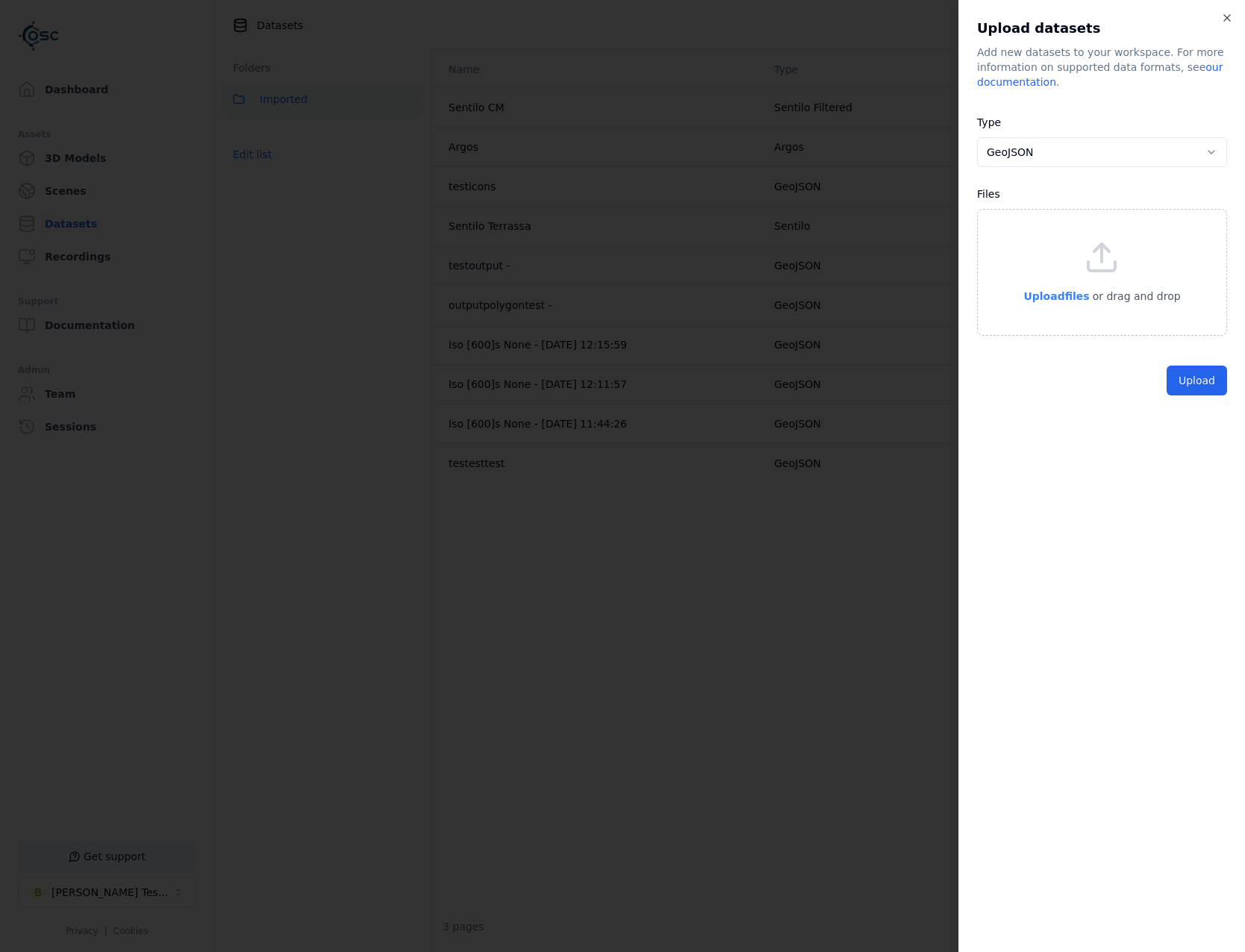
click at [1048, 304] on p "Upload files" at bounding box center [1056, 296] width 66 height 18
click at [1189, 422] on button "Upload" at bounding box center [1197, 415] width 60 height 30
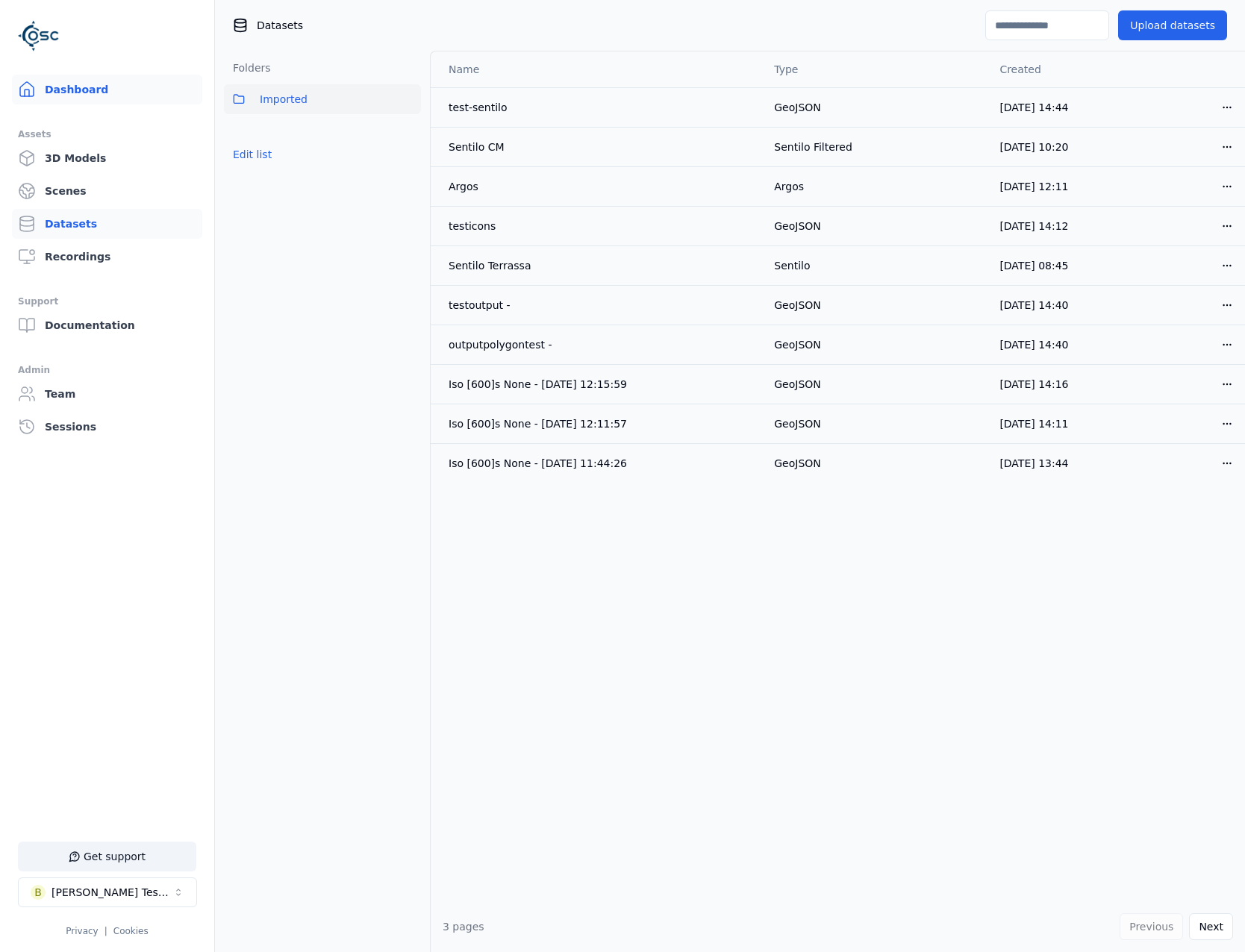
click at [95, 91] on link "Dashboard" at bounding box center [107, 90] width 190 height 30
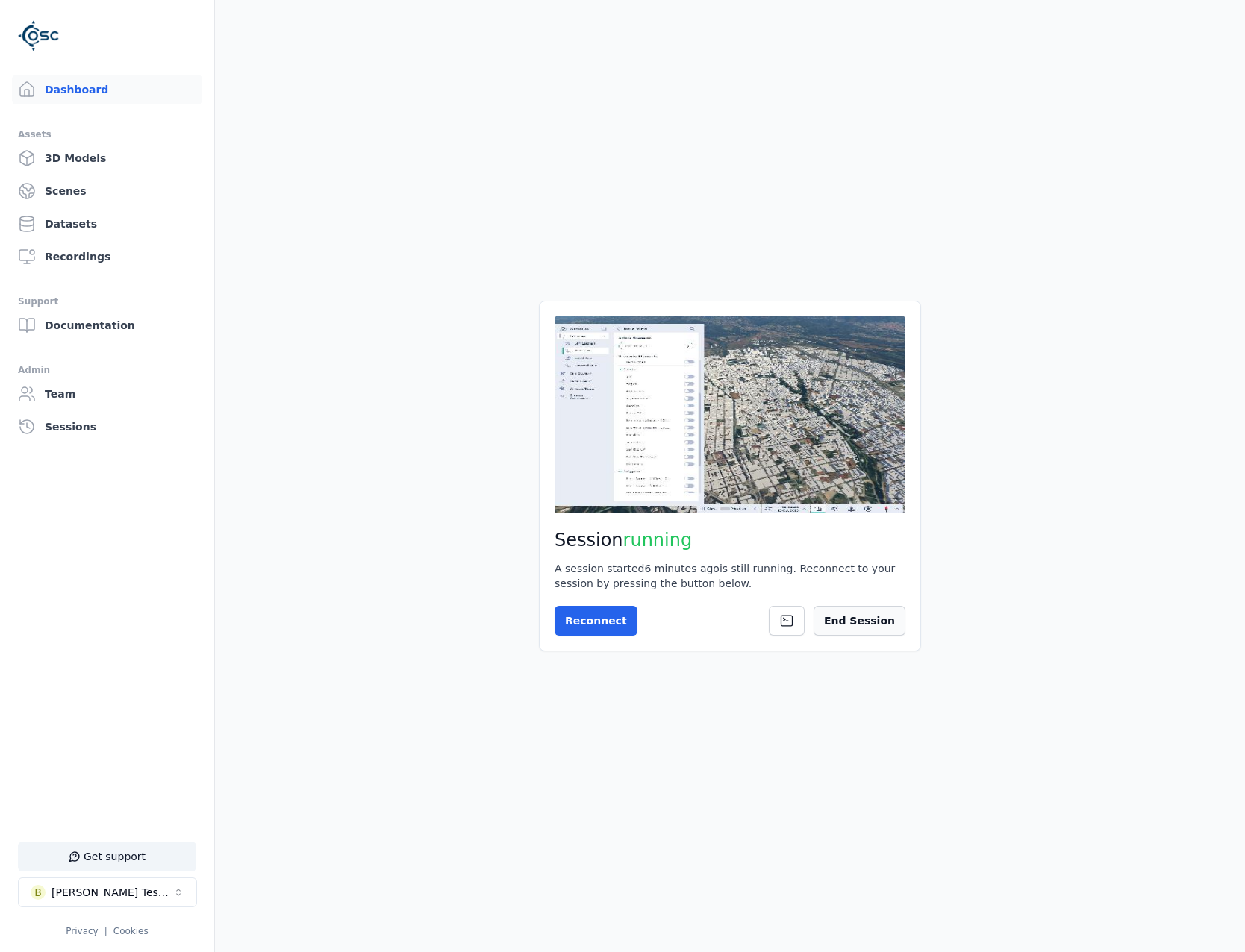
click at [882, 620] on button "End Session" at bounding box center [859, 621] width 91 height 30
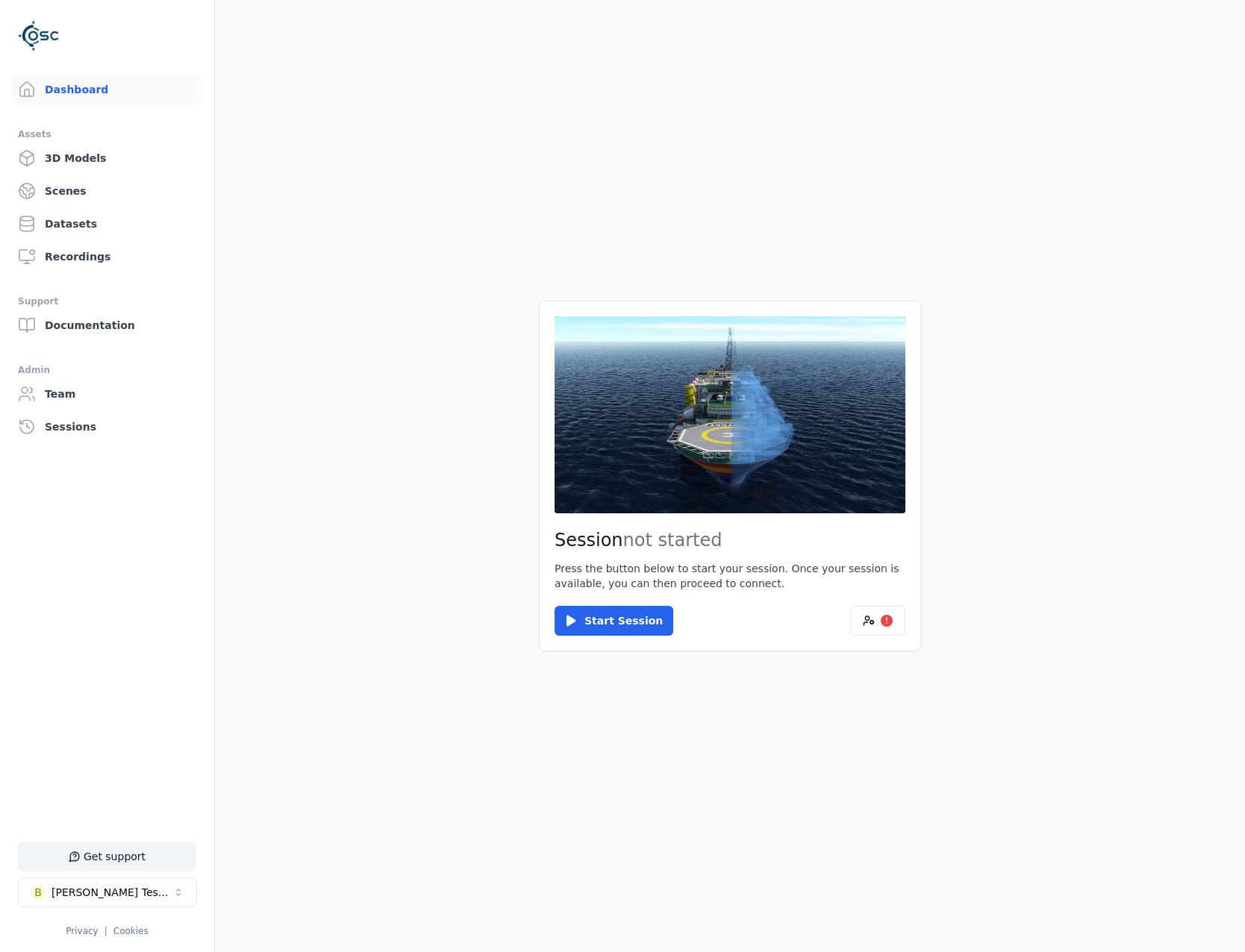
click at [622, 600] on div "Session not started Press the button below to start your session. Once your ses…" at bounding box center [730, 476] width 382 height 351
click at [624, 629] on button "Start Session" at bounding box center [613, 621] width 119 height 30
click at [587, 608] on button "Connect" at bounding box center [589, 621] width 68 height 30
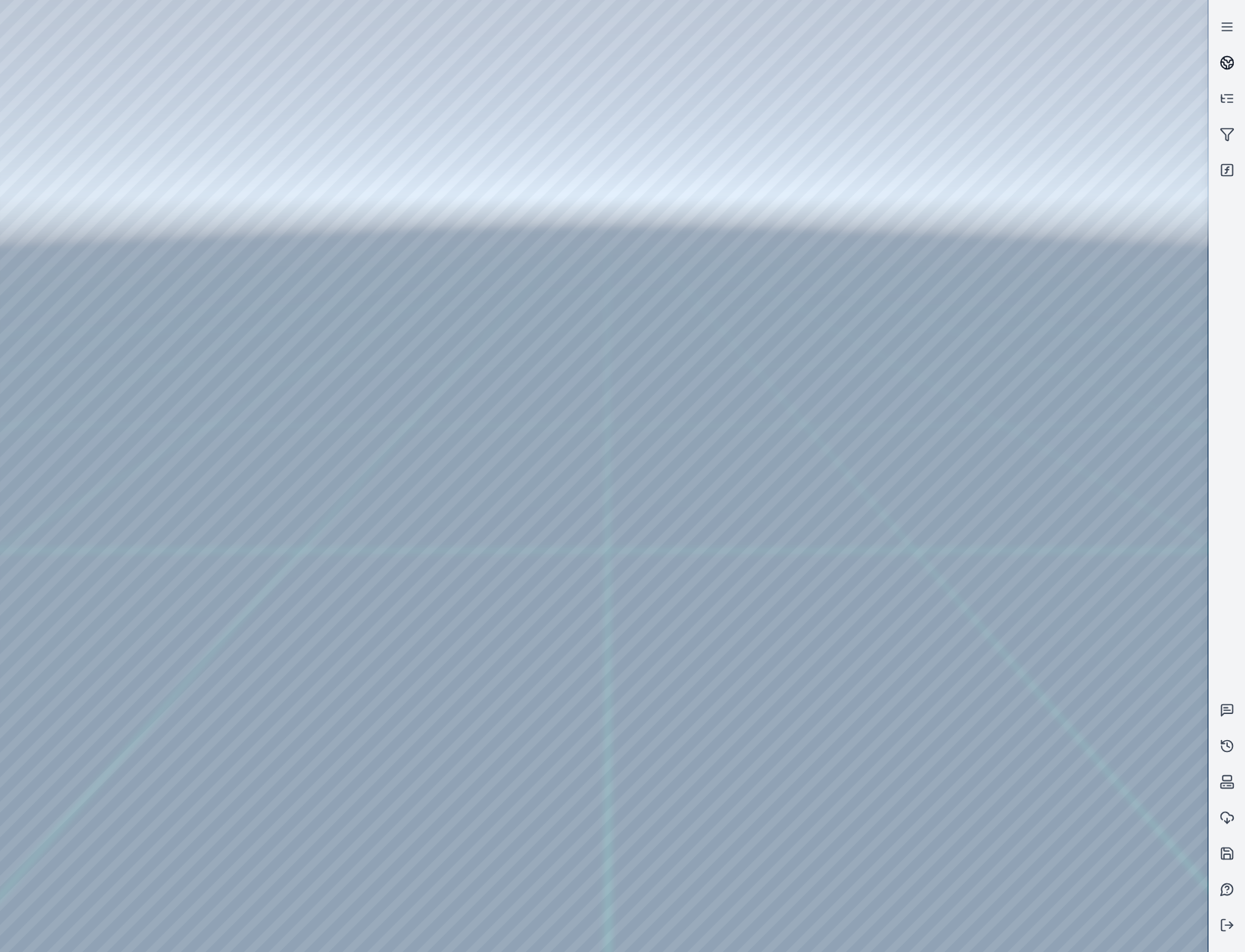
click at [1227, 56] on circle at bounding box center [1227, 63] width 13 height 13
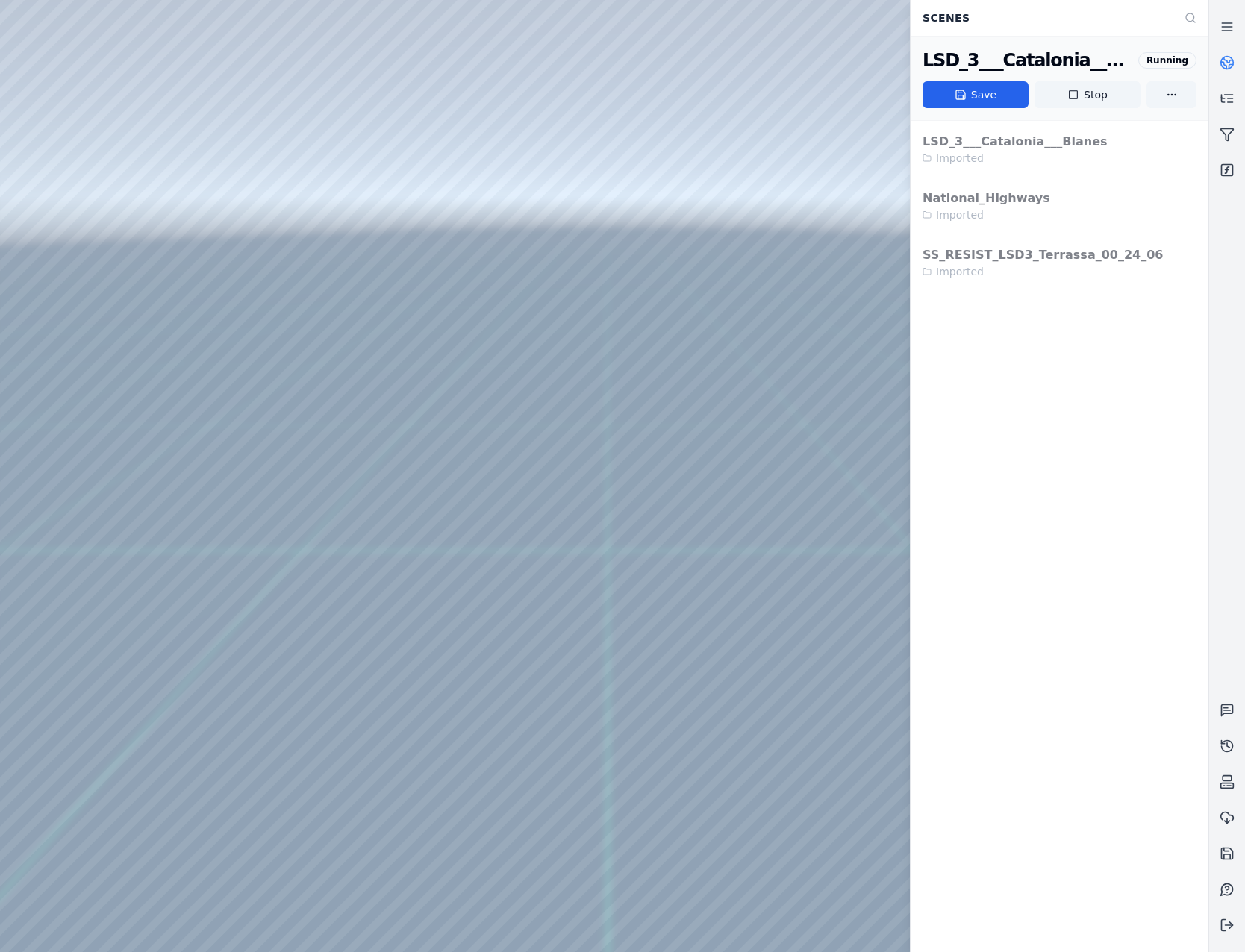
click at [1230, 56] on circle at bounding box center [1227, 63] width 13 height 13
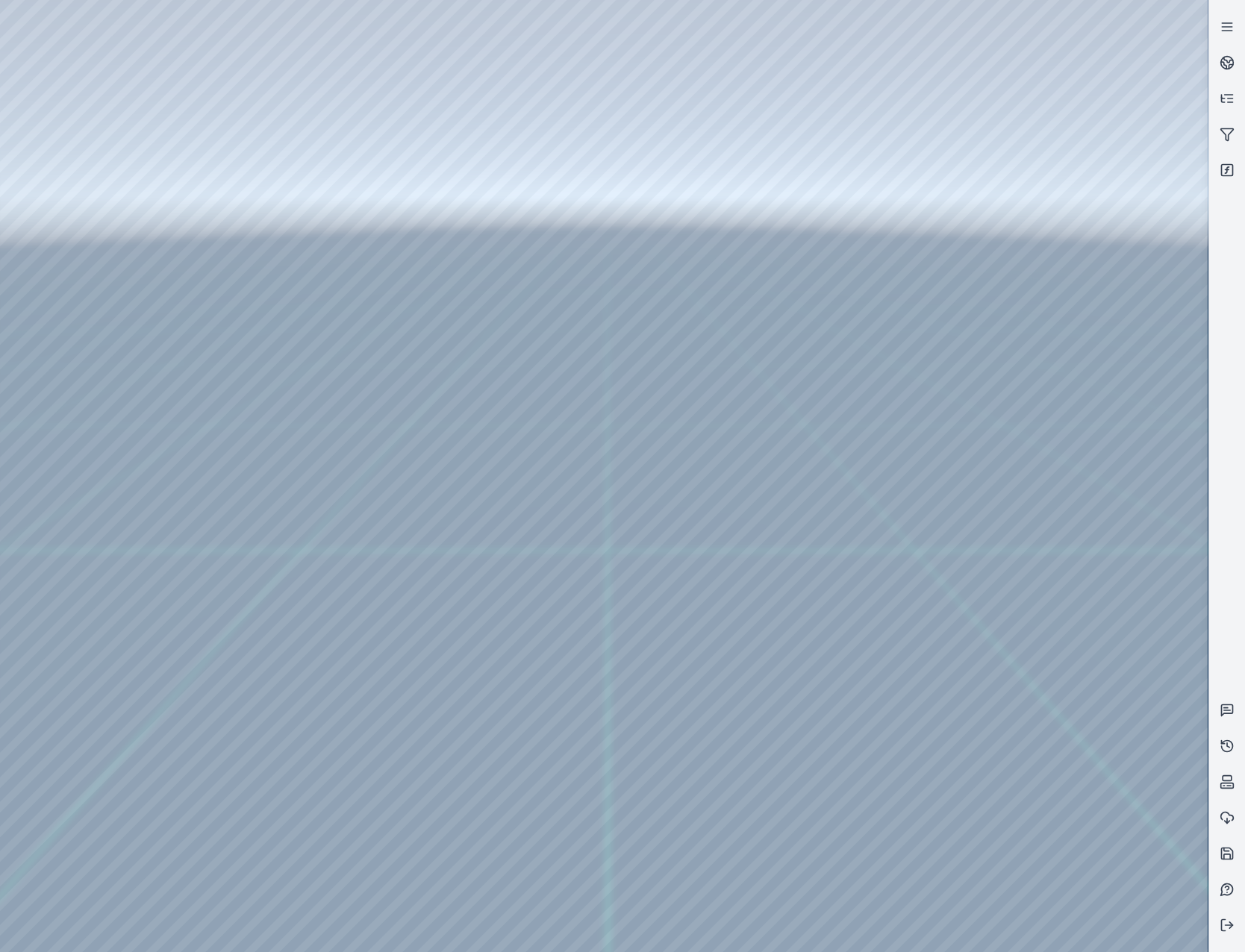
drag, startPoint x: 672, startPoint y: 614, endPoint x: 673, endPoint y: 642, distance: 28.0
drag, startPoint x: 684, startPoint y: 411, endPoint x: 684, endPoint y: 474, distance: 63.0
click at [1219, 65] on link at bounding box center [1227, 62] width 36 height 36
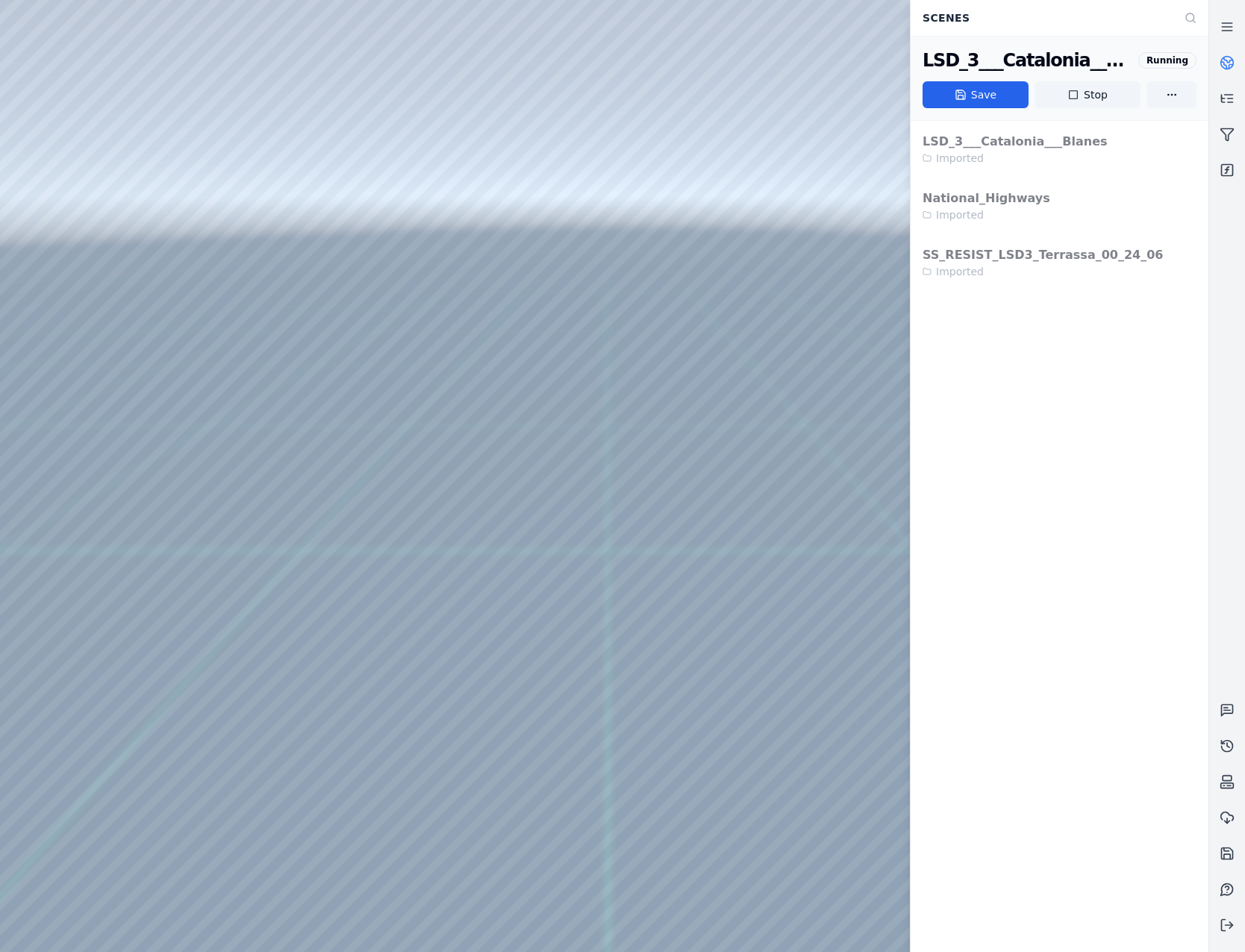
click at [1056, 71] on div "LSD_3___Catalonia___Blanes" at bounding box center [1028, 60] width 210 height 24
drag, startPoint x: 1074, startPoint y: 90, endPoint x: 705, endPoint y: 56, distance: 370.6
click at [1074, 90] on icon at bounding box center [1073, 95] width 12 height 12
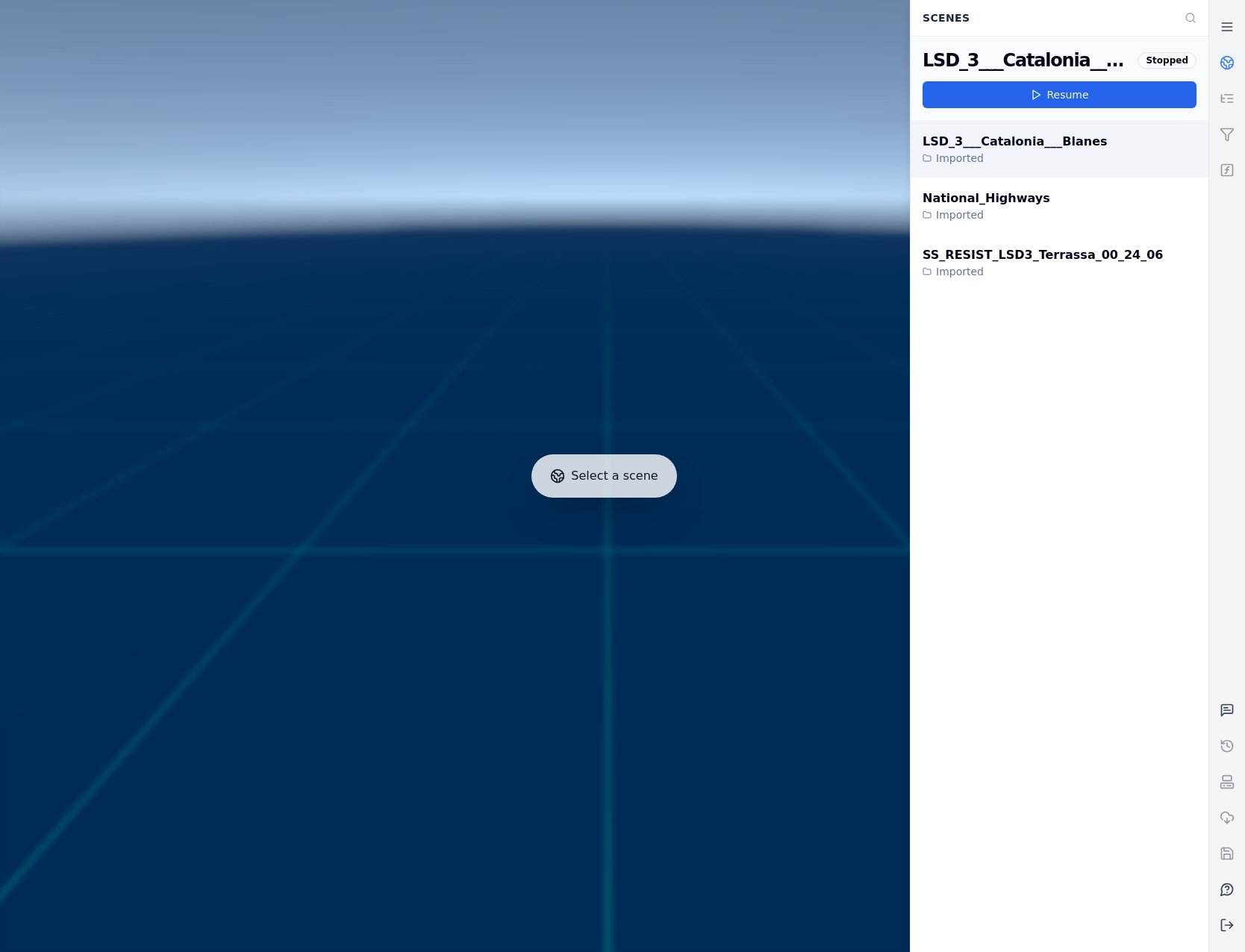
click at [994, 161] on div "Imported" at bounding box center [1015, 158] width 185 height 15
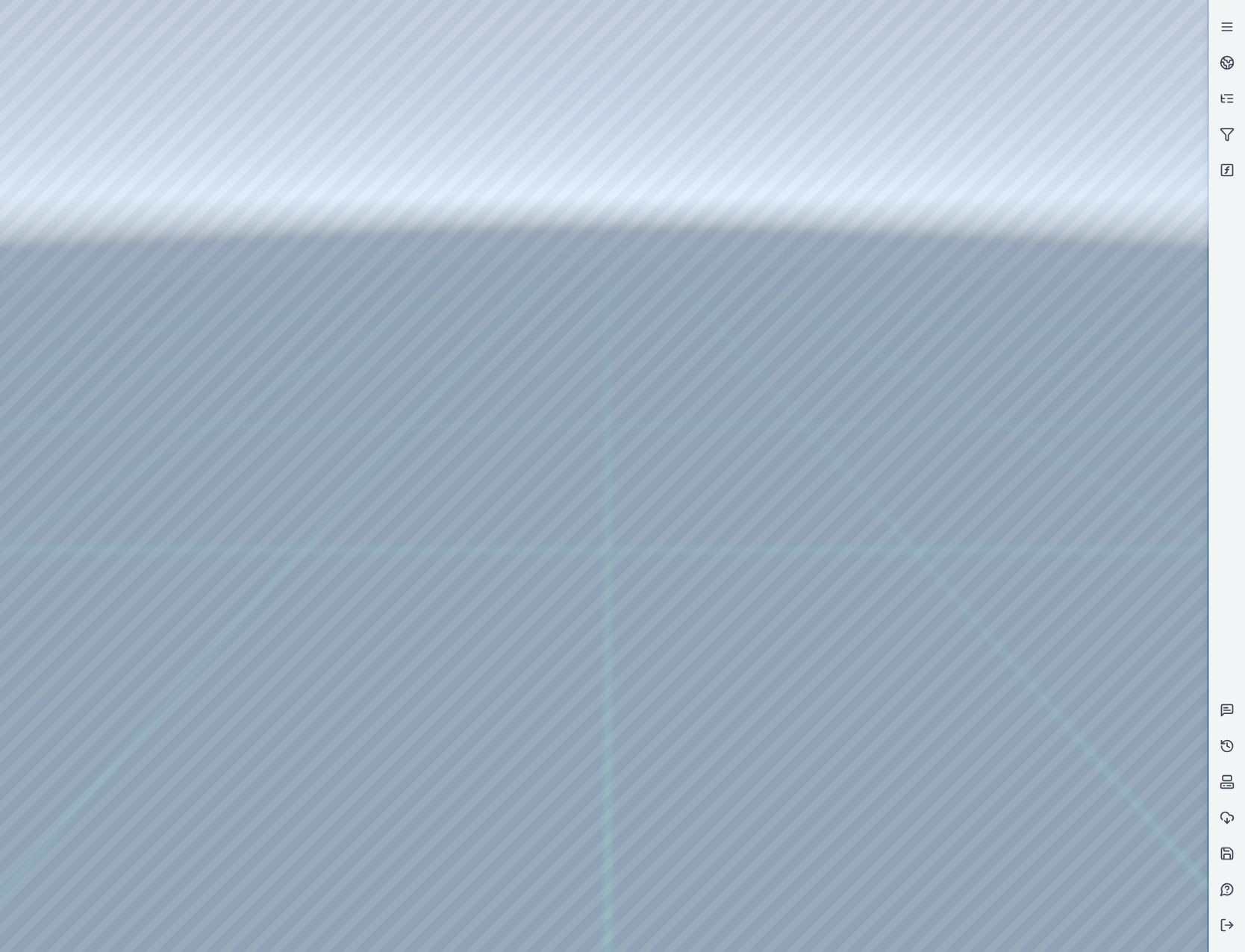
drag, startPoint x: 663, startPoint y: 556, endPoint x: 672, endPoint y: 592, distance: 37.1
drag, startPoint x: 869, startPoint y: 545, endPoint x: 744, endPoint y: 489, distance: 137.0
click at [116, 95] on div at bounding box center [604, 476] width 1208 height 952
click at [116, 169] on div at bounding box center [604, 476] width 1208 height 952
click at [469, 612] on div at bounding box center [604, 476] width 1208 height 952
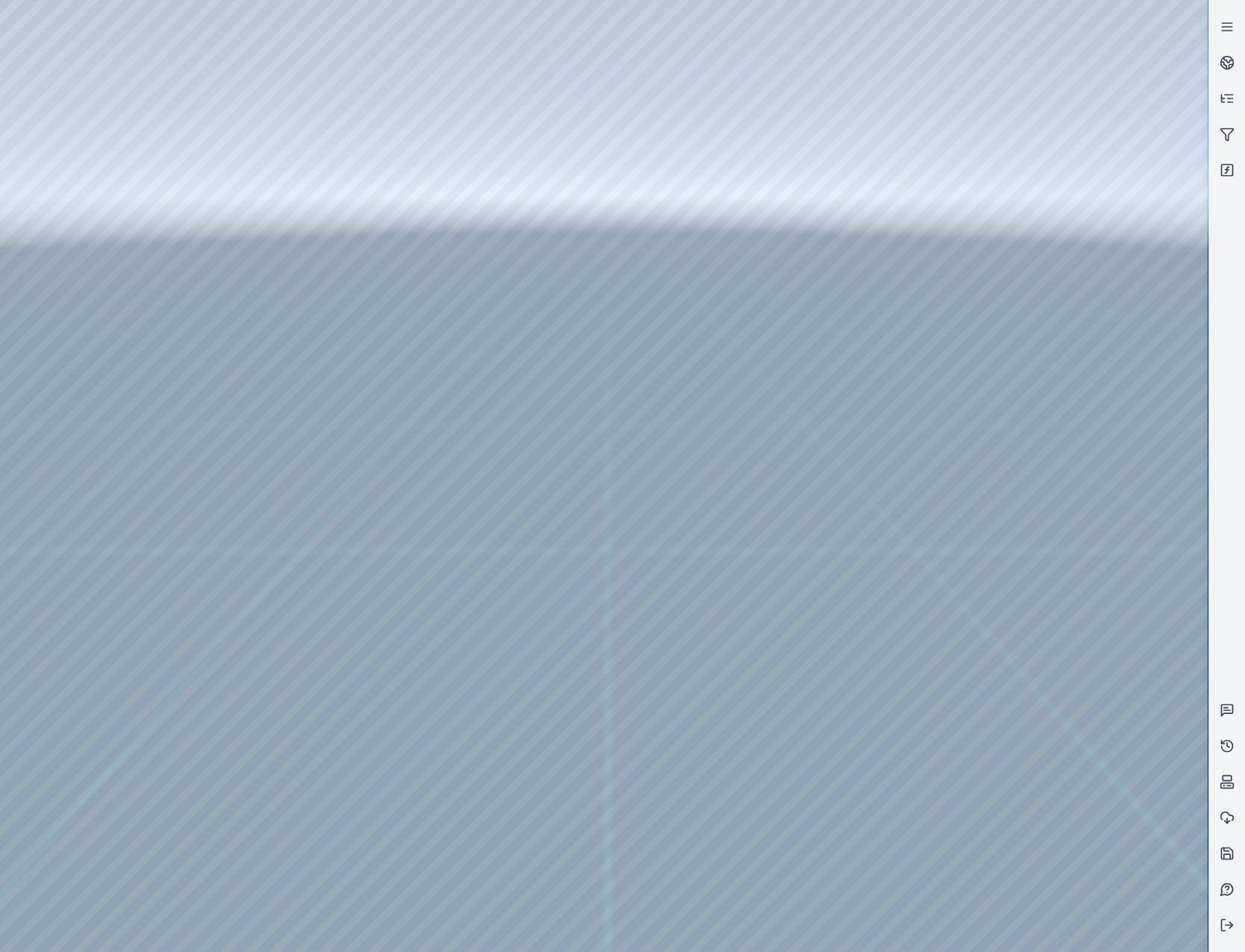
click at [463, 779] on div at bounding box center [604, 476] width 1208 height 952
click at [1231, 917] on button at bounding box center [1227, 925] width 36 height 36
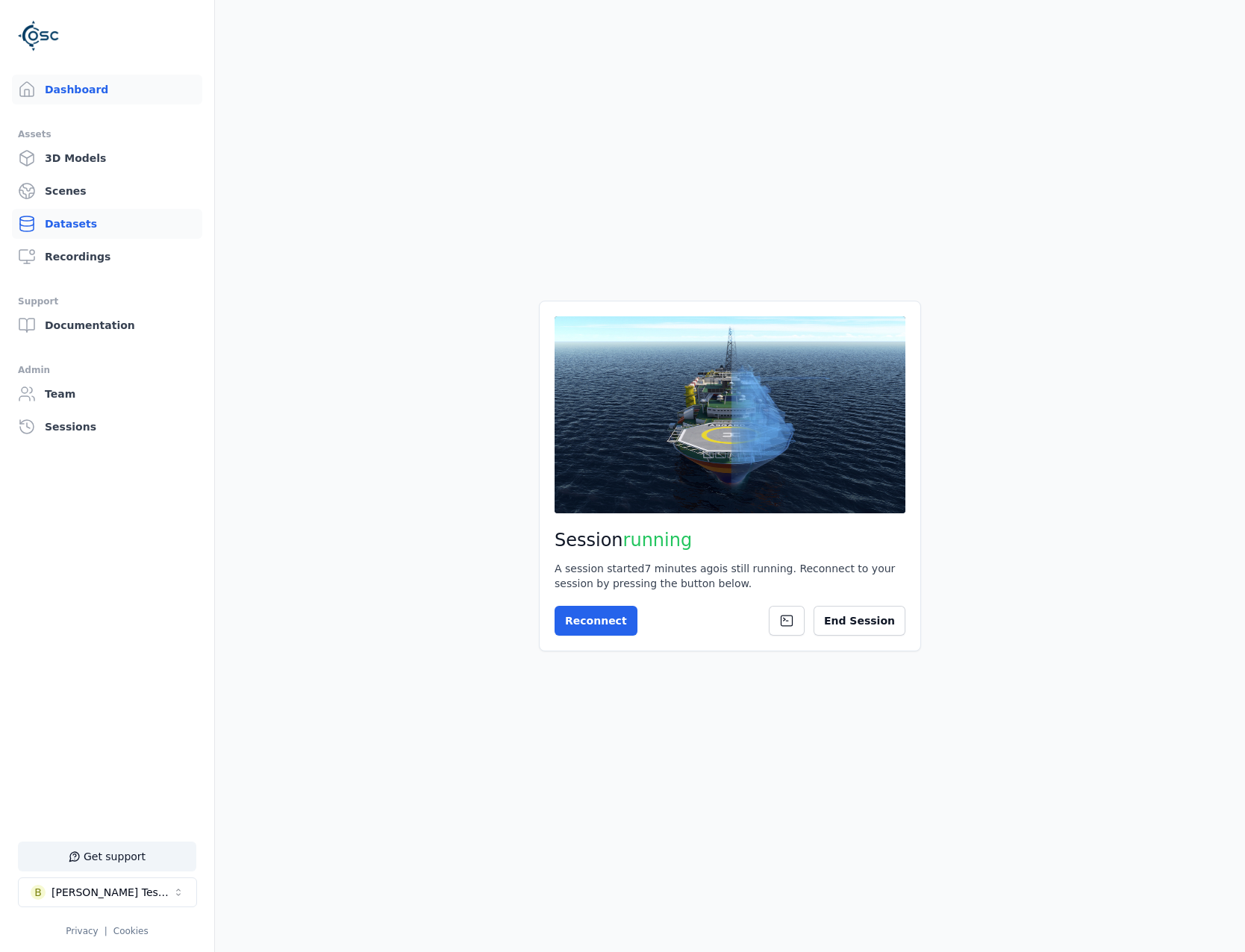
click at [76, 227] on link "Datasets" at bounding box center [107, 224] width 190 height 30
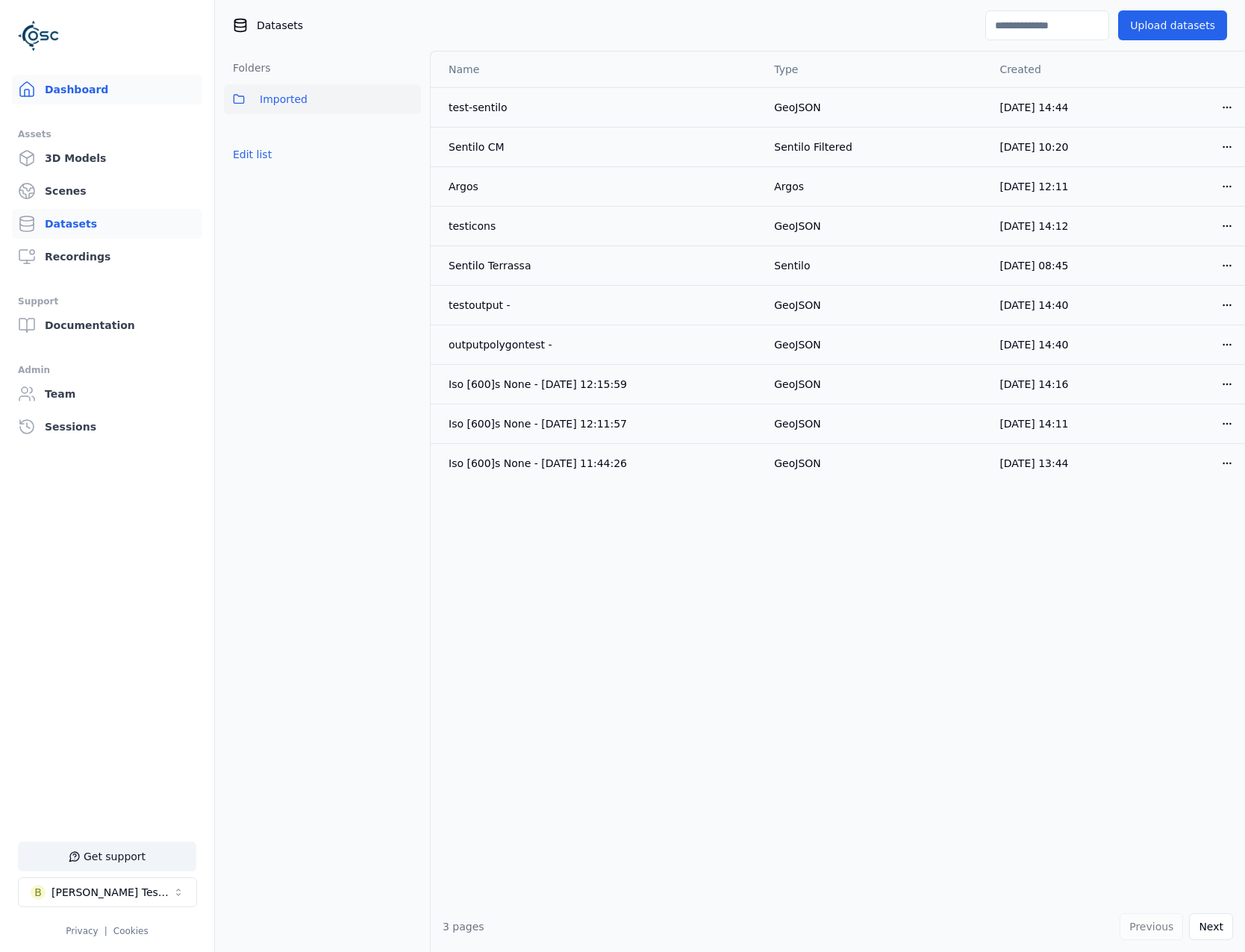
click at [111, 90] on link "Dashboard" at bounding box center [107, 90] width 190 height 30
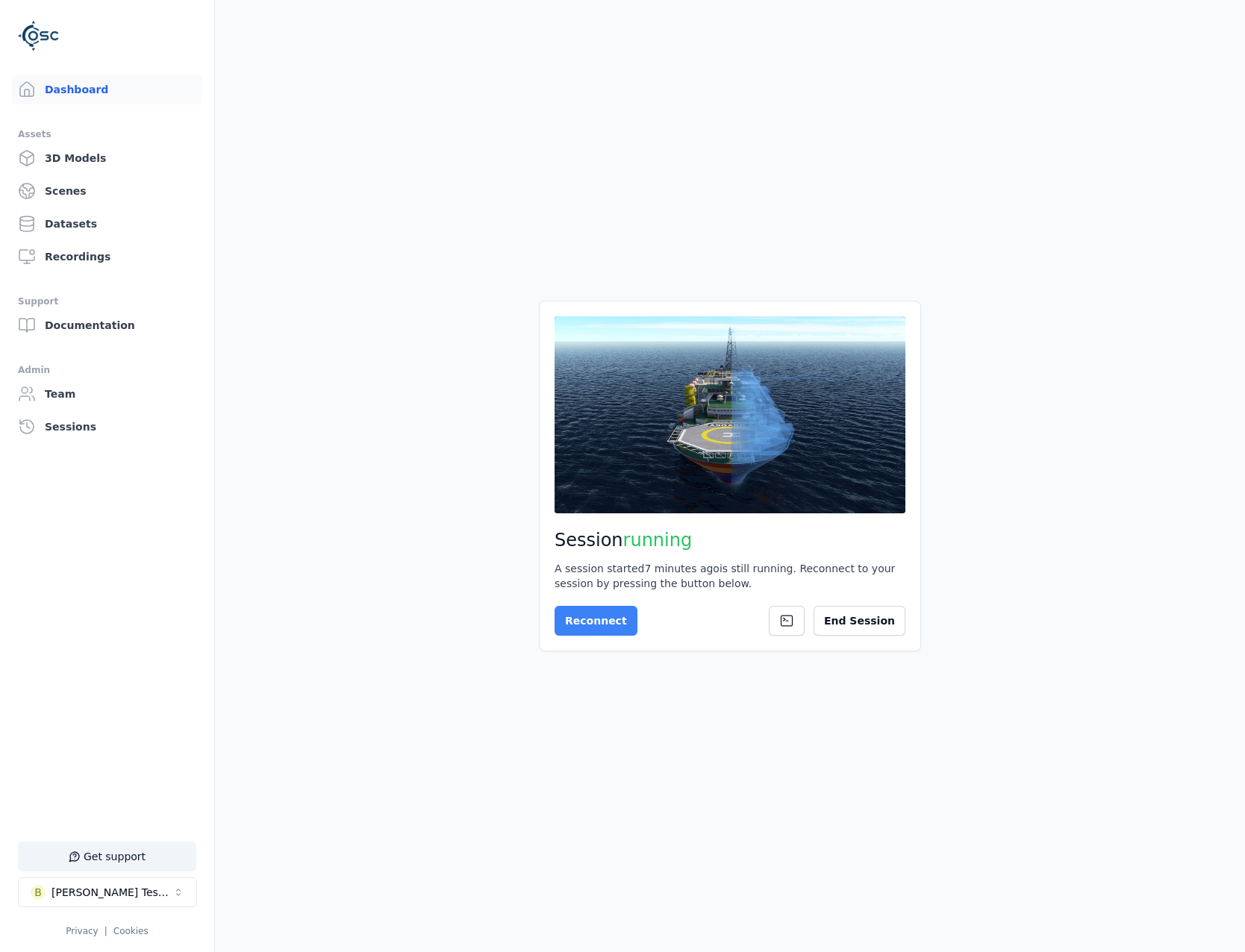
click at [597, 633] on button "Reconnect" at bounding box center [596, 621] width 83 height 30
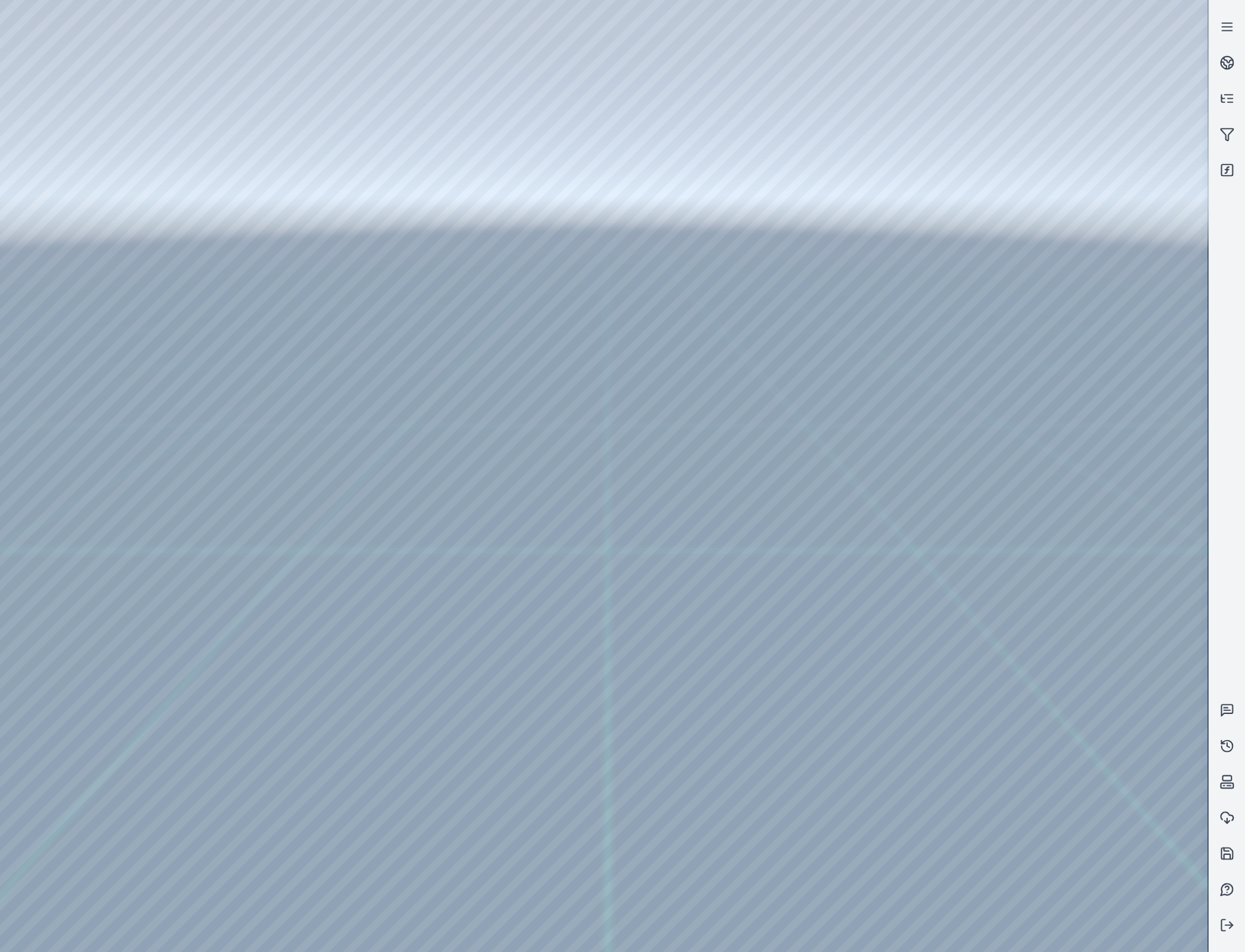
drag, startPoint x: 758, startPoint y: 554, endPoint x: 729, endPoint y: 535, distance: 34.7
click at [456, 530] on div at bounding box center [604, 476] width 1208 height 952
click at [1223, 912] on button at bounding box center [1227, 925] width 36 height 36
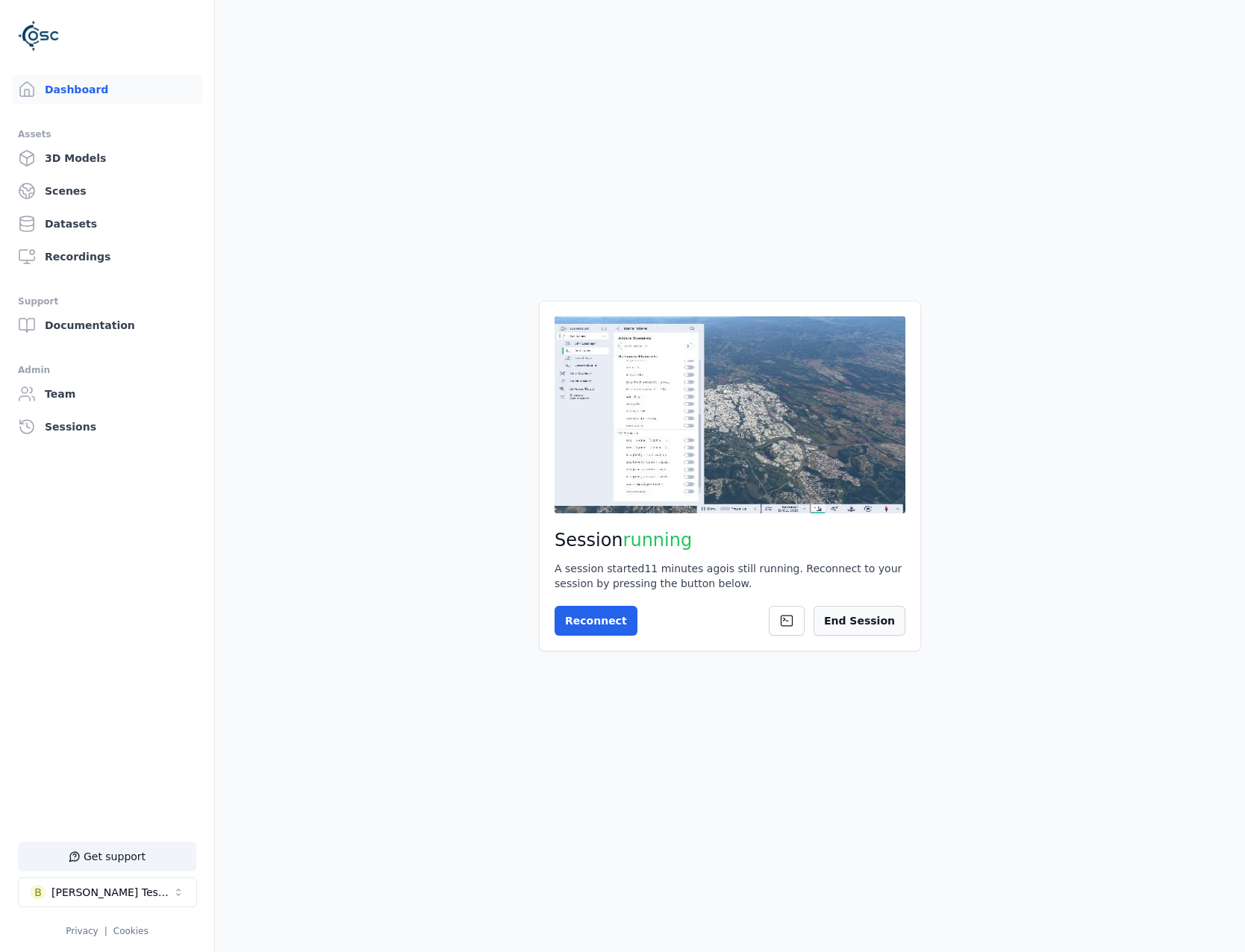
click at [866, 625] on button "End Session" at bounding box center [859, 621] width 91 height 30
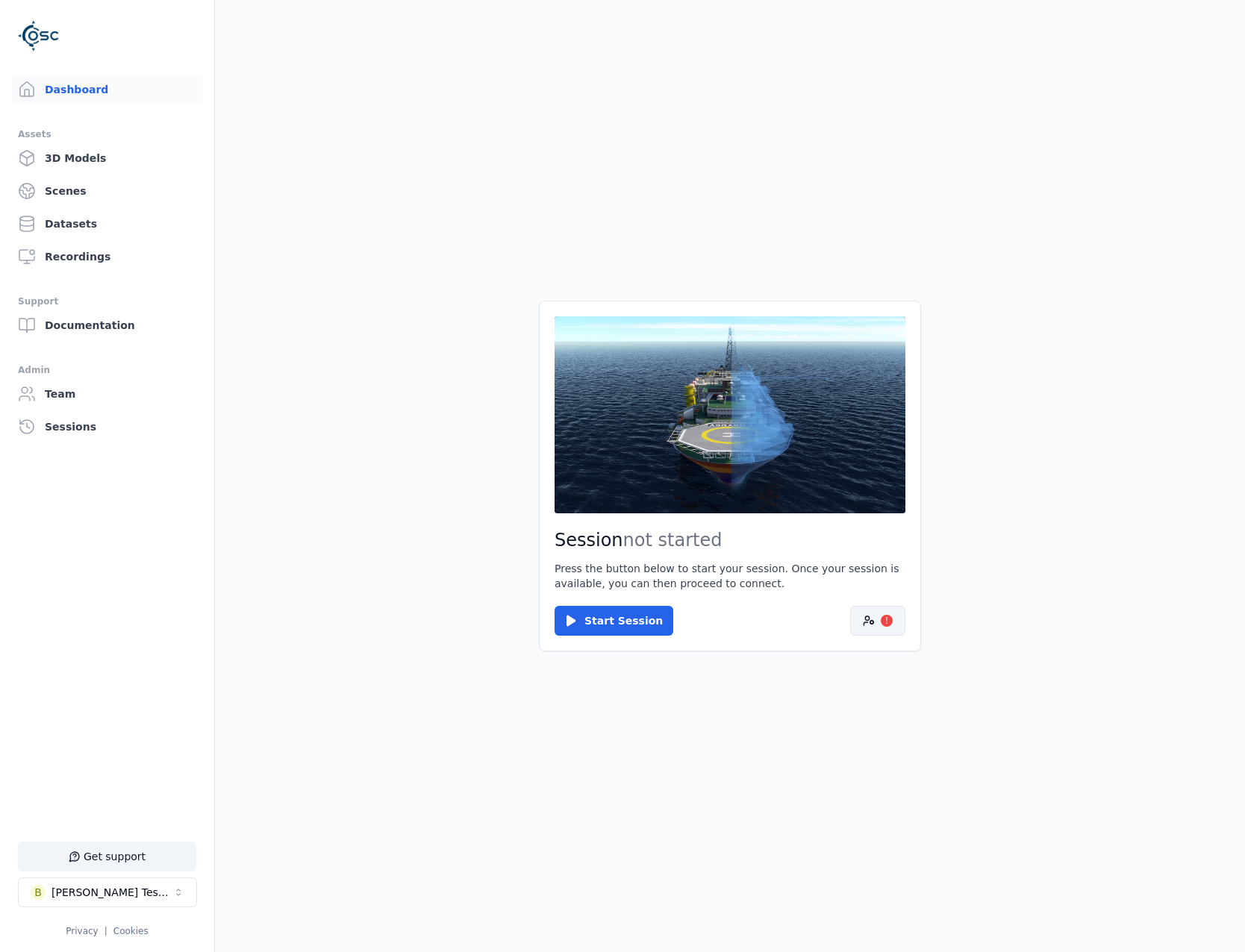
click at [870, 618] on icon at bounding box center [869, 620] width 12 height 12
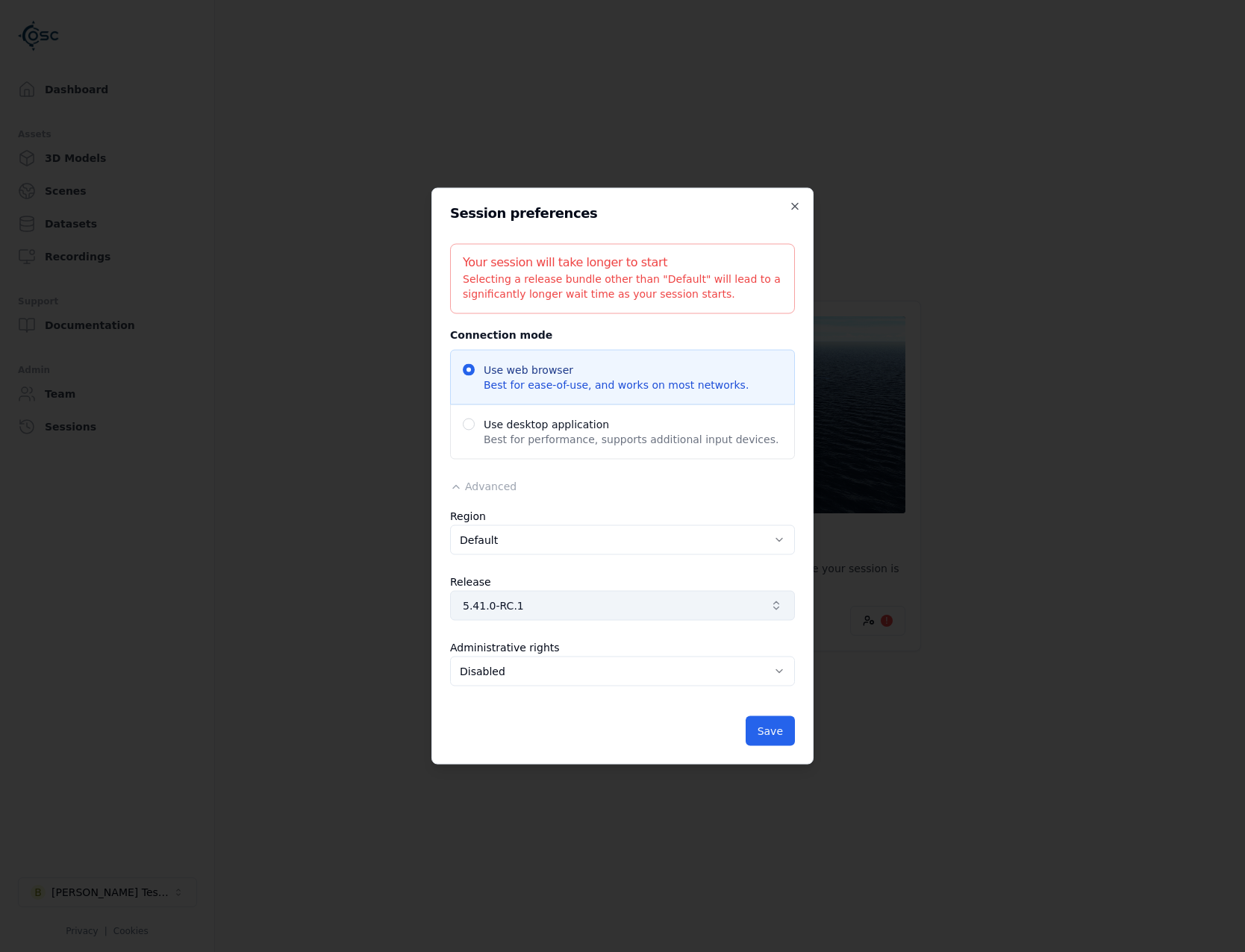
click at [648, 600] on span "5.41.0-RC.1" at bounding box center [613, 606] width 302 height 15
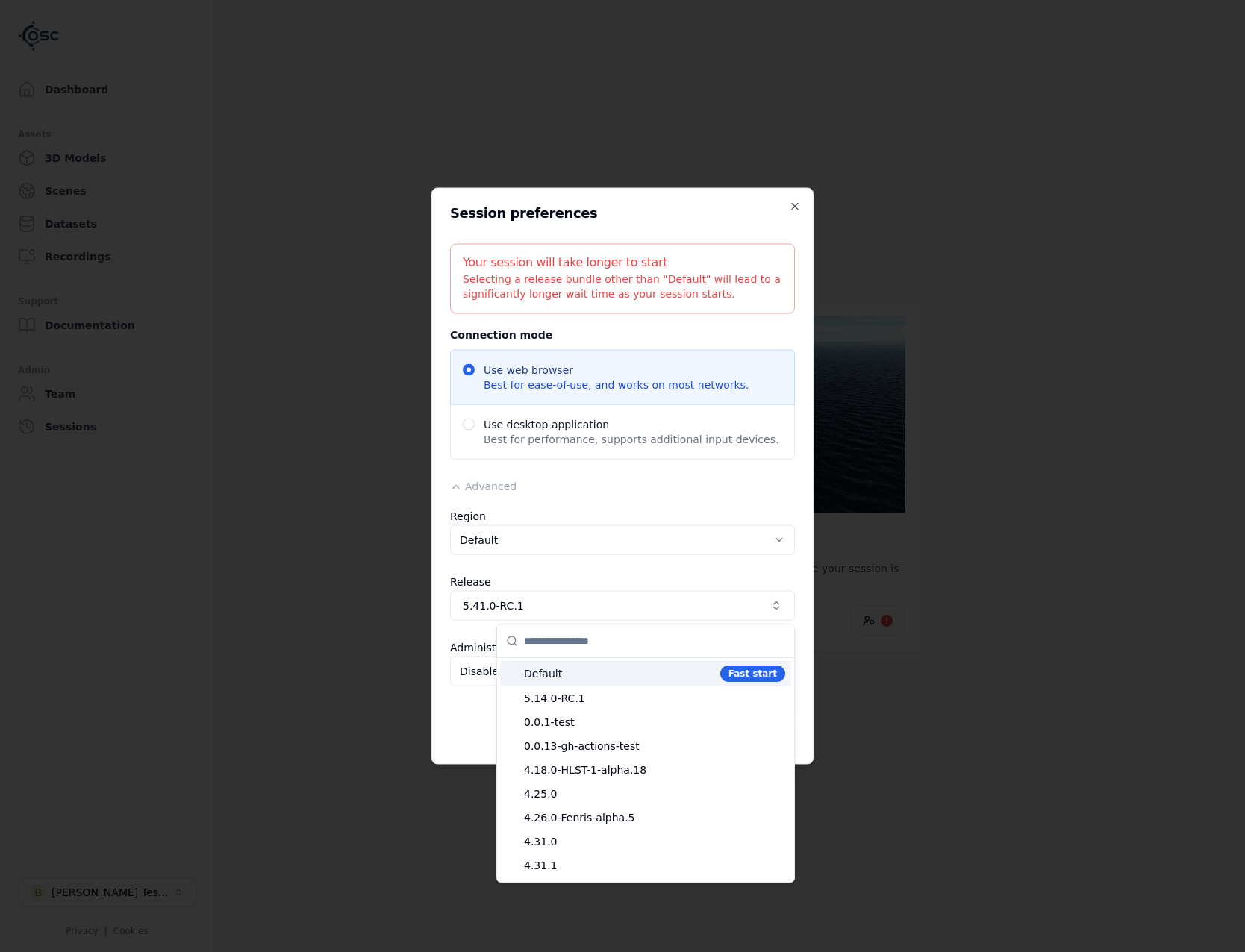
click at [648, 672] on span "Default" at bounding box center [619, 674] width 190 height 15
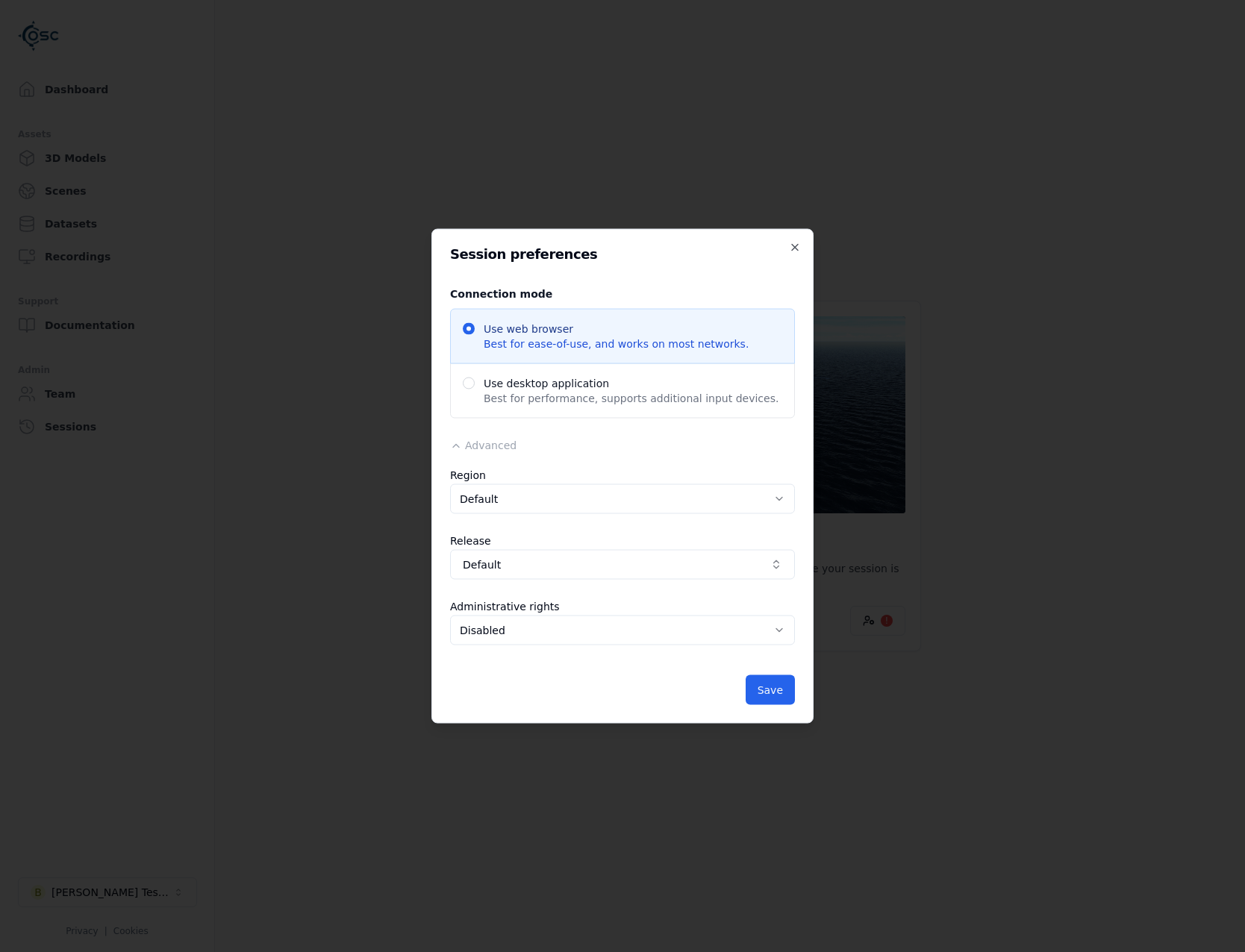
click at [741, 695] on div "Save" at bounding box center [623, 690] width 345 height 30
click at [757, 693] on button "Save" at bounding box center [770, 690] width 49 height 30
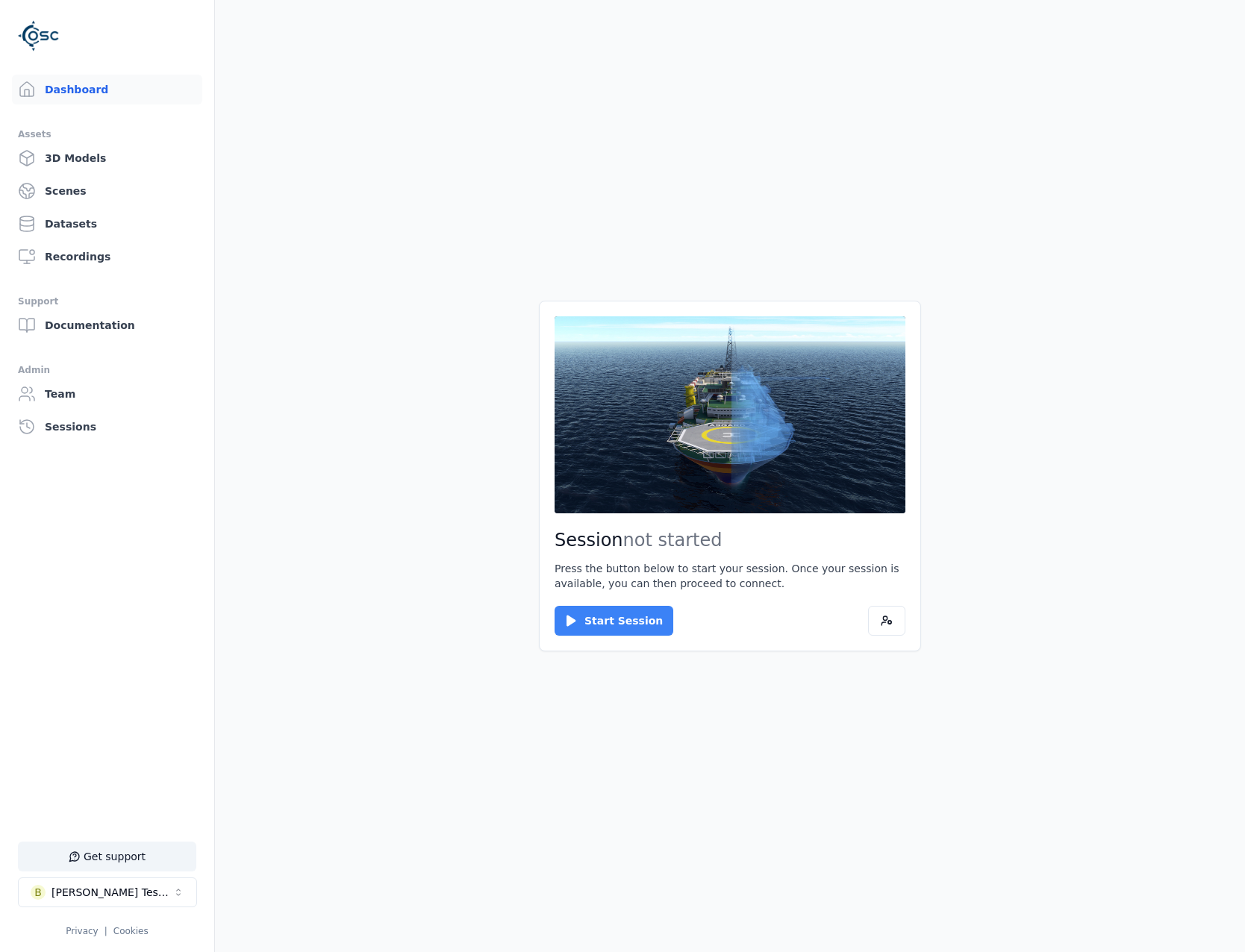
click at [627, 624] on button "Start Session" at bounding box center [613, 621] width 119 height 30
click at [579, 635] on div "Session ready for connection Your cloud session is ready. Please click the butt…" at bounding box center [730, 476] width 382 height 351
click at [585, 612] on button "Connect" at bounding box center [589, 621] width 68 height 30
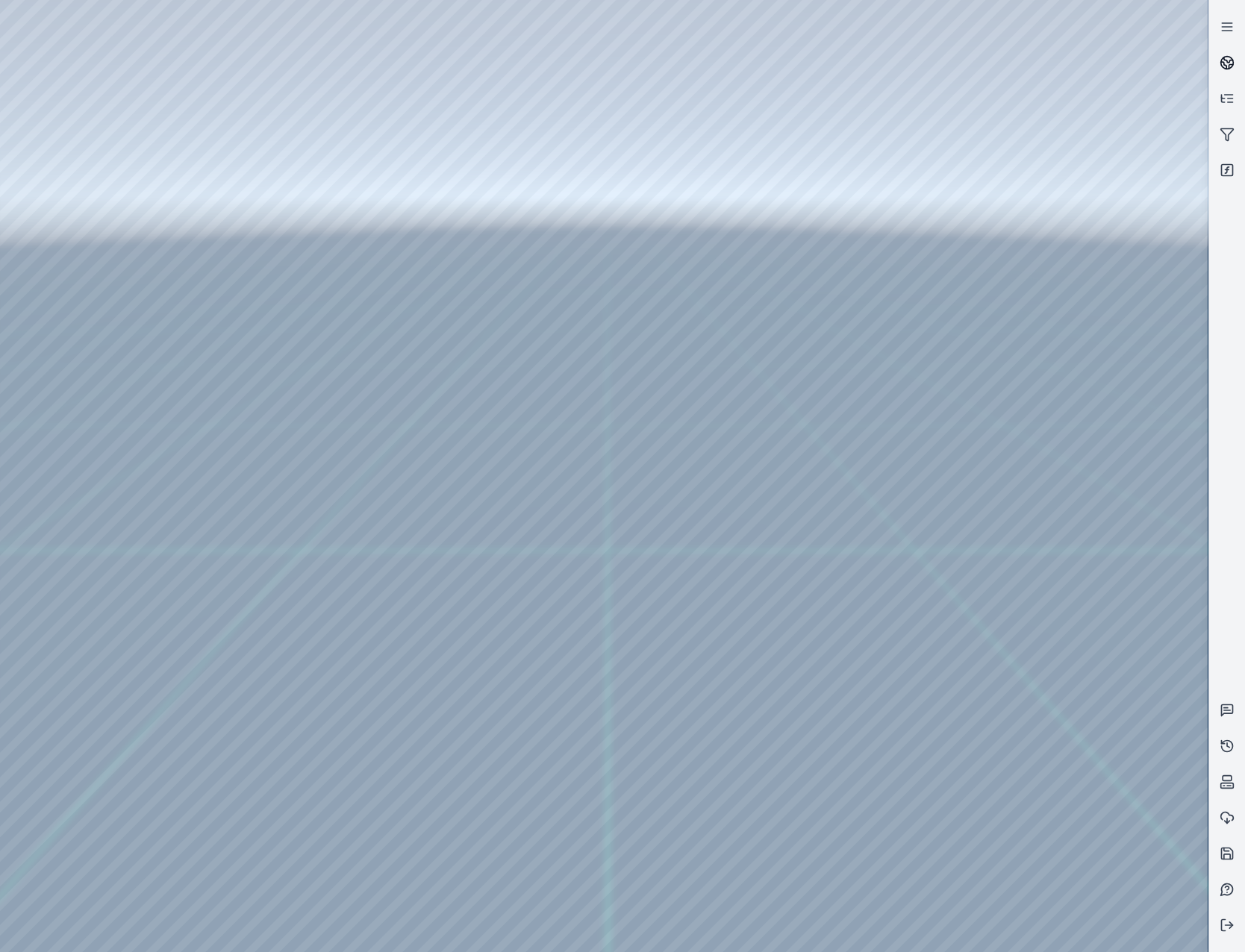
click at [1228, 56] on circle at bounding box center [1227, 63] width 13 height 13
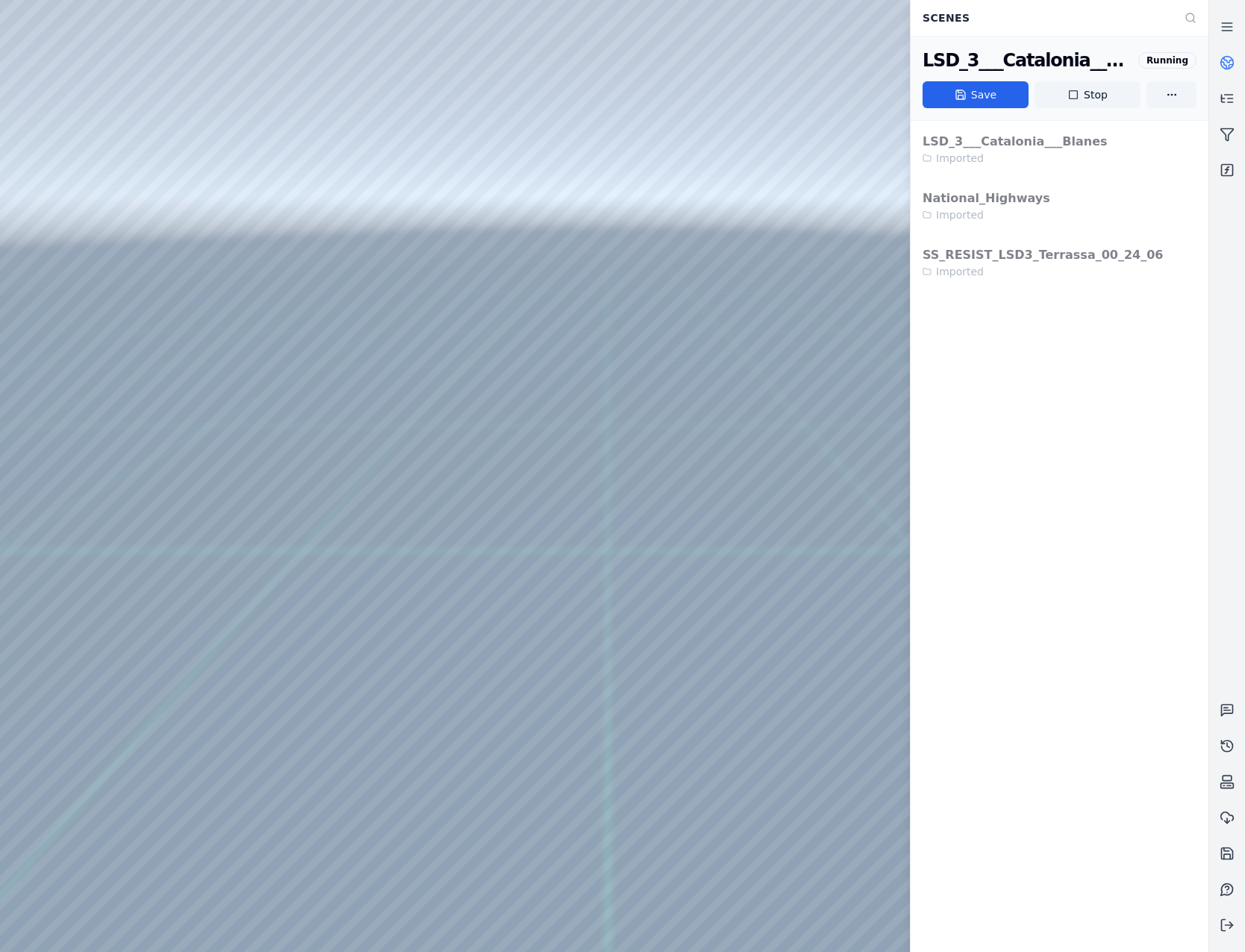
click at [592, 318] on div at bounding box center [604, 476] width 1208 height 952
